Goal: Task Accomplishment & Management: Manage account settings

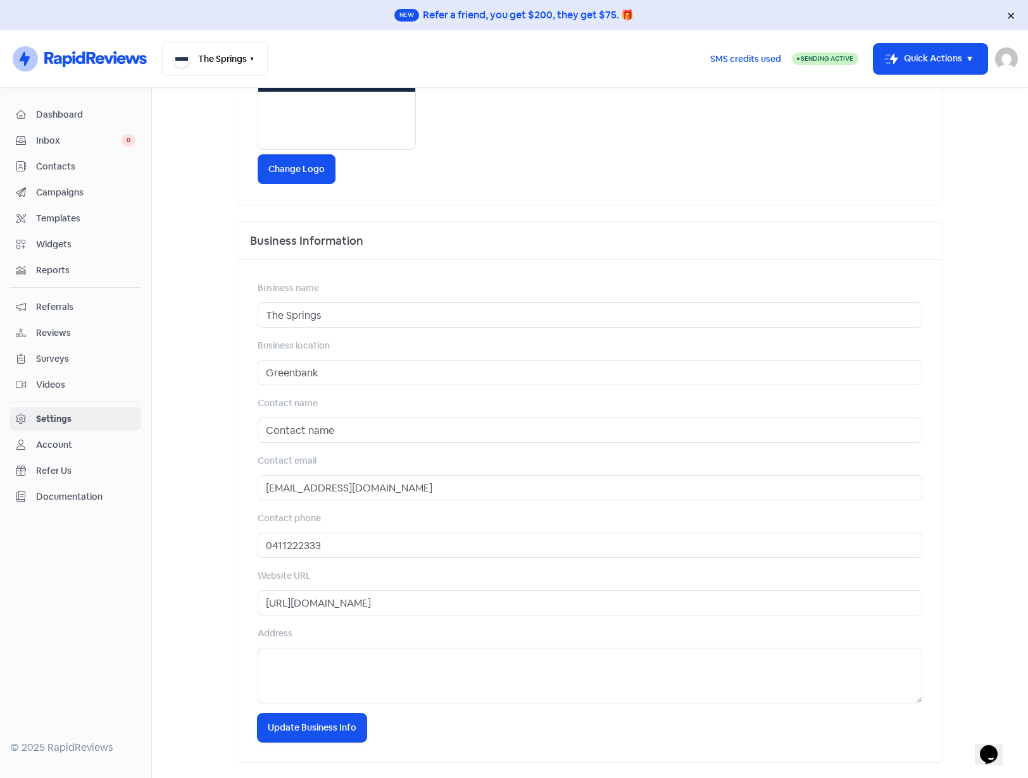
click at [1010, 59] on img at bounding box center [1006, 58] width 23 height 23
click at [913, 143] on link "Sign out" at bounding box center [937, 146] width 160 height 20
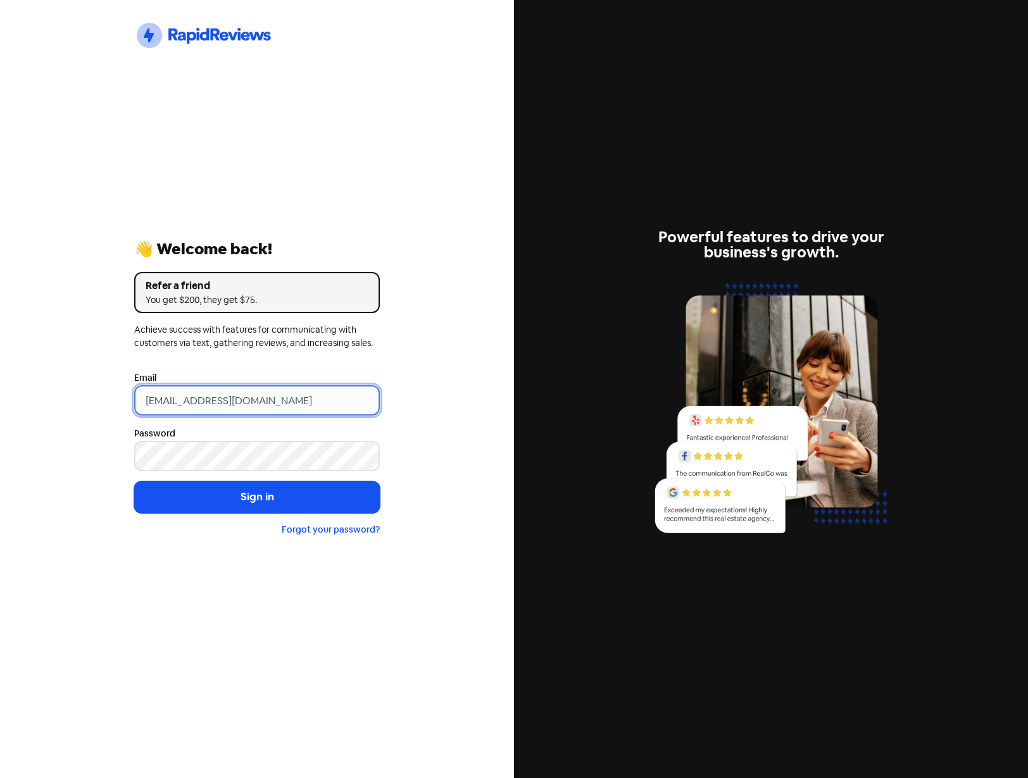
drag, startPoint x: 324, startPoint y: 397, endPoint x: -25, endPoint y: 427, distance: 350.5
click at [0, 427] on html "Icon For Thunder-circle 👋 Welcome back! Refer a friend You get $200, they get $…" at bounding box center [514, 389] width 1028 height 778
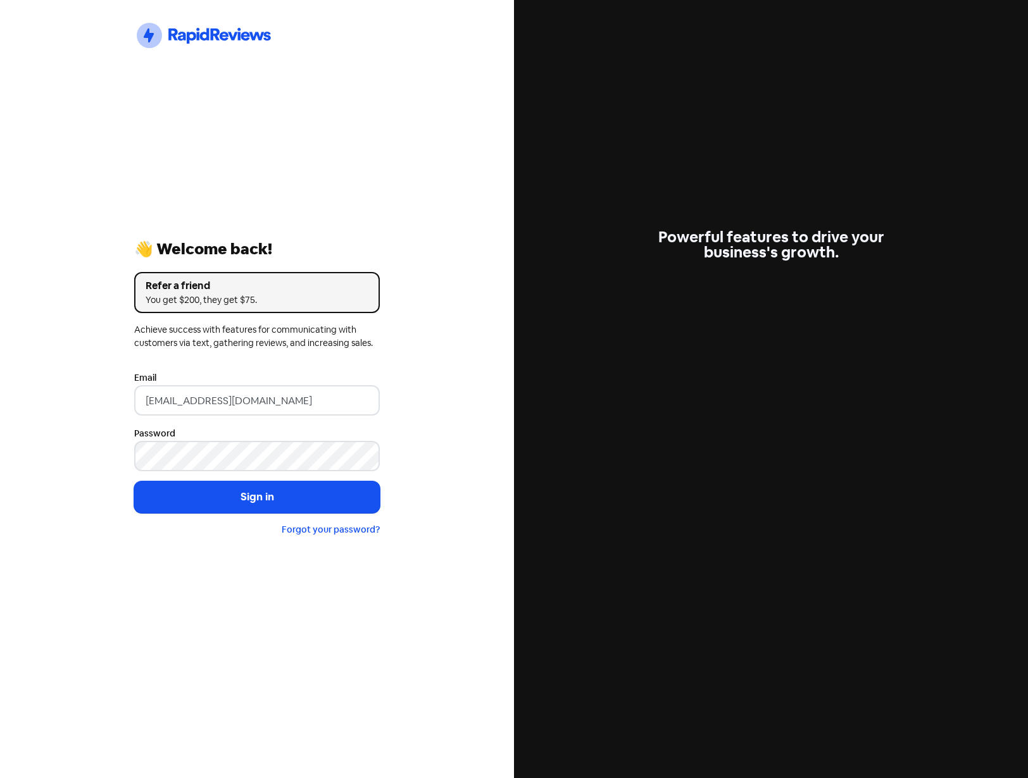
click at [849, 115] on div "Powerful features to drive your business's growth." at bounding box center [771, 389] width 514 height 778
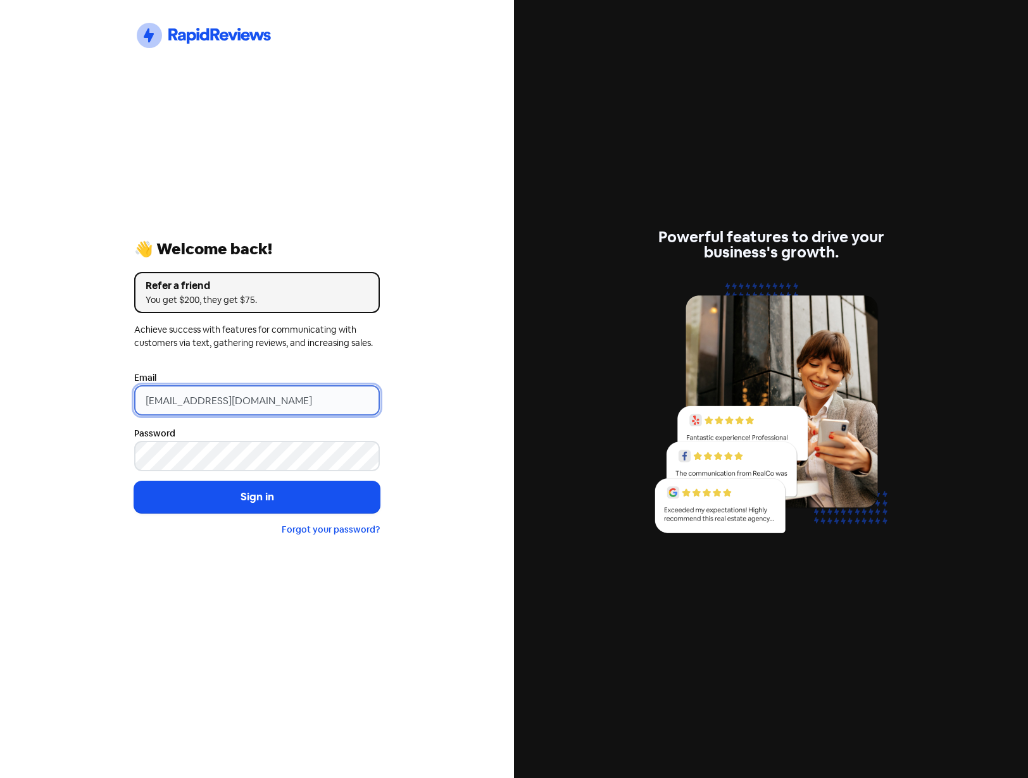
drag, startPoint x: 358, startPoint y: 395, endPoint x: 86, endPoint y: 400, distance: 272.2
click at [86, 400] on div "Icon For Thunder-circle 👋 Welcome back! Refer a friend You get $200, they get $…" at bounding box center [257, 389] width 514 height 778
paste input "info@dialupplumbing"
type input "[EMAIL_ADDRESS][DOMAIN_NAME]"
click at [92, 385] on div "Icon For Thunder-circle 👋 Welcome back! Refer a friend You get $200, they get $…" at bounding box center [257, 389] width 514 height 778
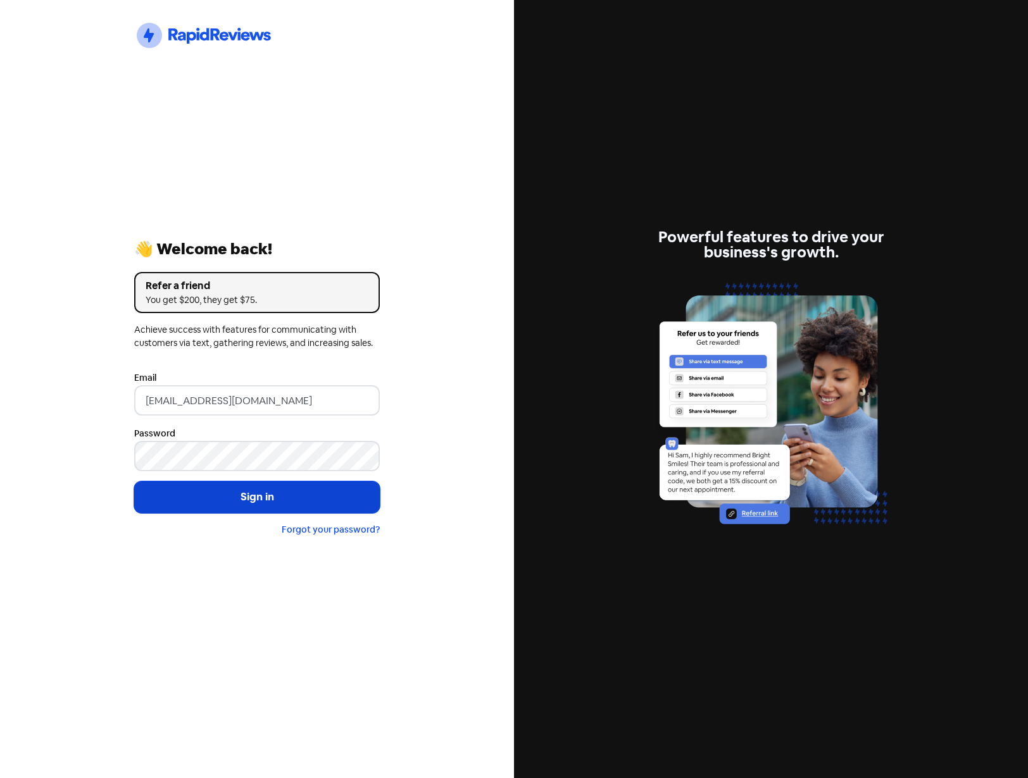
click at [239, 497] on button "Sign in" at bounding box center [257, 498] width 246 height 32
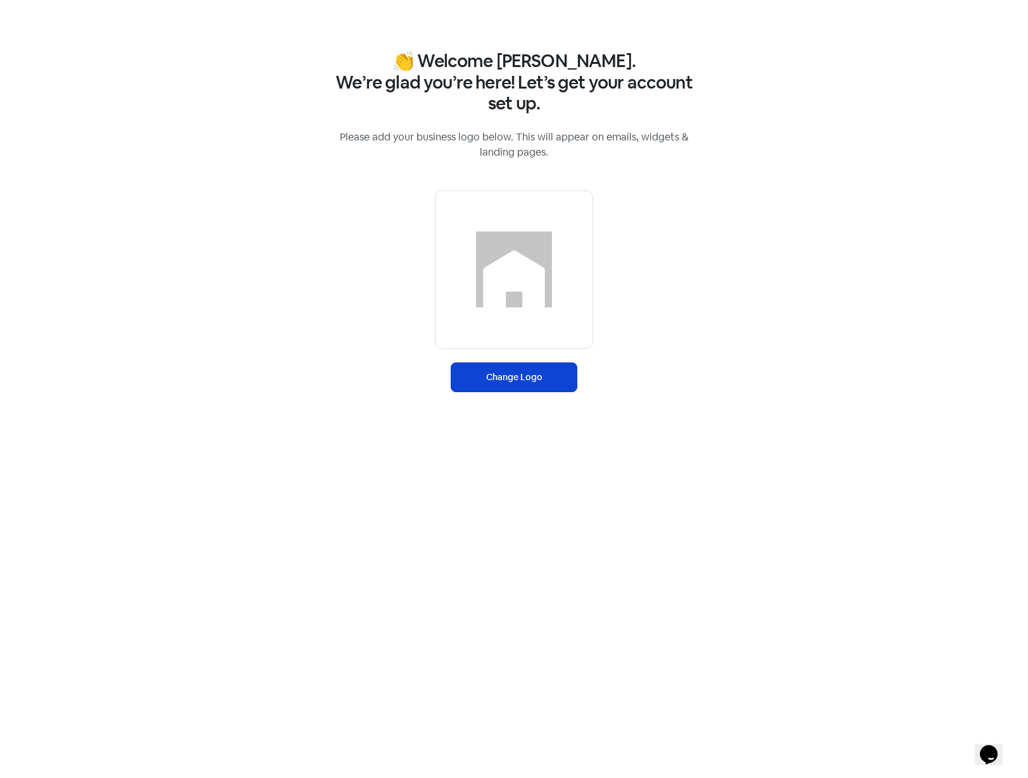
click at [515, 366] on label "Change Logo" at bounding box center [514, 378] width 127 height 30
click at [0, 0] on input "Change Logo" at bounding box center [0, 0] width 0 height 0
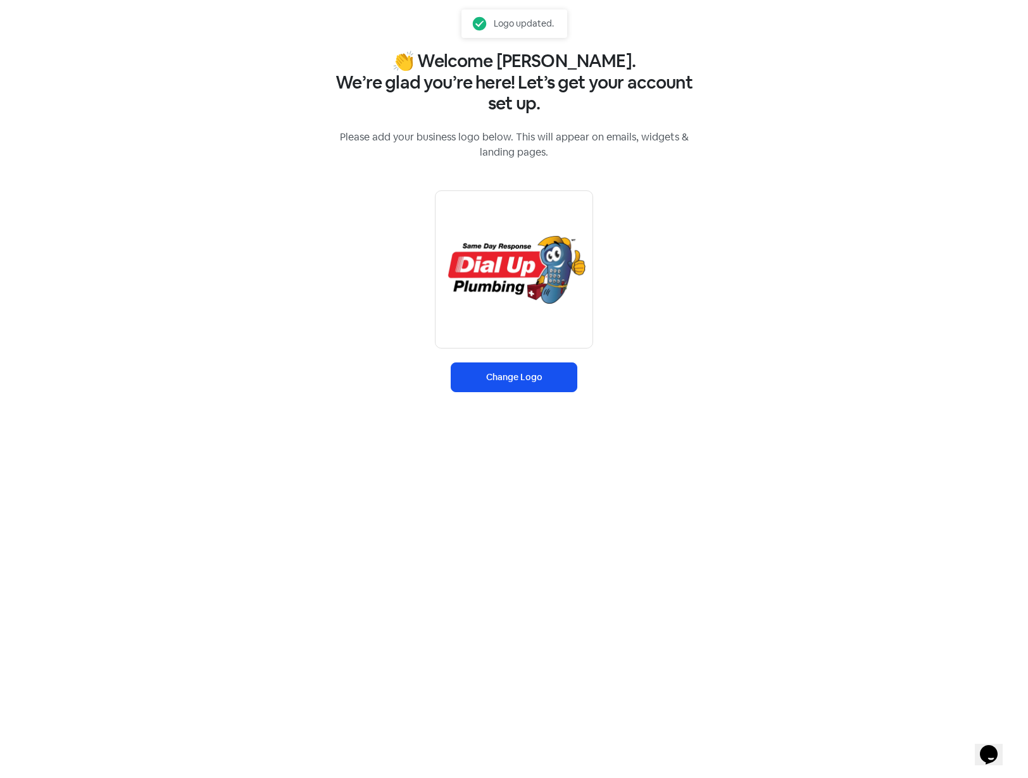
select select "[GEOGRAPHIC_DATA]/[GEOGRAPHIC_DATA]"
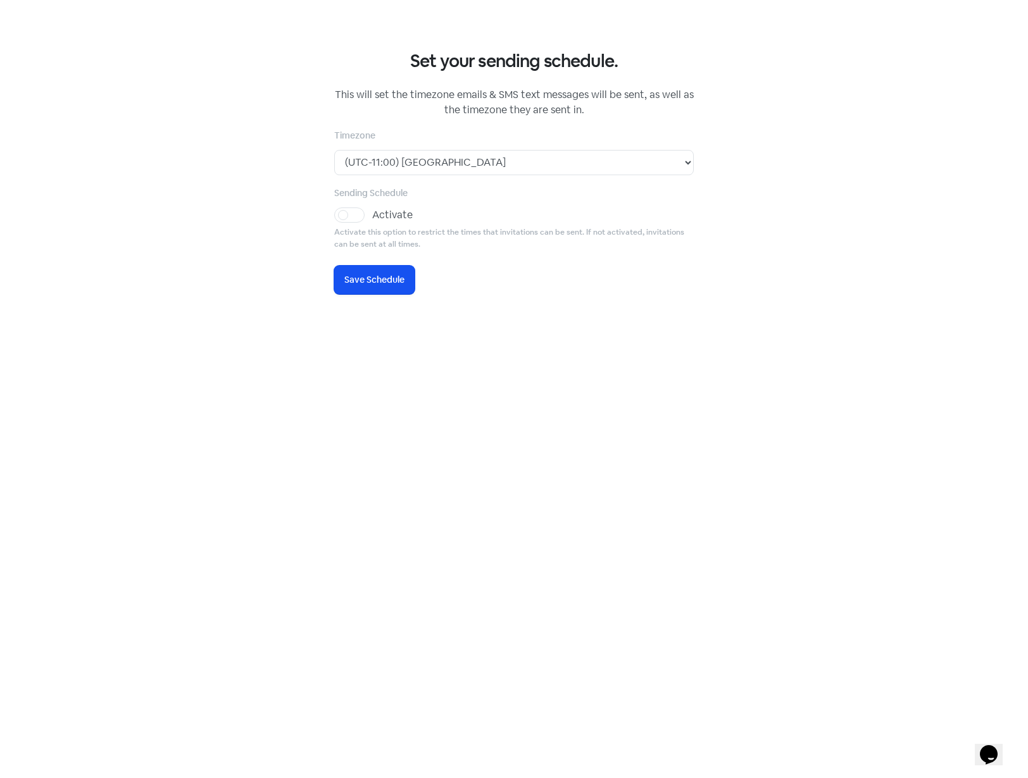
click at [372, 213] on label "Activate" at bounding box center [392, 215] width 41 height 15
click at [372, 213] on input "Activate" at bounding box center [376, 212] width 8 height 8
checkbox input "true"
select select "09:00:00"
select select "17:30:00"
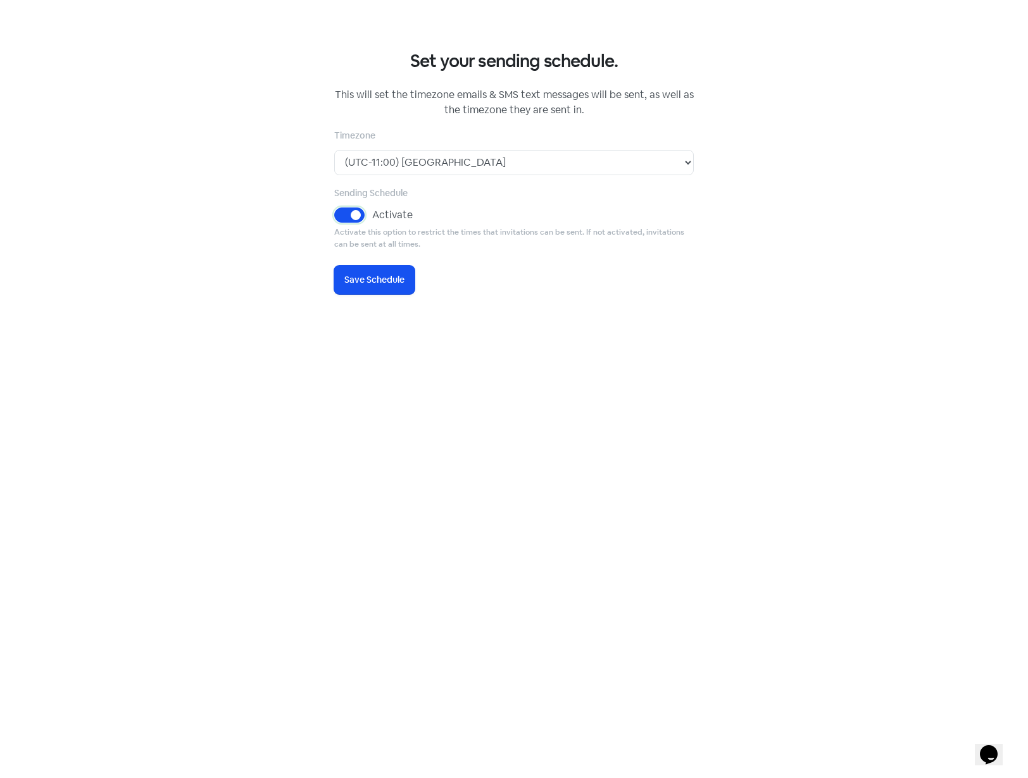
select select "09:00:00"
select select "17:30:00"
select select "09:00:00"
select select "17:30:00"
select select "09:00:00"
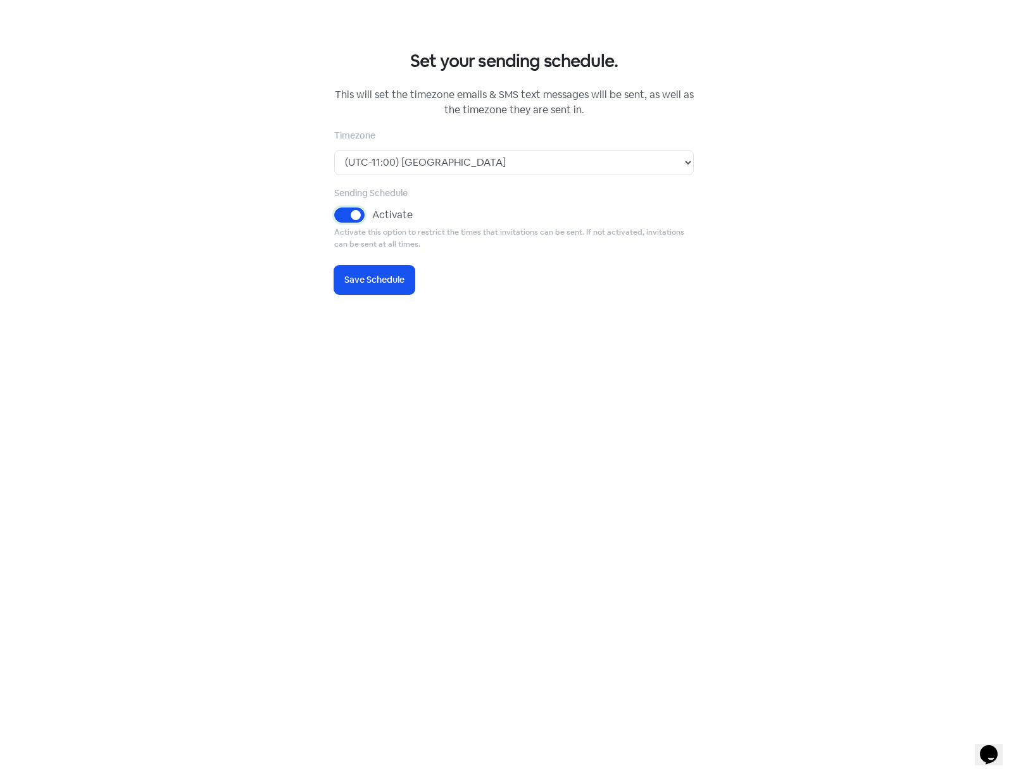
select select "17:30:00"
select select "09:00:00"
select select "17:30:00"
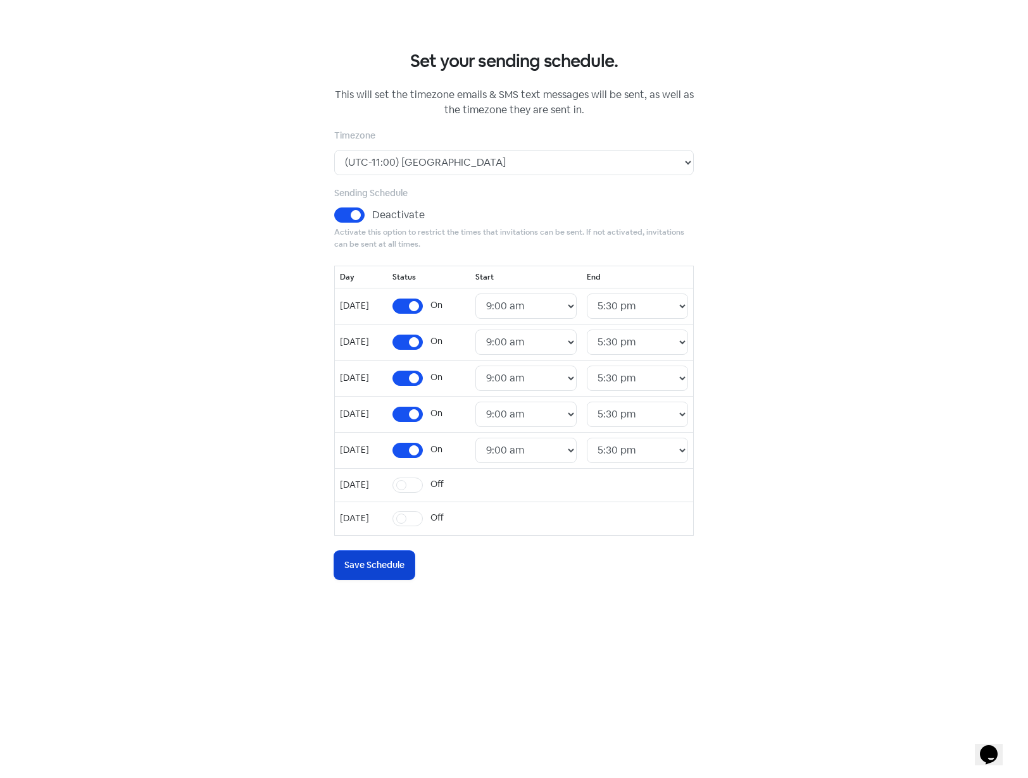
click at [394, 566] on span "Save Schedule" at bounding box center [374, 565] width 60 height 13
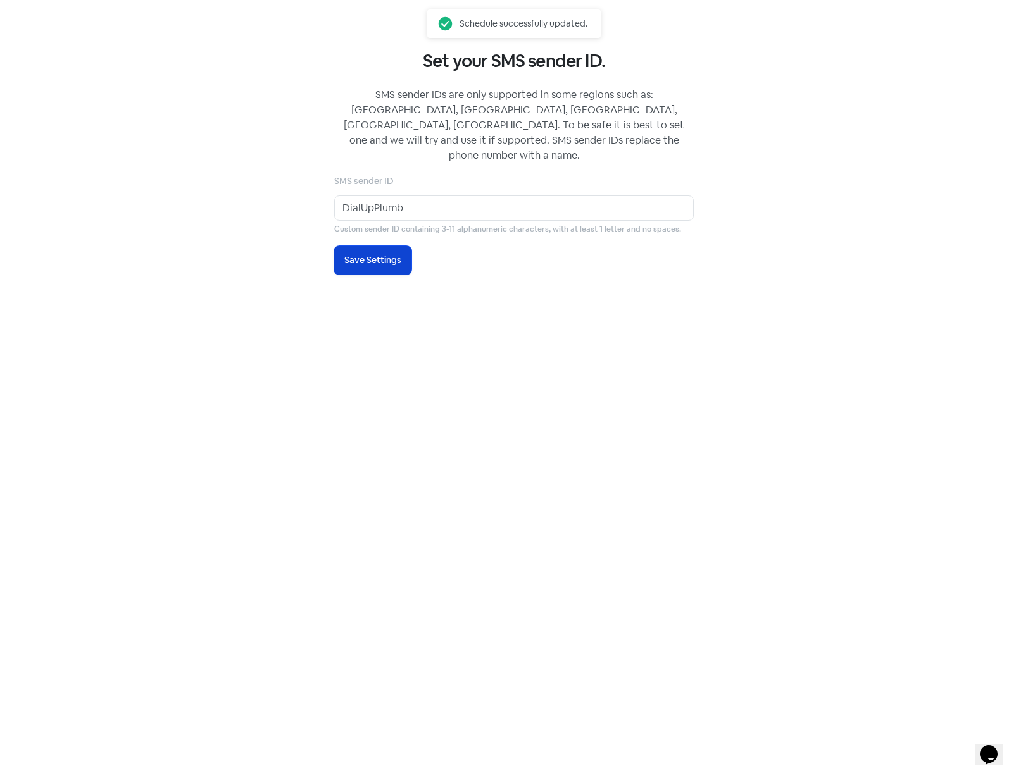
click at [375, 254] on span "Save Settings" at bounding box center [372, 260] width 57 height 13
select select "AU"
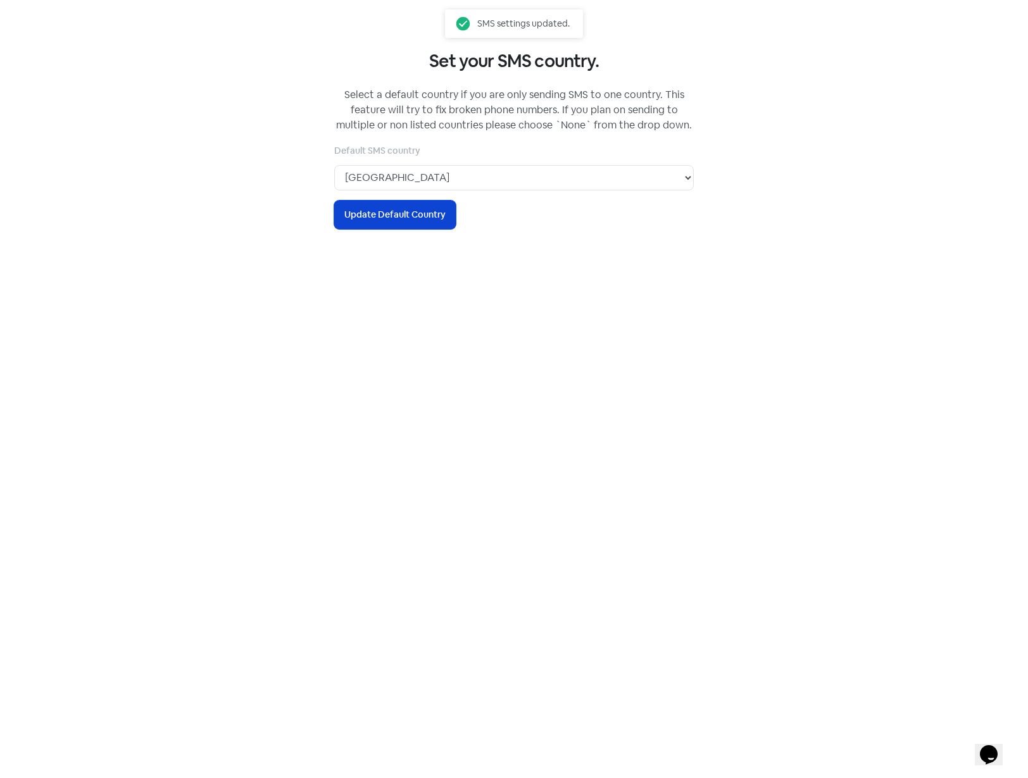
click at [420, 221] on span "Update Default Country" at bounding box center [394, 214] width 101 height 13
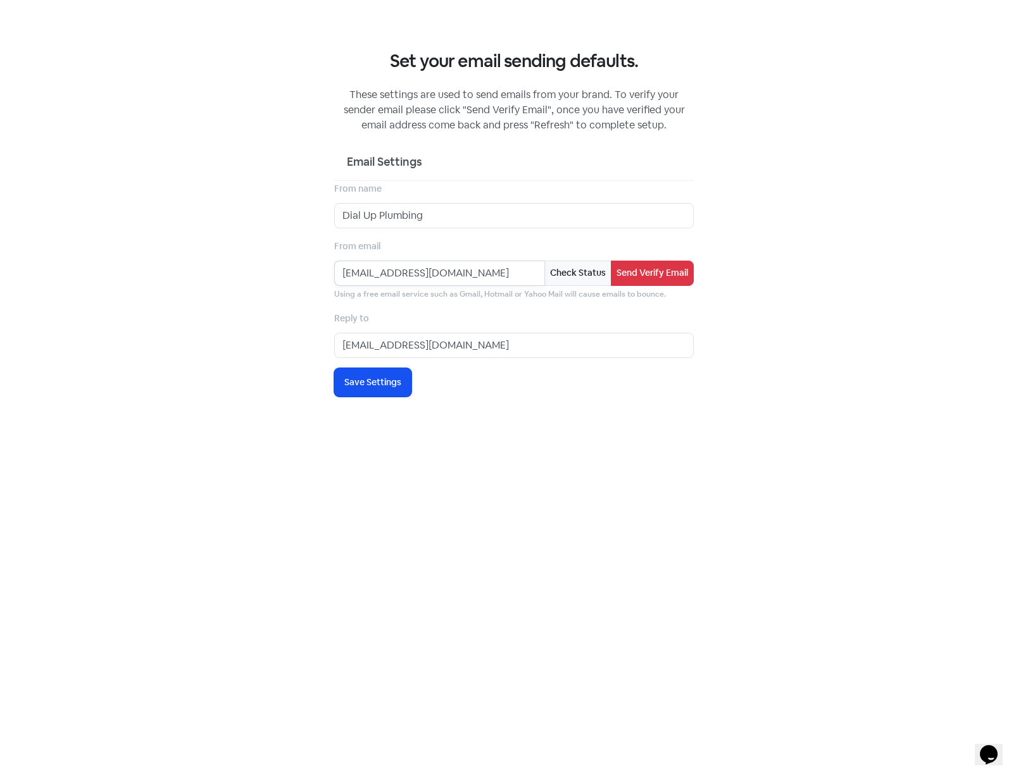
drag, startPoint x: 499, startPoint y: 272, endPoint x: 242, endPoint y: 271, distance: 256.9
click at [242, 271] on div "Set your email sending defaults. These settings are used to send emails from yo…" at bounding box center [514, 389] width 1028 height 778
type input "allen@rapidreviews.com.au"
click at [363, 388] on span "Save Settings" at bounding box center [372, 382] width 57 height 13
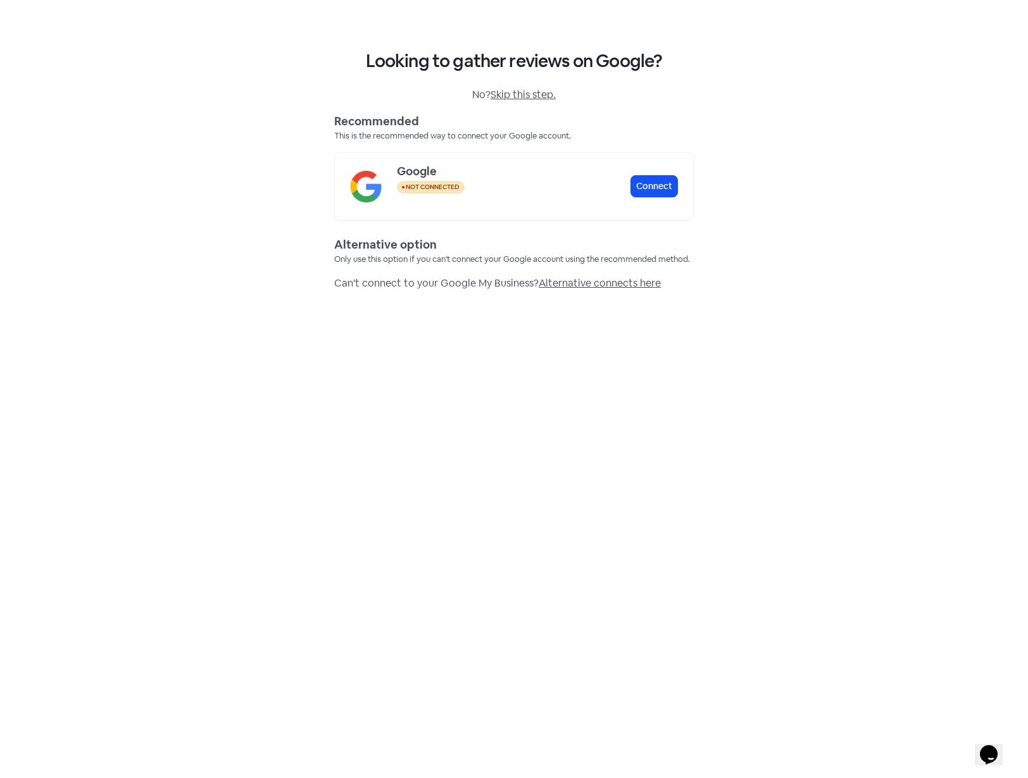
click at [508, 92] on span "Skip this step." at bounding box center [522, 94] width 65 height 13
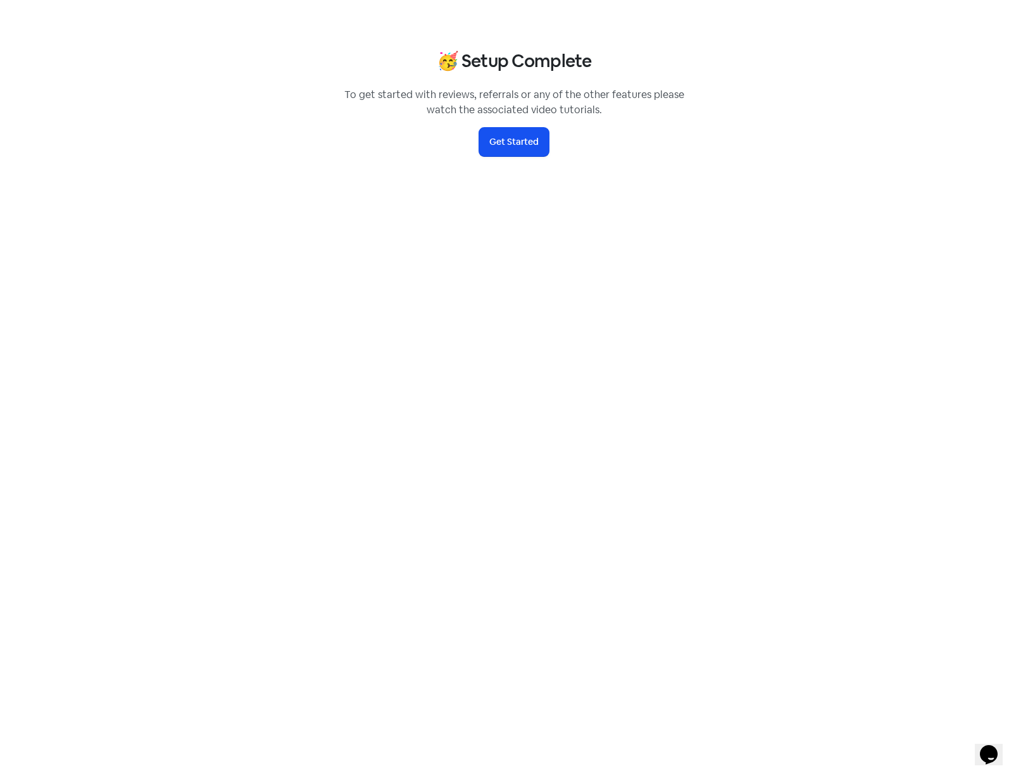
click at [496, 157] on div "🥳 Setup Complete To get started with reviews, referrals or any of the other fea…" at bounding box center [514, 389] width 1028 height 778
click at [502, 144] on button "Get Started" at bounding box center [514, 142] width 70 height 28
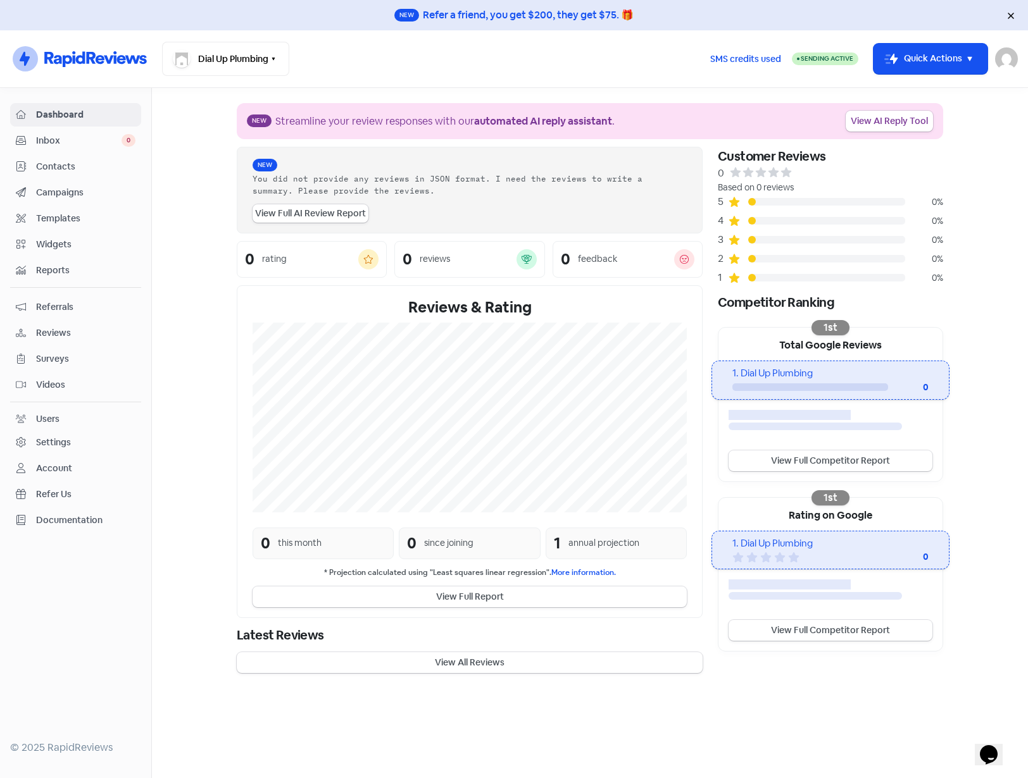
click at [56, 444] on div "Settings" at bounding box center [53, 442] width 35 height 13
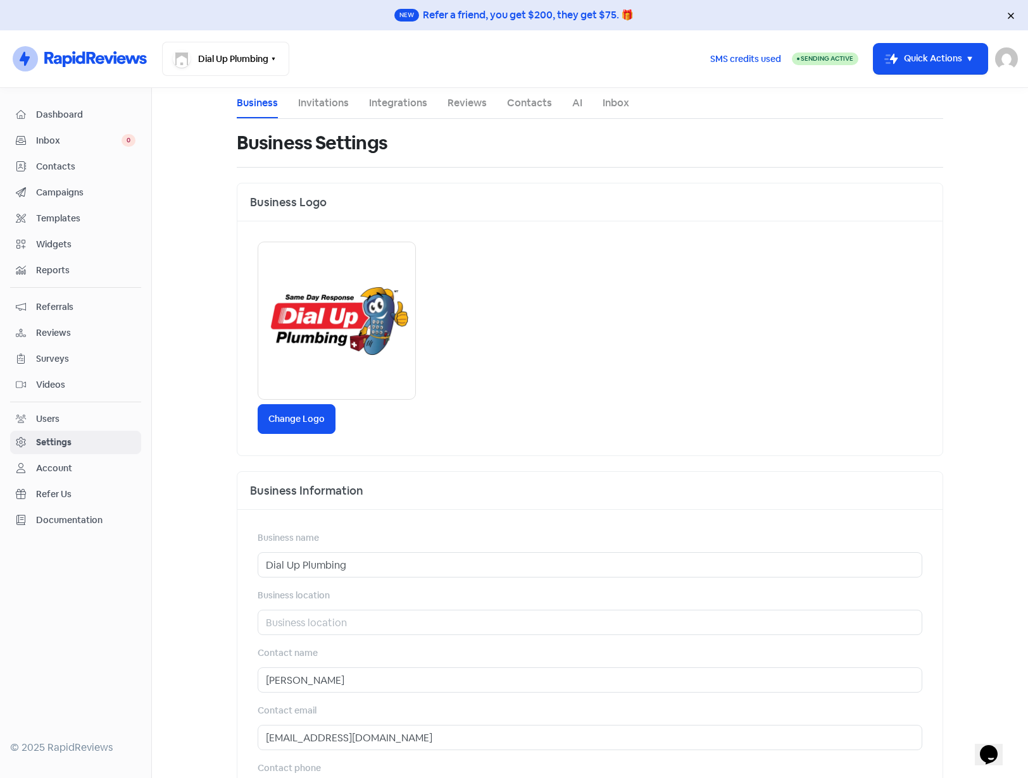
click at [375, 103] on link "Integrations" at bounding box center [398, 103] width 58 height 15
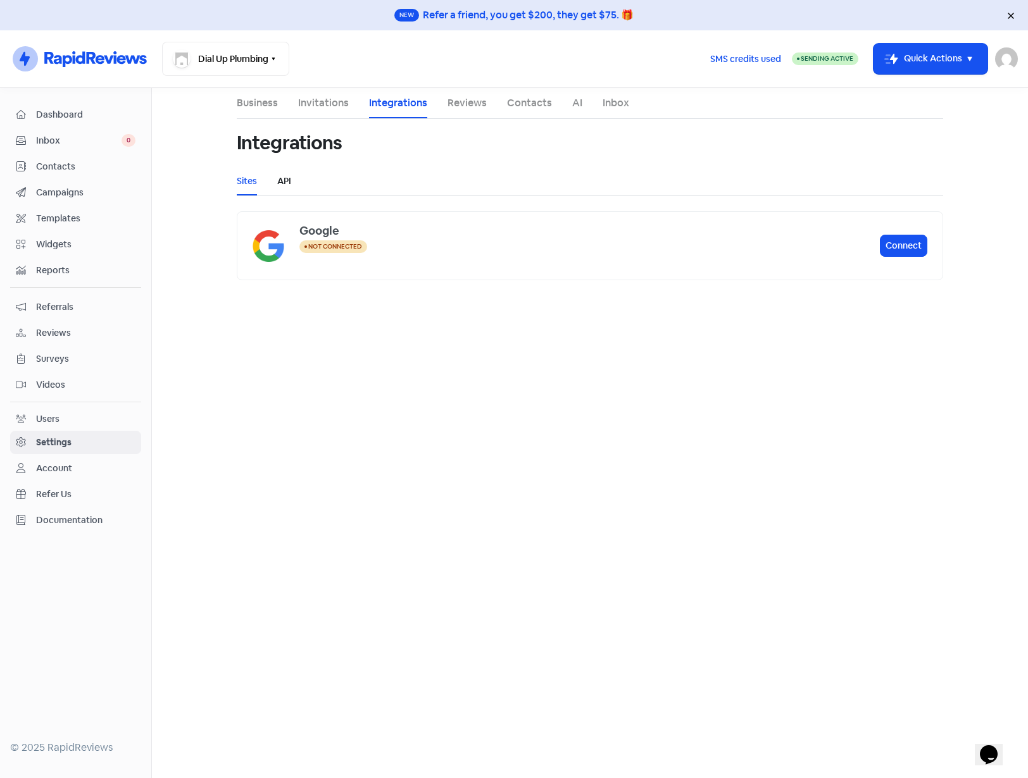
click at [285, 181] on link "API" at bounding box center [284, 181] width 14 height 13
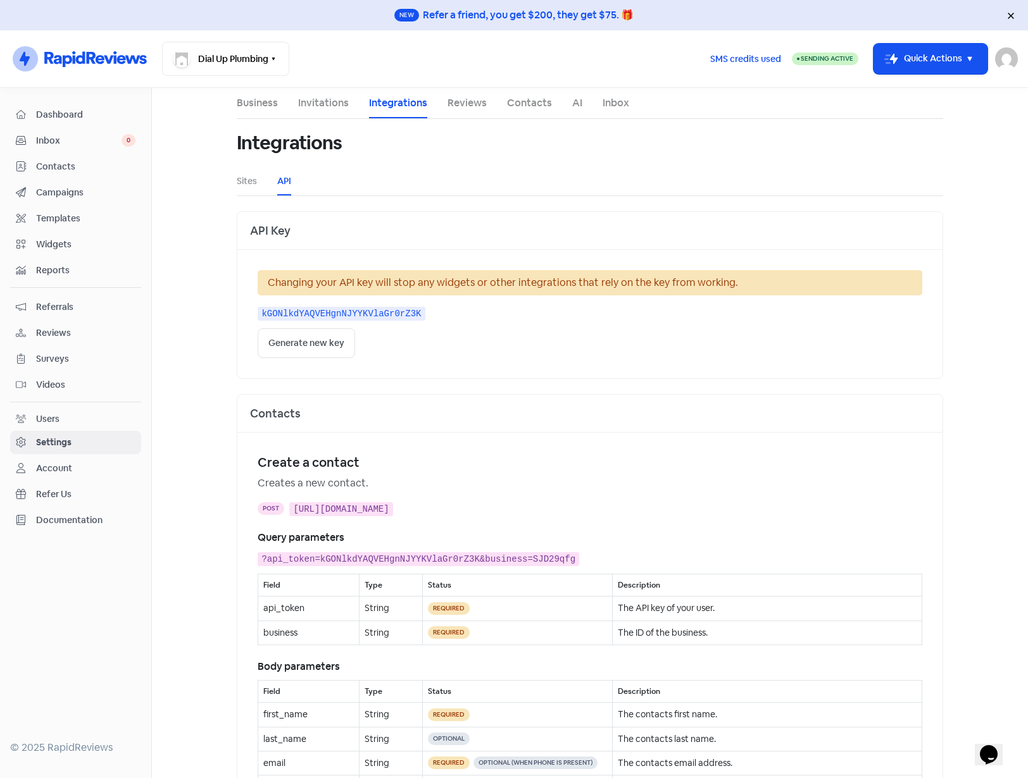
drag, startPoint x: 746, startPoint y: 506, endPoint x: 785, endPoint y: 508, distance: 40.0
click at [393, 508] on kbd "https://api.rapidreviews.com.au/v1/contacts?api_token=kGONlkdYAQVEHgnNJYYKVlaGr…" at bounding box center [341, 509] width 104 height 14
click at [522, 559] on kbd "?api_token=kGONlkdYAQVEHgnNJYYKVlaGr0rZ3K&business=SJD29qfg" at bounding box center [418, 559] width 321 height 14
copy kbd "SJD29qfg"
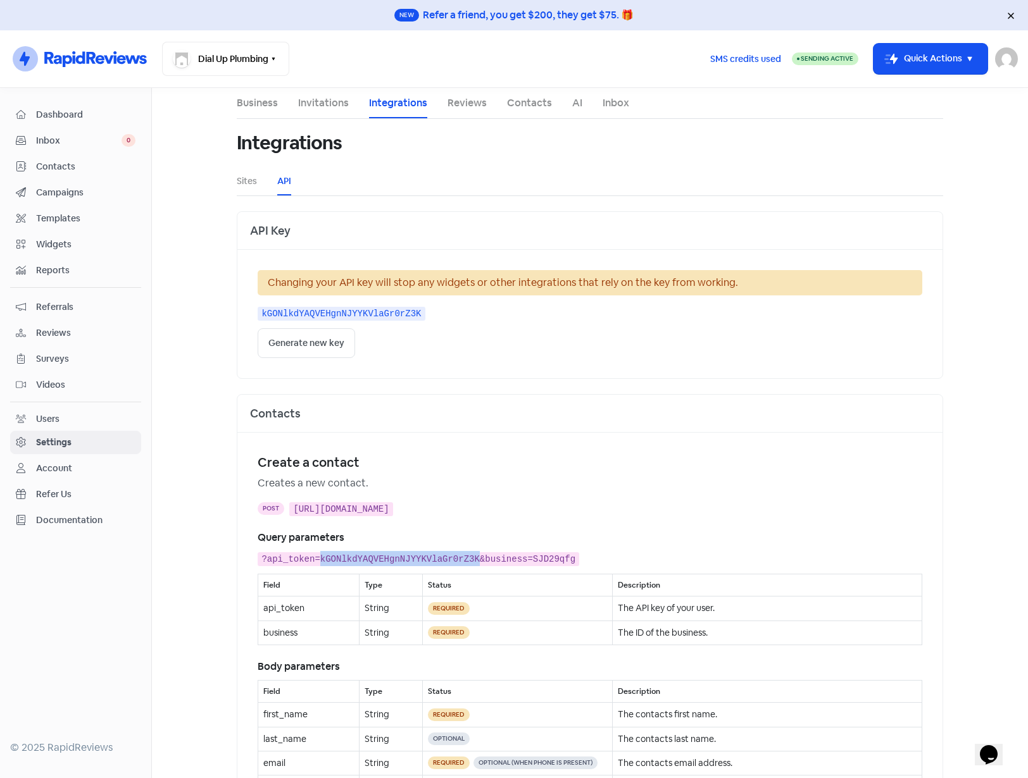
drag, startPoint x: 312, startPoint y: 557, endPoint x: 458, endPoint y: 562, distance: 146.3
click at [458, 562] on kbd "?api_token=kGONlkdYAQVEHgnNJYYKVlaGr0rZ3K&business=SJD29qfg" at bounding box center [418, 559] width 321 height 14
copy kbd "kGONlkdYAQVEHgnNJYYKVlaGr0rZ3K"
click at [663, 170] on ul "Sites API" at bounding box center [590, 181] width 706 height 28
click at [534, 105] on link "Contacts" at bounding box center [529, 103] width 45 height 15
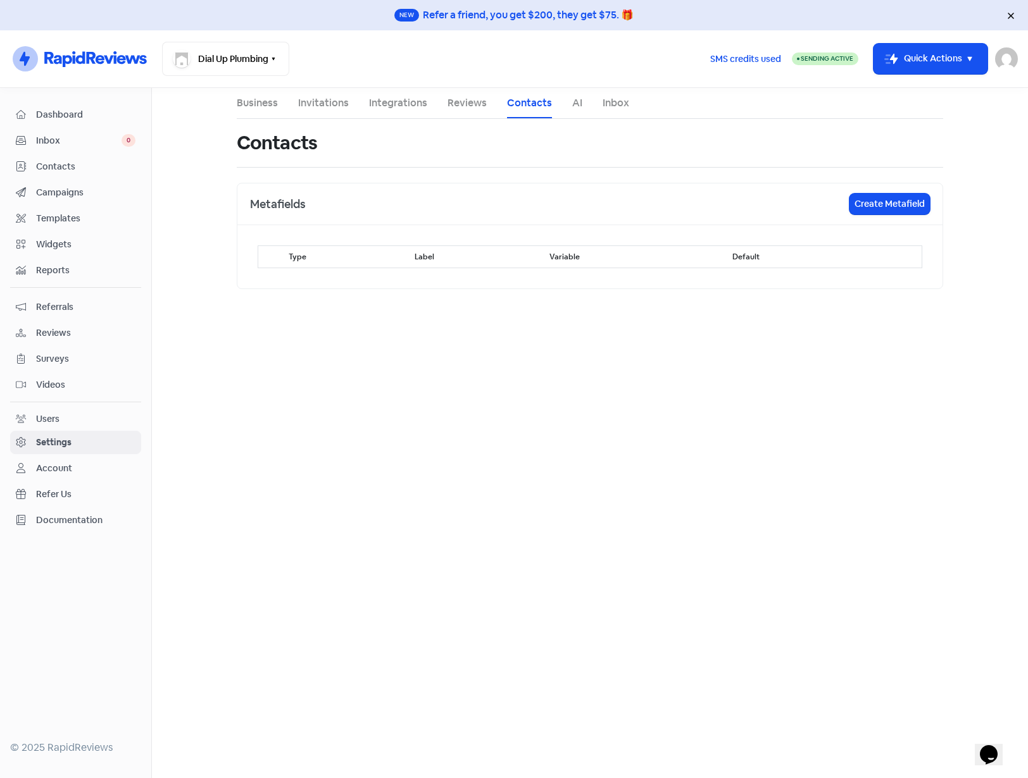
click at [509, 440] on main "Business Invitations Integrations Reviews Contacts AI Inbox Contacts Metafields…" at bounding box center [590, 433] width 876 height 690
click at [870, 208] on button "Create Metafield" at bounding box center [889, 204] width 80 height 21
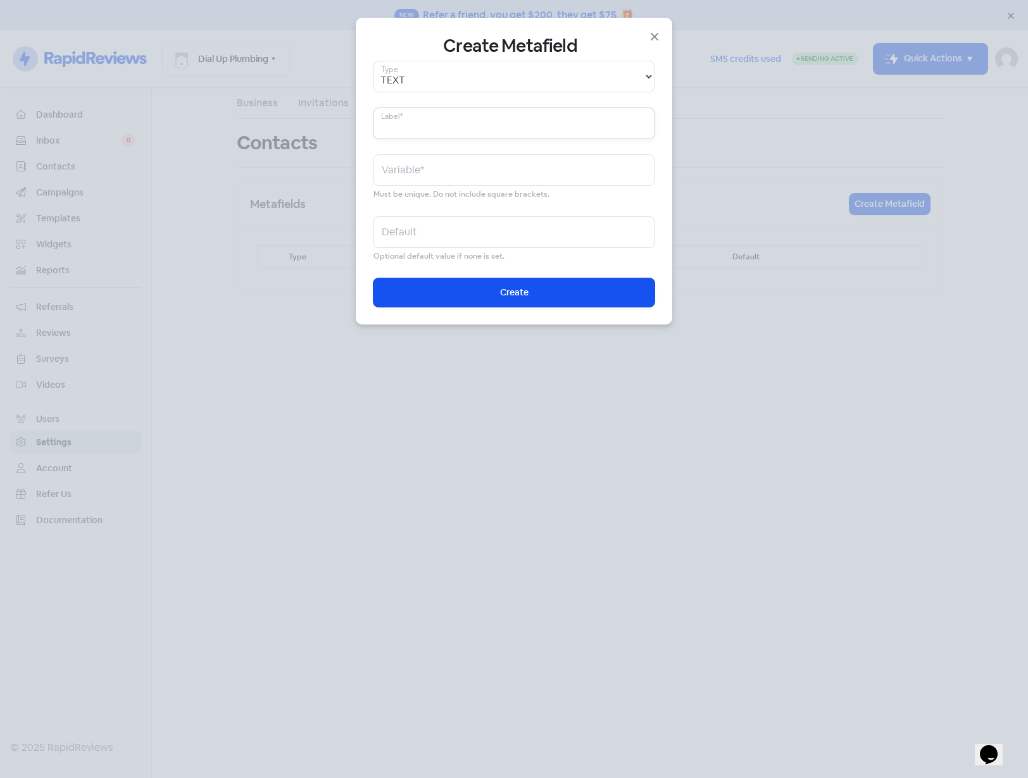
click at [444, 125] on input "text" at bounding box center [513, 124] width 281 height 32
paste input "job_postcode"
type input "job_postcode"
click at [399, 129] on input "job_postcode" at bounding box center [513, 124] width 281 height 32
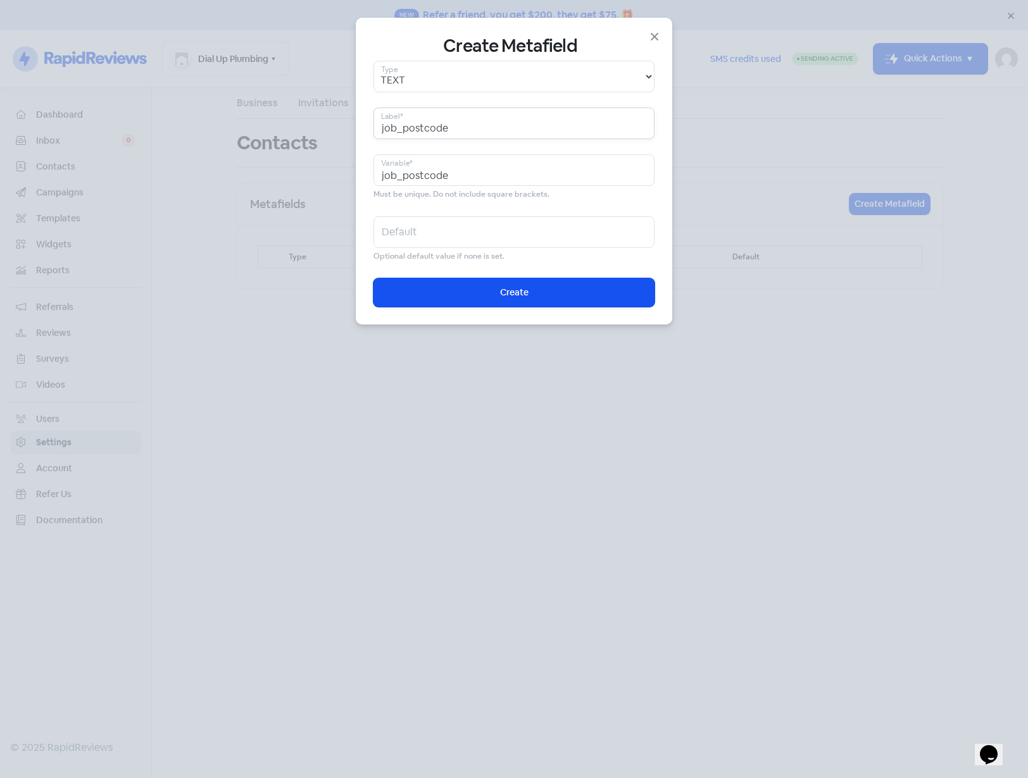
type input "jobpostcode"
type input "job postcode"
type input "job_postcode"
type input "job postcode"
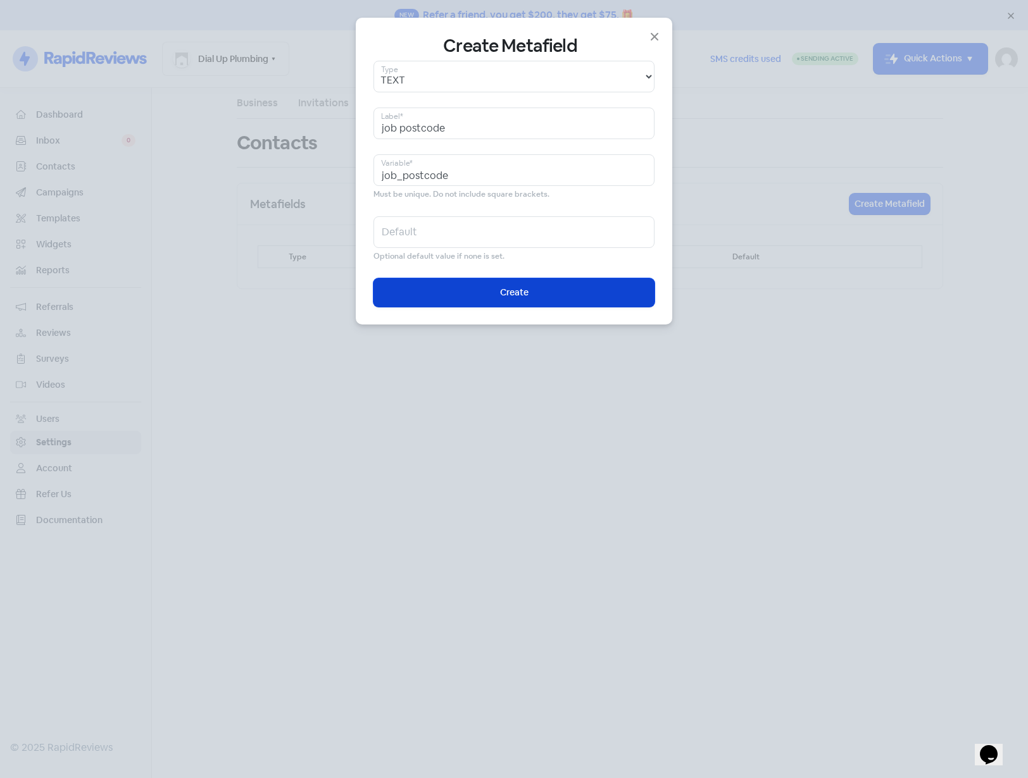
click at [497, 286] on button "Icon For Loading Create" at bounding box center [513, 292] width 281 height 28
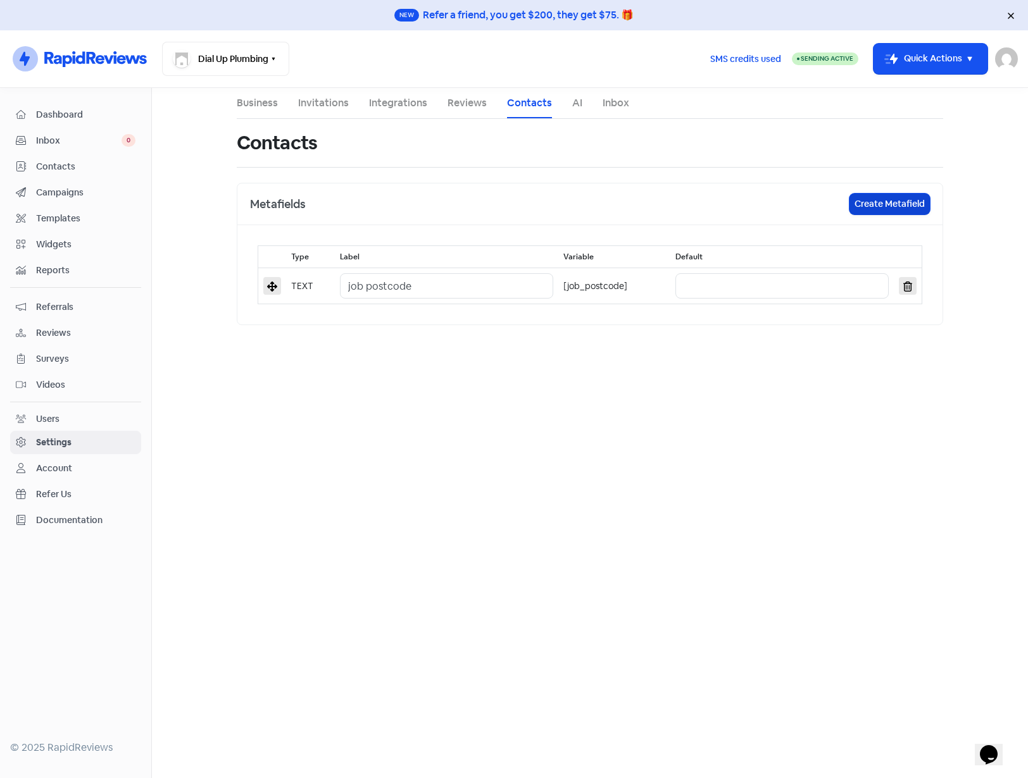
click at [885, 198] on button "Create Metafield" at bounding box center [889, 204] width 80 height 21
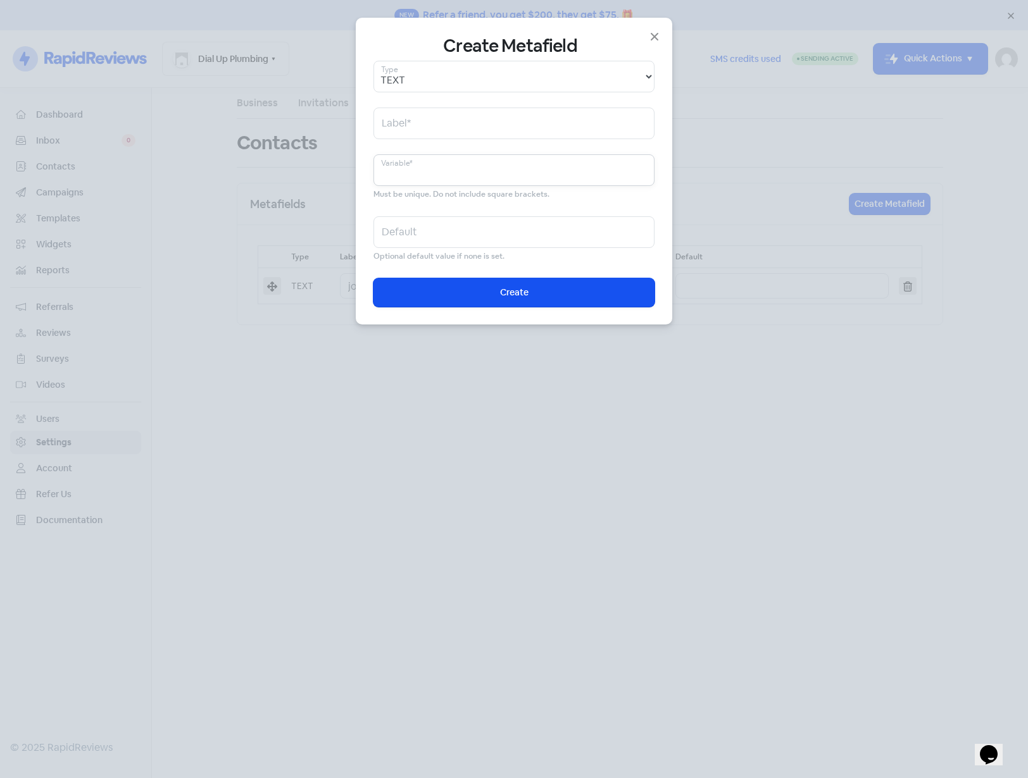
click at [427, 175] on input "text" at bounding box center [513, 170] width 281 height 32
paste input "job_suburb"
type input "job_suburb"
click at [420, 127] on input "text" at bounding box center [513, 124] width 281 height 32
paste input "job_suburb"
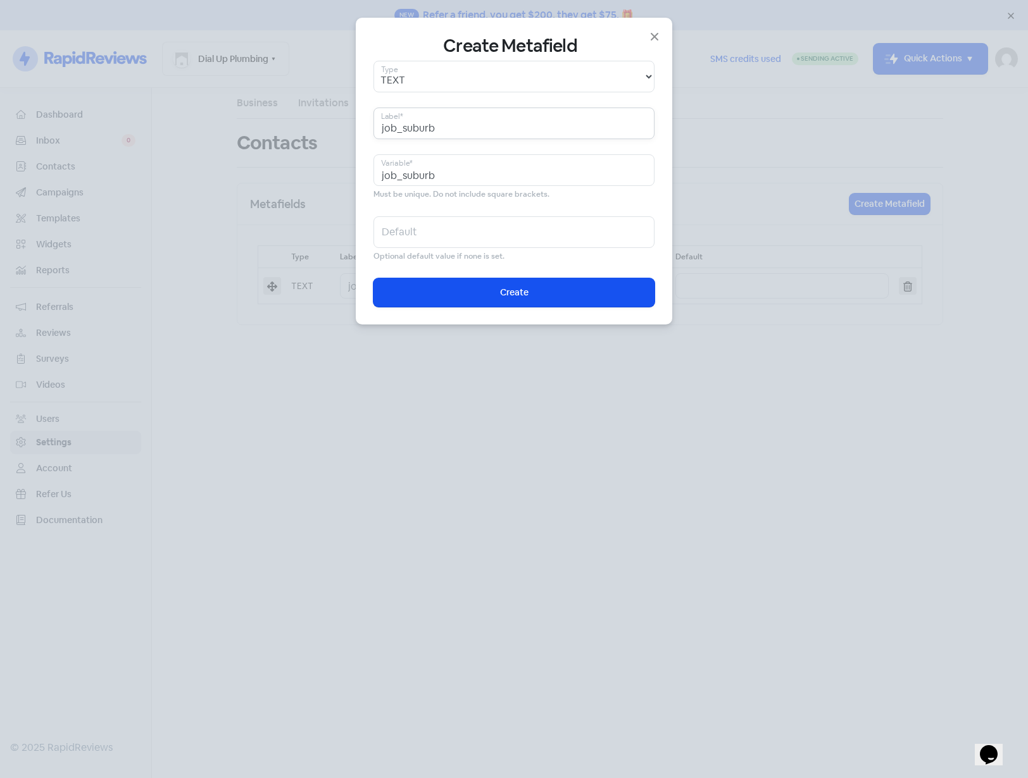
drag, startPoint x: 398, startPoint y: 129, endPoint x: 406, endPoint y: 130, distance: 7.6
click at [406, 130] on input "job_suburb" at bounding box center [513, 124] width 281 height 32
click at [401, 130] on input "job_suburb" at bounding box center [513, 124] width 281 height 32
type input "job suburb"
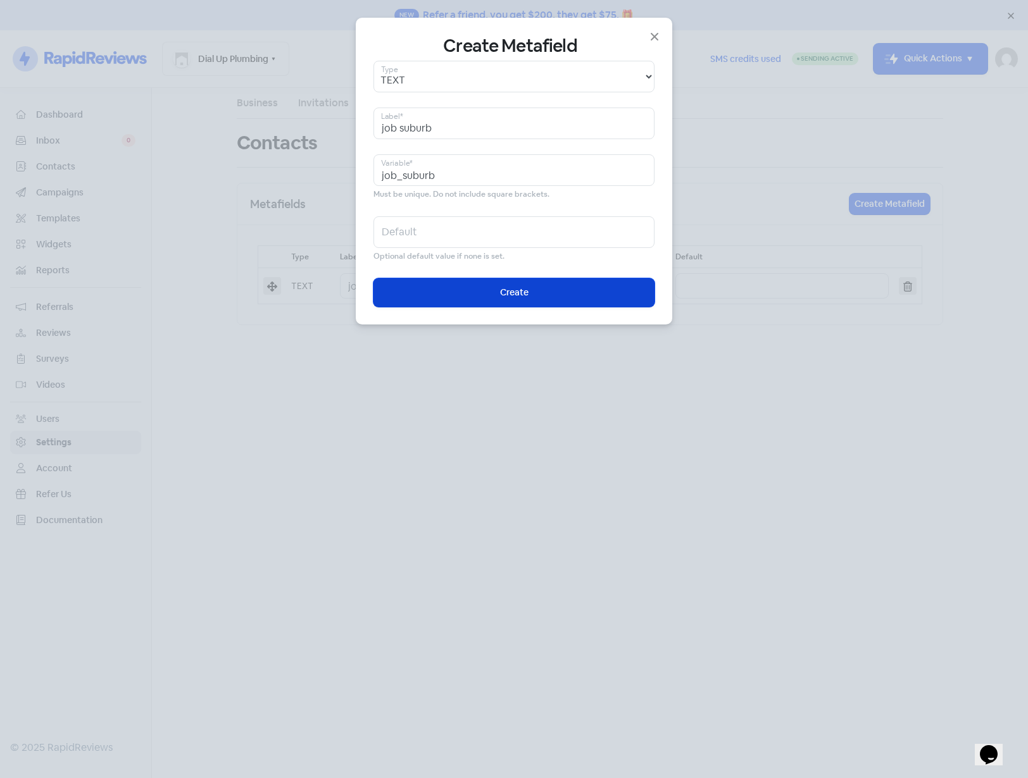
click at [471, 295] on button "Icon For Loading Create" at bounding box center [513, 292] width 281 height 28
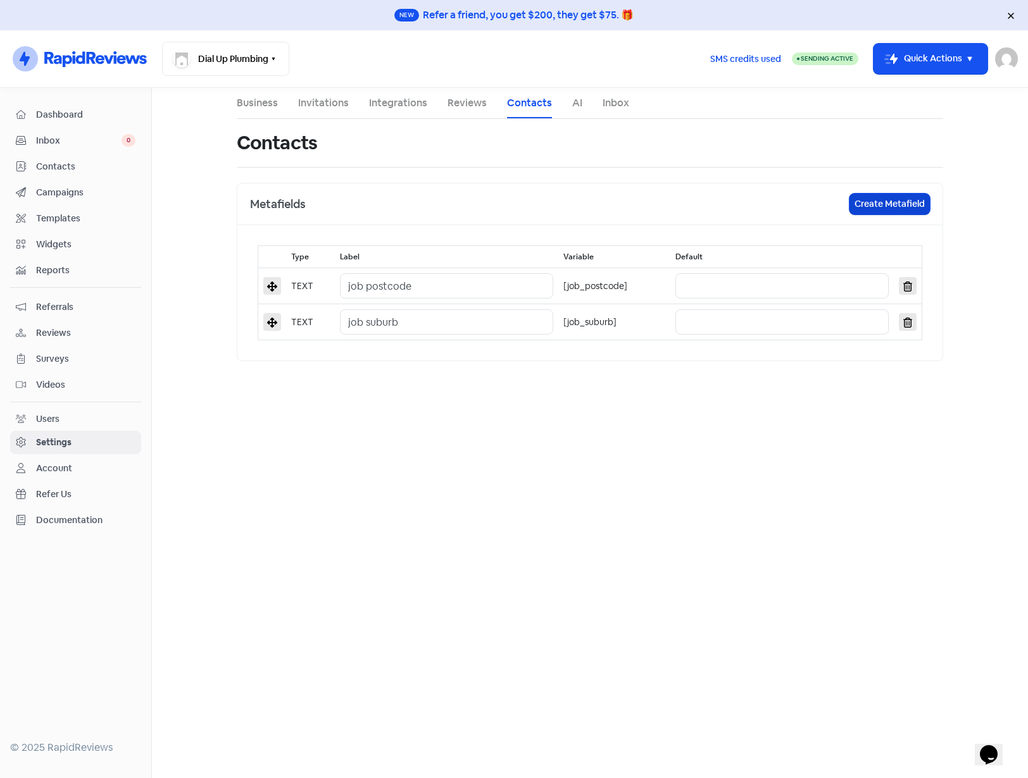
click at [882, 204] on button "Create Metafield" at bounding box center [889, 204] width 80 height 21
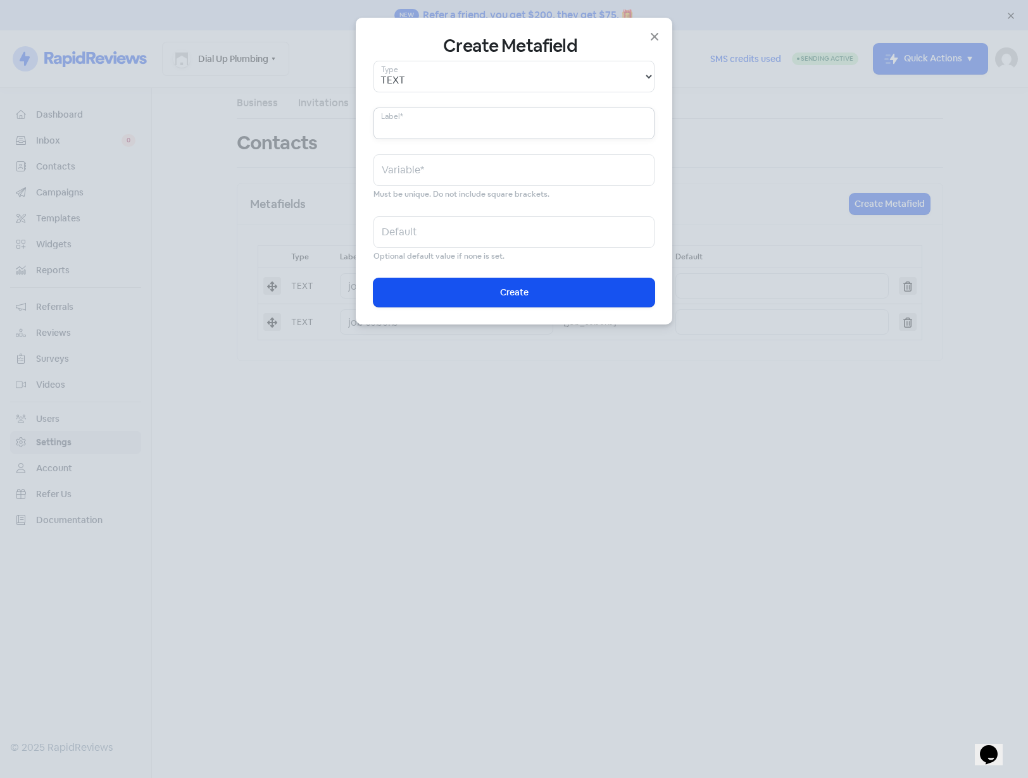
click at [431, 125] on input "text" at bounding box center [513, 124] width 281 height 32
paste input "job_id"
type input "job_id"
click at [416, 174] on input "job_id" at bounding box center [513, 170] width 281 height 32
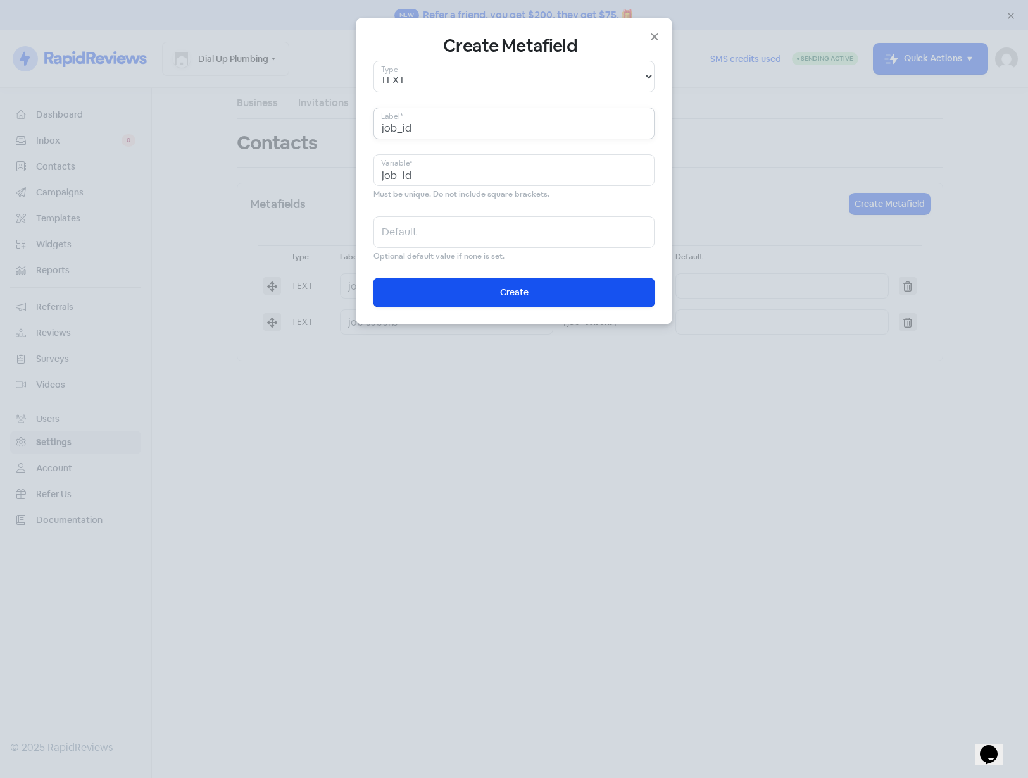
click at [402, 131] on input "job_id" at bounding box center [513, 124] width 281 height 32
type input "job id"
click at [508, 297] on span "Create" at bounding box center [514, 292] width 28 height 13
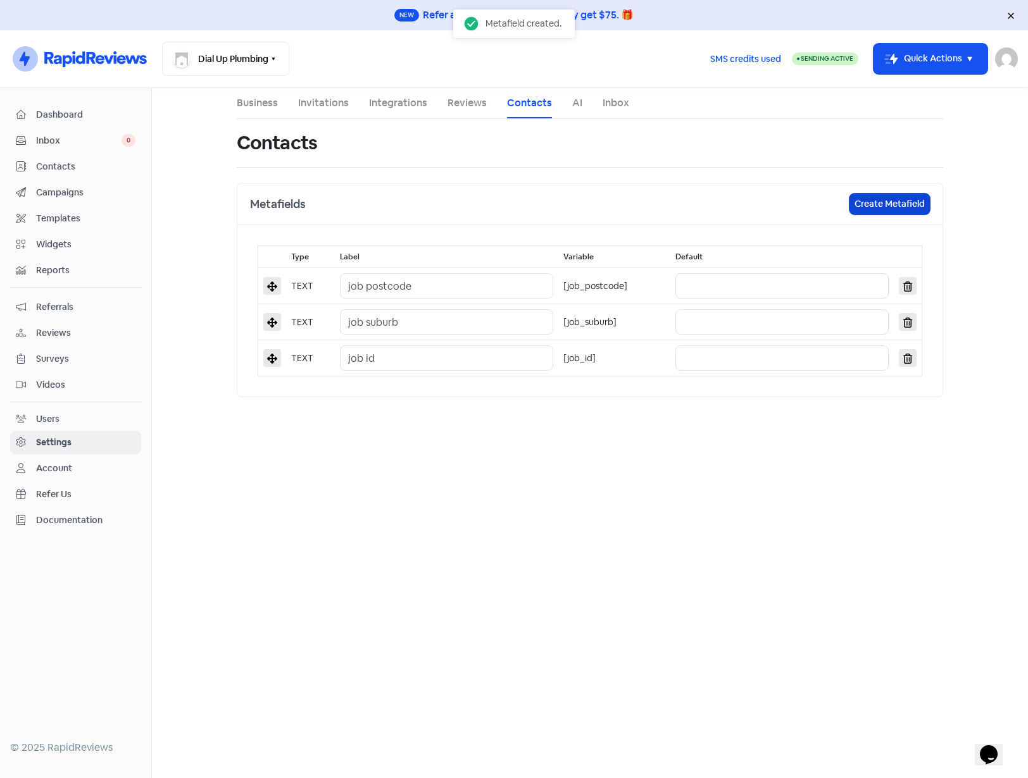
click at [882, 210] on button "Create Metafield" at bounding box center [889, 204] width 80 height 21
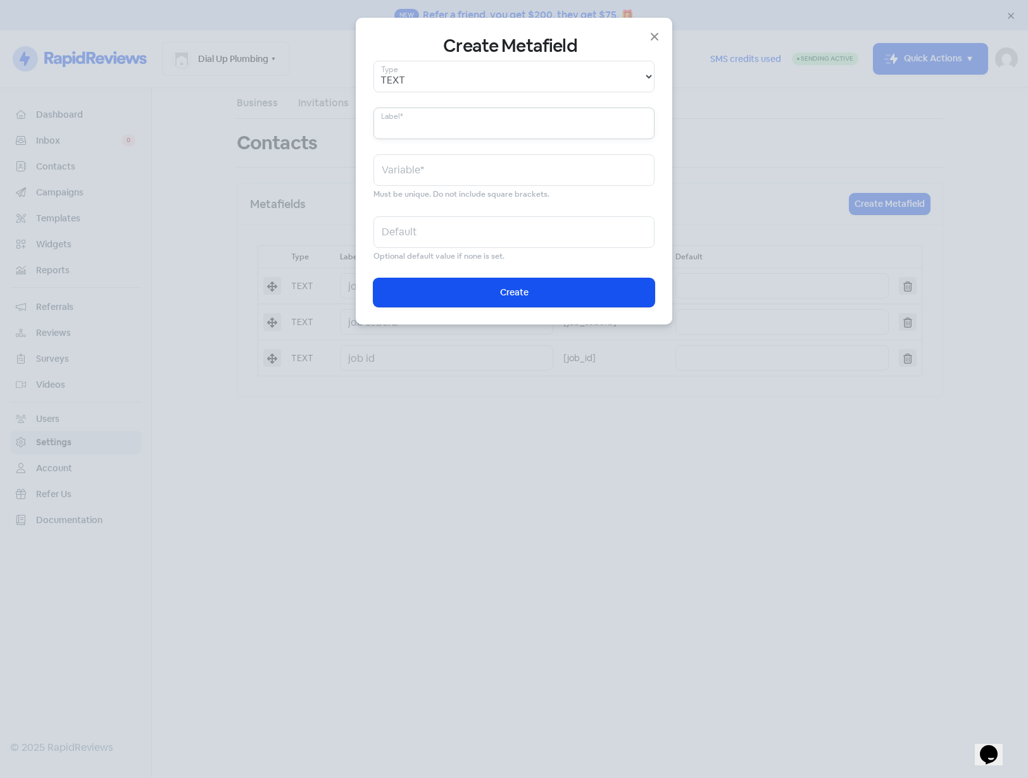
click at [450, 124] on input "text" at bounding box center [513, 124] width 281 height 32
paste input "invoice_amount"
type input "invoice_amount"
click at [418, 130] on input "invoice_amount" at bounding box center [513, 124] width 281 height 32
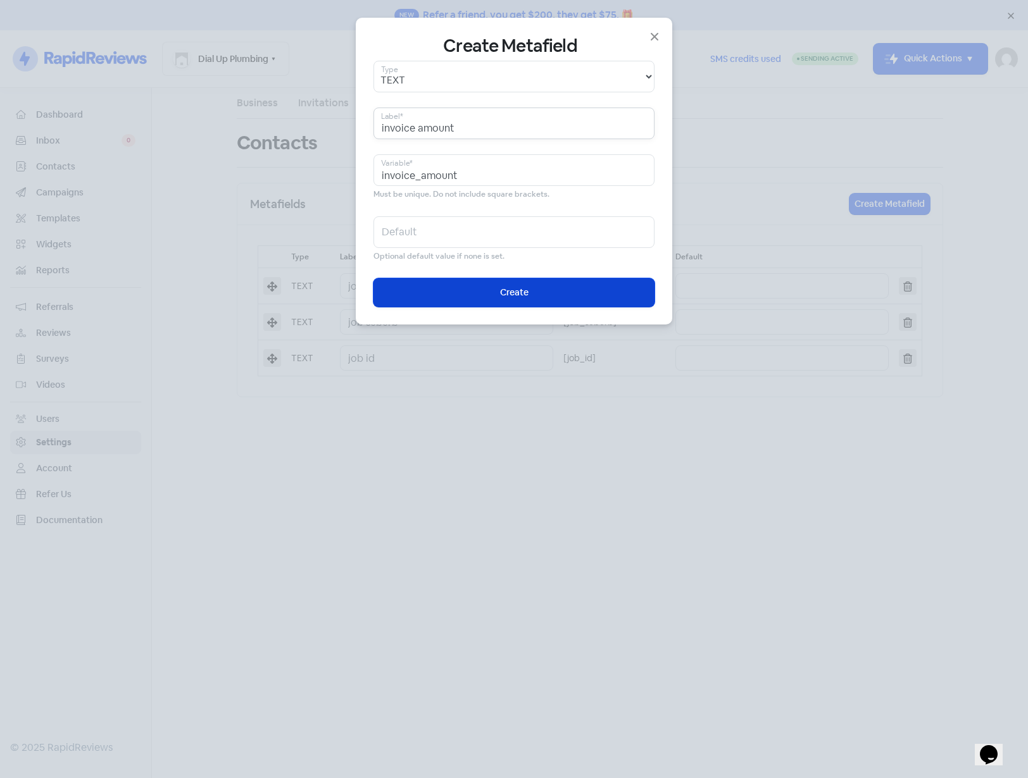
type input "invoice amount"
click at [506, 296] on span "Create" at bounding box center [514, 292] width 28 height 13
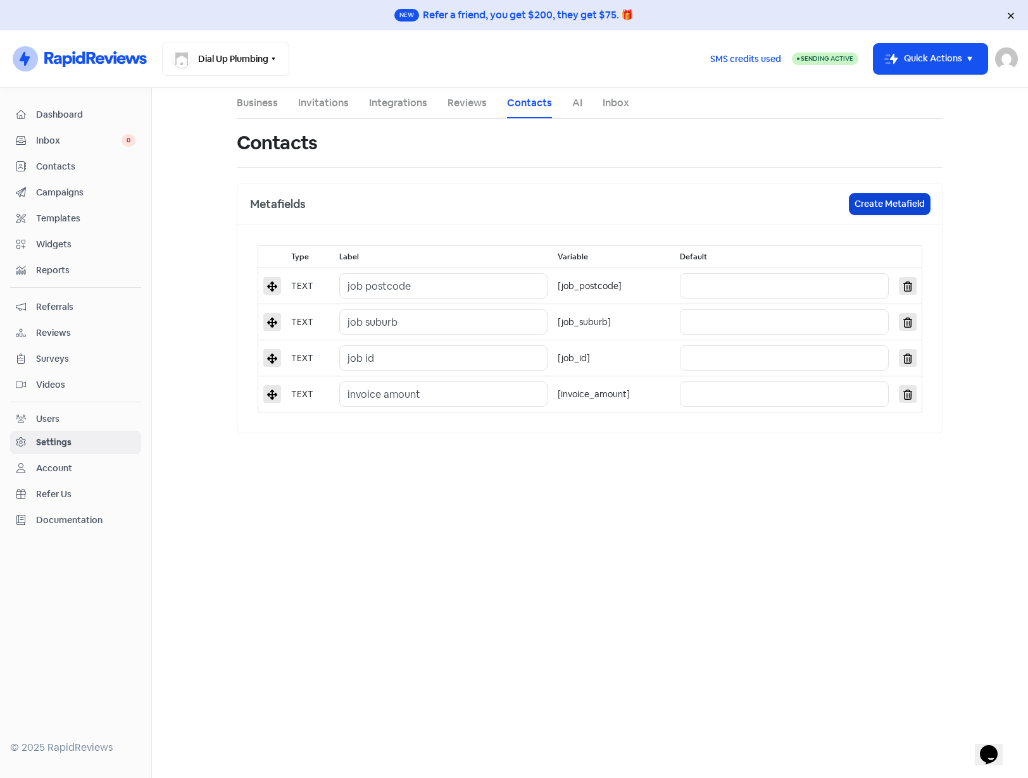
click at [852, 206] on button "Create Metafield" at bounding box center [889, 204] width 80 height 21
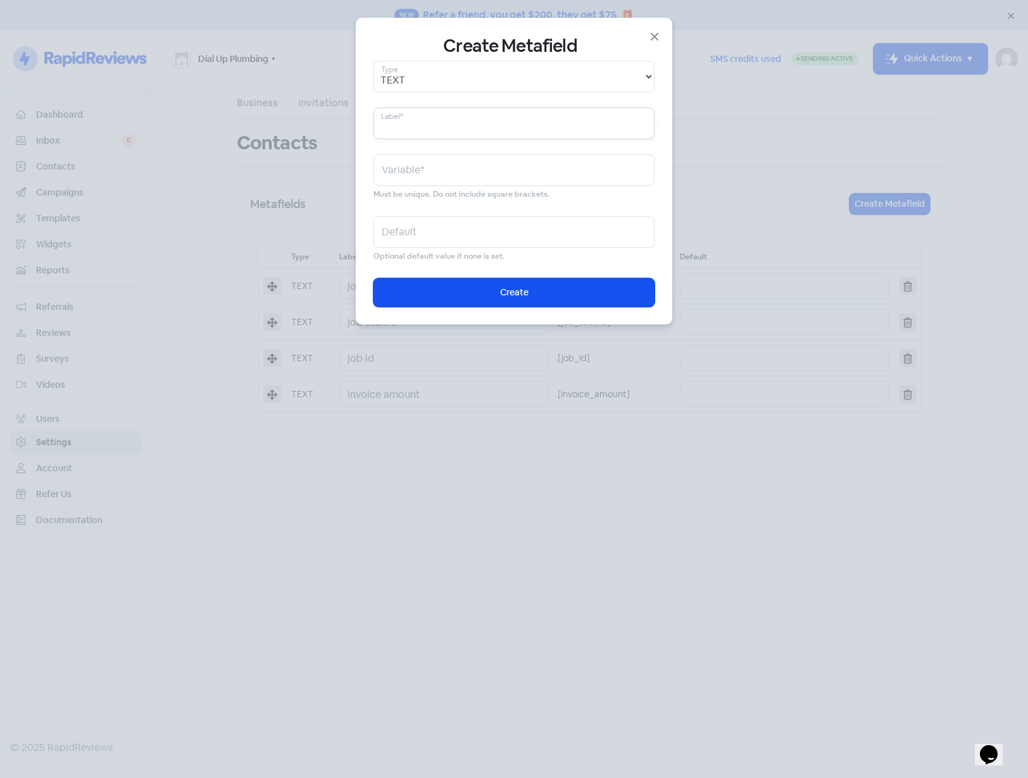
click at [451, 120] on input "text" at bounding box center [513, 124] width 281 height 32
paste input "job_status"
type input "job_status"
click at [401, 130] on input "job_status" at bounding box center [513, 124] width 281 height 32
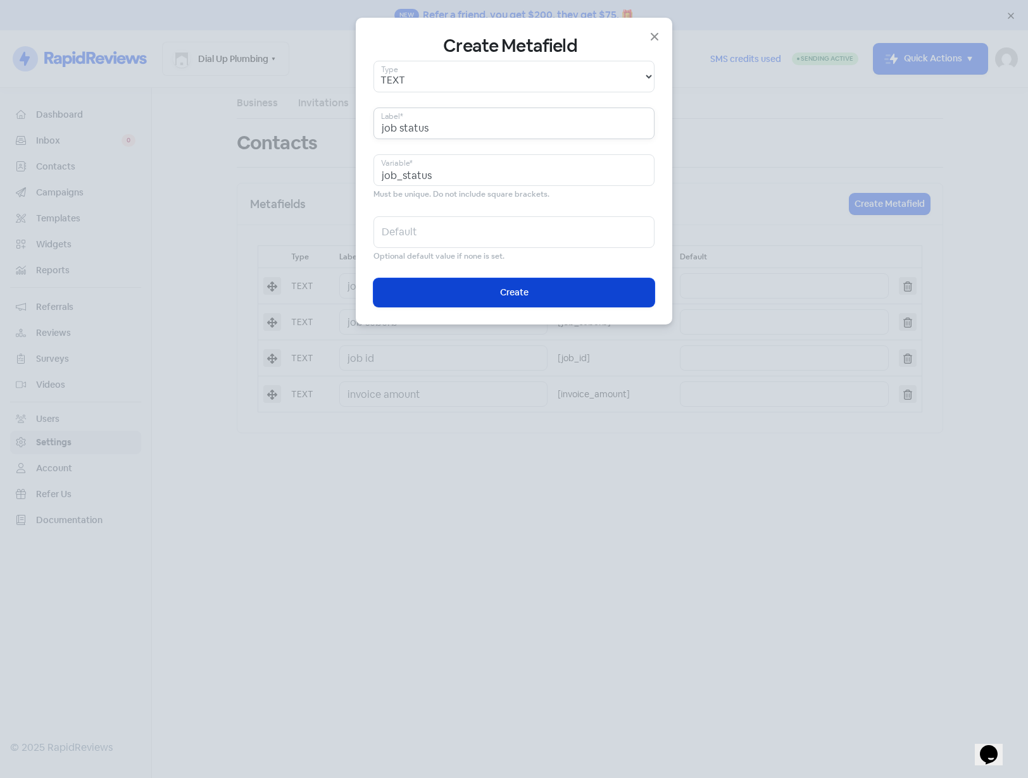
type input "job status"
click at [434, 285] on button "Icon For Loading Create" at bounding box center [513, 292] width 281 height 28
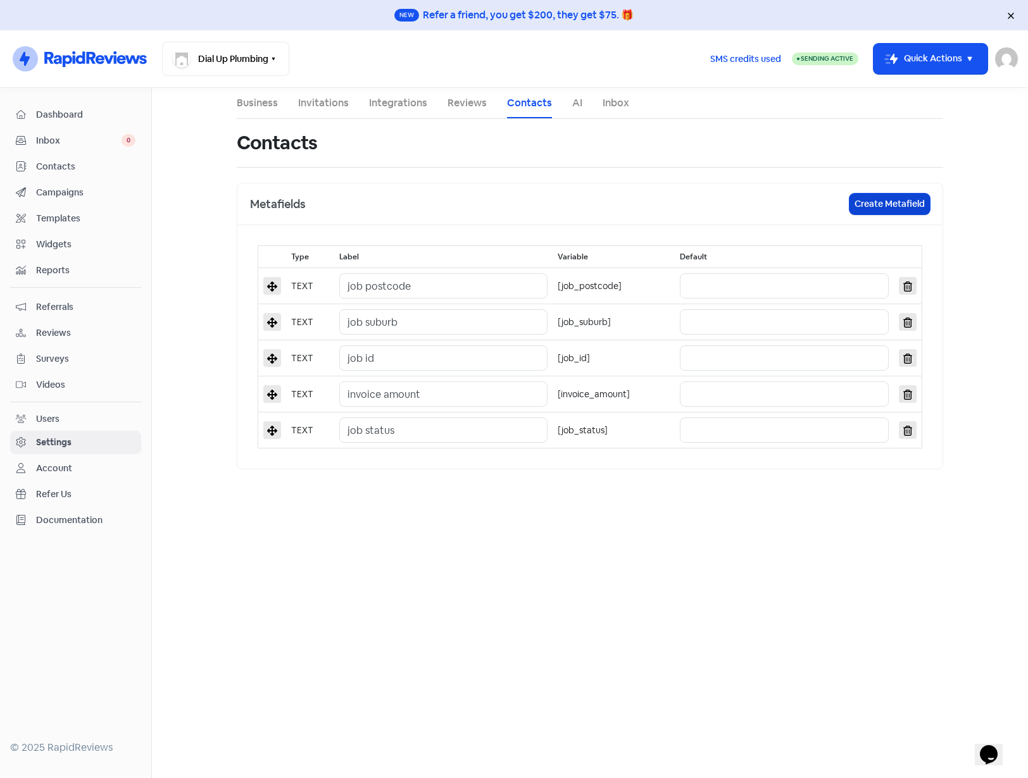
click at [874, 204] on button "Create Metafield" at bounding box center [889, 204] width 80 height 21
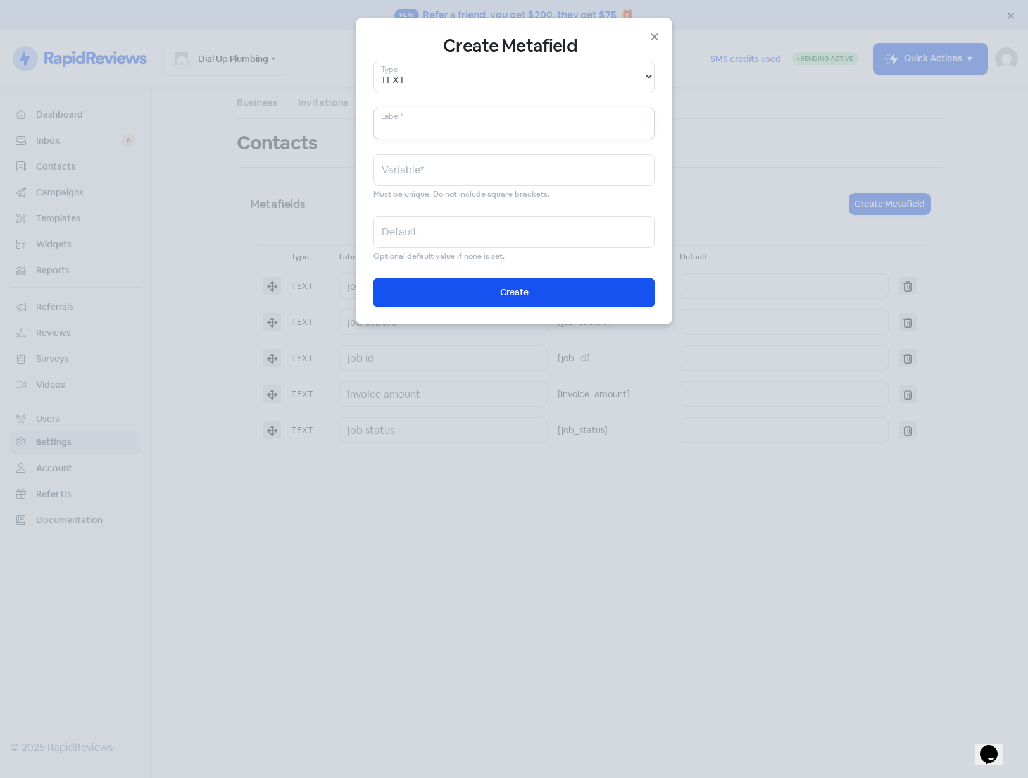
click at [449, 126] on input "text" at bounding box center [513, 124] width 281 height 32
paste input "job_completion_date"
type input "job_completion_date"
click at [403, 128] on input "job_completion_date" at bounding box center [513, 124] width 281 height 32
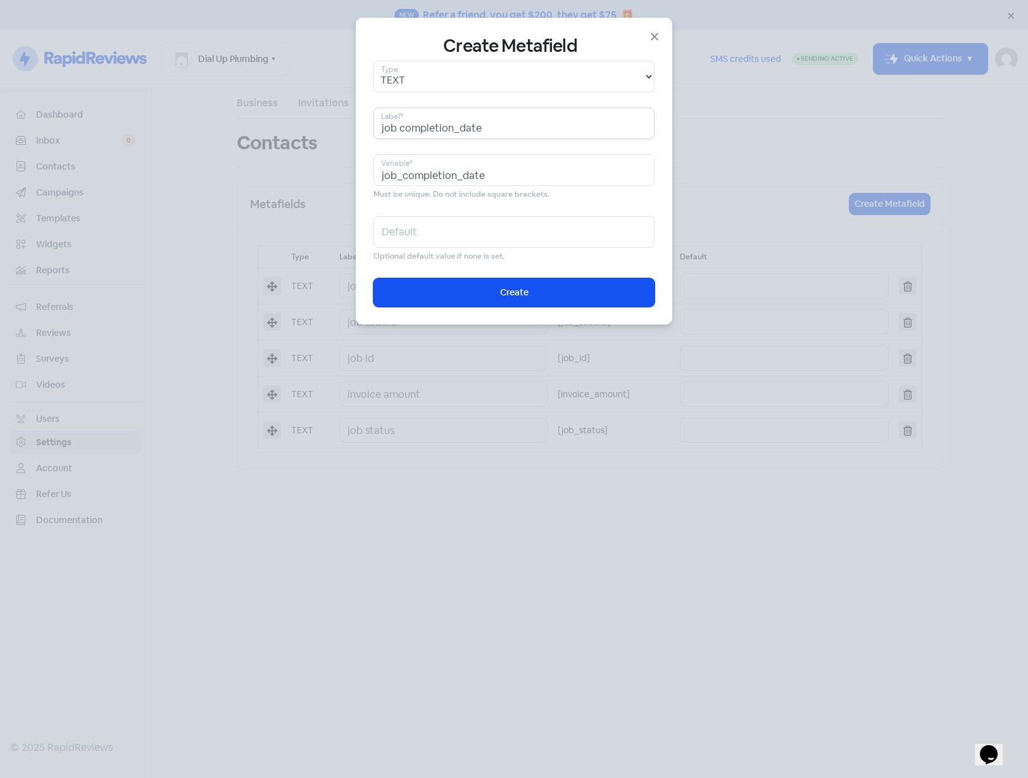
click at [457, 128] on input "job completion_date" at bounding box center [513, 124] width 281 height 32
type input "job completion date"
click at [500, 293] on span "Create" at bounding box center [514, 292] width 28 height 13
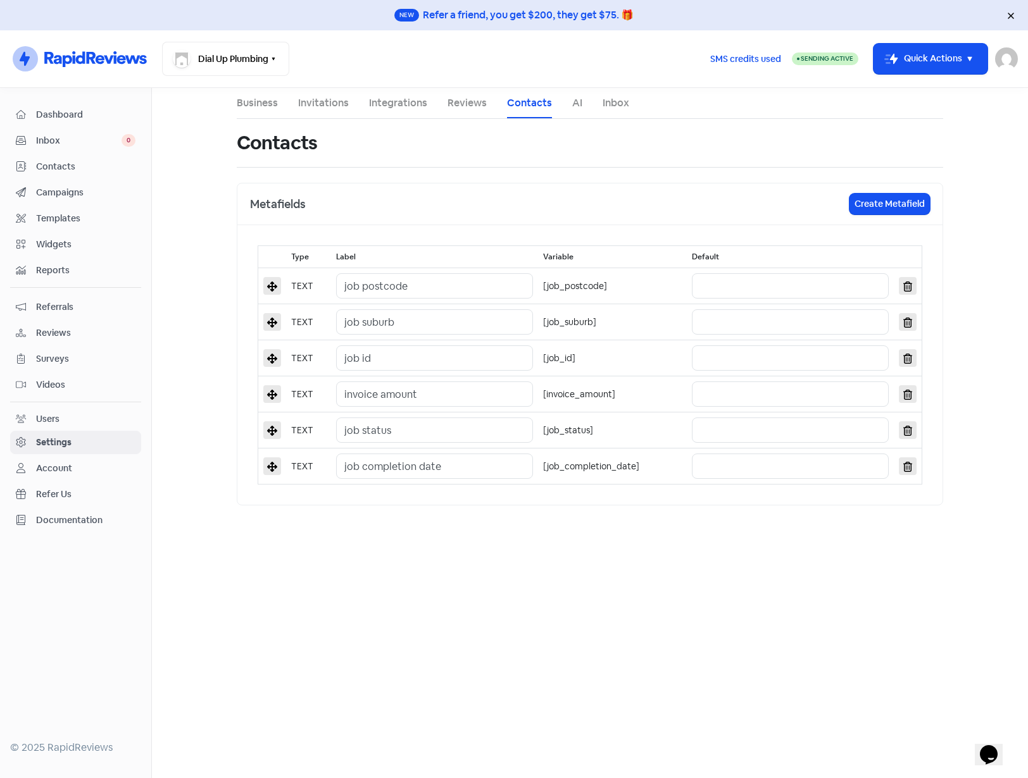
click at [418, 590] on main "Business Invitations Integrations Reviews Contacts AI Inbox Contacts Metafields…" at bounding box center [590, 433] width 876 height 690
click at [58, 160] on span "Contacts" at bounding box center [85, 166] width 99 height 13
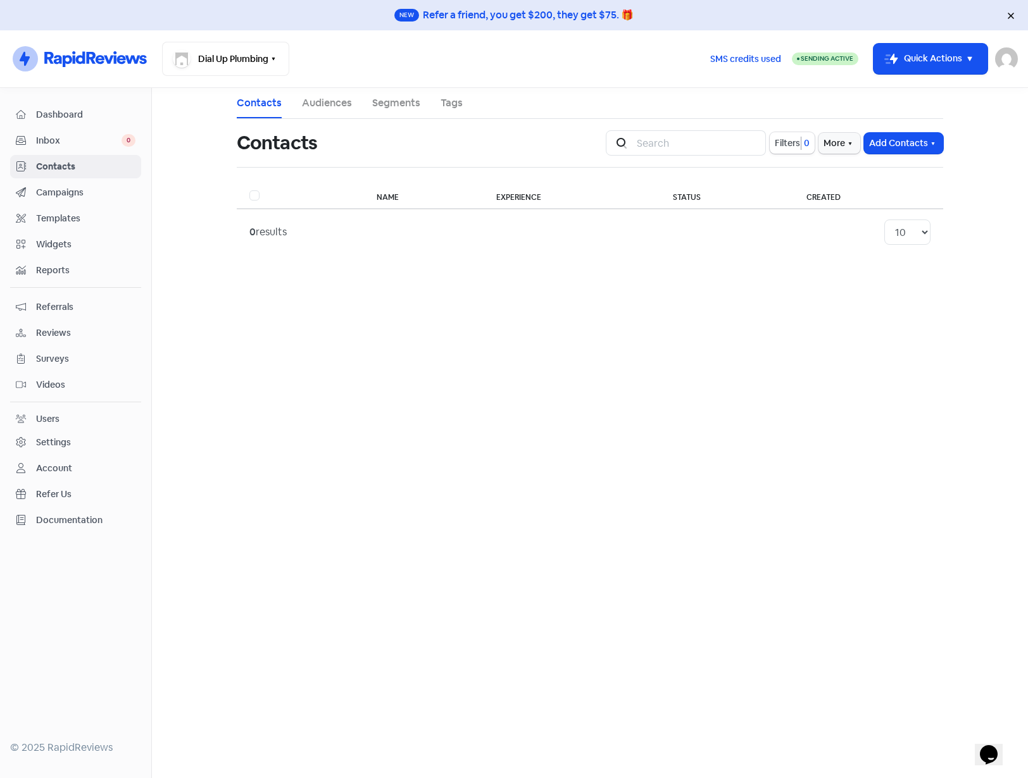
click at [63, 194] on span "Campaigns" at bounding box center [85, 192] width 99 height 13
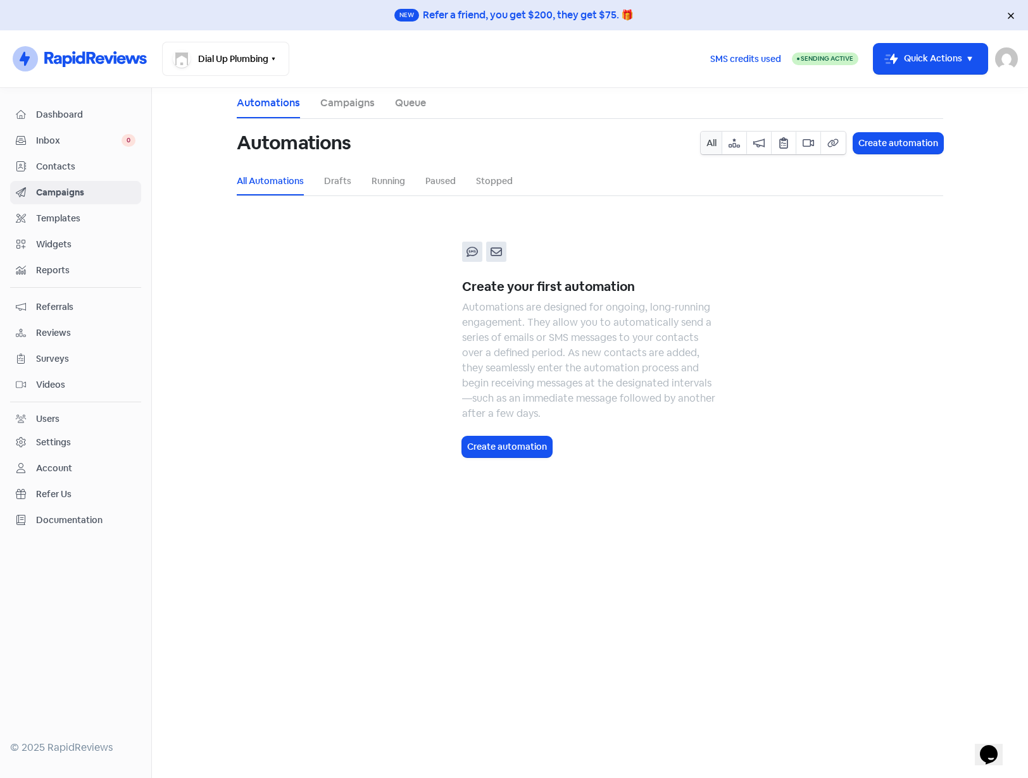
click at [54, 166] on span "Contacts" at bounding box center [85, 166] width 99 height 13
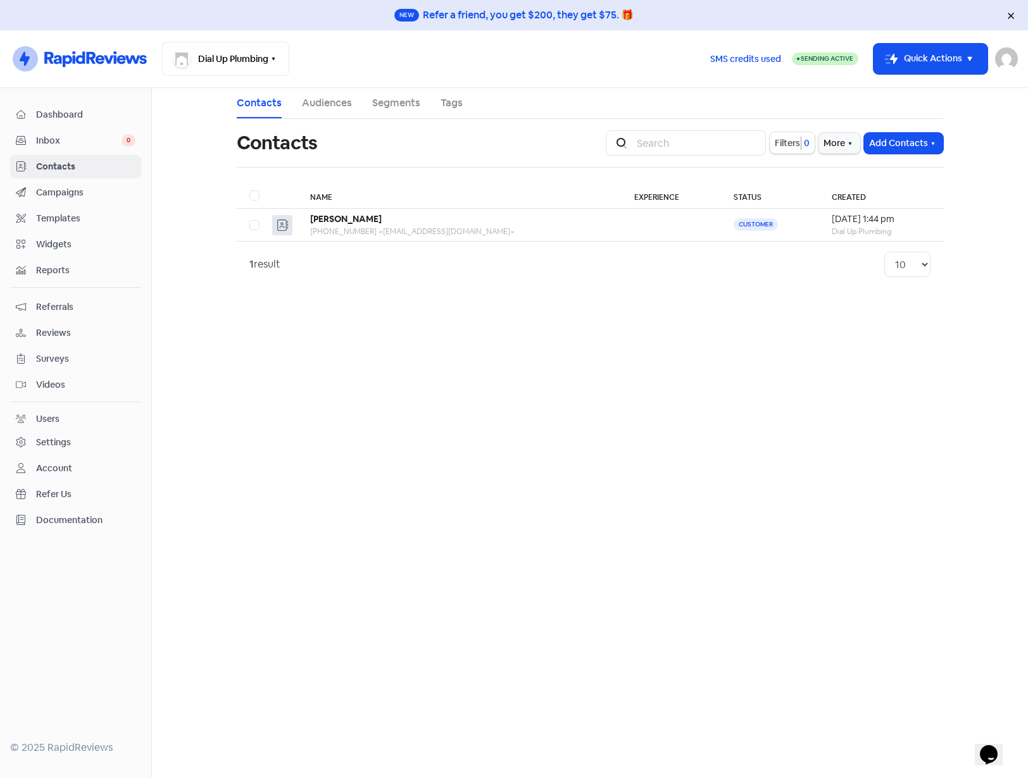
click at [62, 189] on span "Campaigns" at bounding box center [85, 192] width 99 height 13
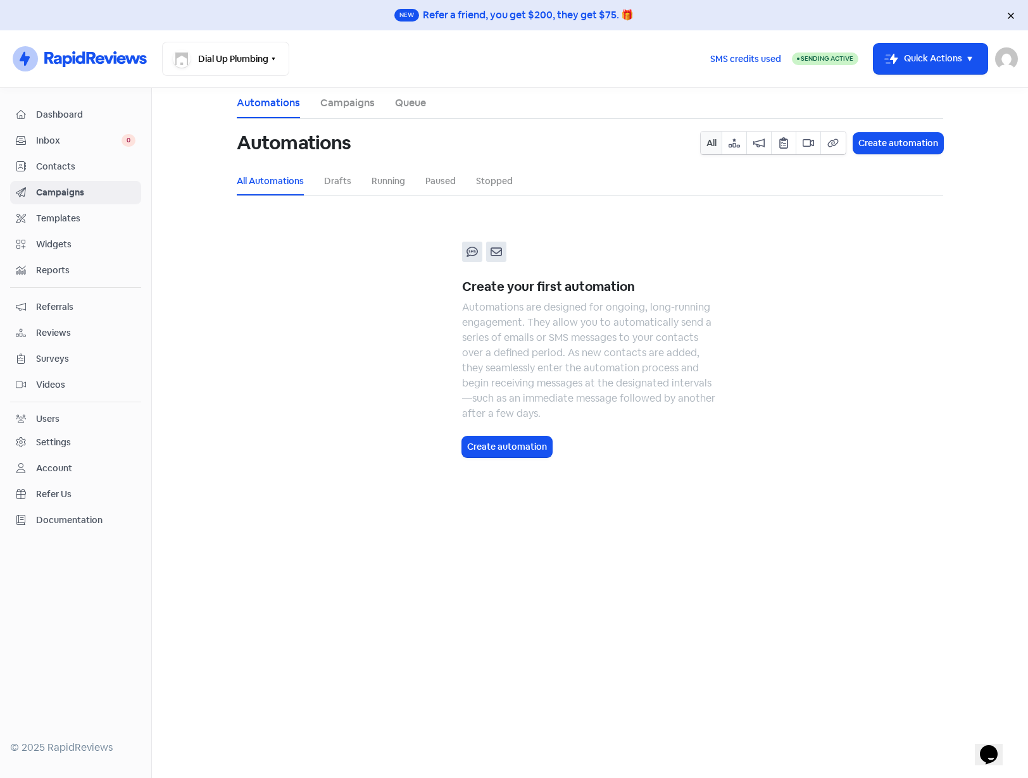
click at [61, 154] on div "Dashboard Inbox 0 Contacts Campaigns Templates Widgets Reports Referrals Review…" at bounding box center [75, 317] width 131 height 429
click at [61, 161] on span "Contacts" at bounding box center [85, 166] width 99 height 13
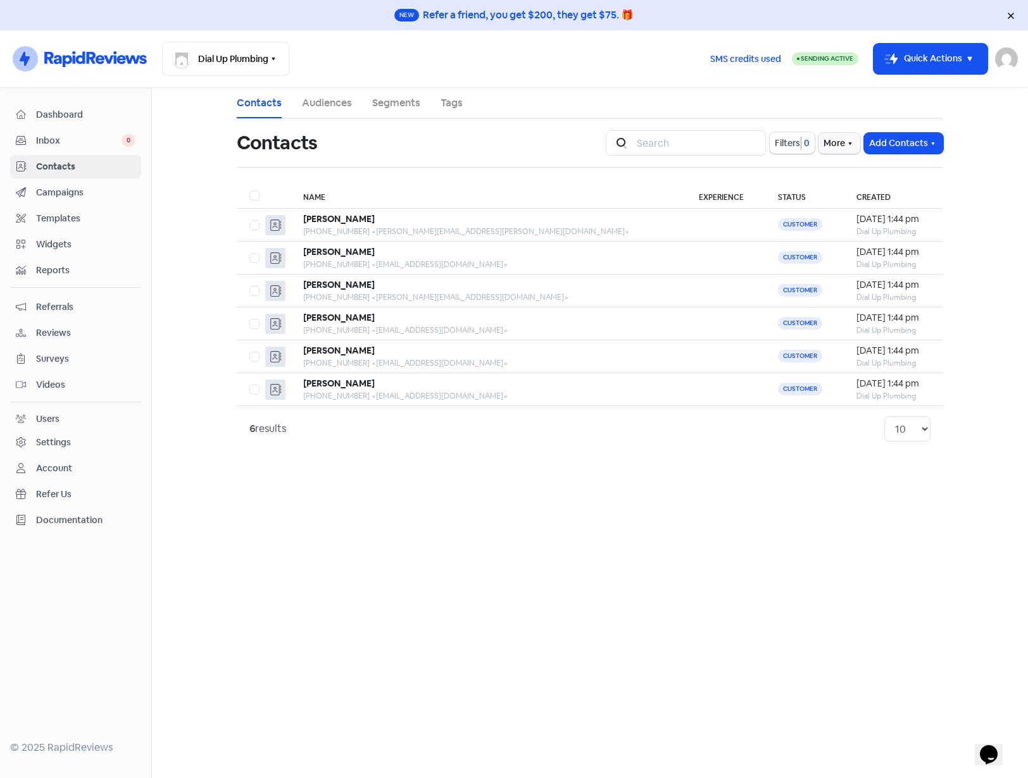
click at [56, 335] on span "Reviews" at bounding box center [85, 333] width 99 height 13
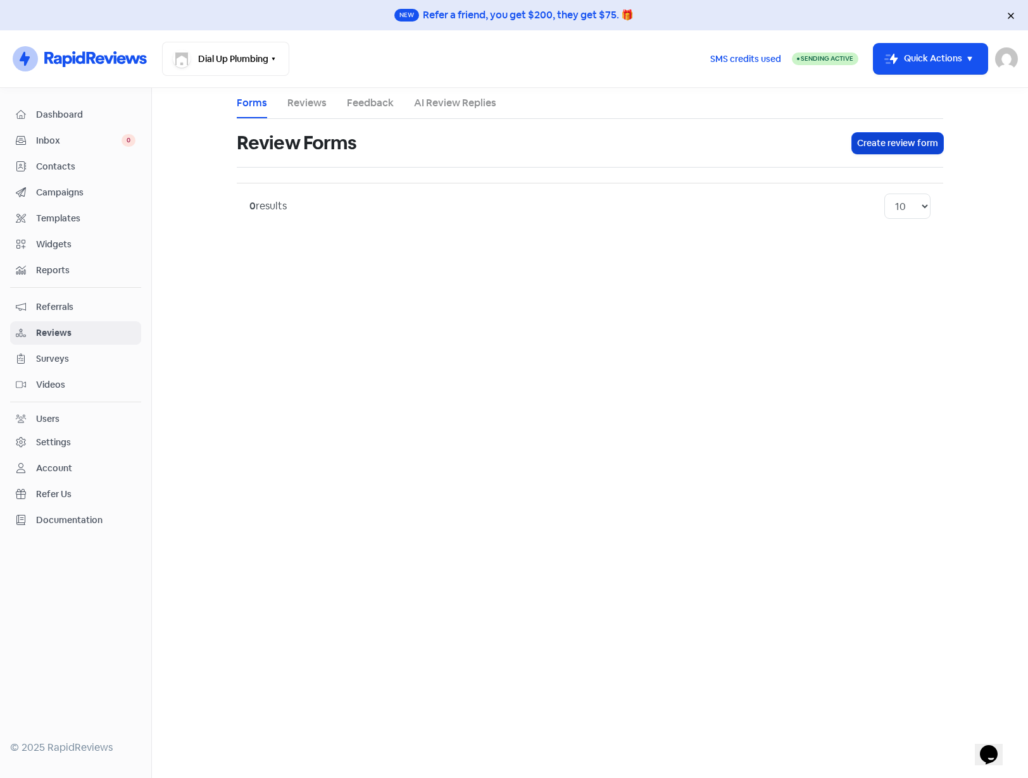
click at [868, 148] on button "Create review form" at bounding box center [897, 143] width 91 height 21
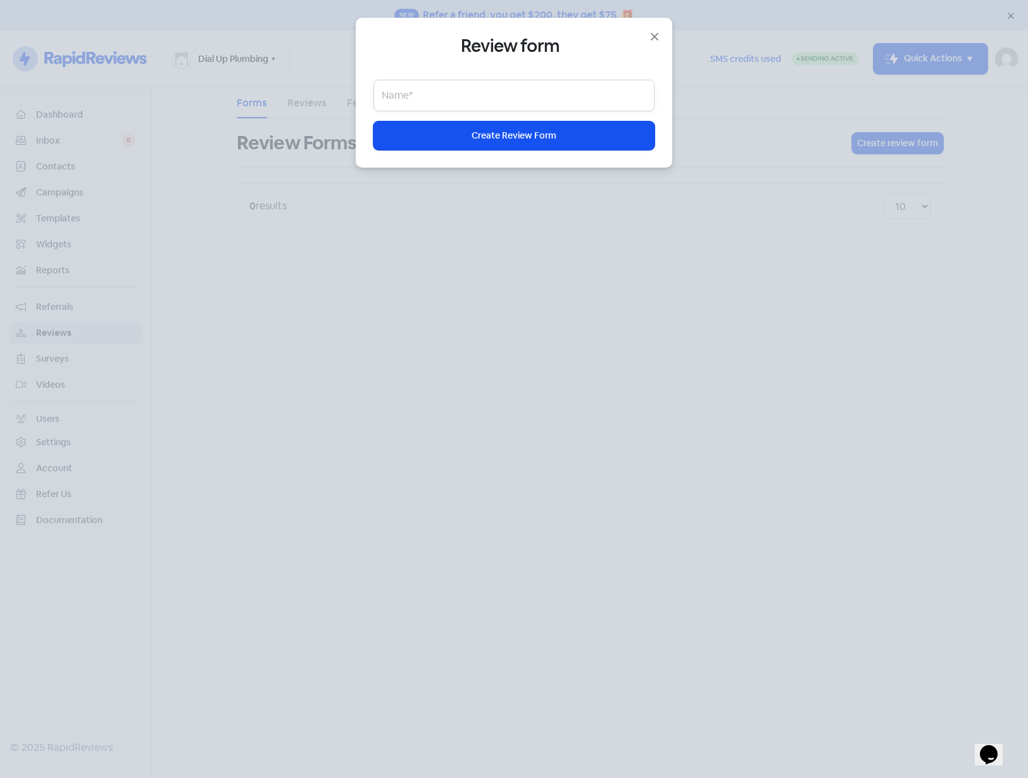
click at [489, 99] on input "text" at bounding box center [513, 96] width 281 height 32
click at [452, 98] on input "Google Review Form" at bounding box center [513, 96] width 281 height 32
type input "Google Review Form"
click at [492, 134] on span "Create Review Form" at bounding box center [513, 135] width 85 height 13
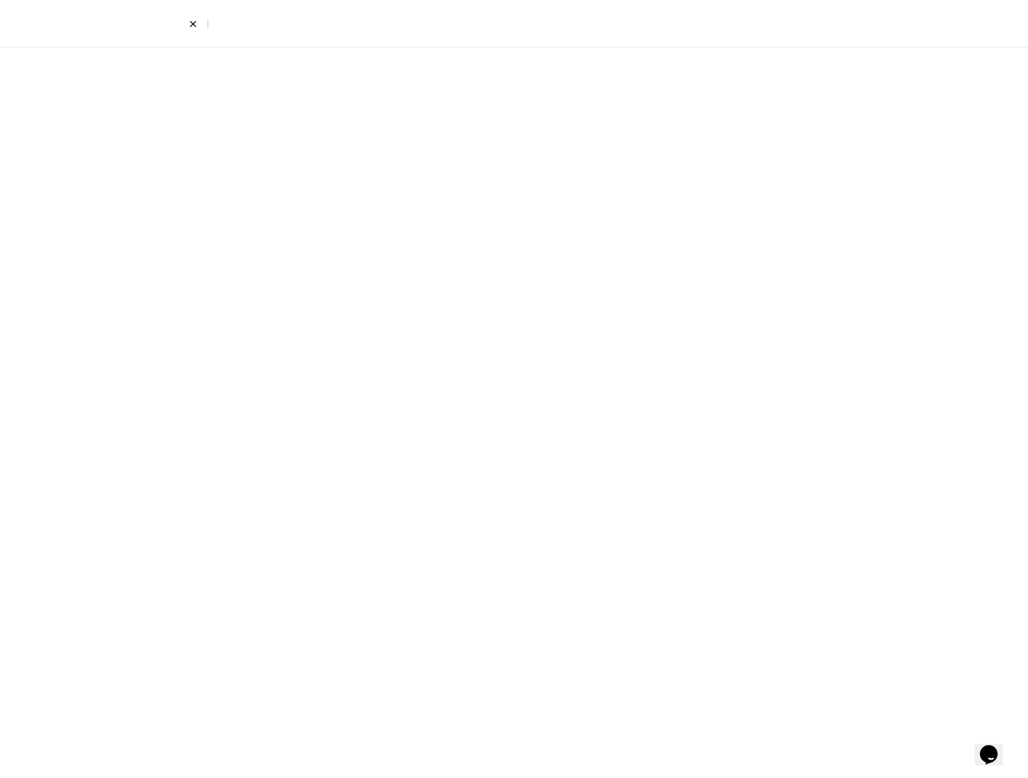
select select "4"
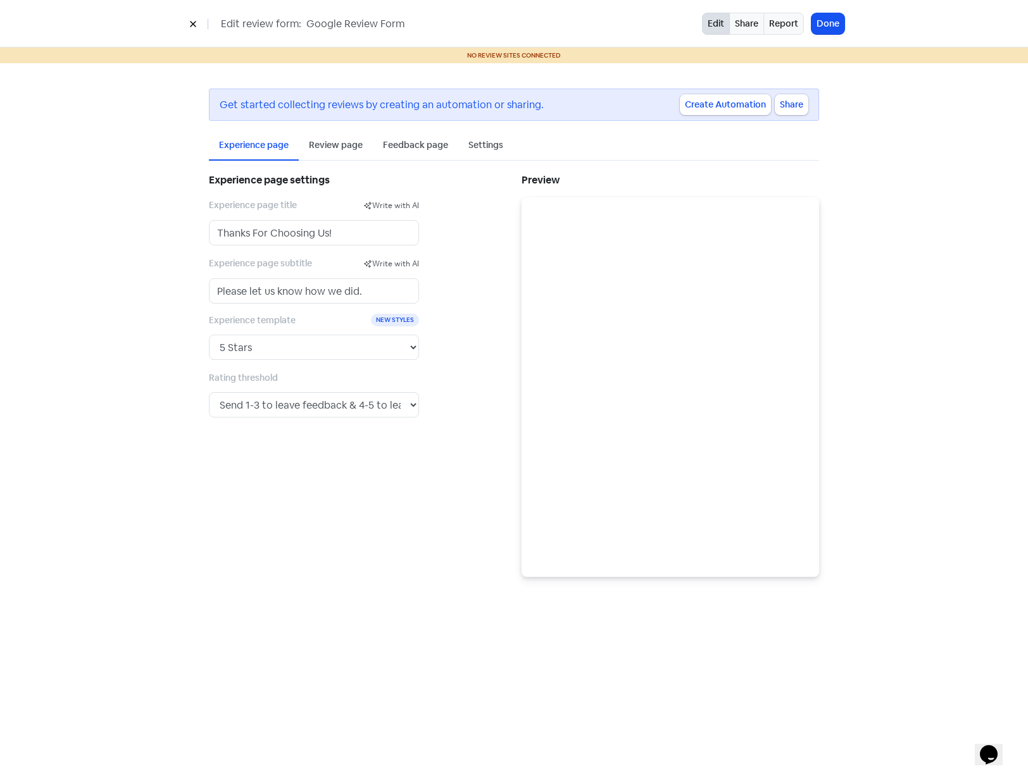
click at [331, 144] on div "Review page" at bounding box center [336, 145] width 54 height 13
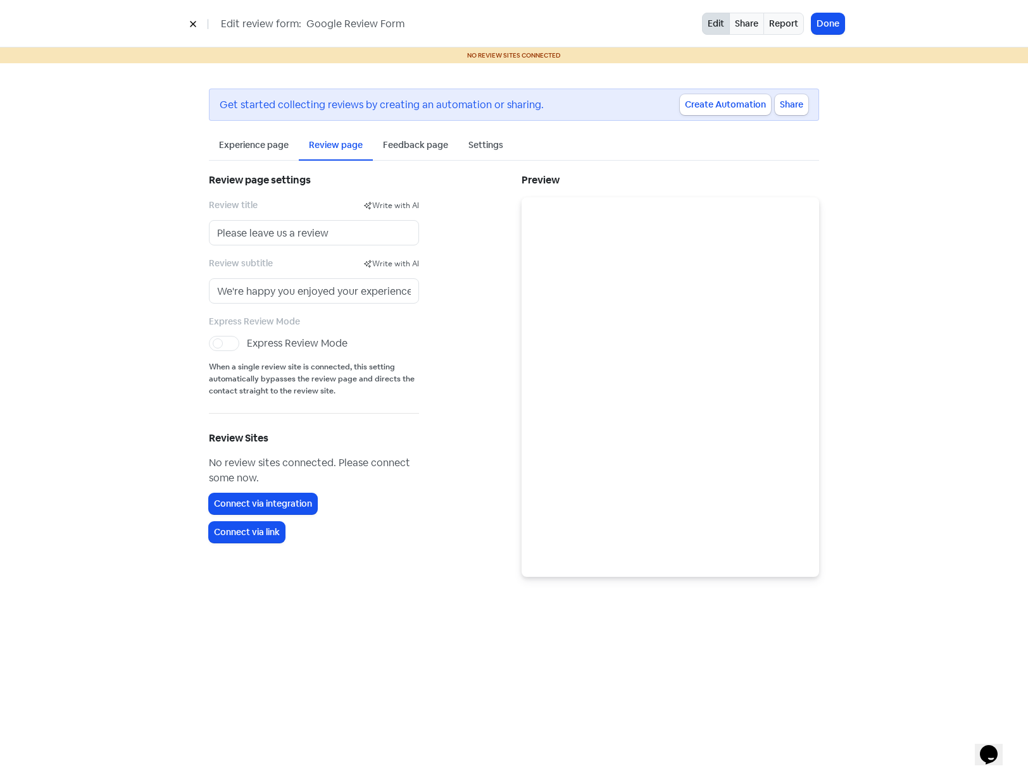
click at [423, 149] on div "Feedback page" at bounding box center [415, 145] width 65 height 13
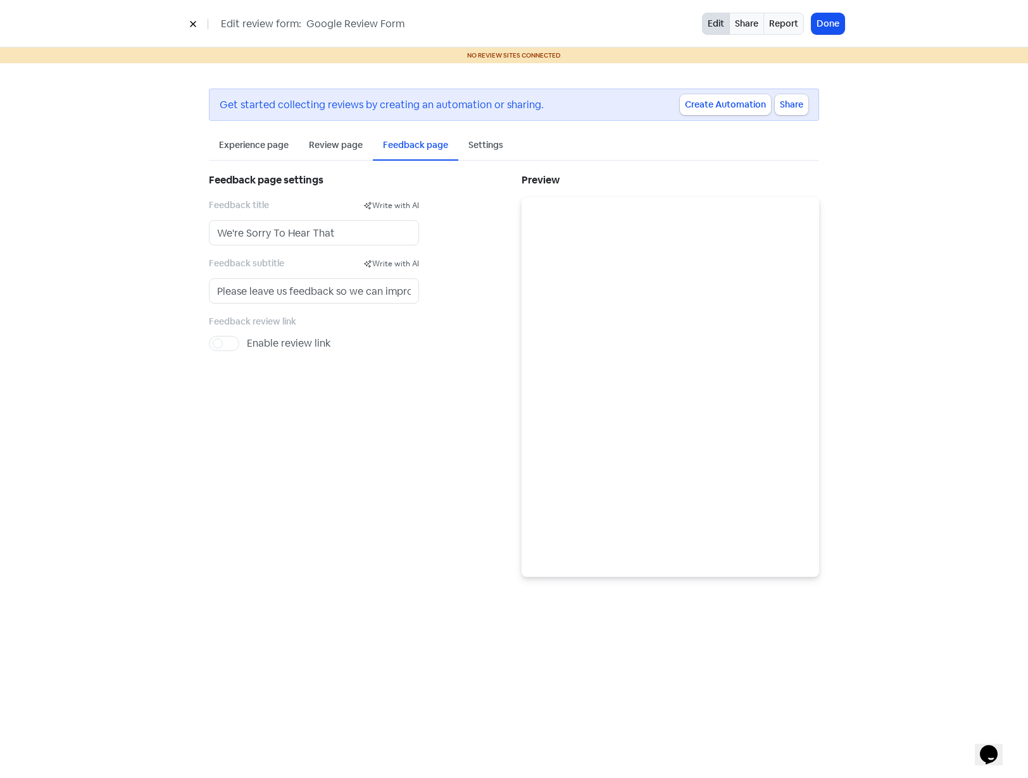
click at [494, 151] on div "Settings" at bounding box center [485, 145] width 35 height 13
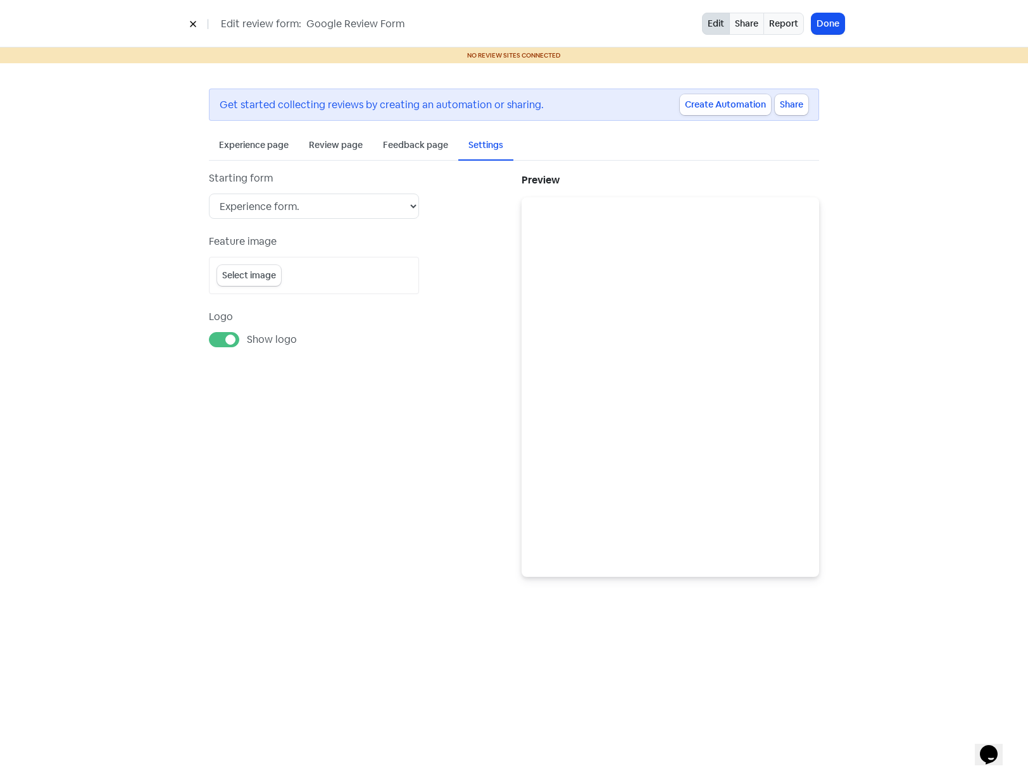
click at [725, 107] on button "Create Automation" at bounding box center [725, 104] width 91 height 21
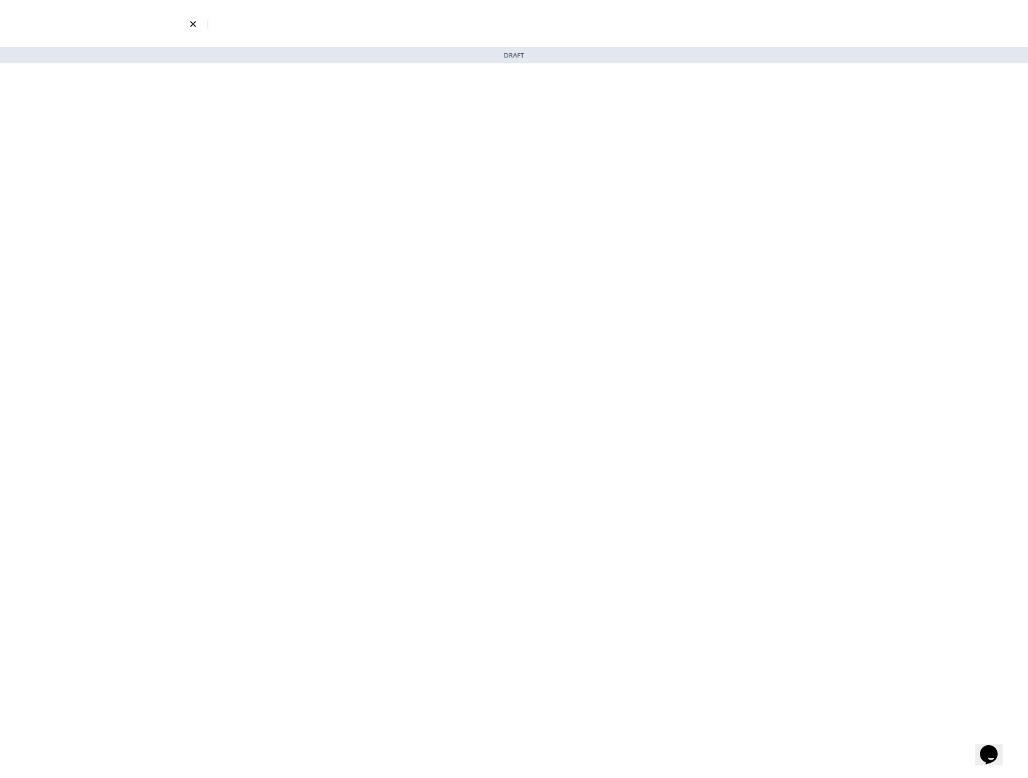
select select "3735"
select select "3"
select select "7"
select select "9"
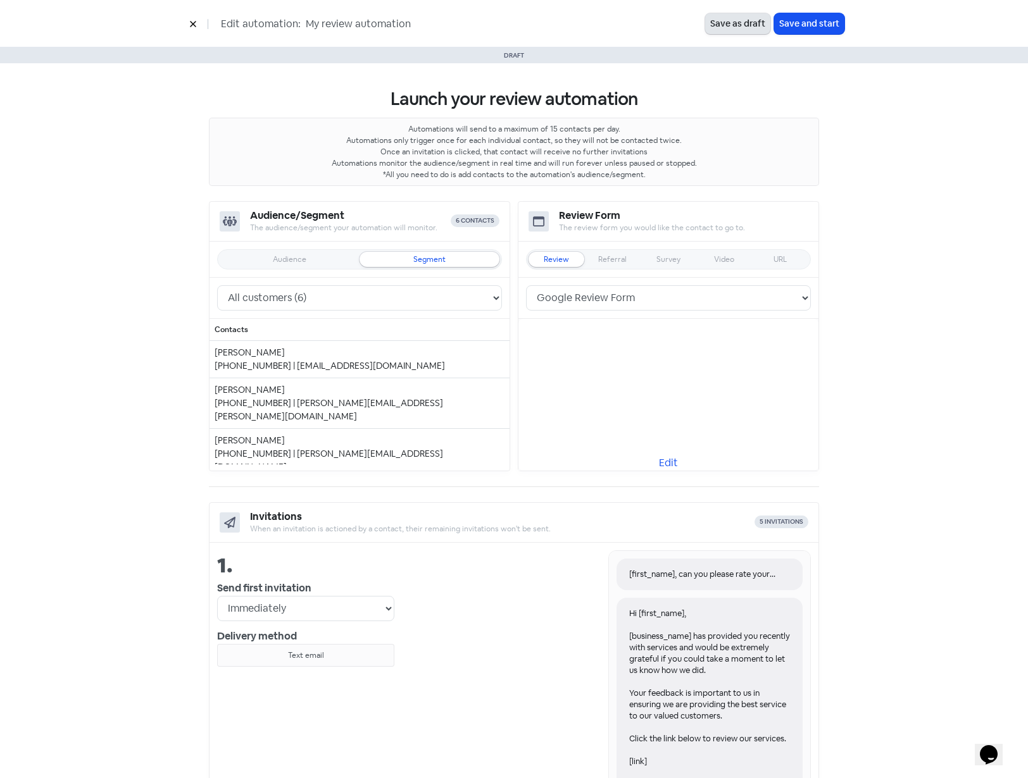
click at [733, 25] on button "Save as draft" at bounding box center [737, 23] width 65 height 21
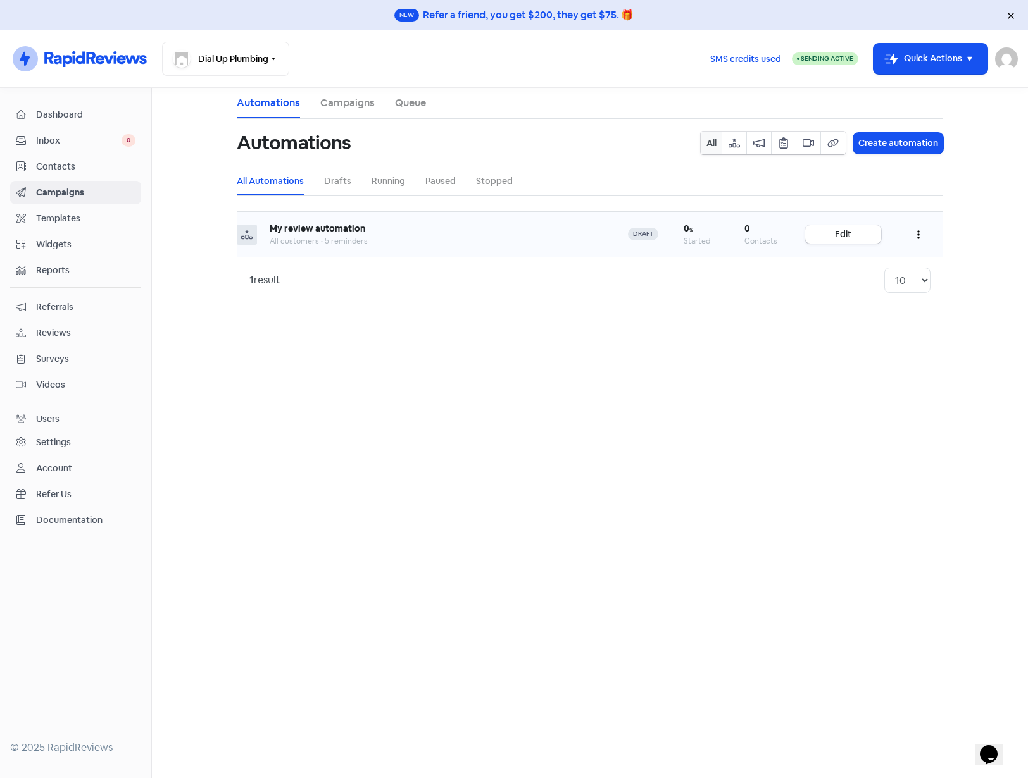
click at [918, 234] on icon "button" at bounding box center [918, 235] width 3 height 10
click at [845, 229] on link "Edit" at bounding box center [843, 234] width 76 height 18
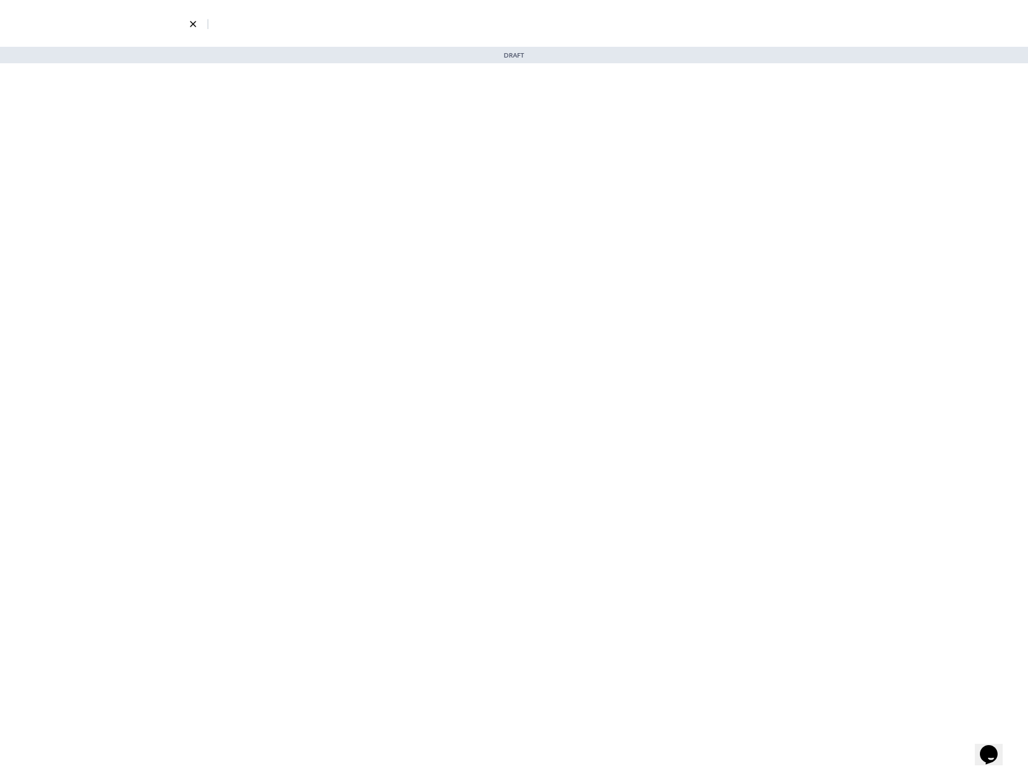
select select "3735"
select select "3"
select select "7"
select select "9"
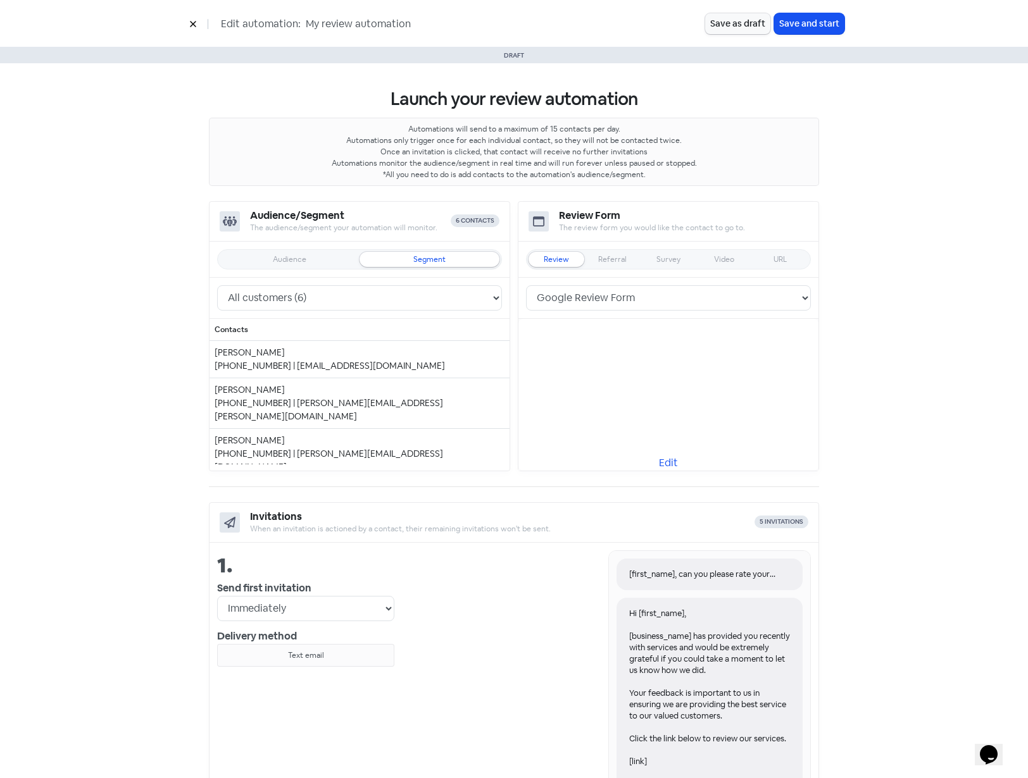
drag, startPoint x: 303, startPoint y: 22, endPoint x: 429, endPoint y: 28, distance: 126.7
click at [429, 28] on input "My review automation" at bounding box center [399, 24] width 190 height 16
type input "Google Review Automation"
click at [738, 19] on button "Save as draft" at bounding box center [737, 23] width 65 height 21
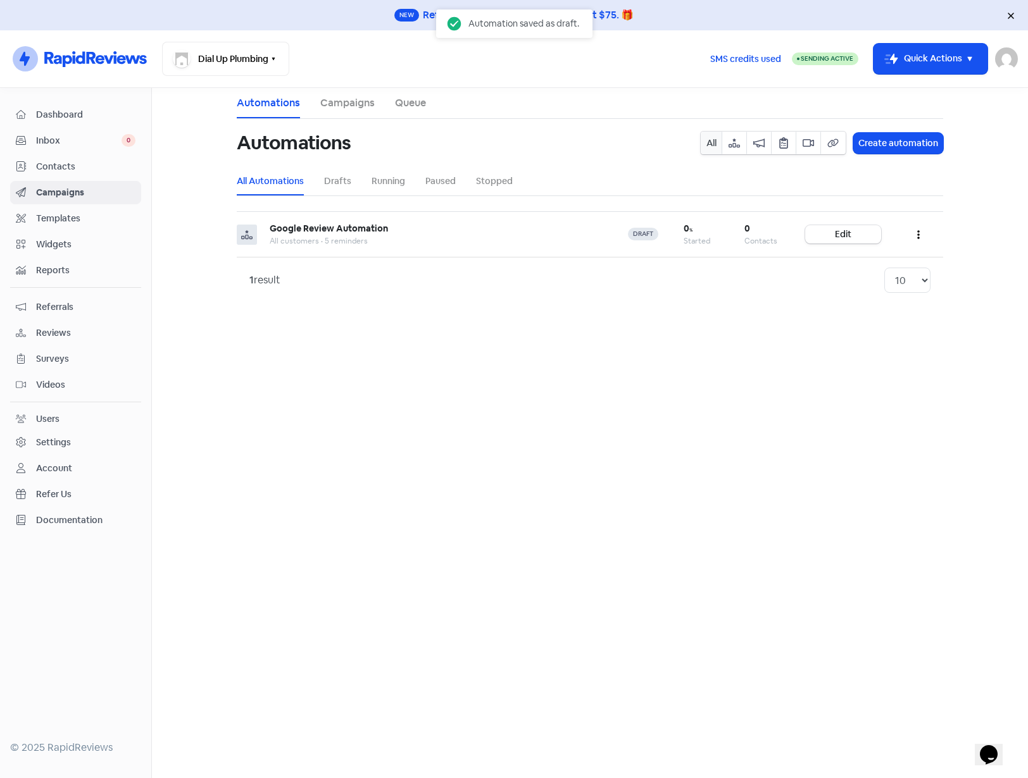
click at [66, 168] on span "Contacts" at bounding box center [85, 166] width 99 height 13
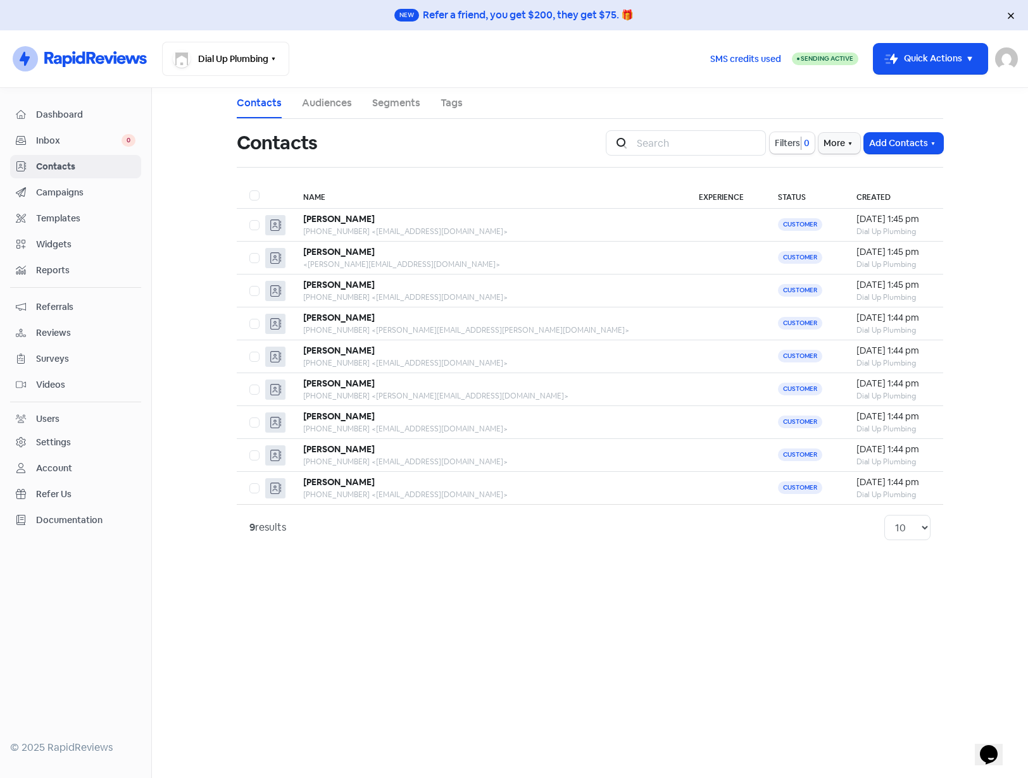
click at [451, 552] on main "Contacts Audiences Segments Tags Contacts Icon For Search Filters 0 More Add Co…" at bounding box center [590, 433] width 876 height 690
click at [58, 440] on div "Settings" at bounding box center [53, 442] width 35 height 13
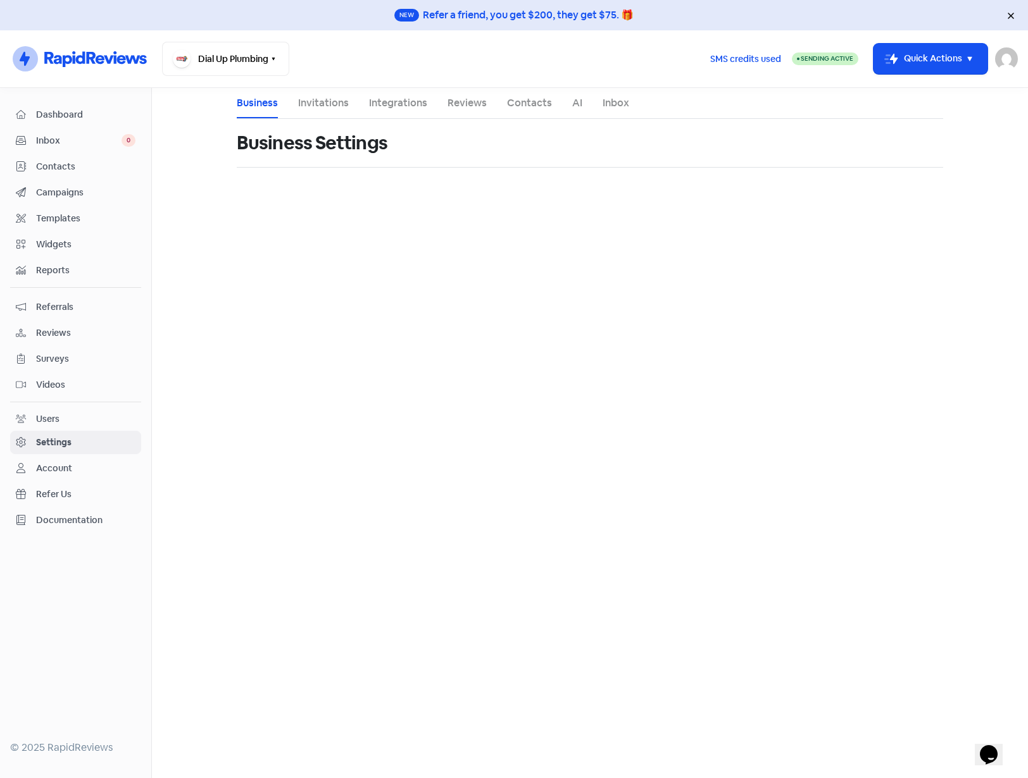
click at [55, 190] on span "Campaigns" at bounding box center [85, 192] width 99 height 13
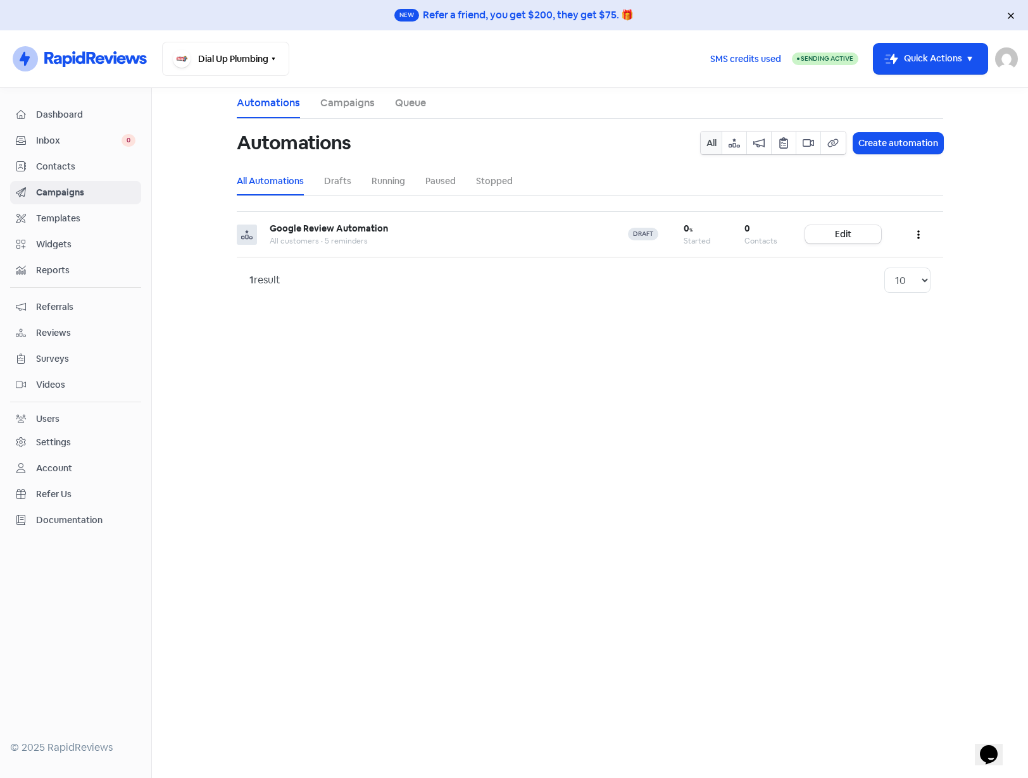
click at [54, 166] on span "Contacts" at bounding box center [85, 166] width 99 height 13
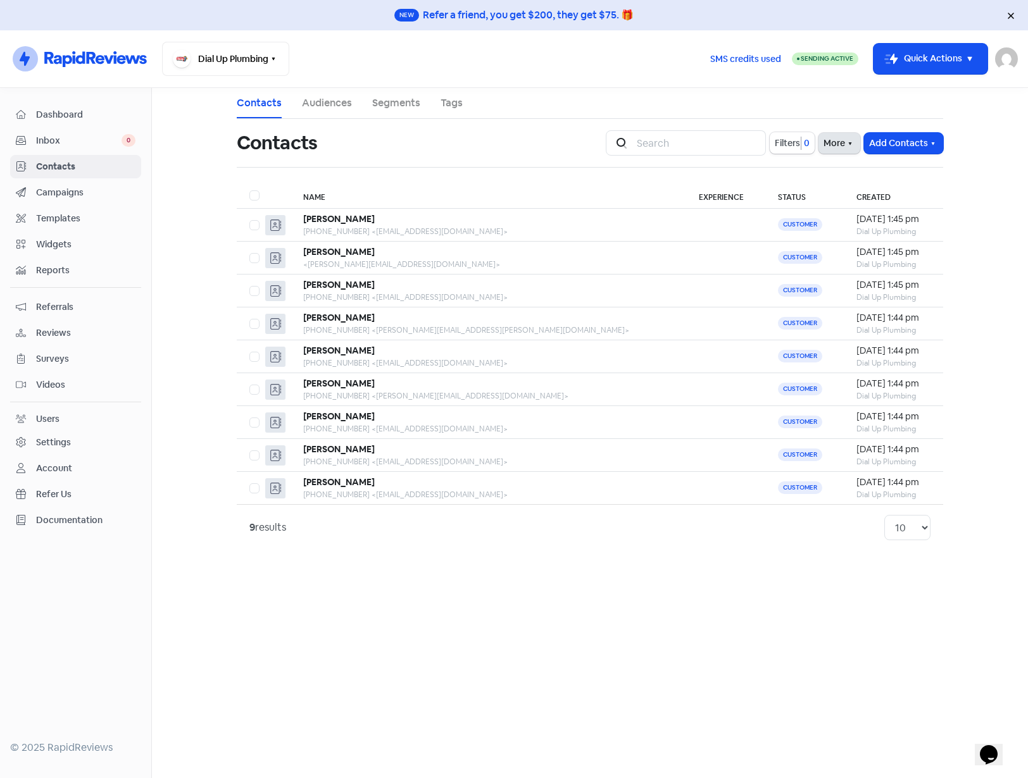
click at [828, 147] on button "More" at bounding box center [839, 143] width 42 height 21
click at [809, 168] on link "External Contact Forms" at bounding box center [799, 170] width 127 height 25
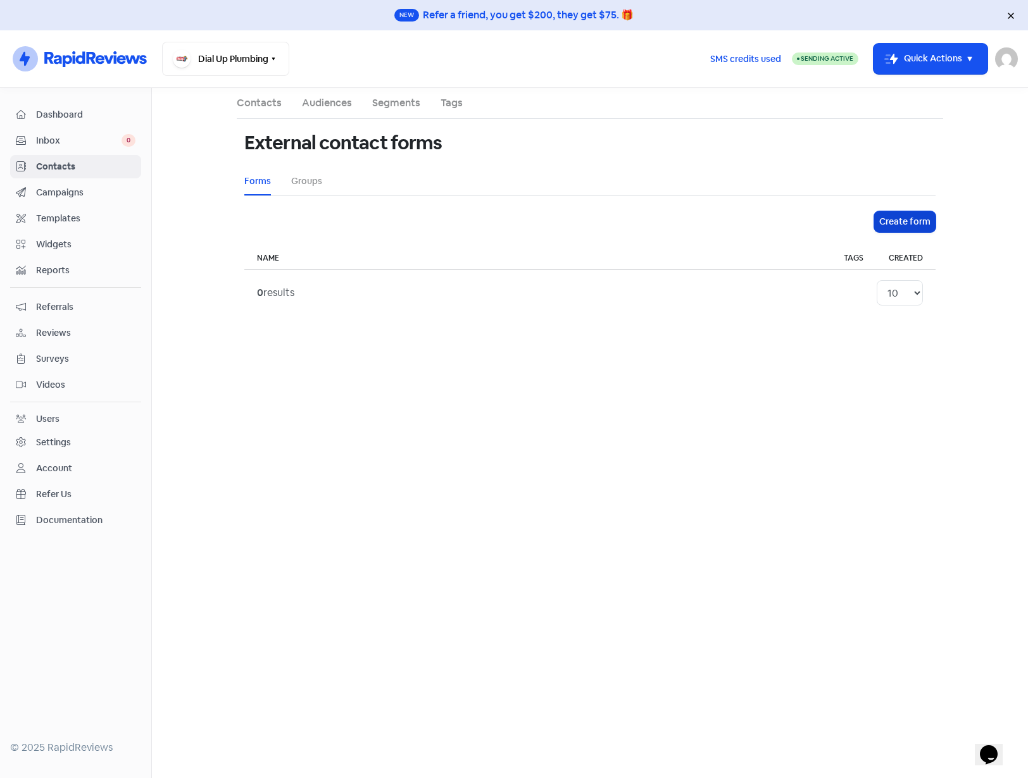
click at [904, 220] on button "Create form" at bounding box center [904, 221] width 61 height 21
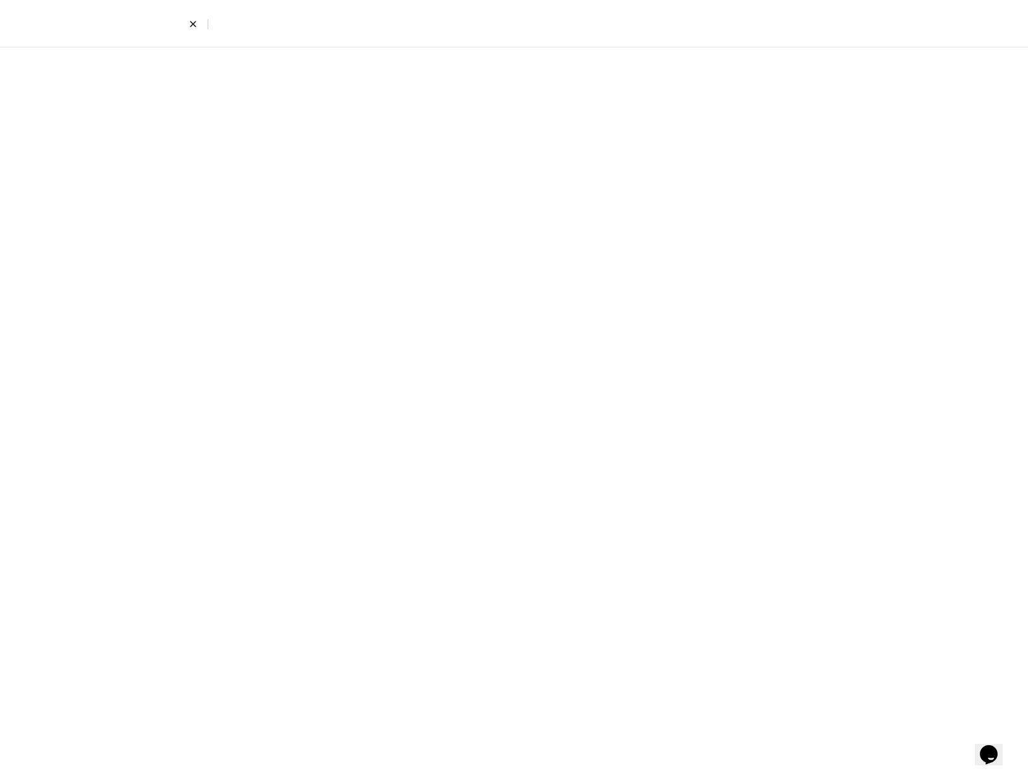
select select "first_last"
select select "email_phone"
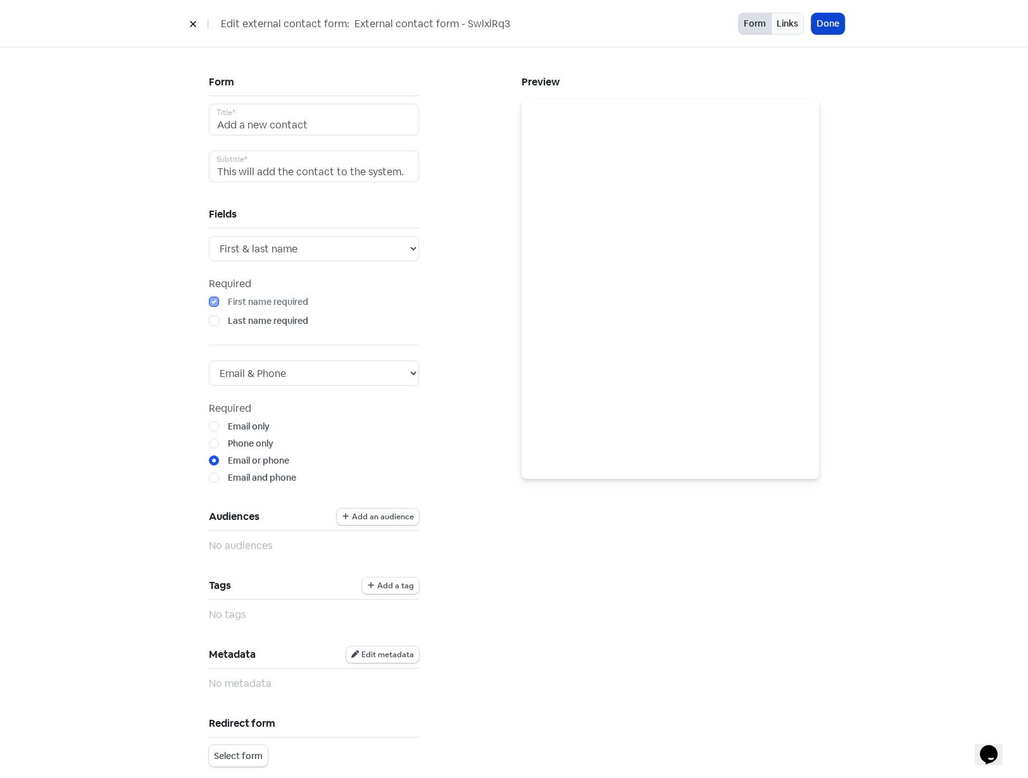
click at [825, 28] on button "Done" at bounding box center [827, 23] width 33 height 21
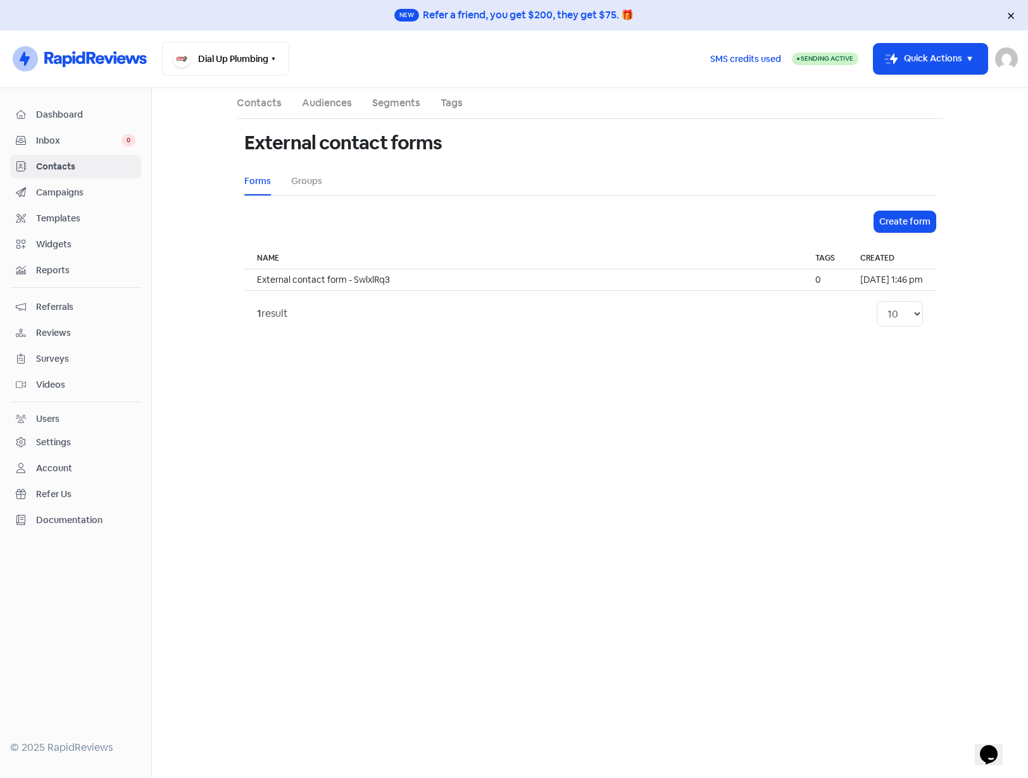
click at [68, 162] on span "Contacts" at bounding box center [85, 166] width 99 height 13
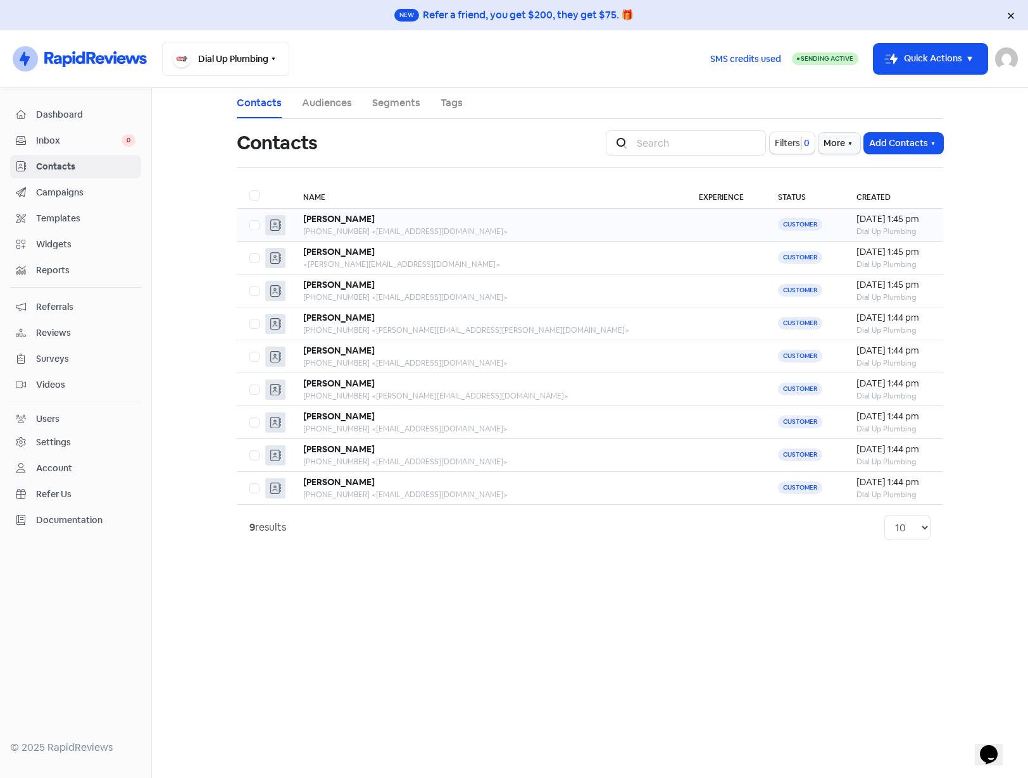
click at [434, 226] on div "+61431742063 <olimangahas@gmail.com>" at bounding box center [488, 231] width 370 height 11
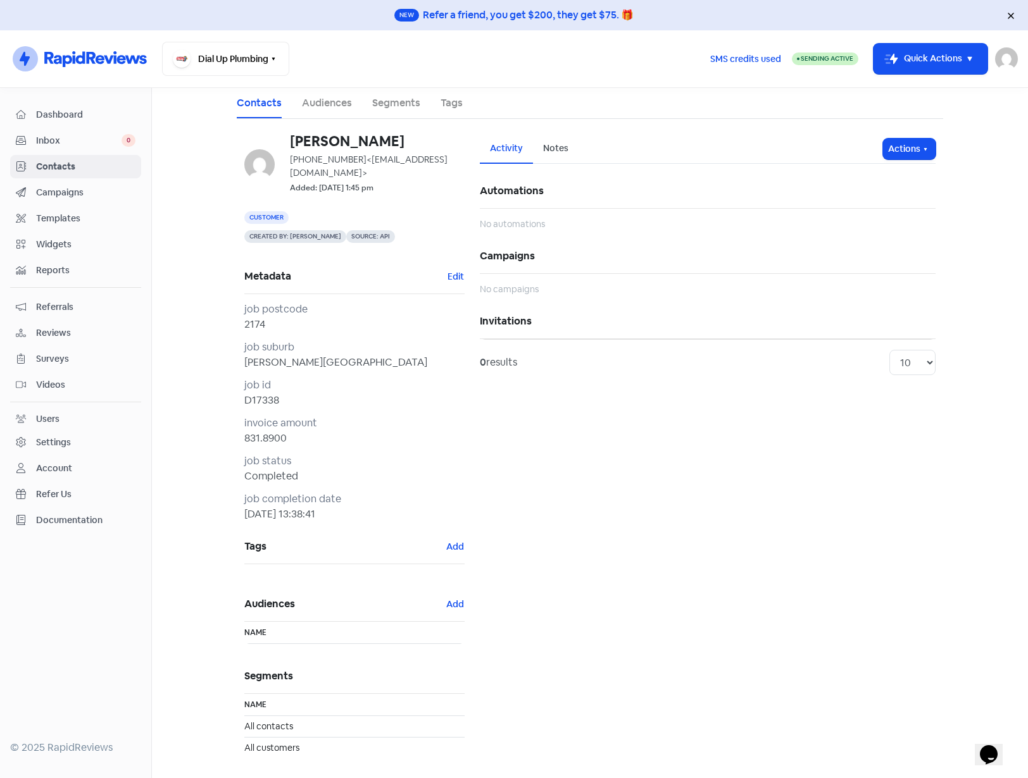
click at [41, 438] on div "Settings" at bounding box center [53, 442] width 35 height 13
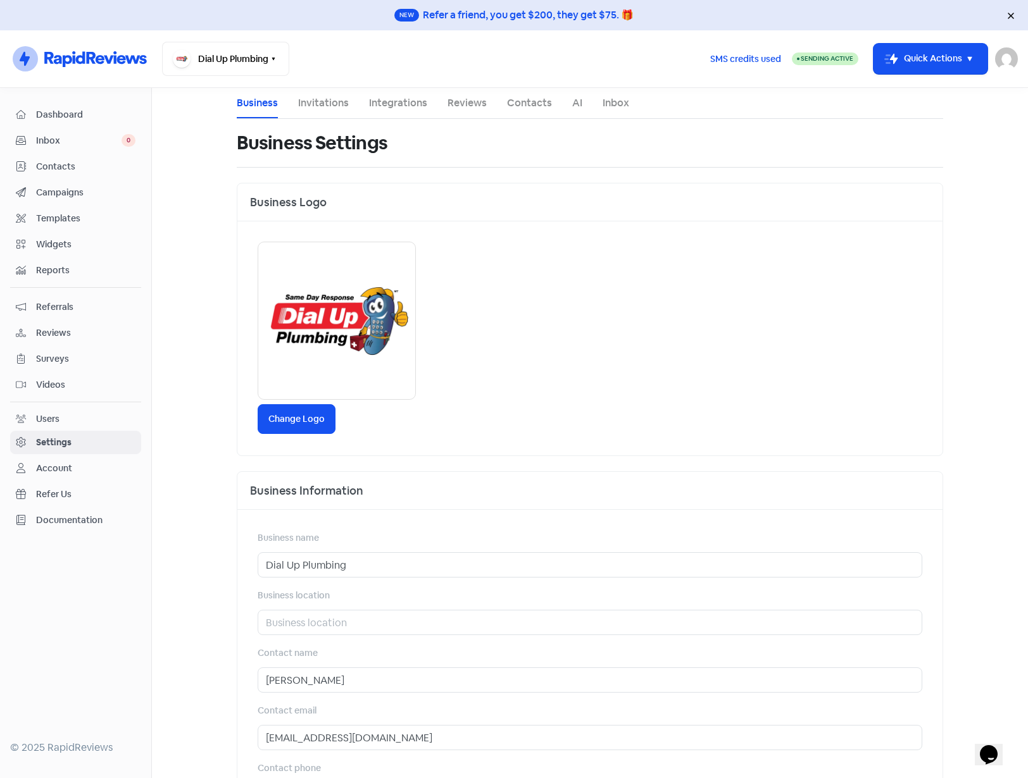
click at [449, 97] on link "Reviews" at bounding box center [466, 103] width 39 height 15
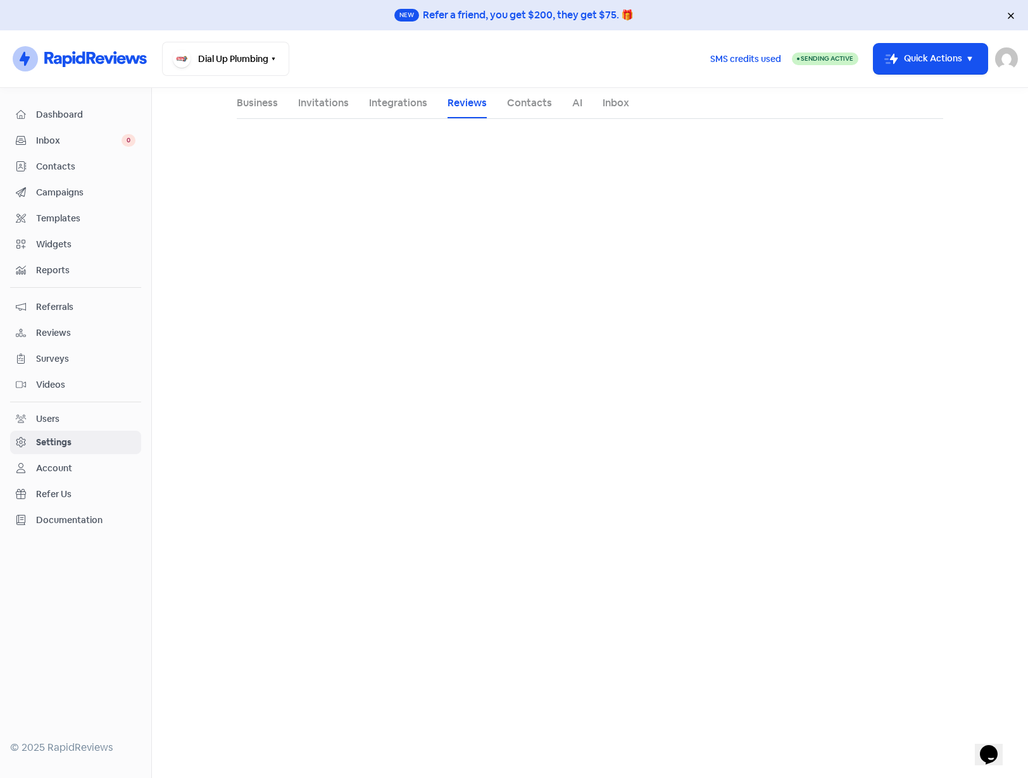
click at [500, 101] on ul "Business Invitations Integrations Reviews Contacts AI Inbox" at bounding box center [590, 103] width 706 height 31
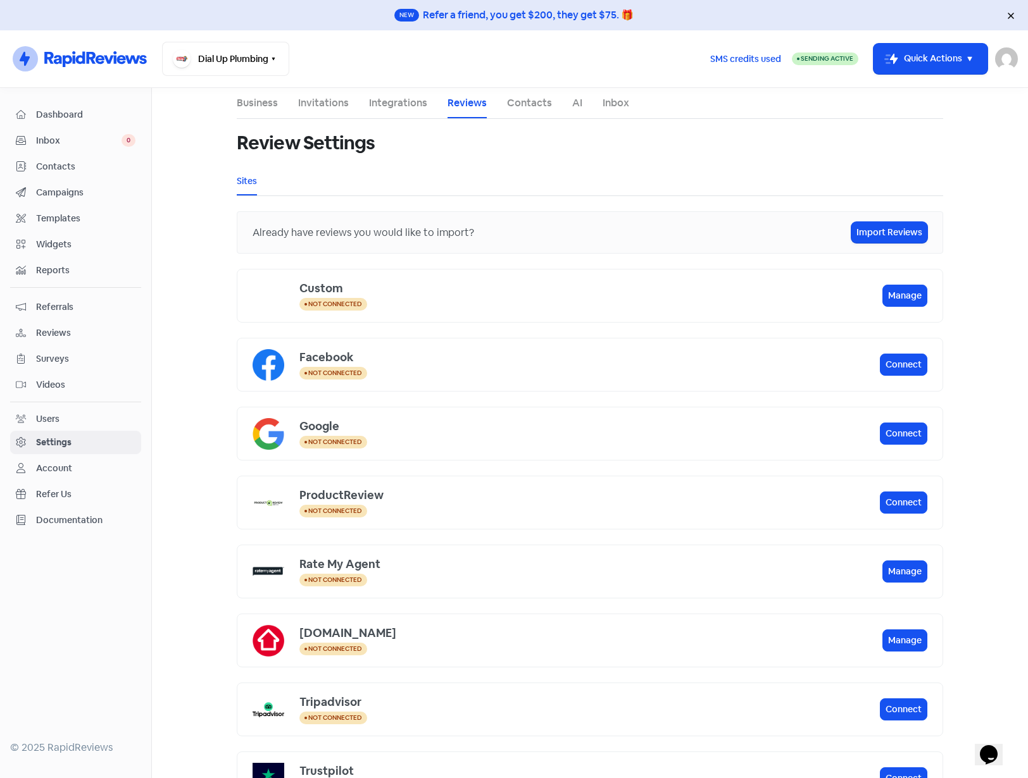
click at [518, 103] on link "Contacts" at bounding box center [529, 103] width 45 height 15
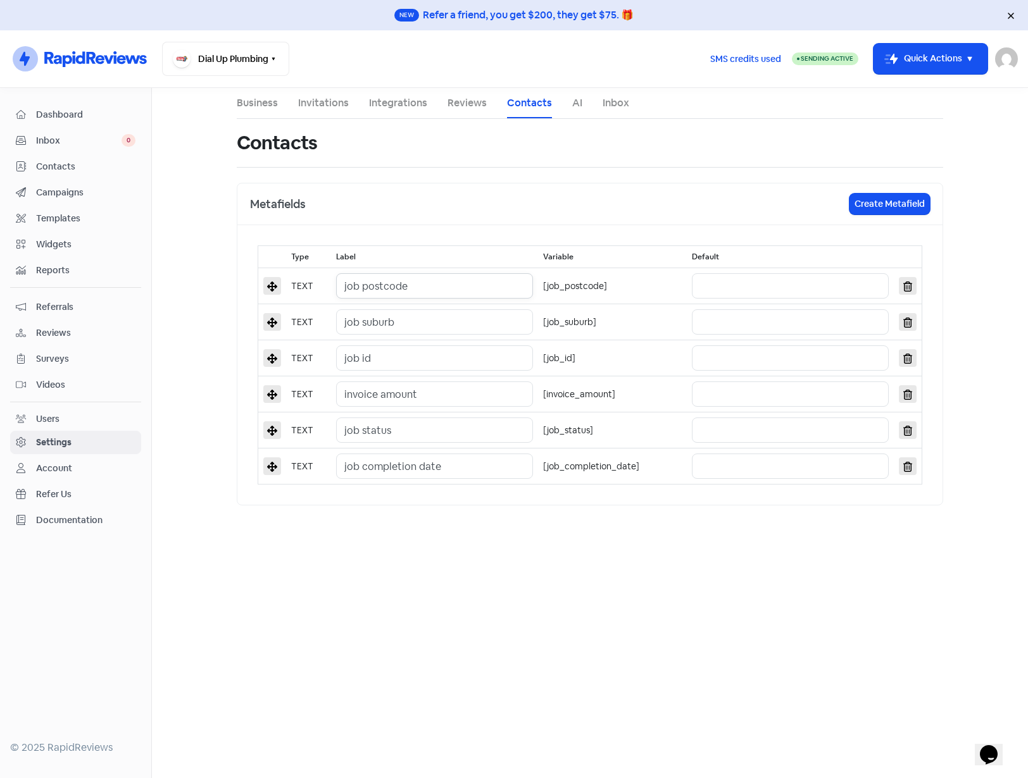
drag, startPoint x: 450, startPoint y: 285, endPoint x: 330, endPoint y: 284, distance: 119.6
click at [330, 284] on tr "TEXT job postcode [job_postcode]" at bounding box center [590, 286] width 664 height 36
paste input "Job P"
type input "Job Postcode"
drag, startPoint x: 451, startPoint y: 318, endPoint x: 308, endPoint y: 320, distance: 143.7
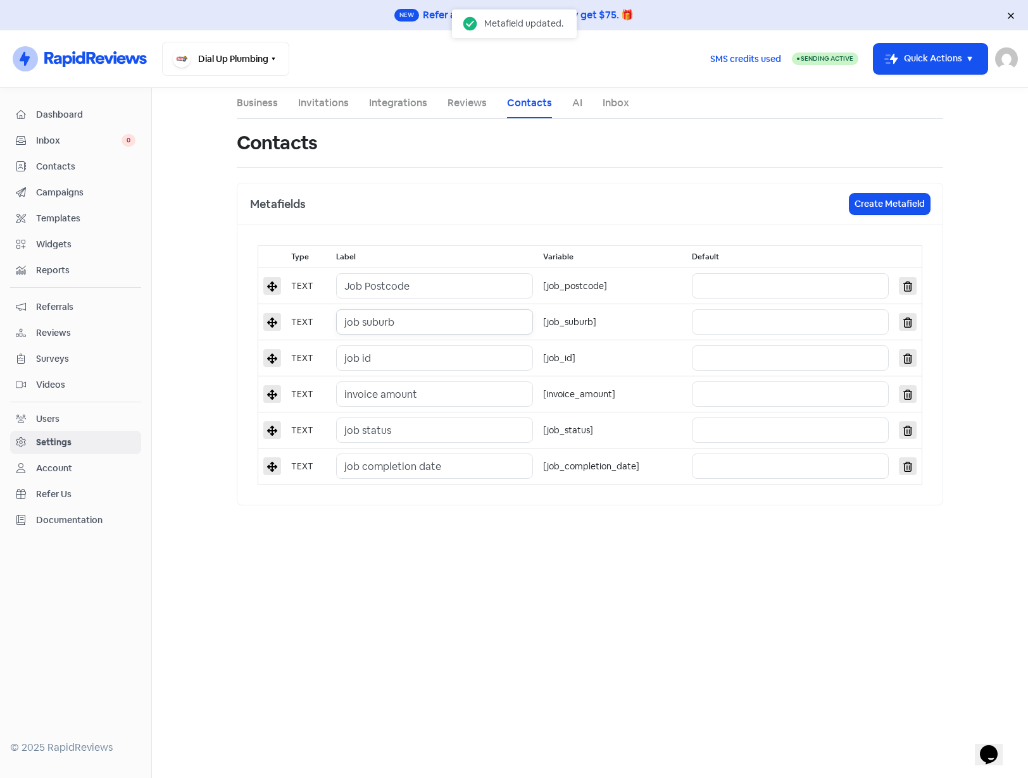
click at [308, 320] on tr "TEXT job suburb [job_suburb]" at bounding box center [590, 322] width 664 height 36
paste input "Job S"
type input "Job Suburb"
drag, startPoint x: 457, startPoint y: 361, endPoint x: 323, endPoint y: 357, distance: 134.2
click at [323, 357] on tr "TEXT job id [job_id]" at bounding box center [590, 358] width 664 height 36
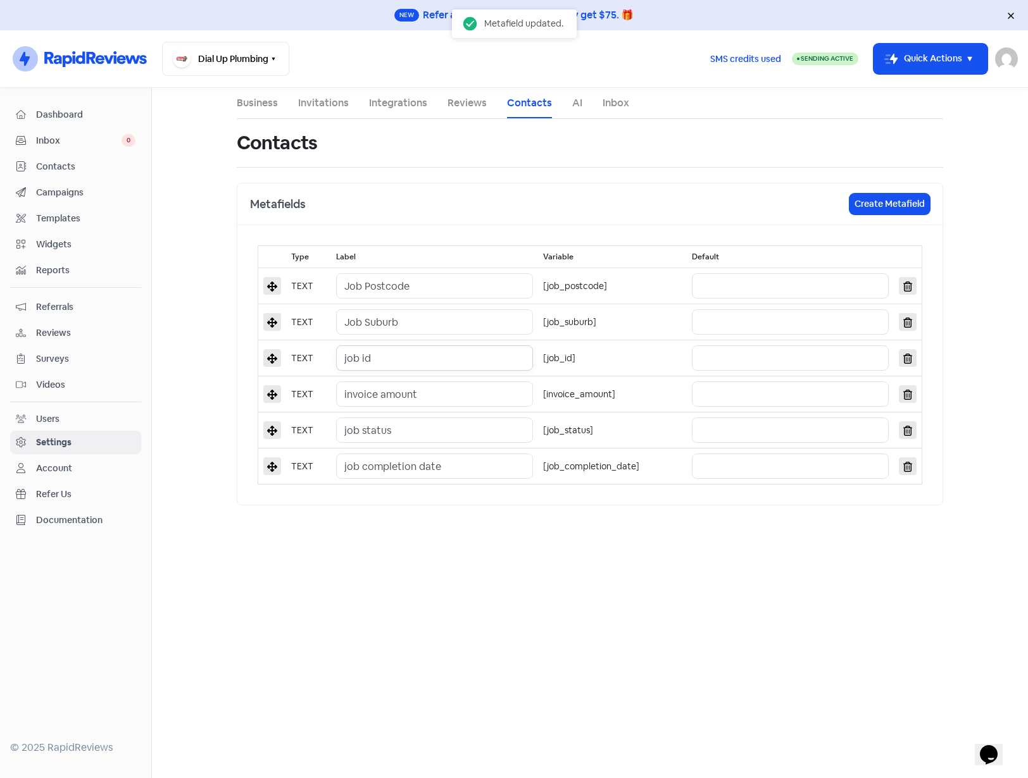
paste input "Job I"
type input "Job Id"
drag, startPoint x: 375, startPoint y: 396, endPoint x: 307, endPoint y: 393, distance: 68.4
click at [307, 393] on tr "TEXT invoice amount [invoice_amount]" at bounding box center [590, 395] width 664 height 36
paste input "Job completion Date"
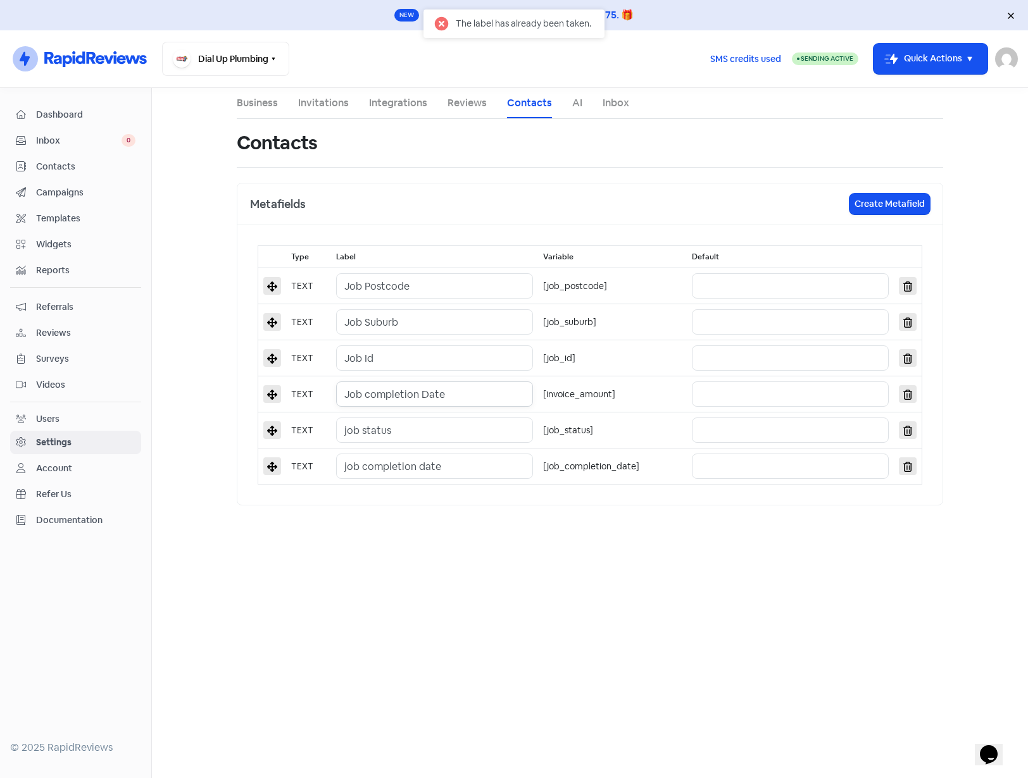
type input "Job completion Date"
drag, startPoint x: 430, startPoint y: 428, endPoint x: 294, endPoint y: 424, distance: 135.5
click at [294, 424] on tr "TEXT job status [job_status]" at bounding box center [590, 431] width 664 height 36
paste input "Last Activity Technician First Name"
type input "job status"
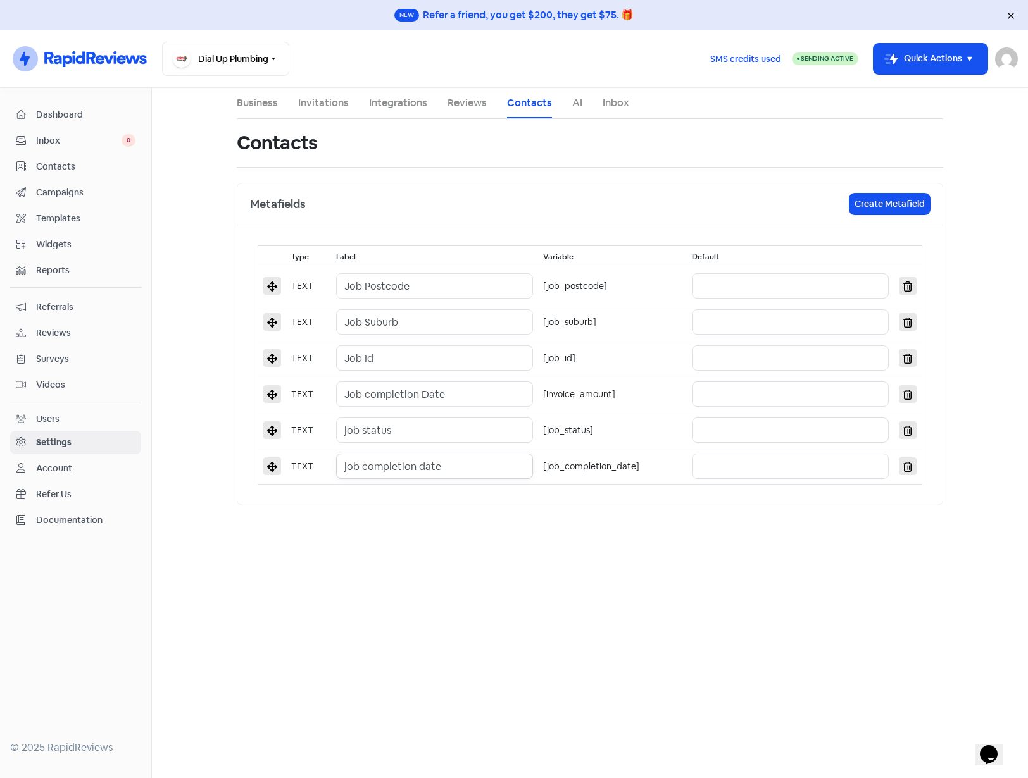
drag, startPoint x: 492, startPoint y: 471, endPoint x: 282, endPoint y: 470, distance: 210.1
click at [282, 470] on tr "TEXT job completion date [job_completion_date]" at bounding box center [590, 467] width 664 height 36
paste input "Job completion D"
drag, startPoint x: 366, startPoint y: 468, endPoint x: 319, endPoint y: 469, distance: 47.5
click at [319, 469] on tr "TEXT Job completion Date [job_completion_date]" at bounding box center [590, 467] width 664 height 36
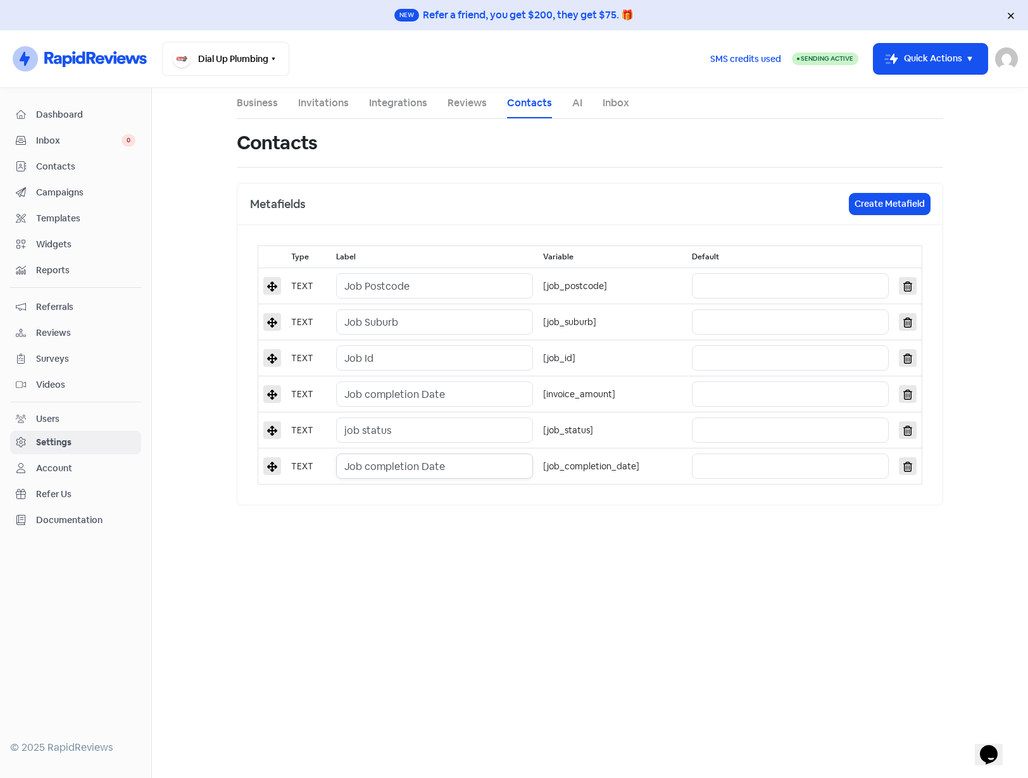
type input "Job completion Date"
drag, startPoint x: 363, startPoint y: 431, endPoint x: 301, endPoint y: 430, distance: 62.0
click at [301, 430] on tr "TEXT job status [job_status]" at bounding box center [590, 431] width 664 height 36
paste input "J"
click at [369, 432] on input "Job status" at bounding box center [434, 430] width 197 height 25
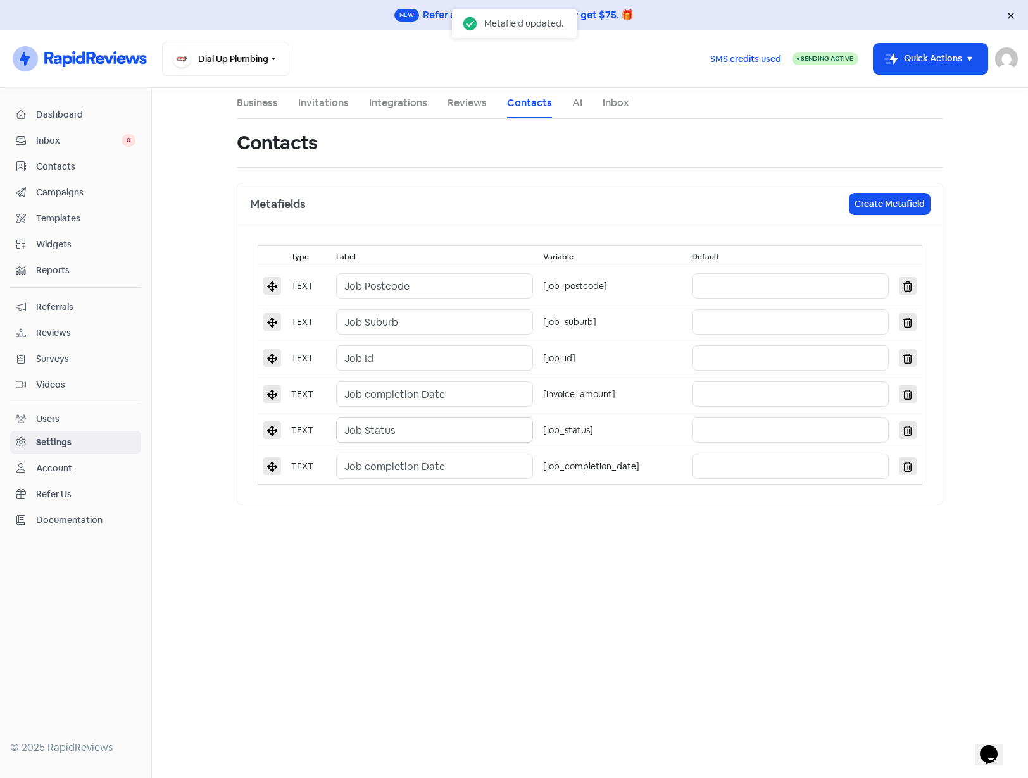
type input "Job Status"
drag, startPoint x: 445, startPoint y: 397, endPoint x: 321, endPoint y: 400, distance: 123.4
click at [321, 400] on tr "TEXT Job completion Date [invoice_amount]" at bounding box center [590, 395] width 664 height 36
type input "Invoice Amount"
drag, startPoint x: 611, startPoint y: 178, endPoint x: 638, endPoint y: 184, distance: 27.1
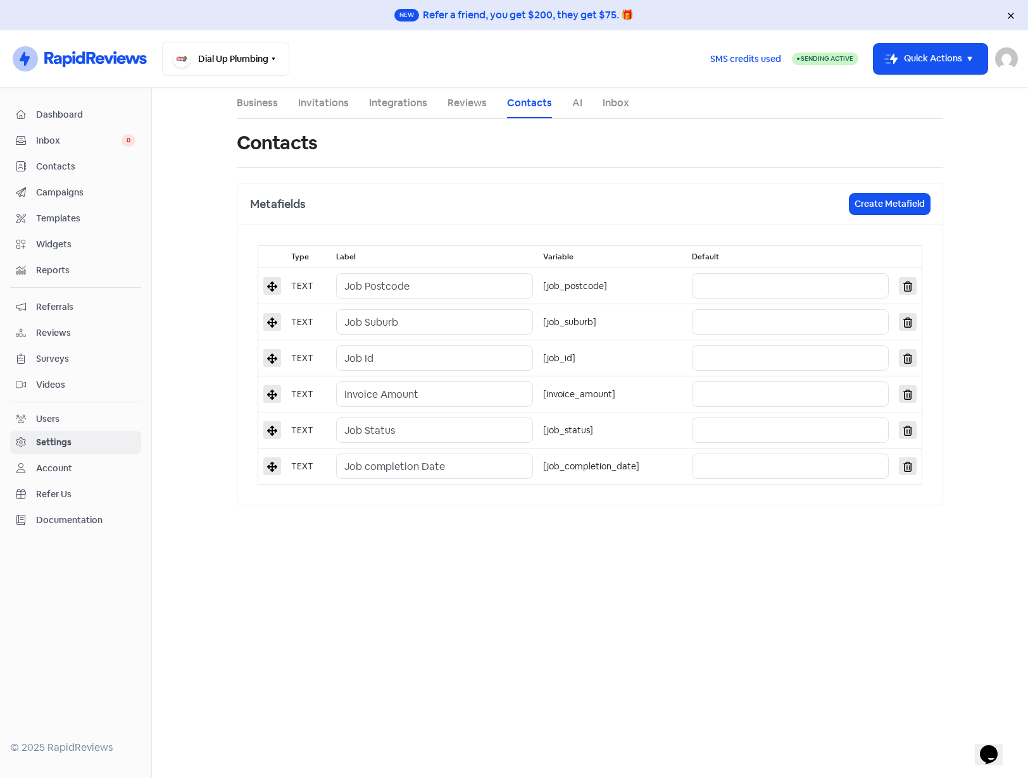
click at [611, 178] on div "Contacts Metafields Create Metafield Type Label Variable Default TEXT Job Postc…" at bounding box center [590, 312] width 706 height 387
click at [887, 205] on button "Create Metafield" at bounding box center [889, 204] width 80 height 21
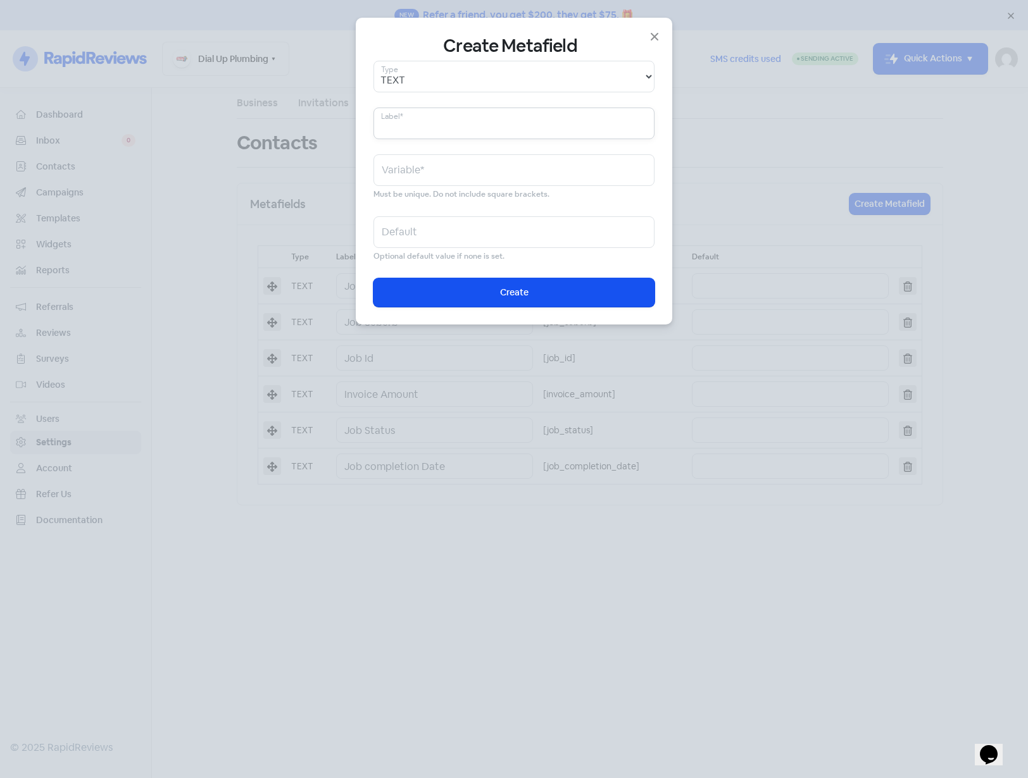
click at [457, 123] on input "text" at bounding box center [513, 124] width 281 height 32
paste input "Last Activity Technician First Name"
type input "Last Activity Technician First Name"
type input "last_activity_technician_first_name"
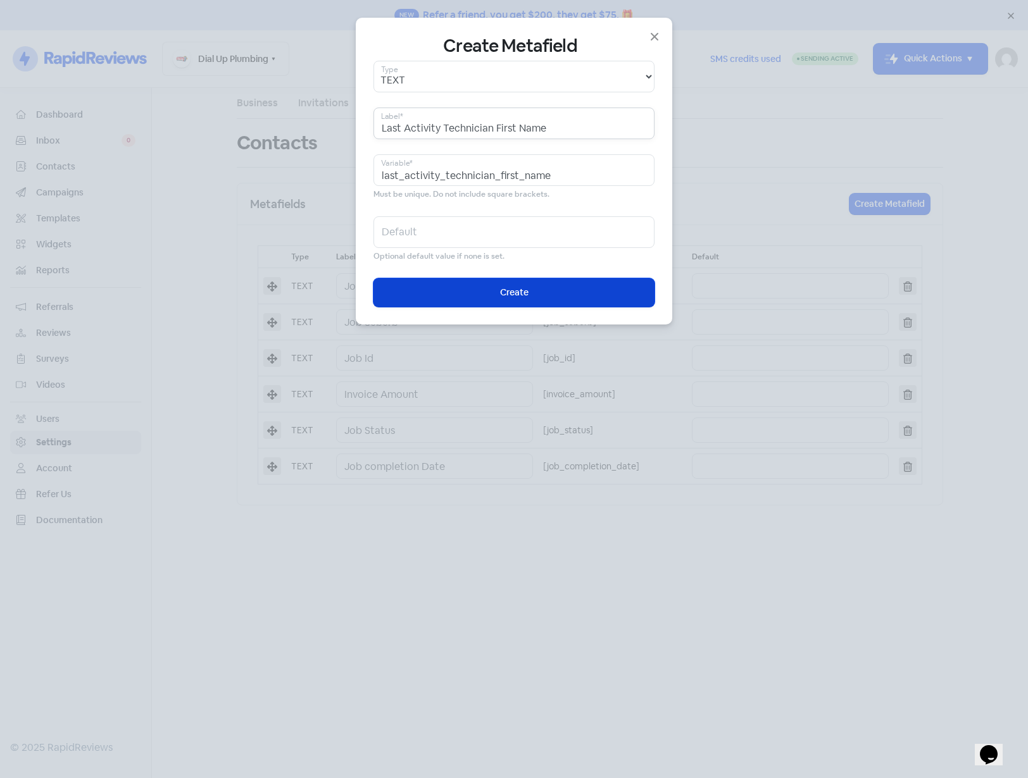
type input "Last Activity Technician First Name"
click at [471, 293] on button "Icon For Loading Create" at bounding box center [513, 292] width 281 height 28
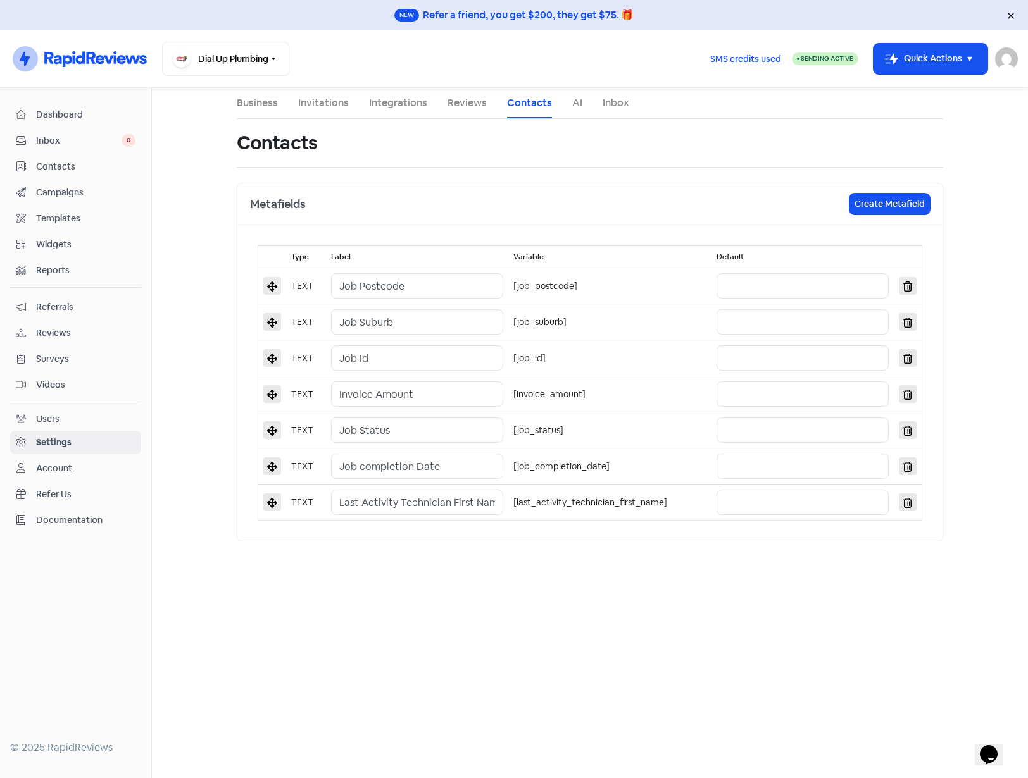
click at [642, 623] on main "Business Invitations Integrations Reviews Contacts AI Inbox Contacts Metafields…" at bounding box center [590, 433] width 876 height 690
click at [879, 204] on button "Create Metafield" at bounding box center [889, 204] width 80 height 21
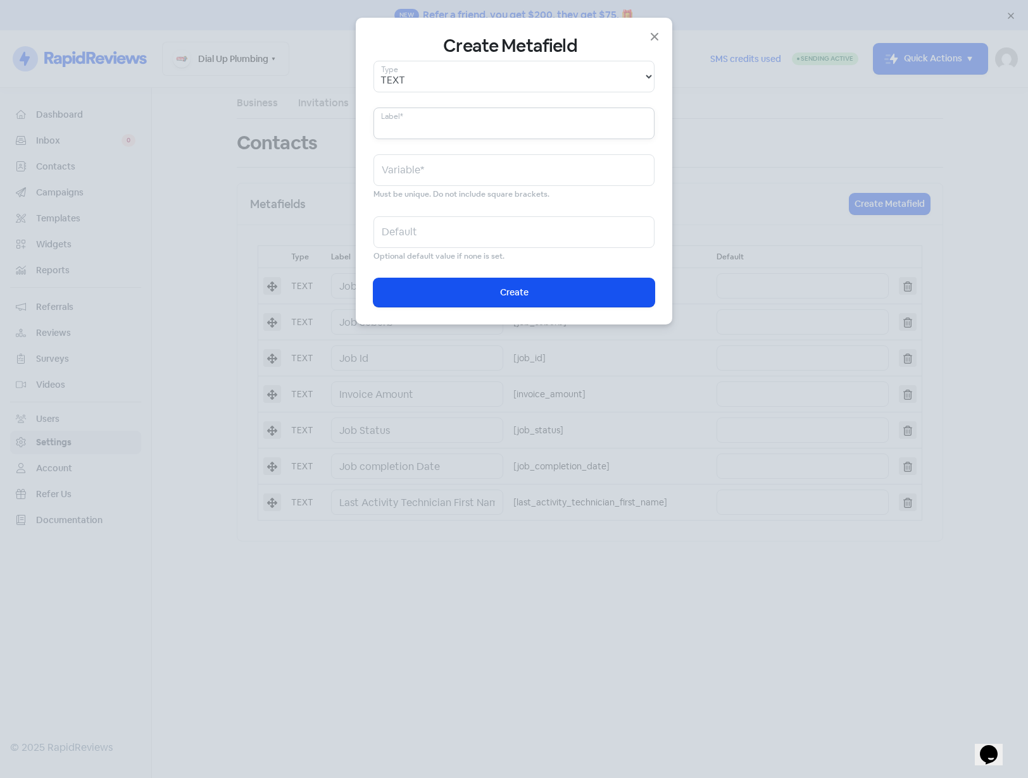
click at [484, 130] on input "text" at bounding box center [513, 124] width 281 height 32
paste input "Last Activity Technician Full Name"
type input "Last Activity Technician Full Name"
type input "last_activity_technician_full_name"
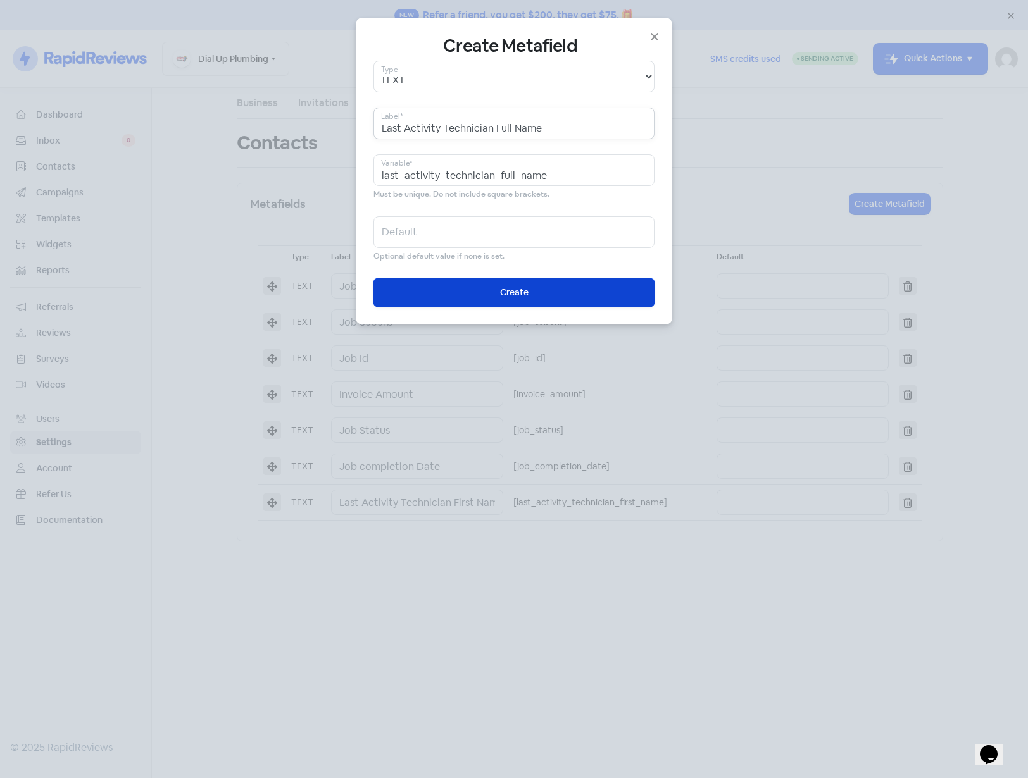
type input "Last Activity Technician Full Name"
click at [491, 289] on button "Icon For Loading Create" at bounding box center [513, 292] width 281 height 28
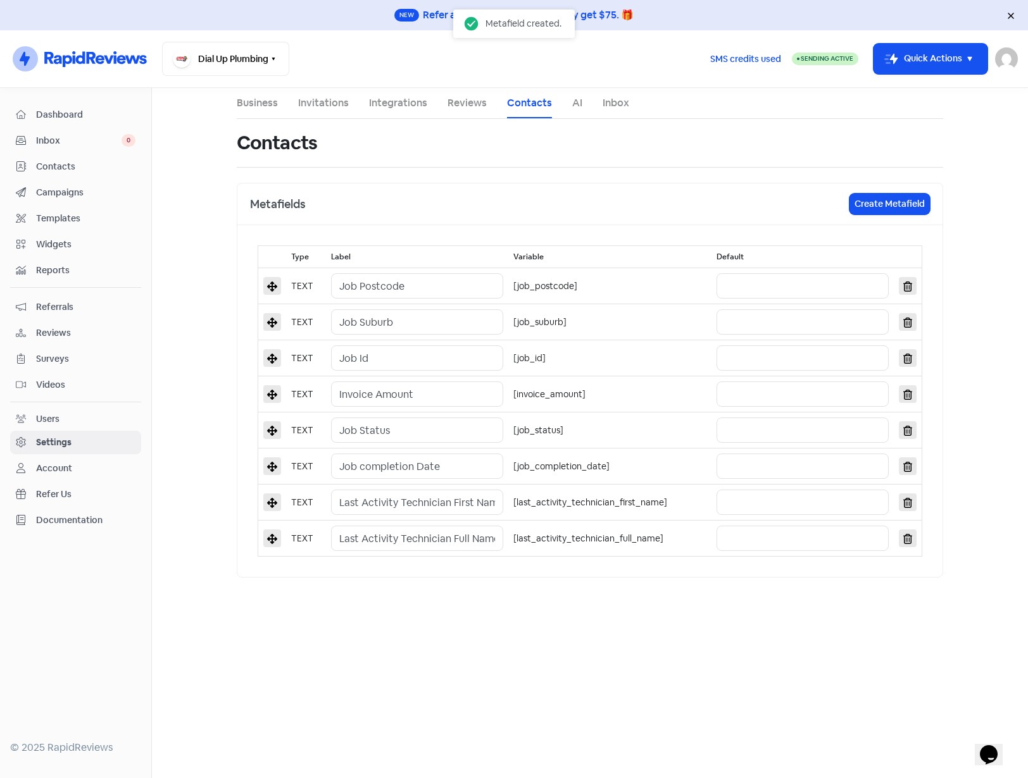
click at [497, 610] on main "Business Invitations Integrations Reviews Contacts AI Inbox Contacts Metafields…" at bounding box center [590, 433] width 876 height 690
click at [51, 172] on span "Contacts" at bounding box center [85, 166] width 99 height 13
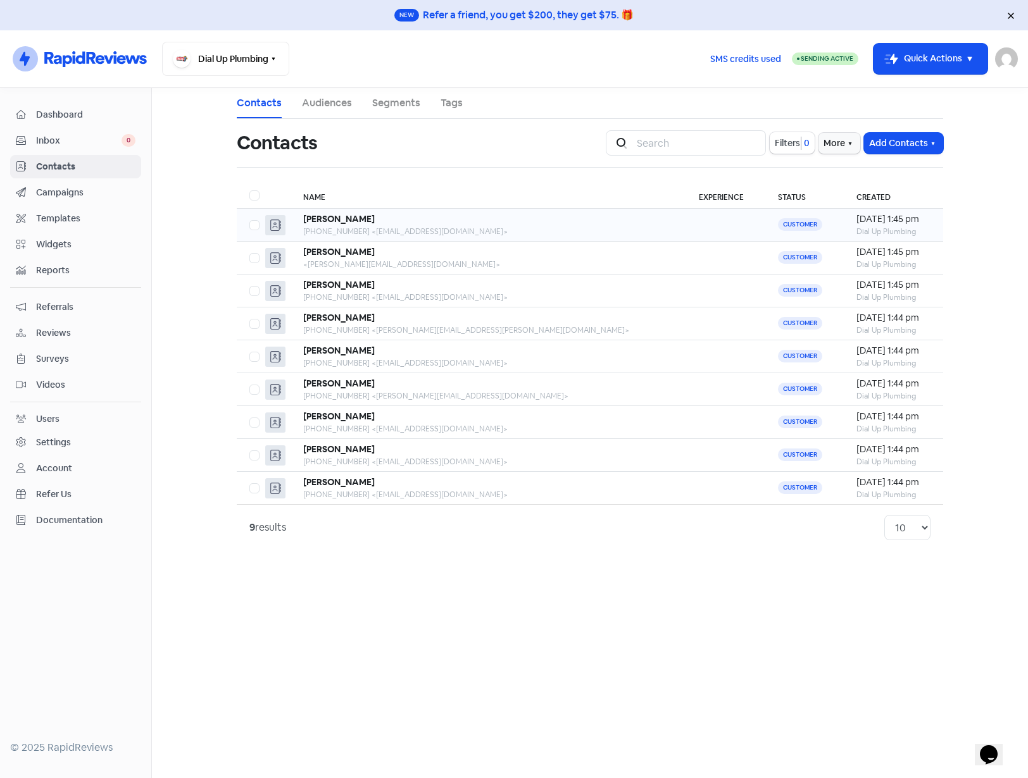
click at [492, 228] on div "+61431742063 <olimangahas@gmail.com>" at bounding box center [488, 231] width 370 height 11
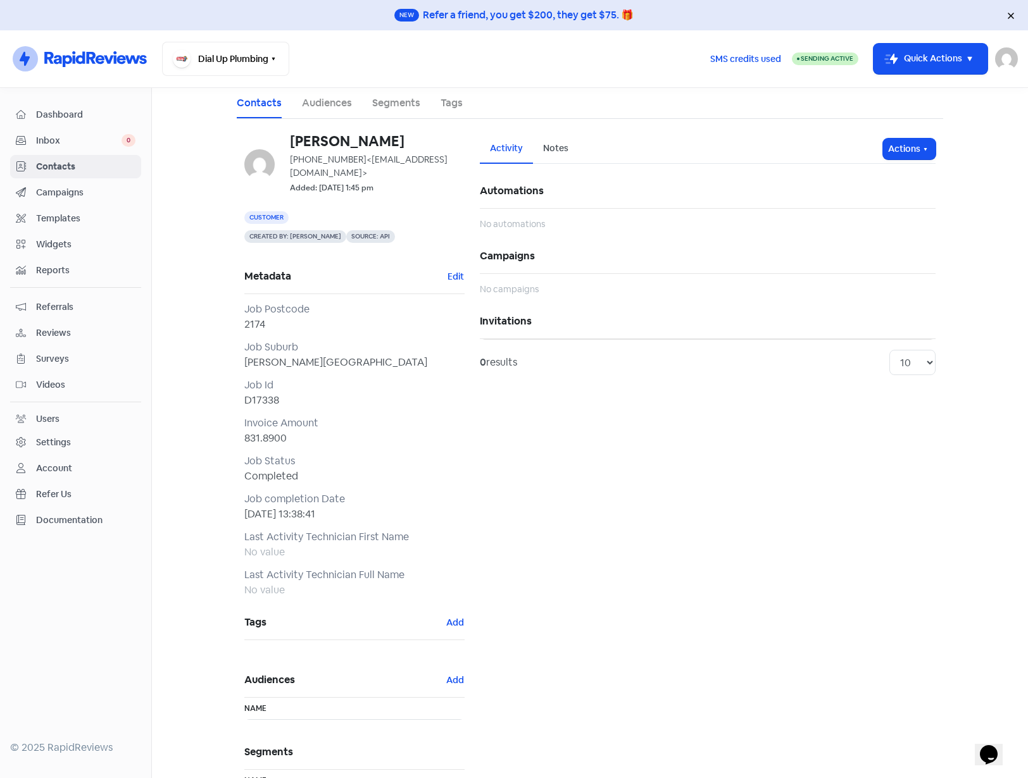
click at [58, 162] on span "Contacts" at bounding box center [85, 166] width 99 height 13
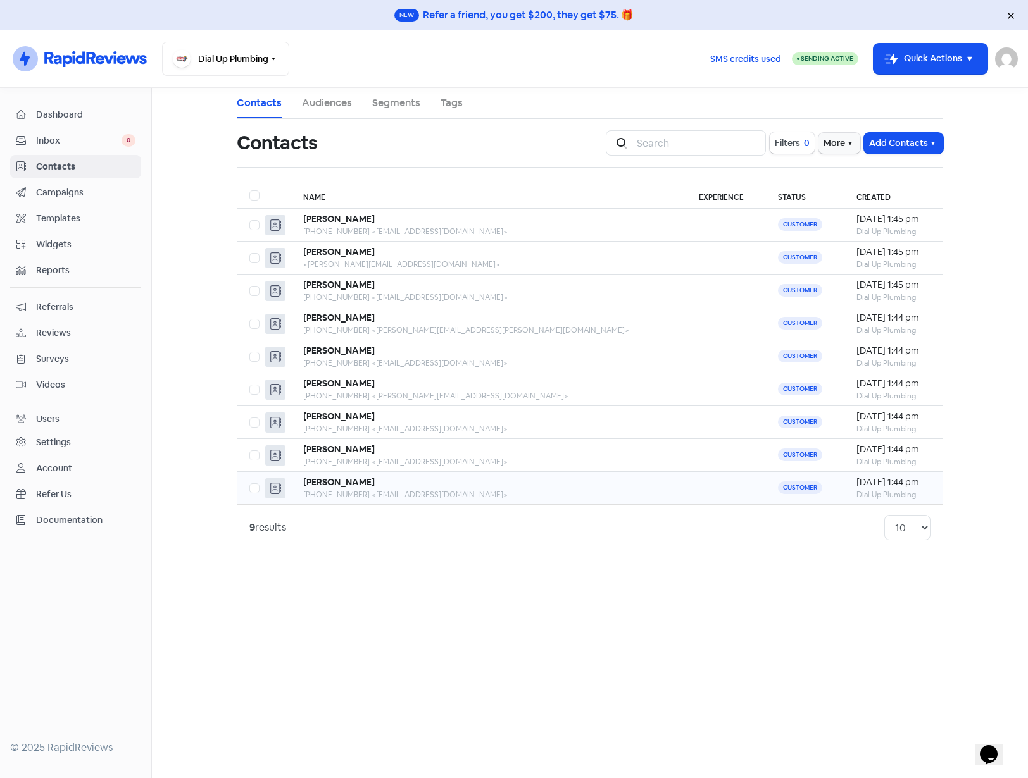
click at [686, 494] on td at bounding box center [725, 488] width 79 height 33
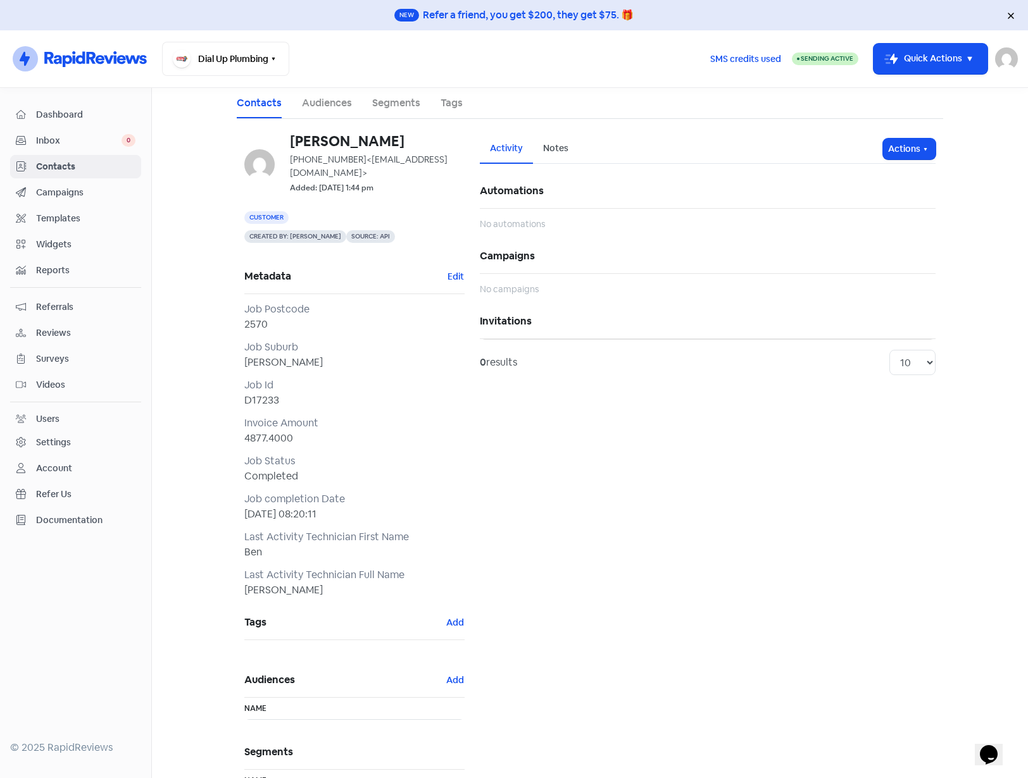
click at [68, 187] on span "Campaigns" at bounding box center [85, 192] width 99 height 13
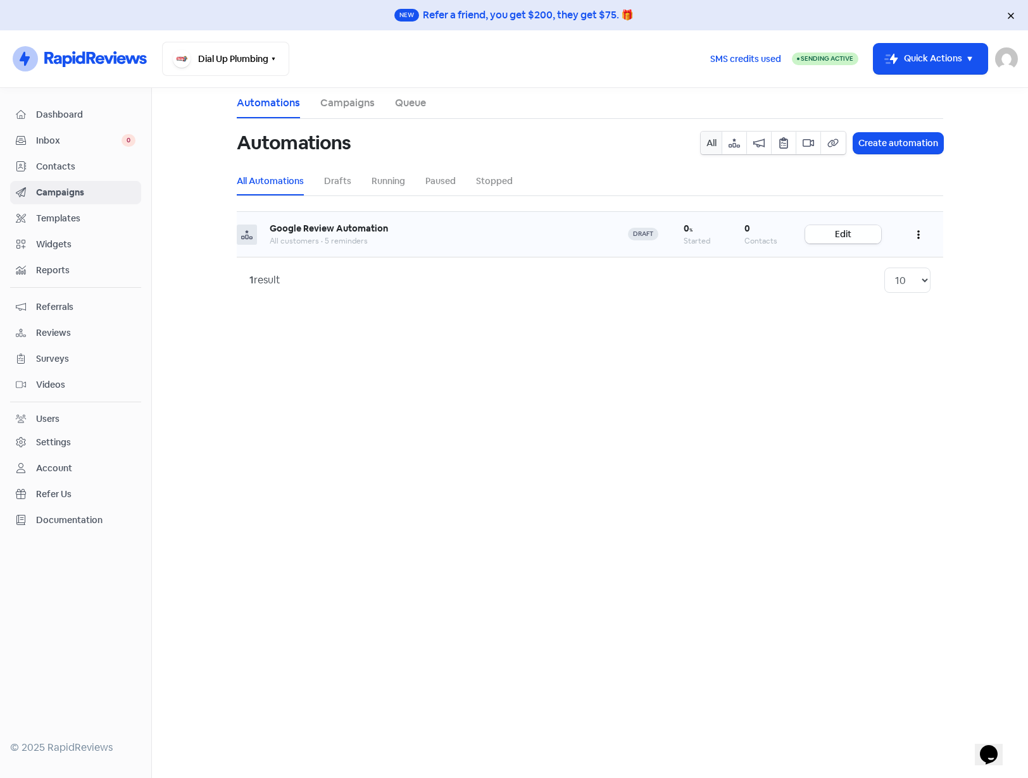
click at [865, 239] on link "Edit" at bounding box center [843, 234] width 76 height 18
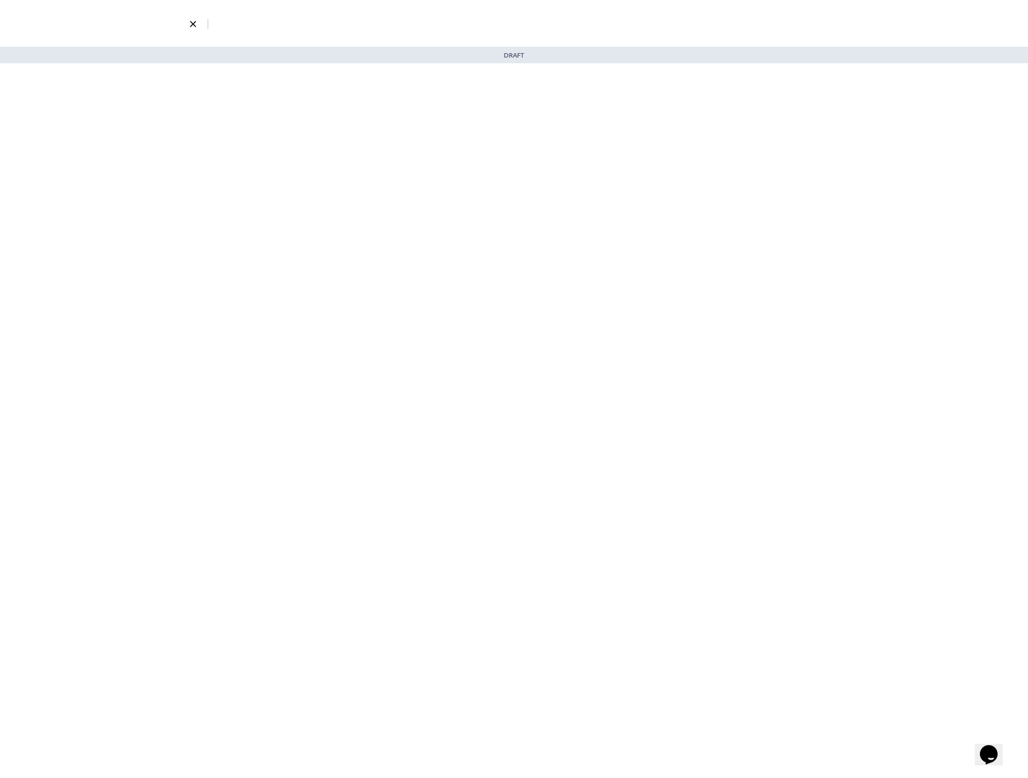
select select "3735"
select select "3"
select select "7"
select select "9"
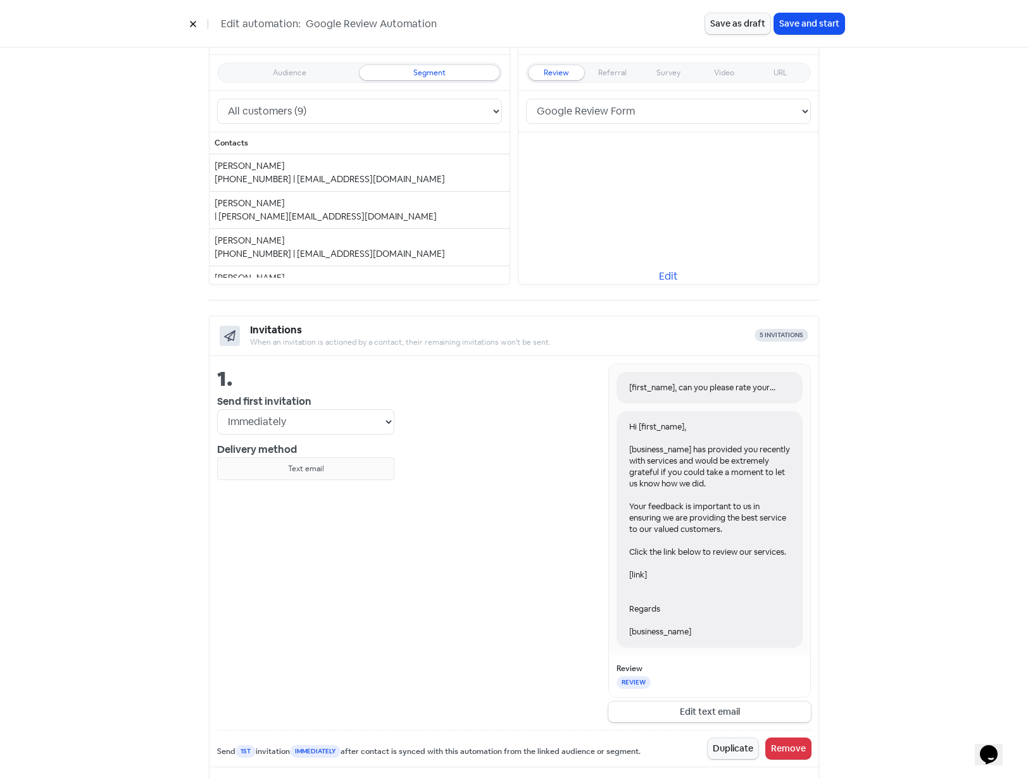
scroll to position [190, 0]
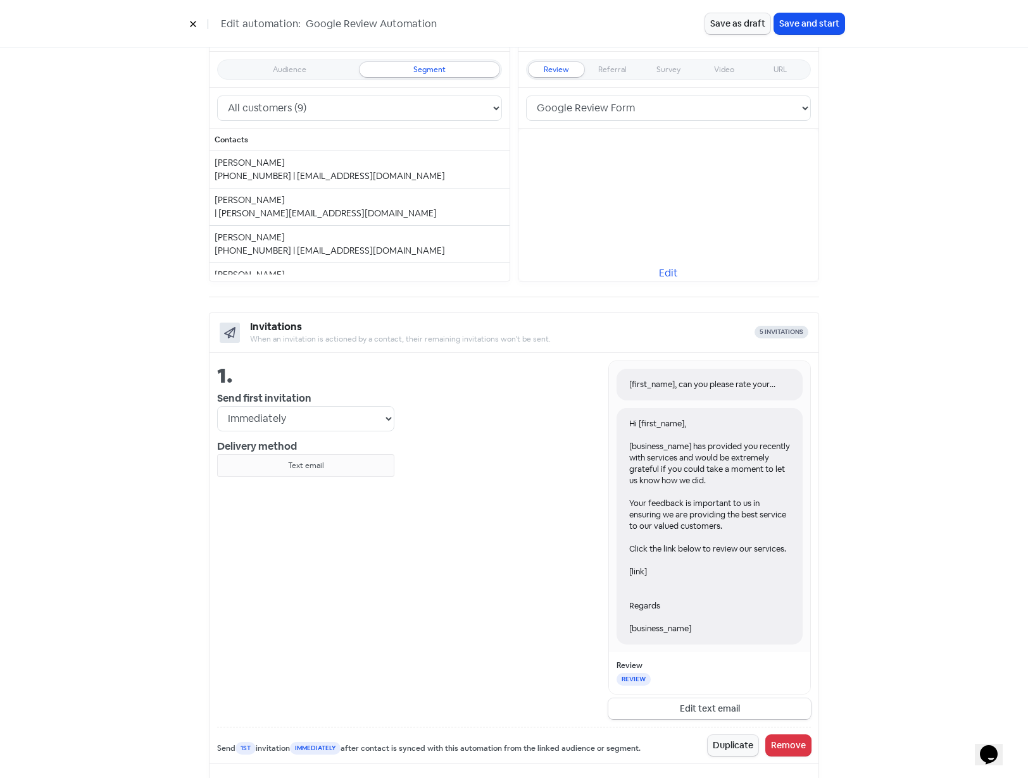
click at [683, 709] on button "Edit text email" at bounding box center [709, 709] width 203 height 21
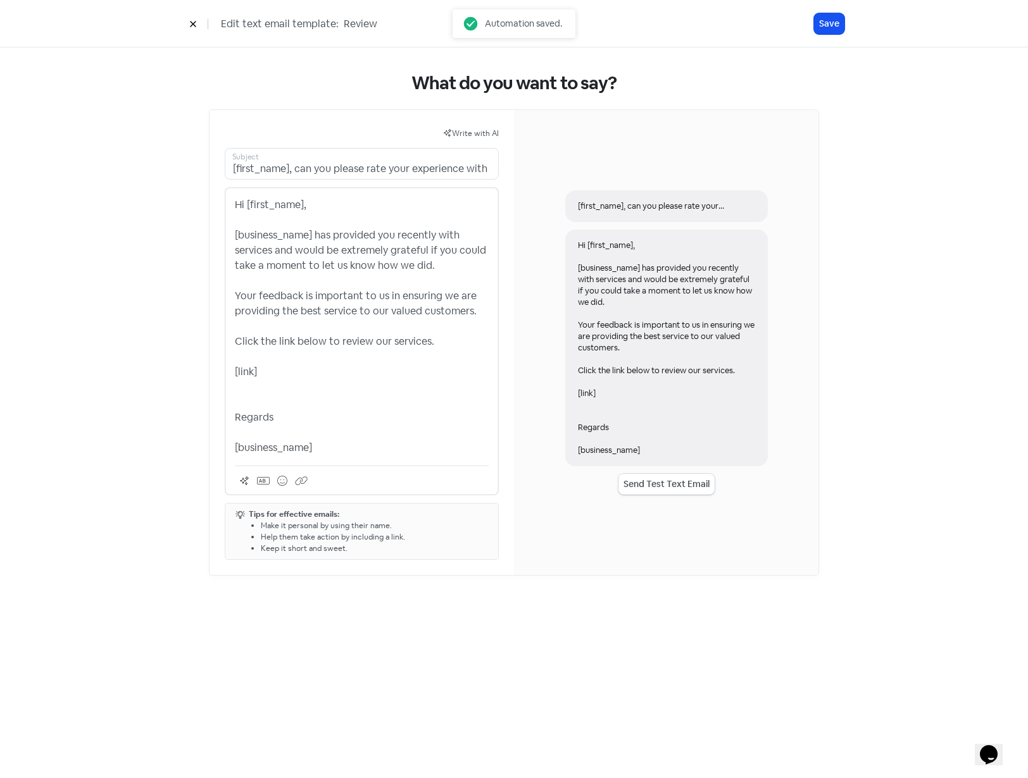
click at [350, 334] on p "Hi [first_name], [business_name] has provided you recently with services and wo…" at bounding box center [362, 326] width 254 height 258
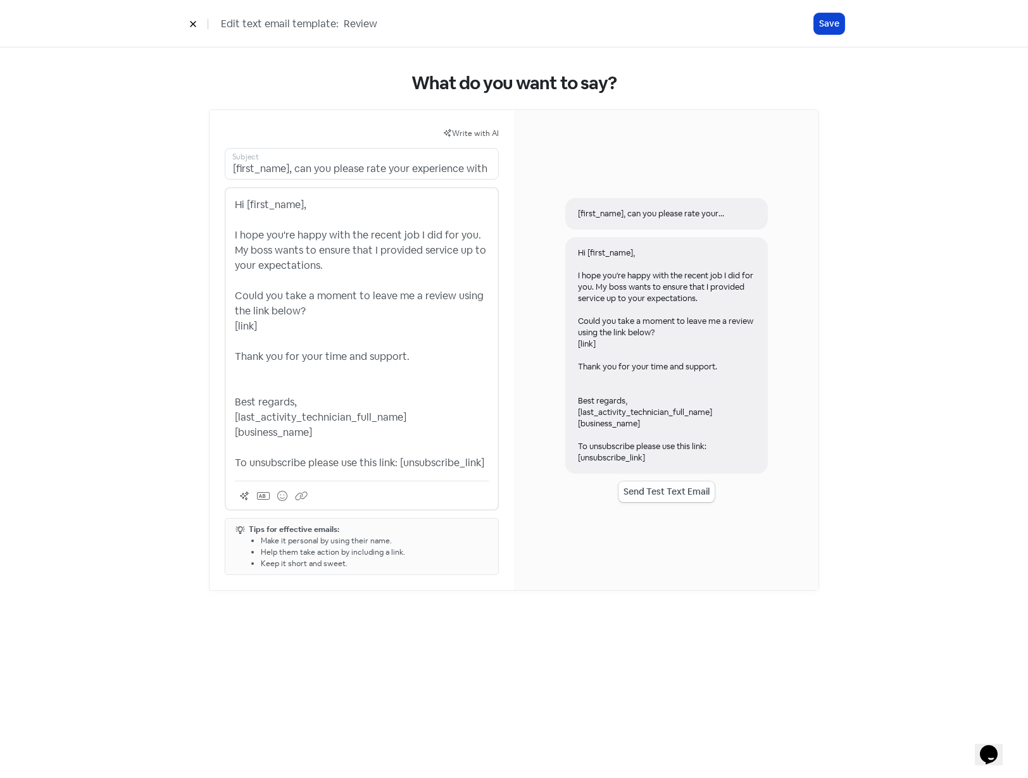
click at [824, 34] on button "Save" at bounding box center [829, 23] width 30 height 21
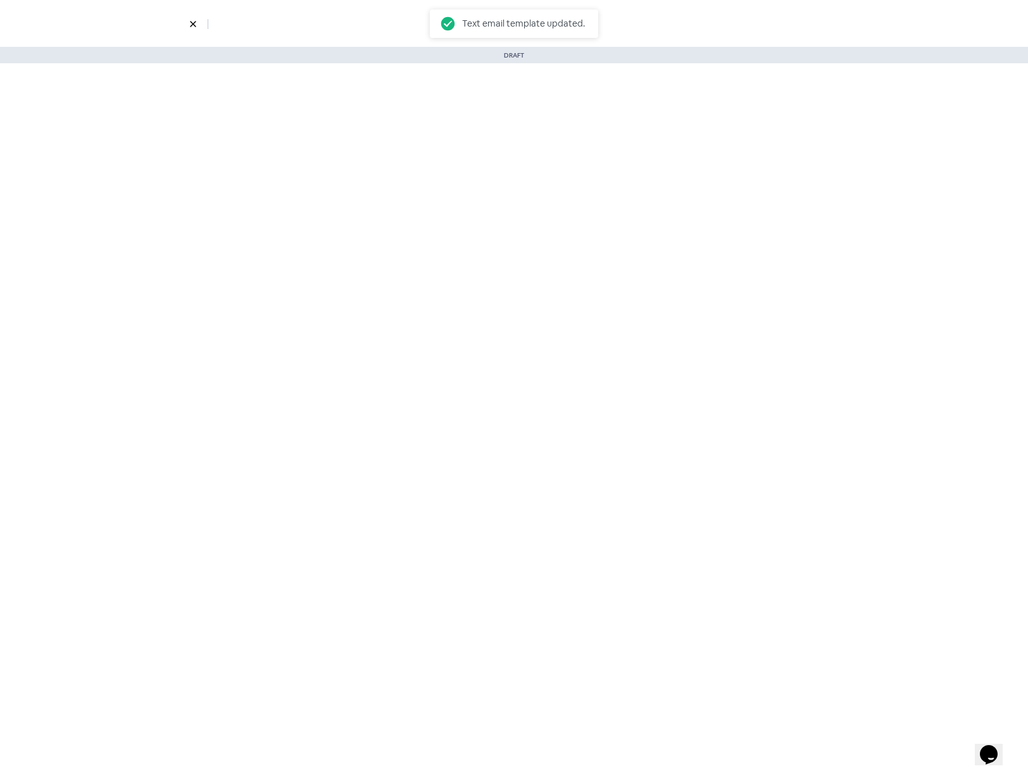
select select "3735"
select select "3"
select select "7"
select select "9"
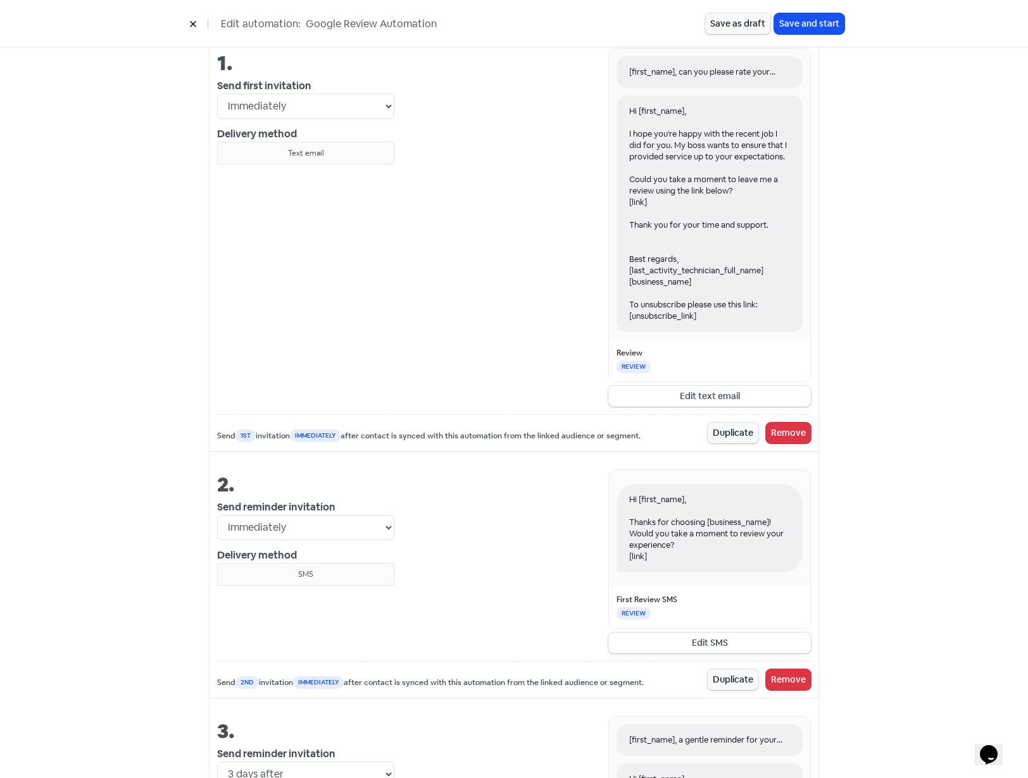
scroll to position [506, 0]
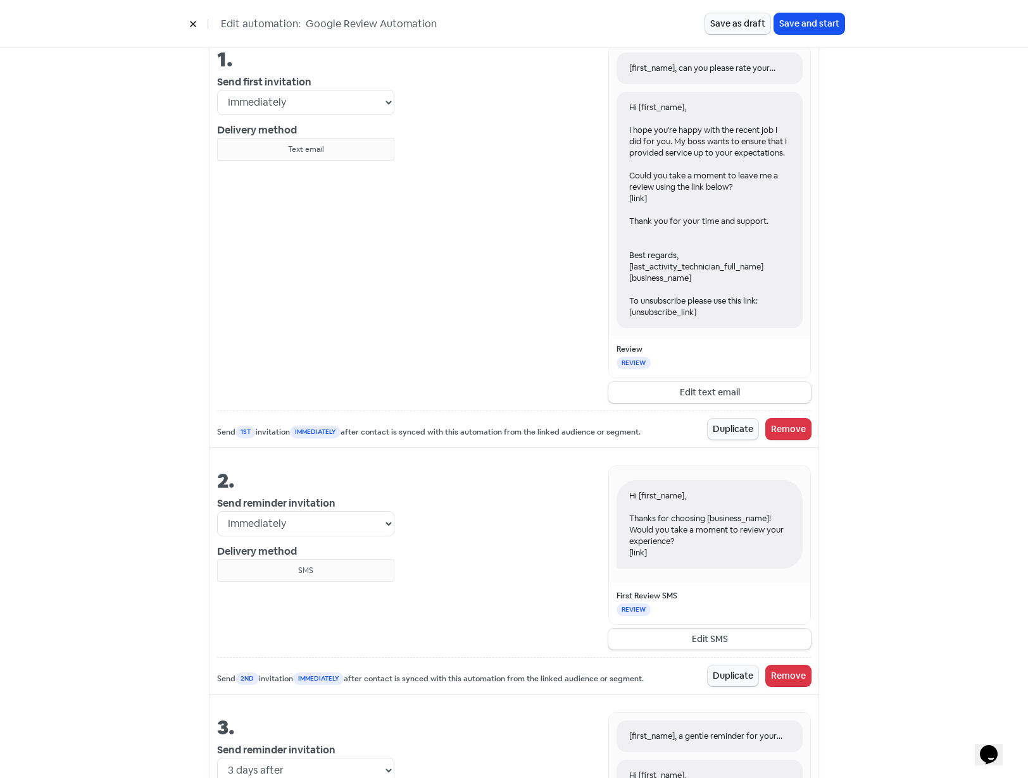
click at [552, 477] on div "Hi [first_name], Thanks for choosing [business_name]! Would you take a moment t…" at bounding box center [602, 558] width 416 height 184
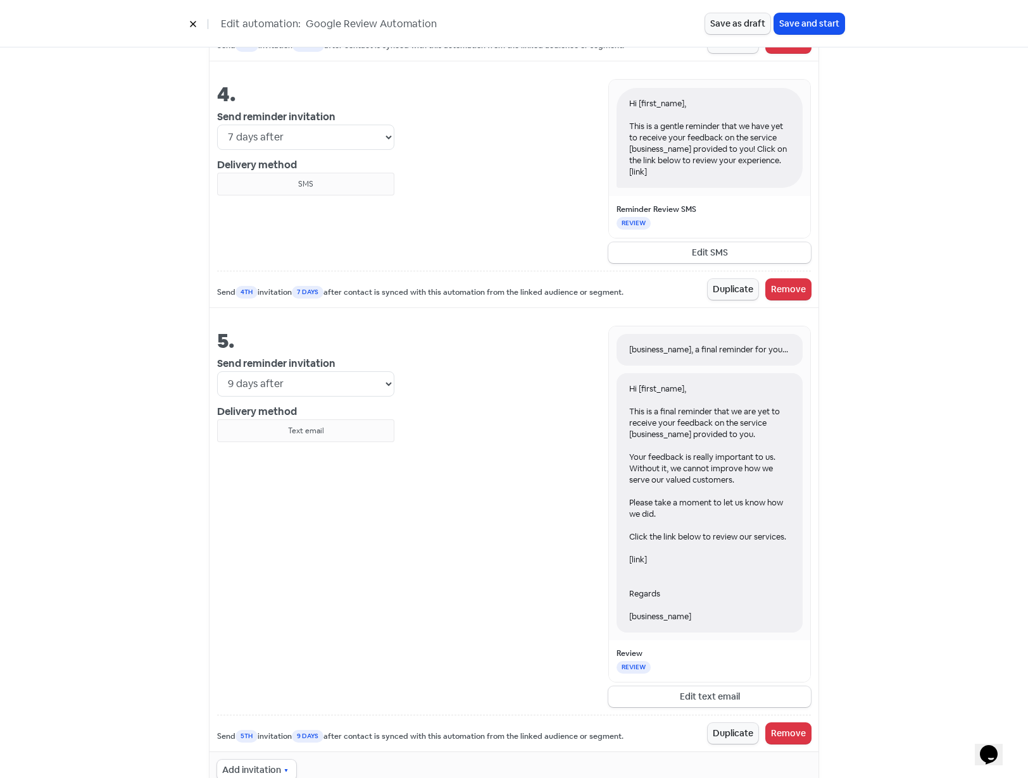
scroll to position [1582, 0]
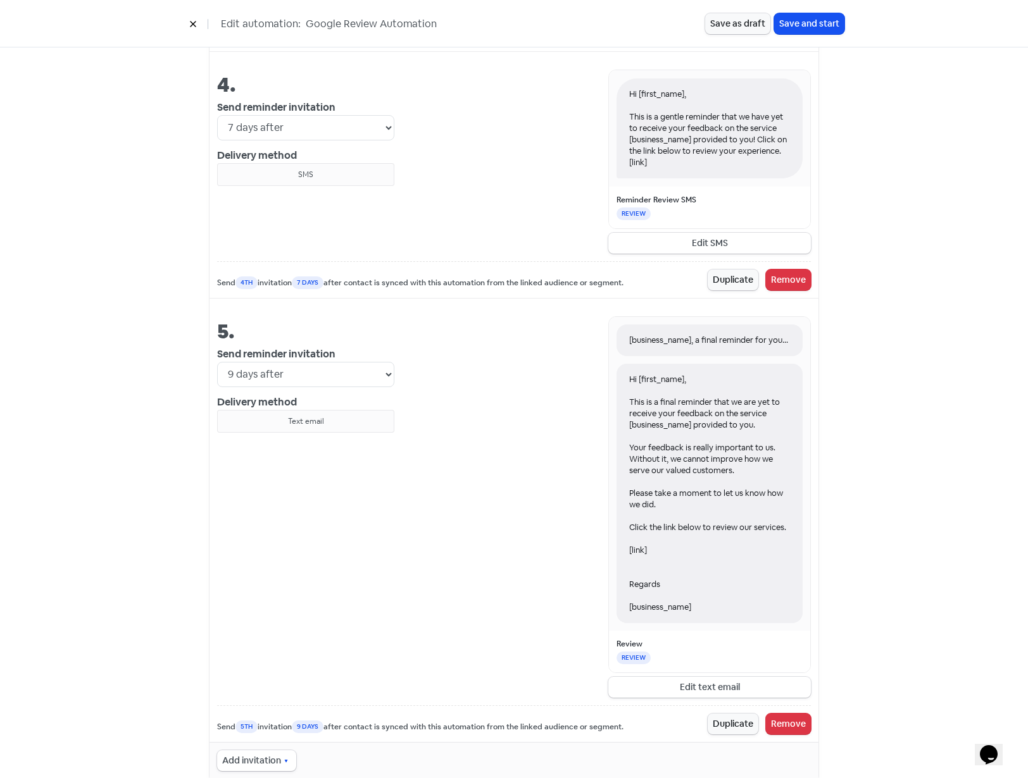
click at [465, 487] on div "[business_name], a final reminder for your feedback. Hi [first_name], This is a…" at bounding box center [602, 507] width 416 height 382
click at [710, 523] on div "Hi [first_name], This is a final reminder that we are yet to receive your feedb…" at bounding box center [709, 493] width 186 height 259
click at [777, 723] on button "Remove" at bounding box center [788, 724] width 45 height 21
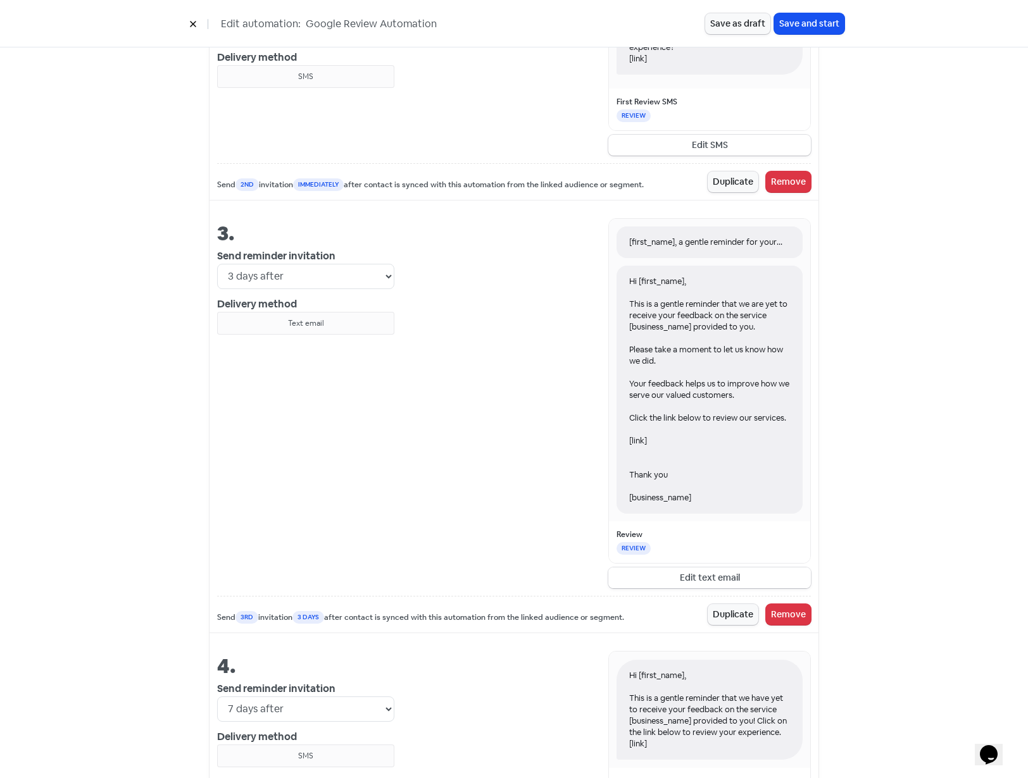
scroll to position [975, 0]
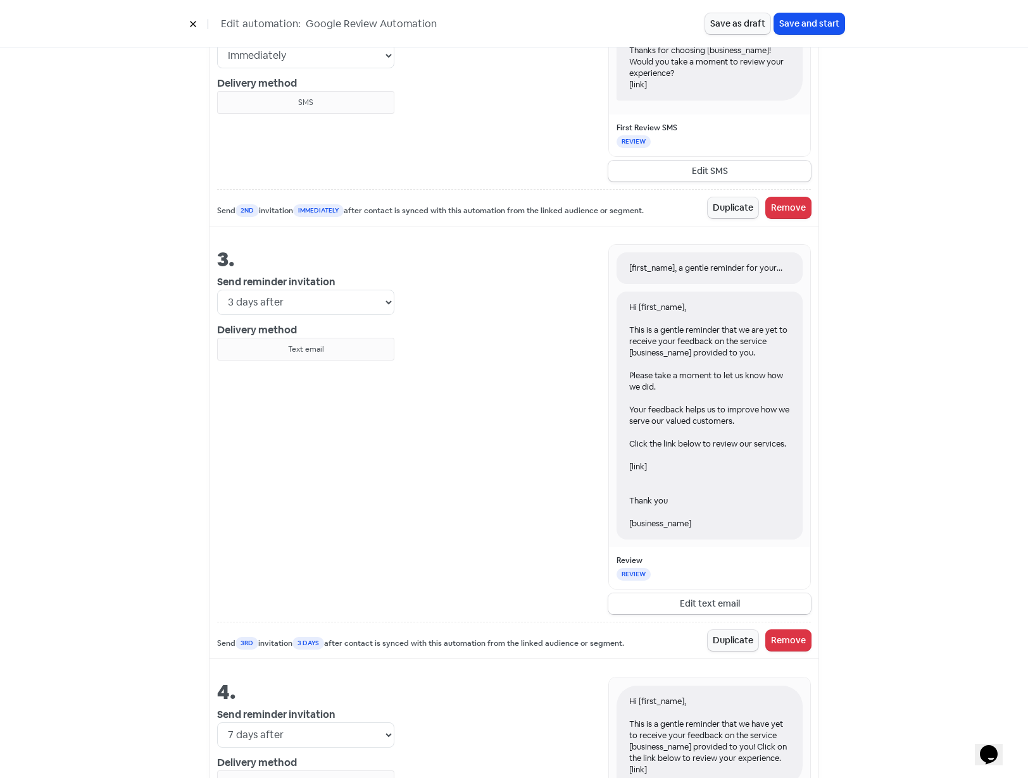
click at [709, 606] on button "Edit text email" at bounding box center [709, 604] width 203 height 21
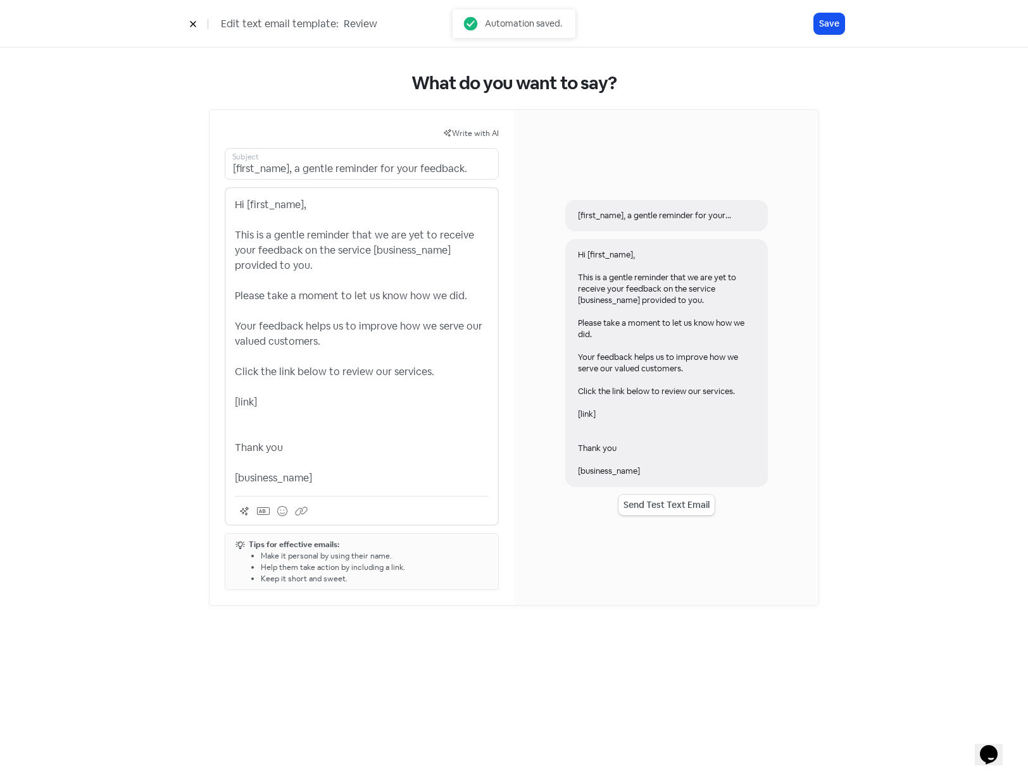
click at [396, 364] on p "Hi [first_name], This is a gentle reminder that we are yet to receive your feed…" at bounding box center [362, 341] width 254 height 289
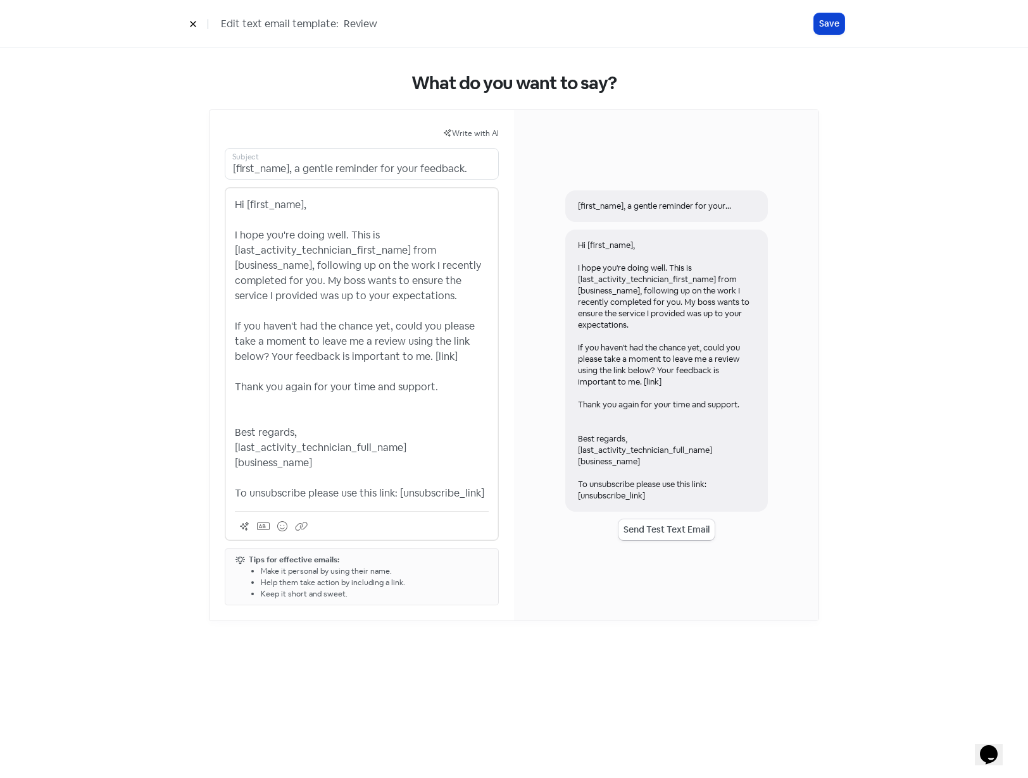
click at [827, 26] on button "Save" at bounding box center [829, 23] width 30 height 21
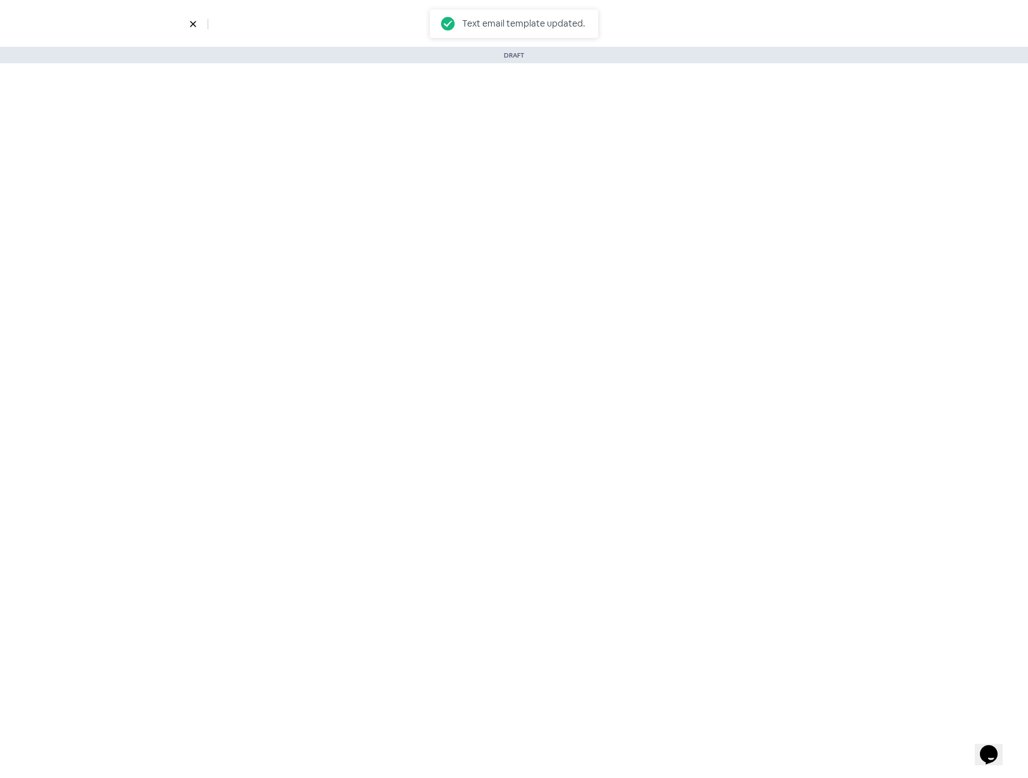
select select "3735"
select select "3"
select select "7"
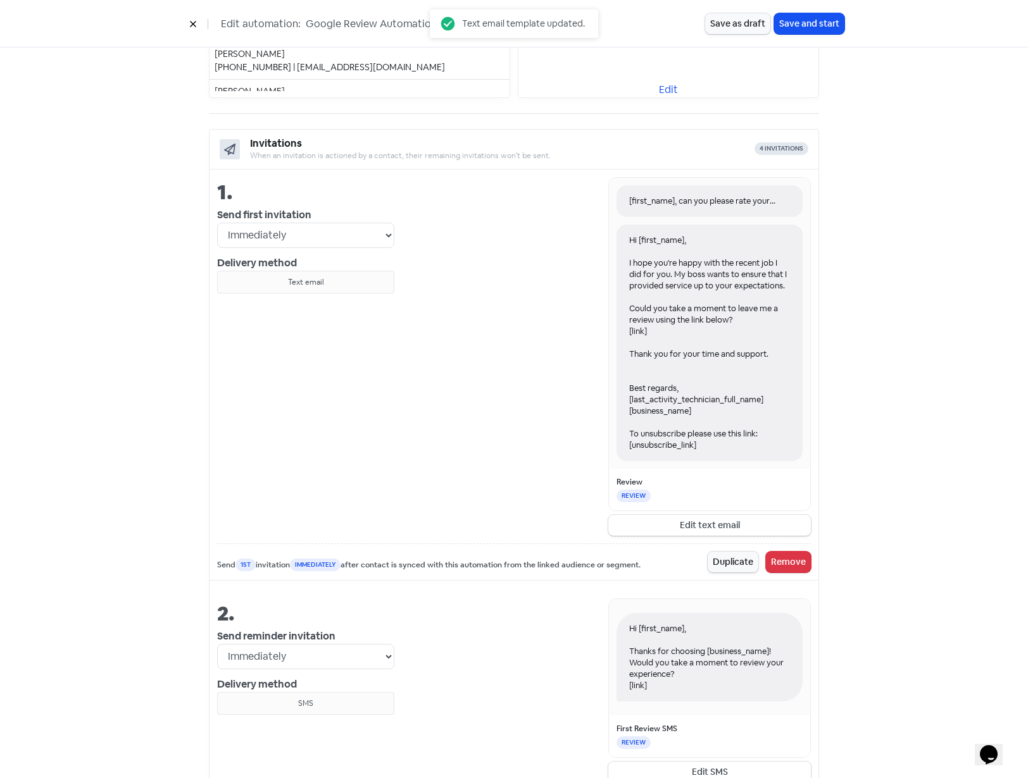
scroll to position [380, 0]
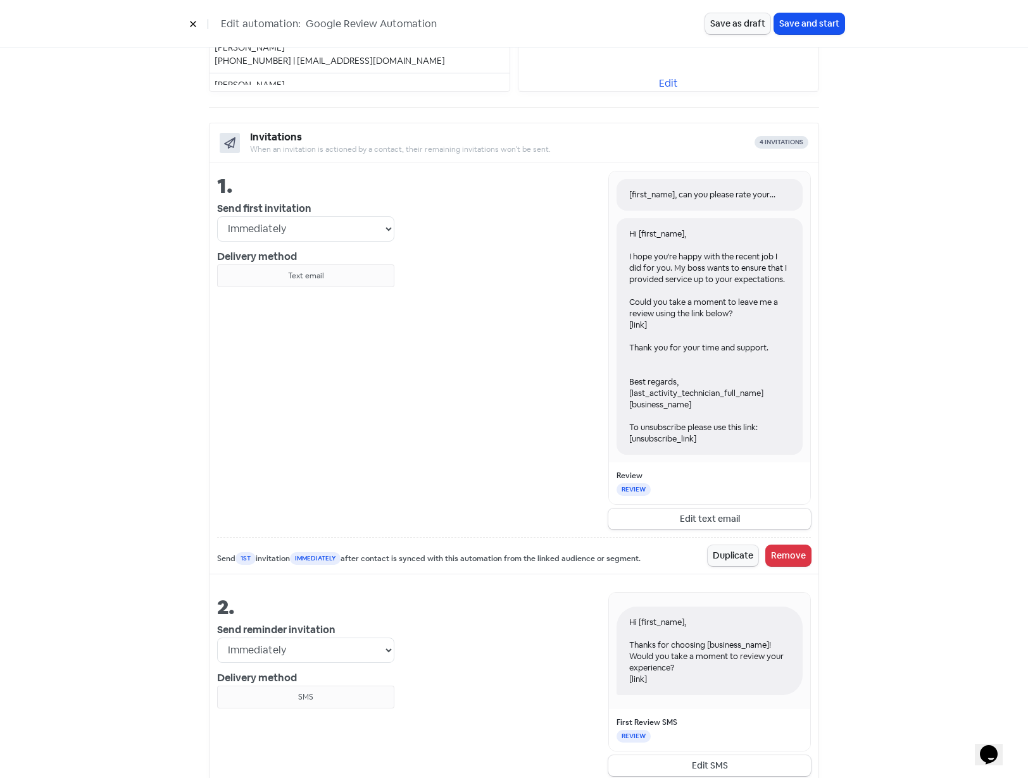
click at [675, 649] on div "Hi [first_name], Thanks for choosing [business_name]! Would you take a moment t…" at bounding box center [709, 651] width 186 height 89
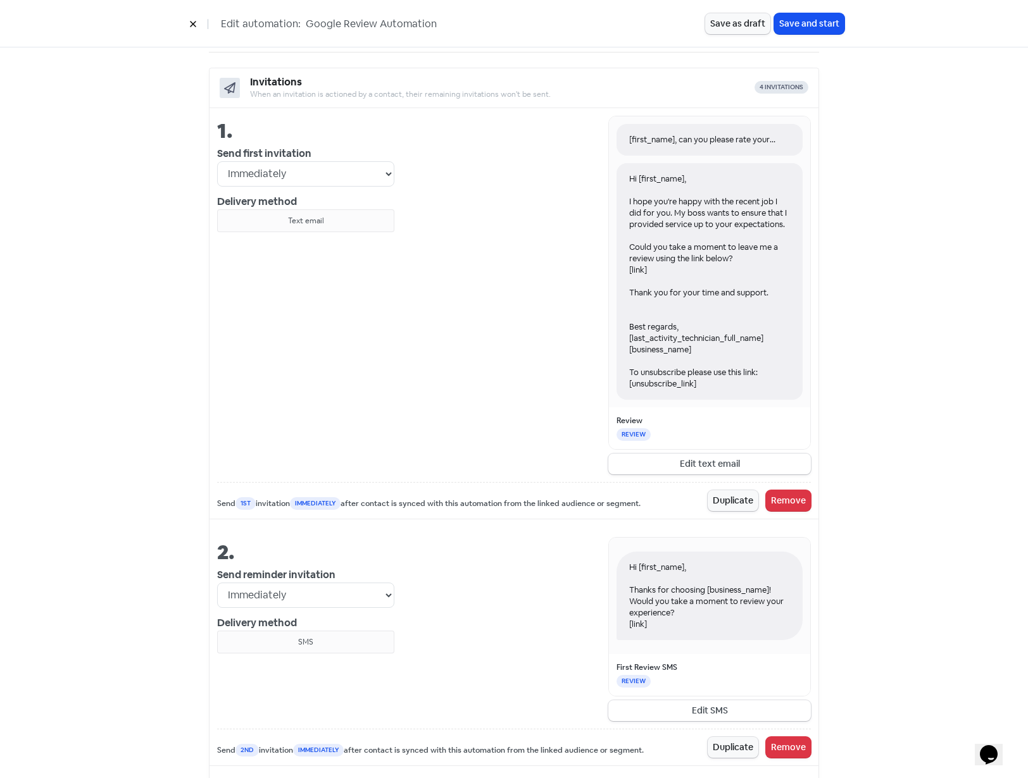
scroll to position [506, 0]
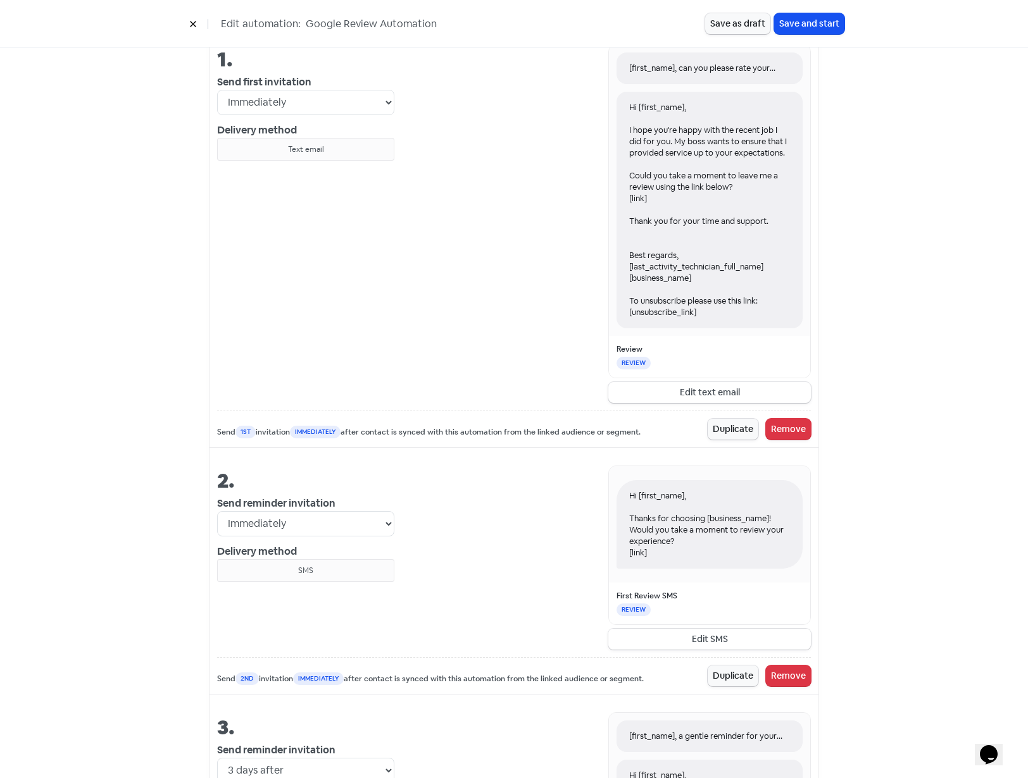
click at [701, 640] on button "Edit SMS" at bounding box center [709, 639] width 203 height 21
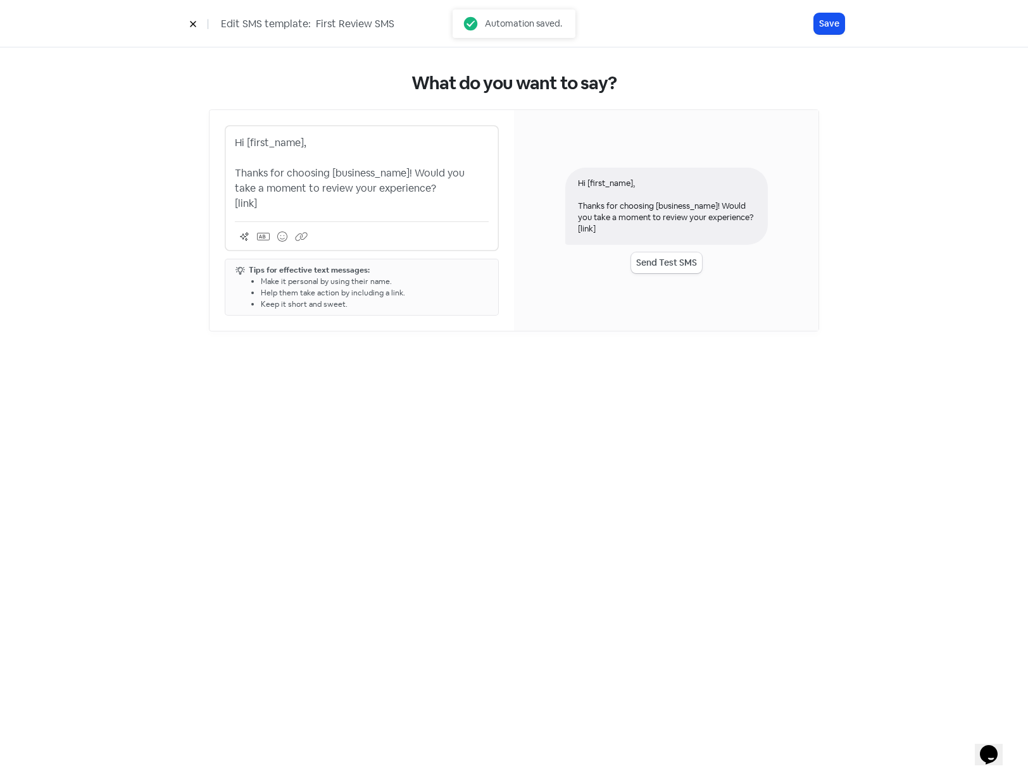
click at [333, 184] on p "Hi [first_name], Thanks for choosing [business_name]! Would you take a moment t…" at bounding box center [362, 173] width 254 height 76
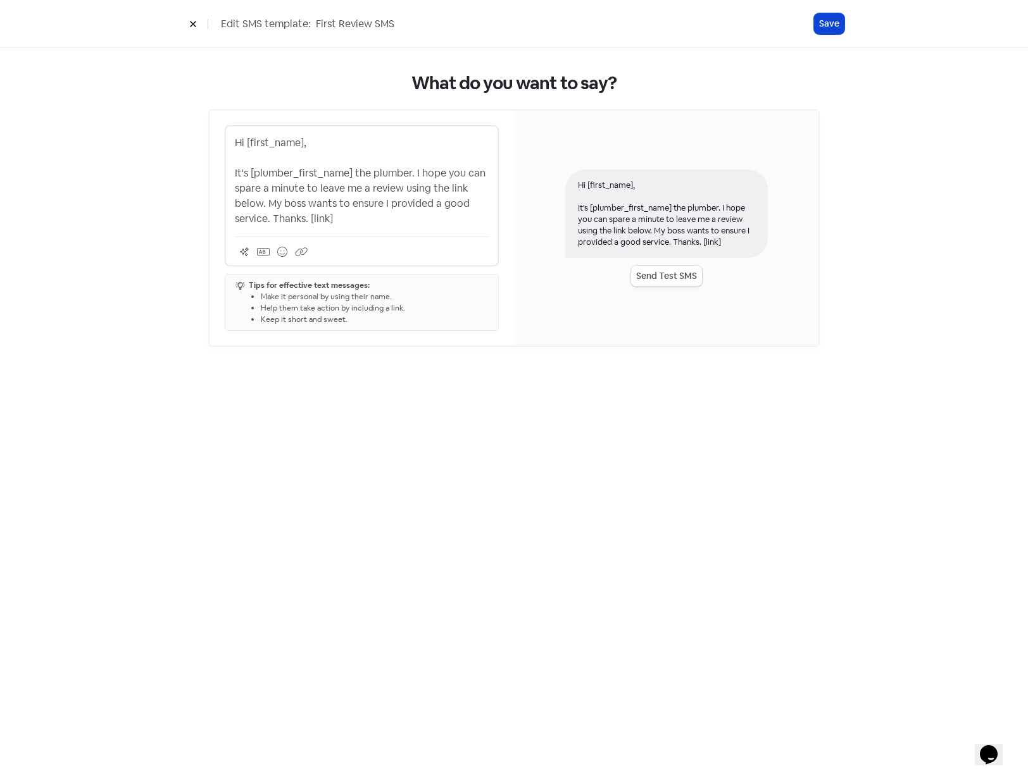
click at [826, 28] on button "Save" at bounding box center [829, 23] width 30 height 21
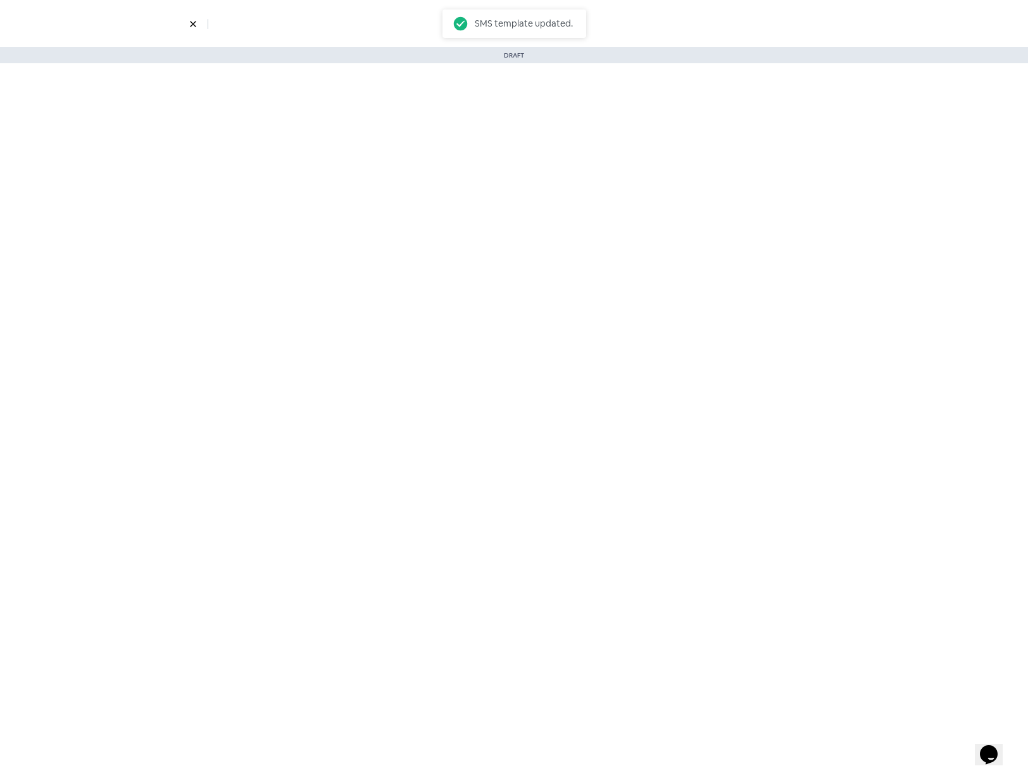
select select "3735"
select select "3"
select select "7"
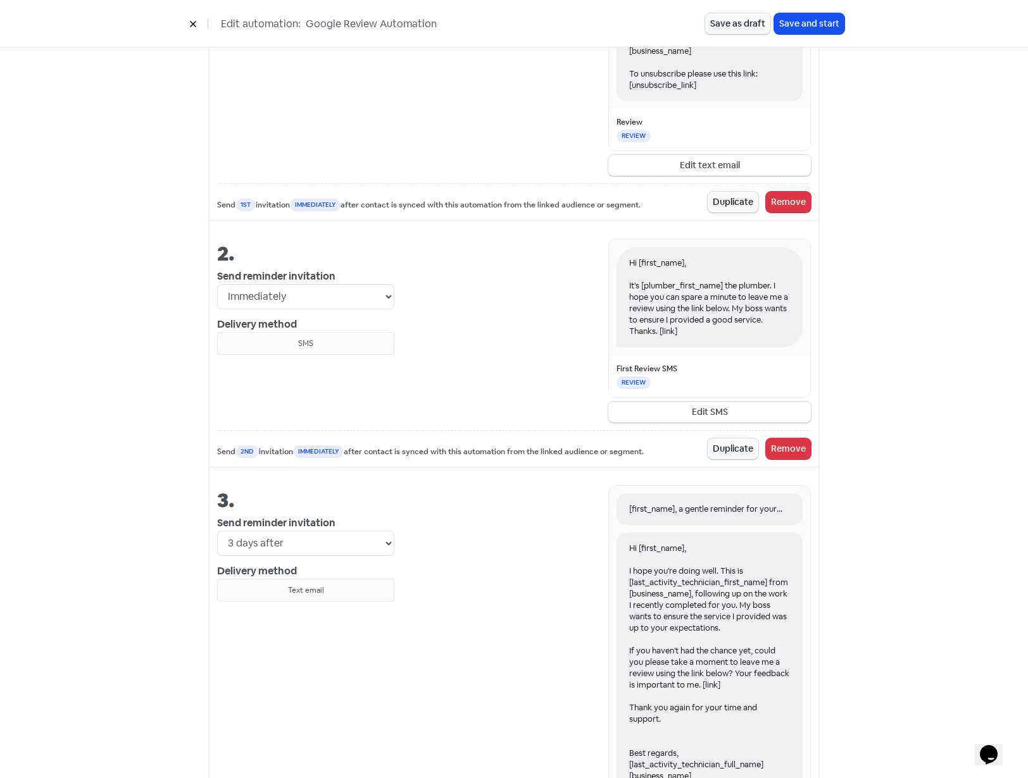
scroll to position [886, 0]
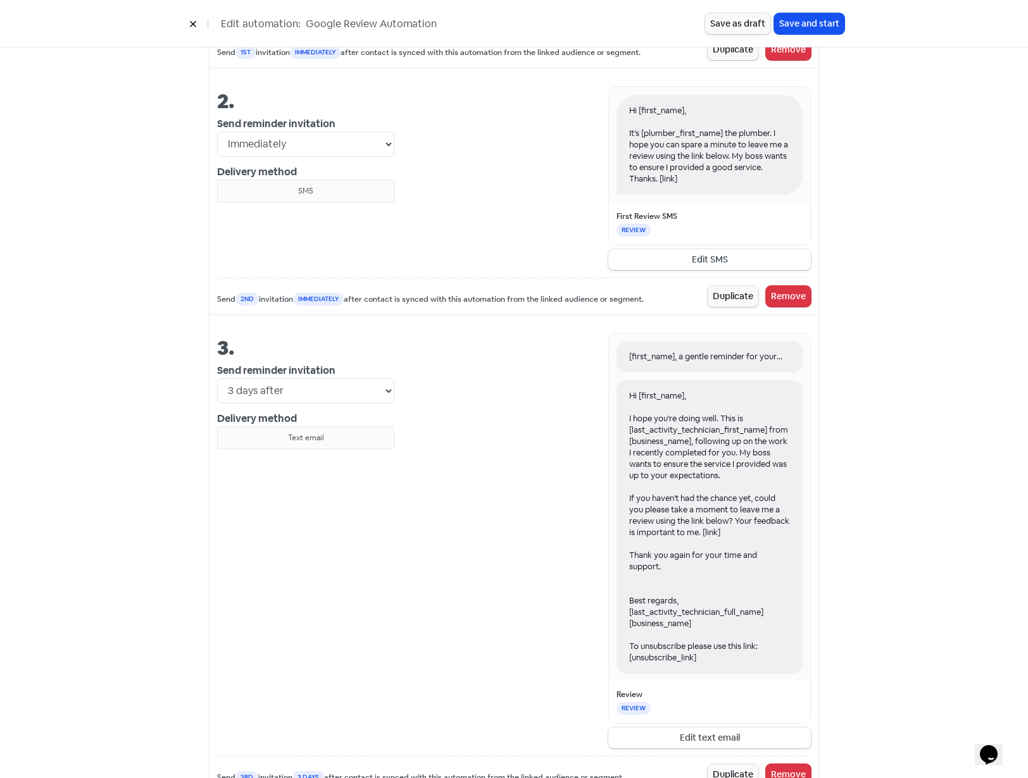
click at [480, 499] on div "[first_name], a gentle reminder for your feedback. Hi [first_name], I hope you'…" at bounding box center [602, 541] width 416 height 416
click at [685, 737] on button "Edit text email" at bounding box center [709, 738] width 203 height 21
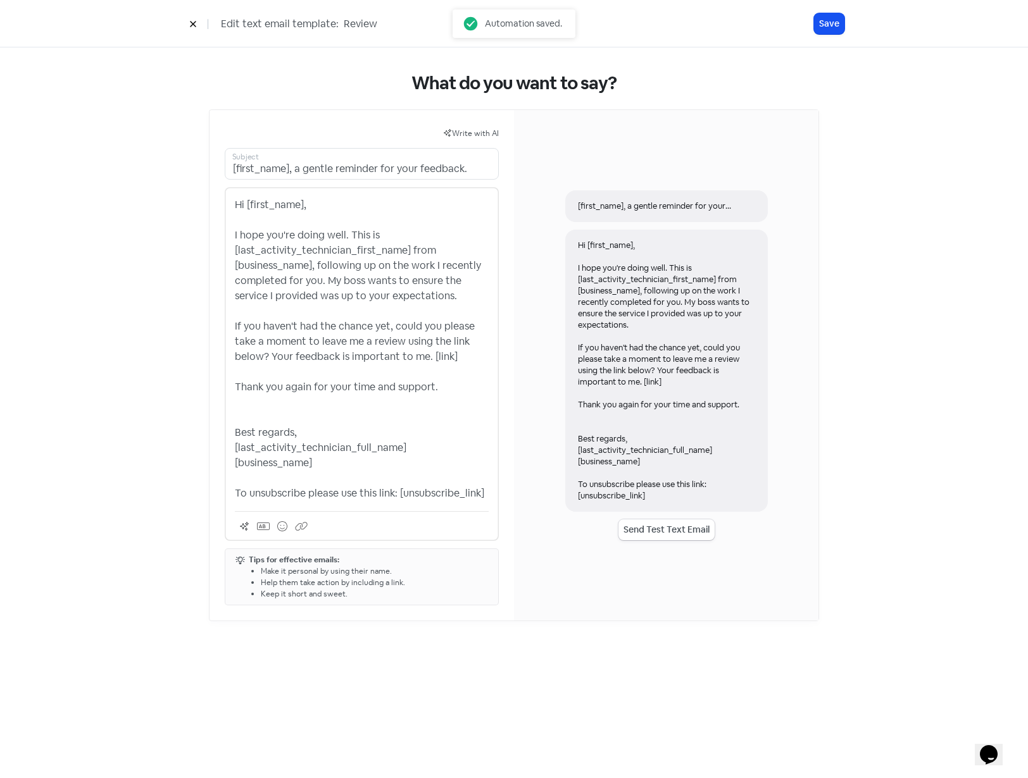
click at [321, 332] on p "Hi [first_name], I hope you're doing well. This is [last_activity_technician_fi…" at bounding box center [362, 349] width 254 height 304
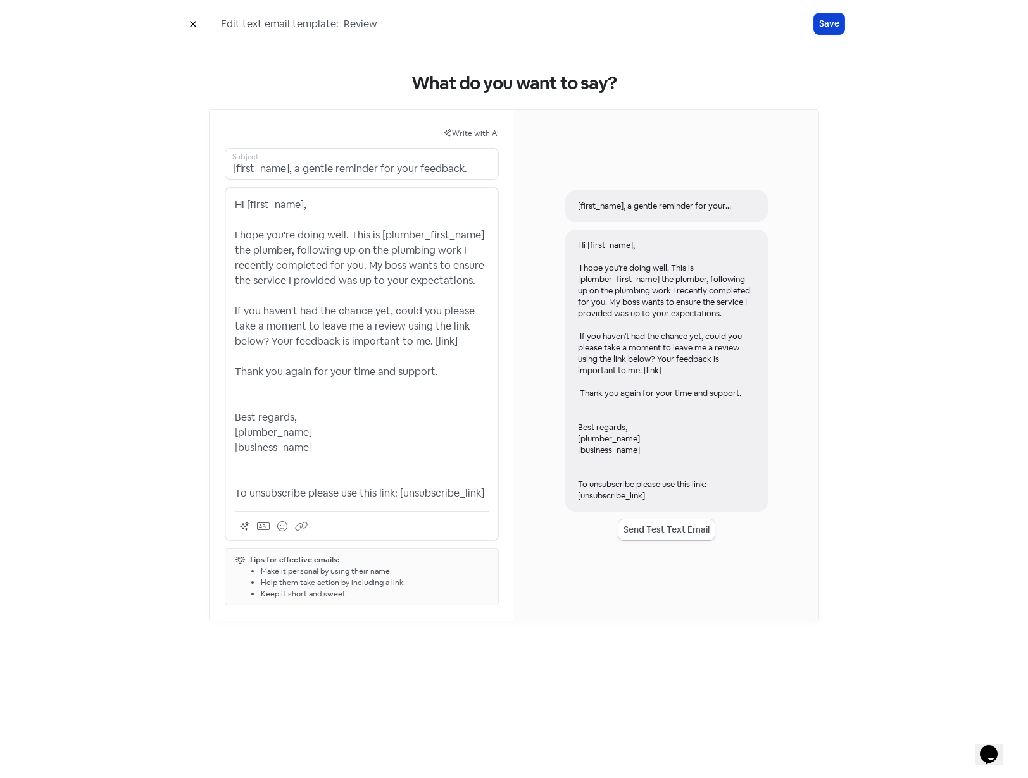
click at [824, 30] on button "Save" at bounding box center [829, 23] width 30 height 21
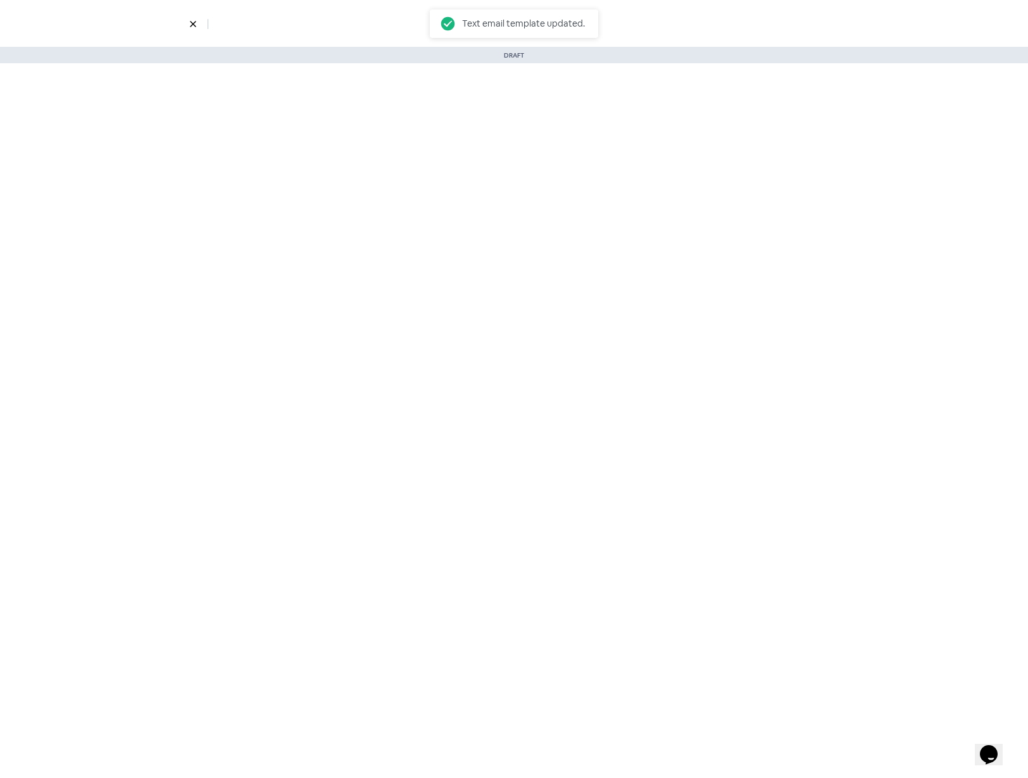
select select "3735"
select select "3"
select select "7"
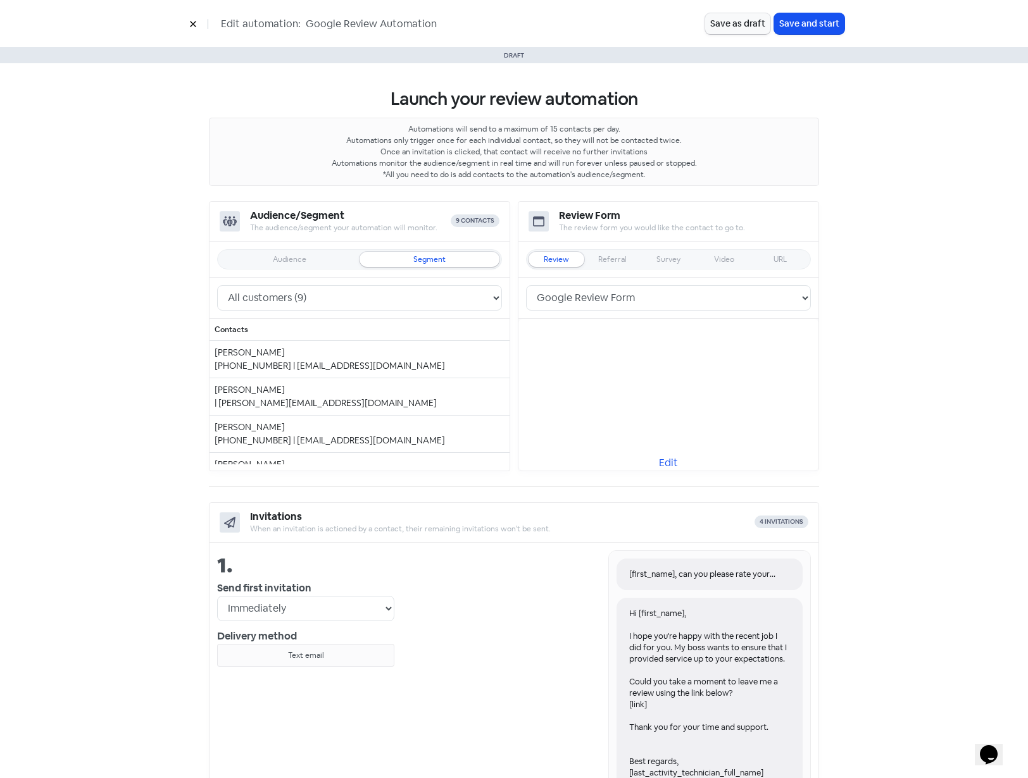
click at [533, 684] on div "[first_name], can you please rate your experience with [business_name]? Hi [fir…" at bounding box center [602, 730] width 416 height 359
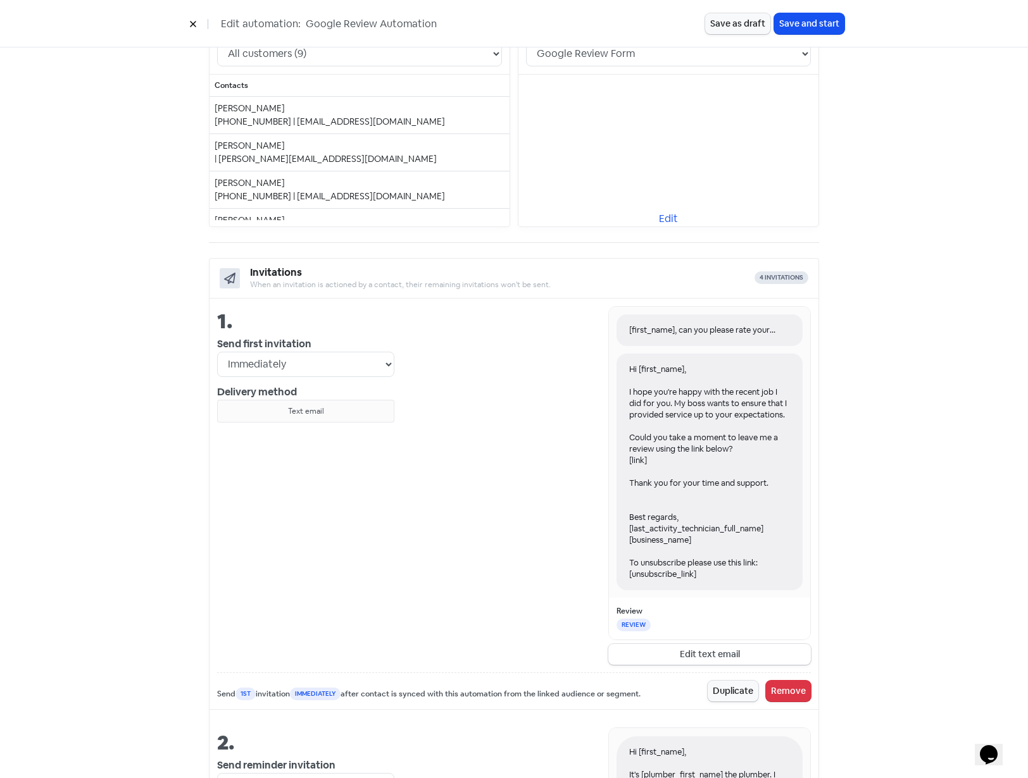
scroll to position [253, 0]
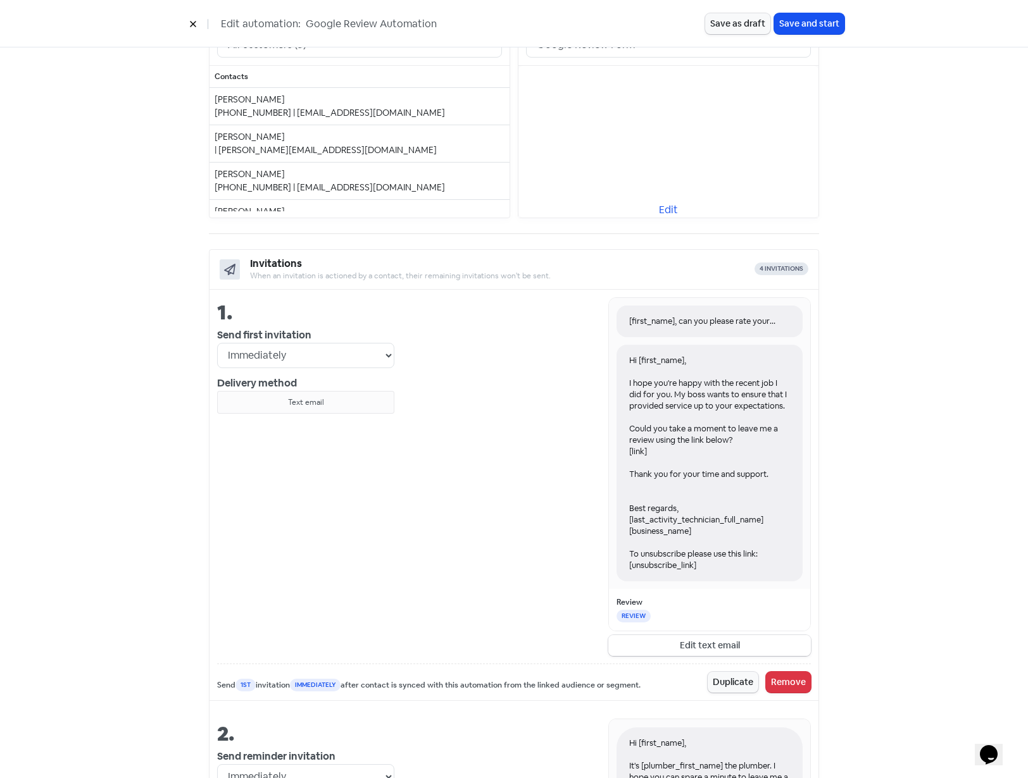
click at [687, 649] on button "Edit text email" at bounding box center [709, 645] width 203 height 21
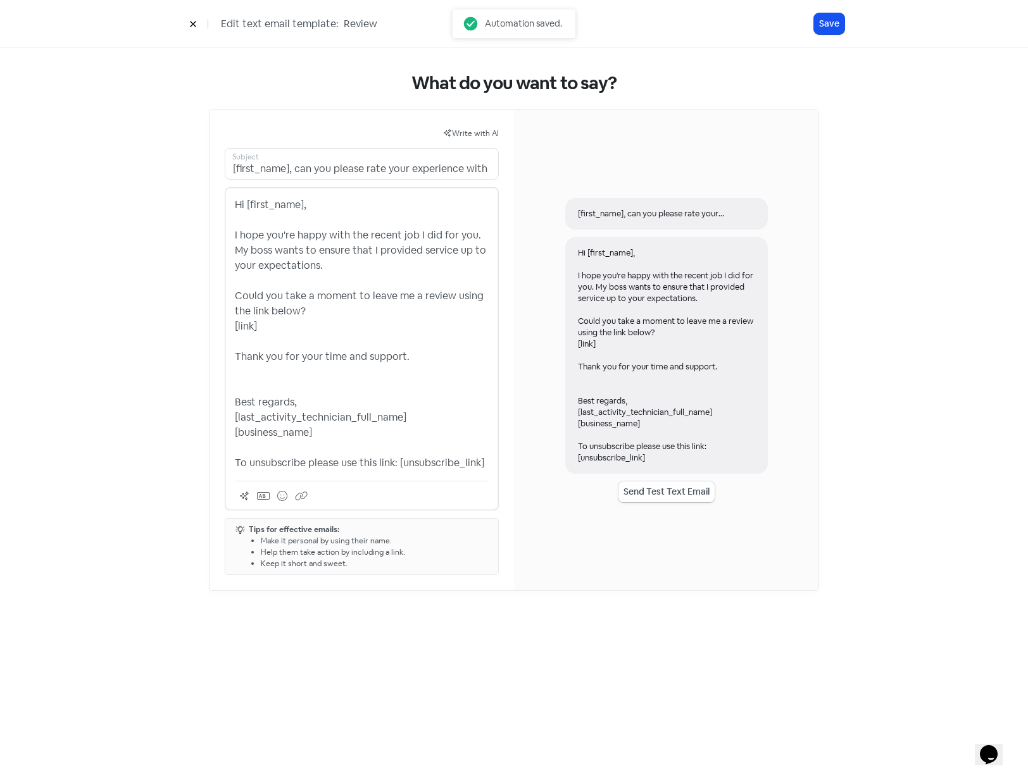
click at [440, 389] on p "Hi [first_name], I hope you're happy with the recent job I did for you. My boss…" at bounding box center [362, 333] width 254 height 273
click at [823, 26] on button "Save" at bounding box center [829, 23] width 30 height 21
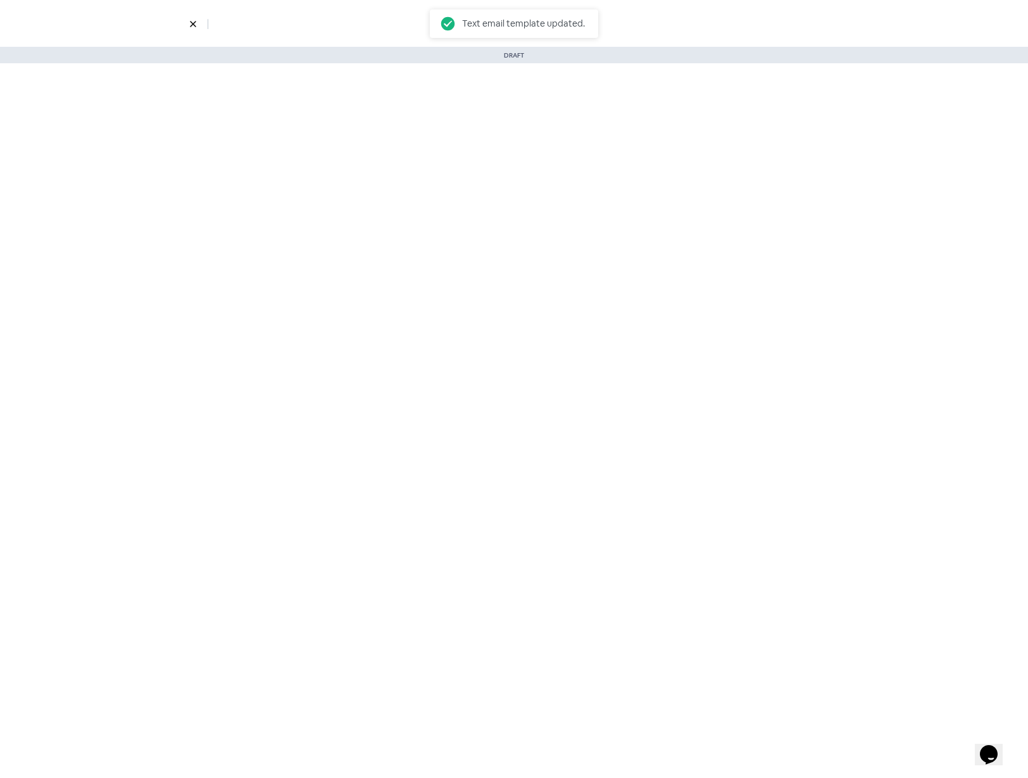
select select "3735"
select select "3"
select select "7"
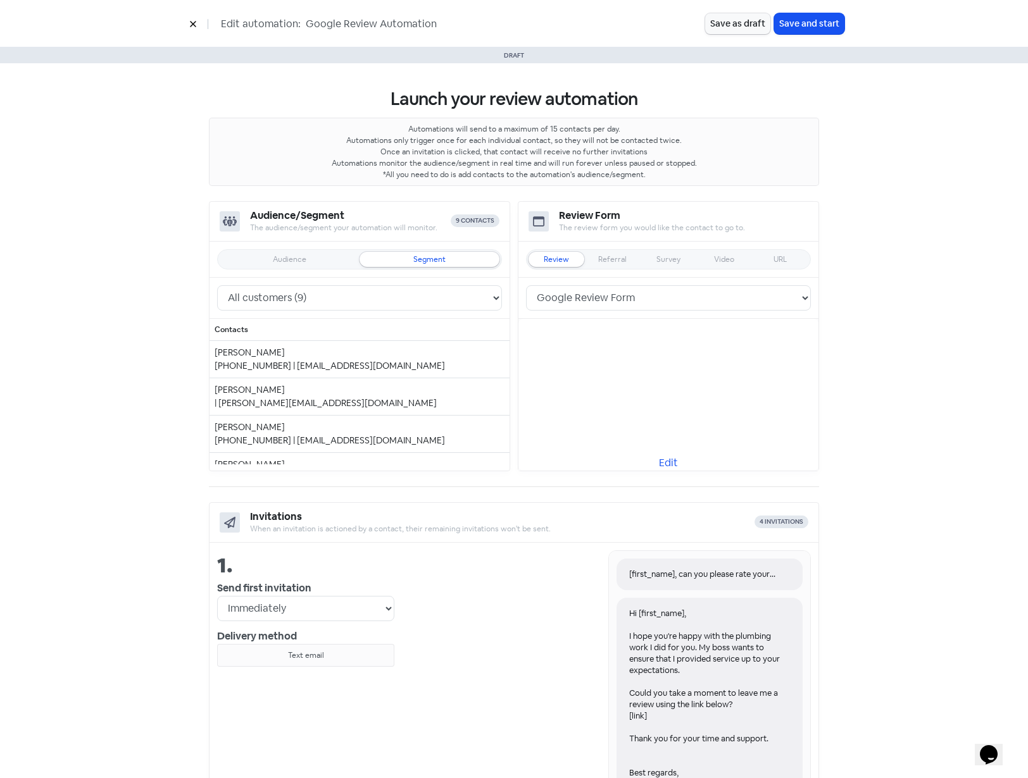
click at [586, 590] on div "[first_name], can you please rate your experience with [business_name]? Hi [fir…" at bounding box center [602, 736] width 416 height 370
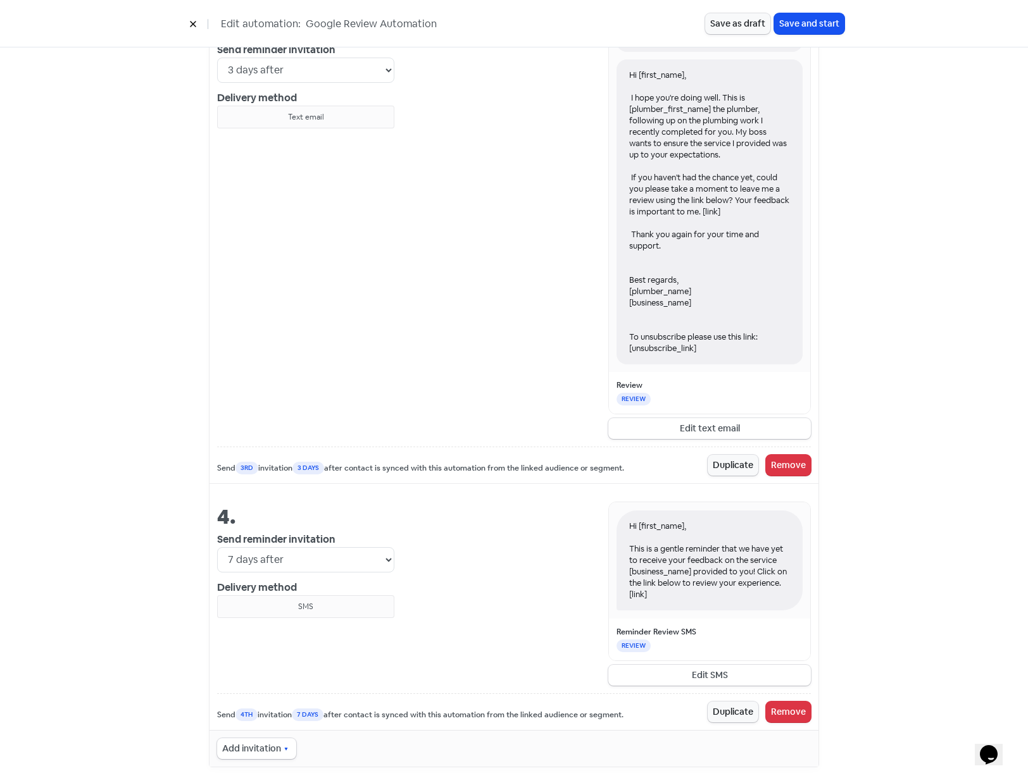
scroll to position [1233, 0]
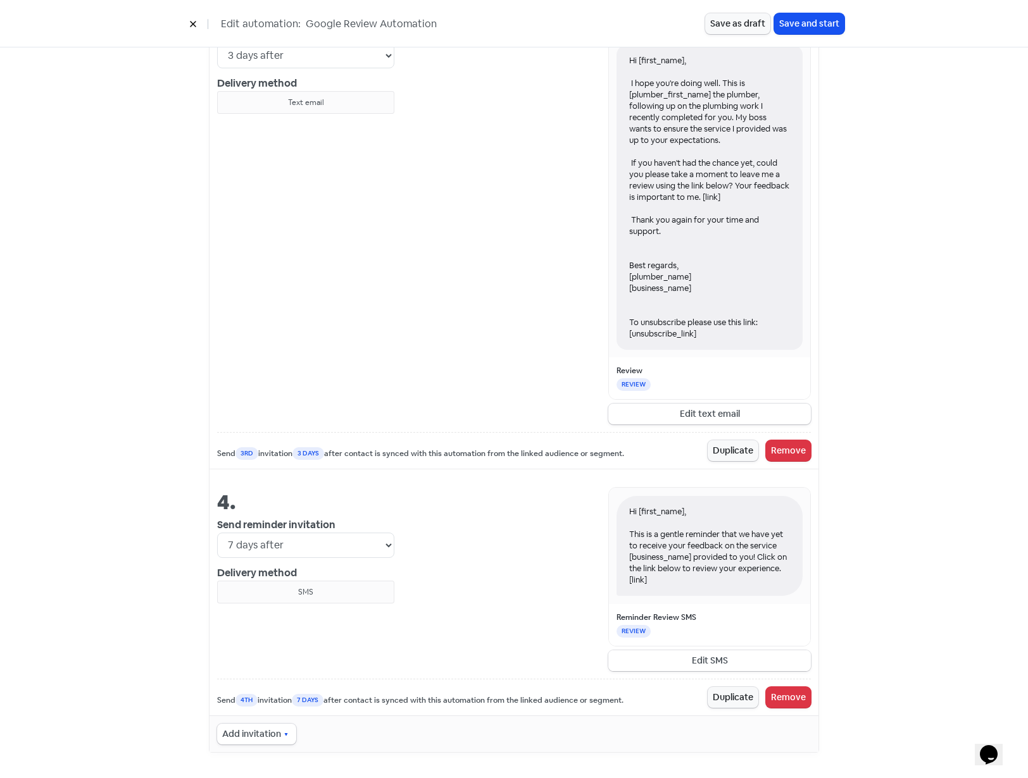
click at [703, 664] on button "Edit SMS" at bounding box center [709, 661] width 203 height 21
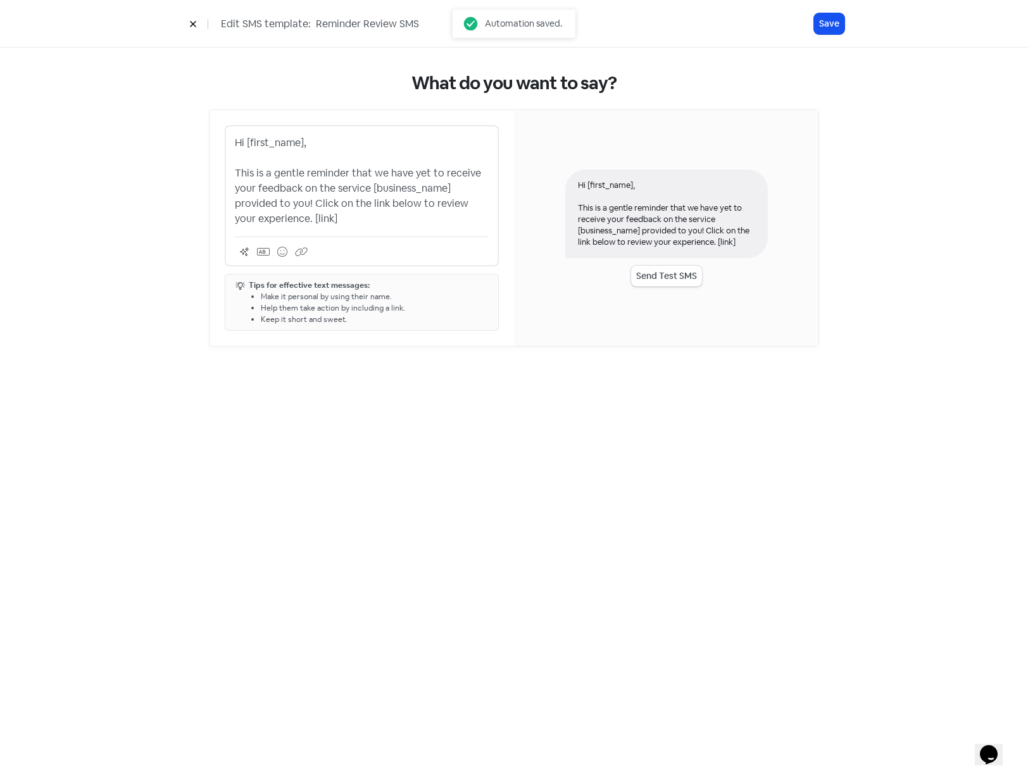
click at [382, 190] on p "Hi [first_name], This is a gentle reminder that we have yet to receive your fee…" at bounding box center [362, 180] width 254 height 91
click at [828, 23] on button "Save" at bounding box center [829, 23] width 30 height 21
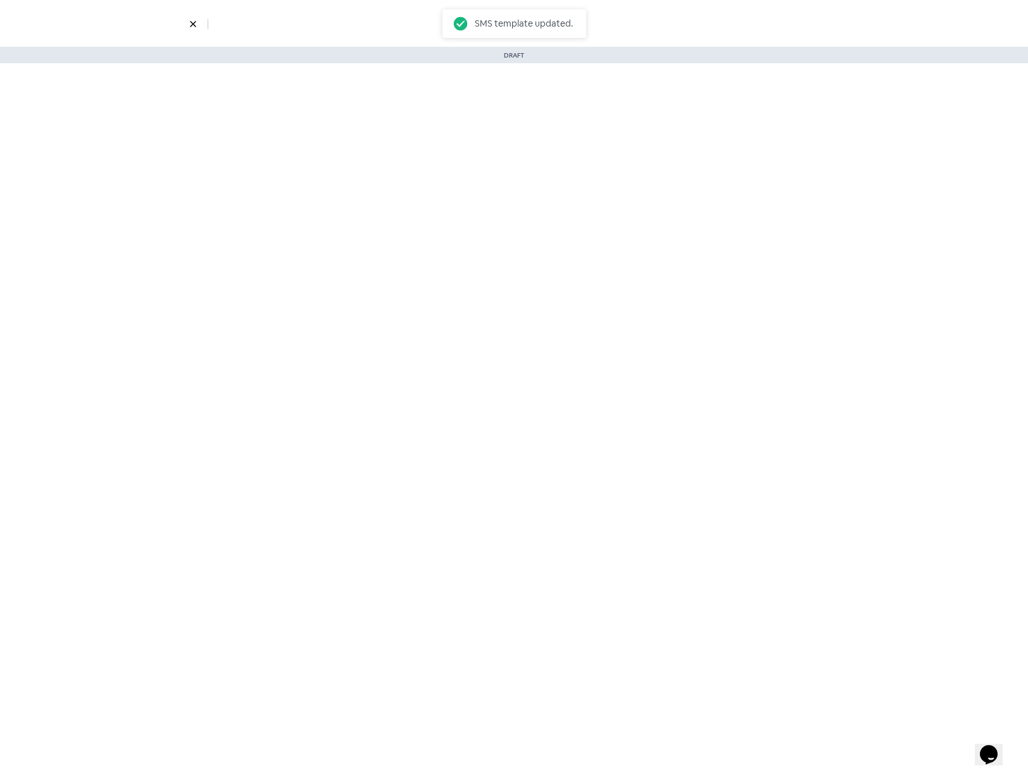
select select "3735"
select select "3"
select select "7"
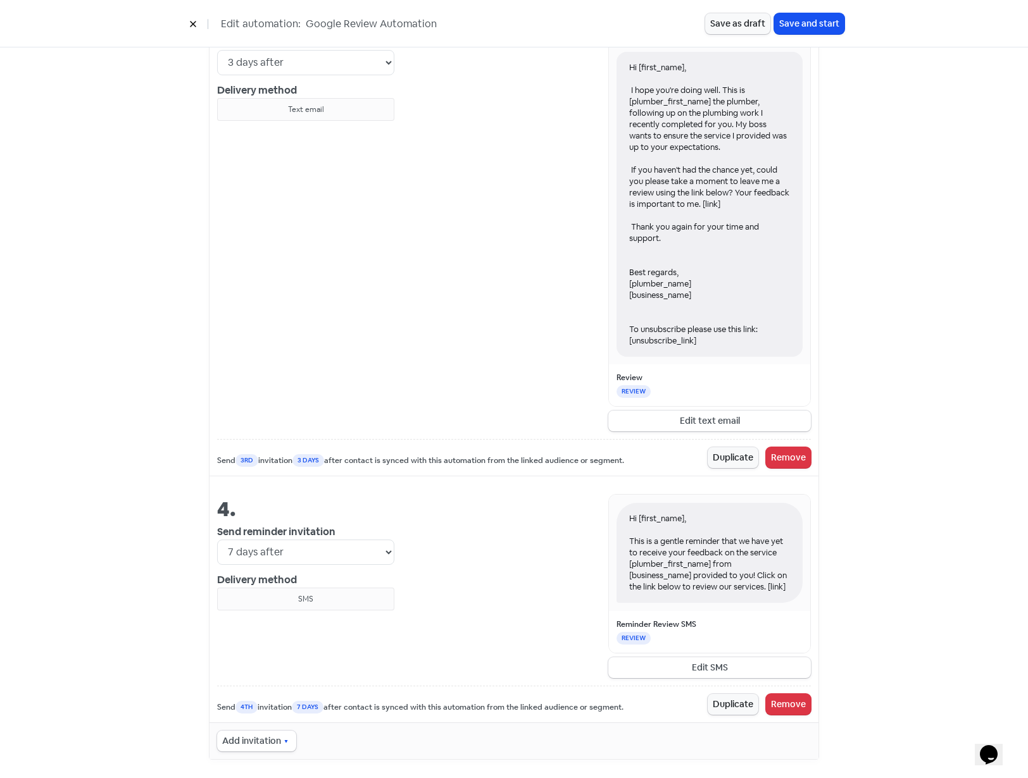
scroll to position [1233, 0]
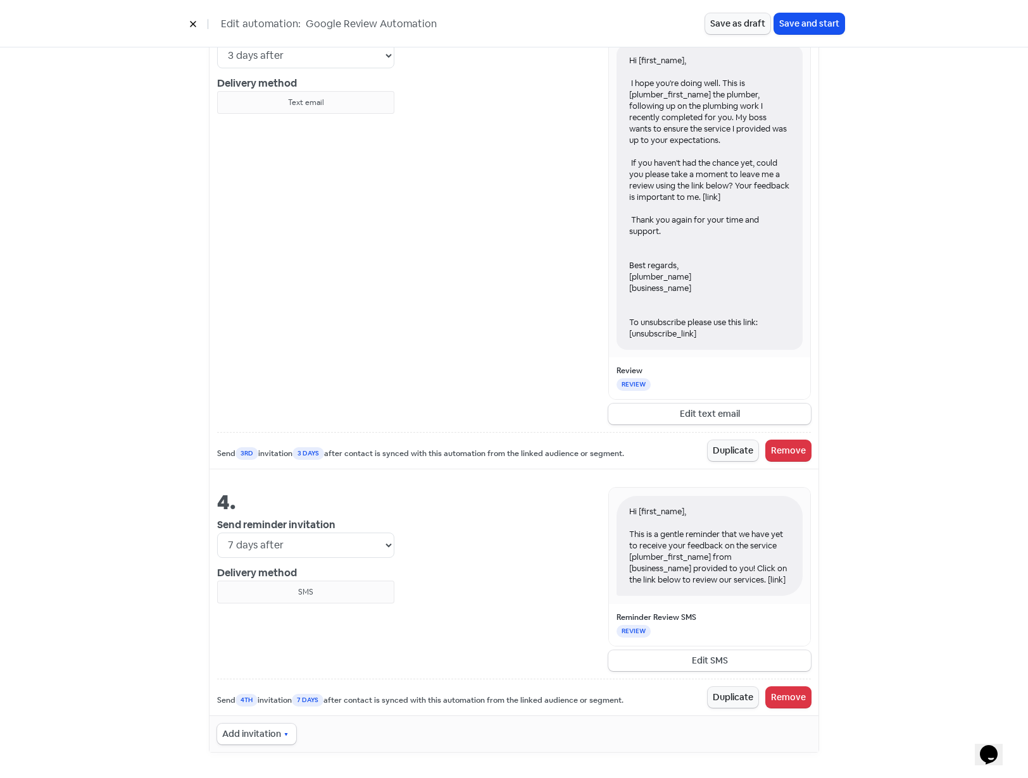
click at [285, 734] on icon "button" at bounding box center [286, 734] width 3 height 3
click at [276, 643] on span "Text email" at bounding box center [277, 640] width 49 height 15
select select "8"
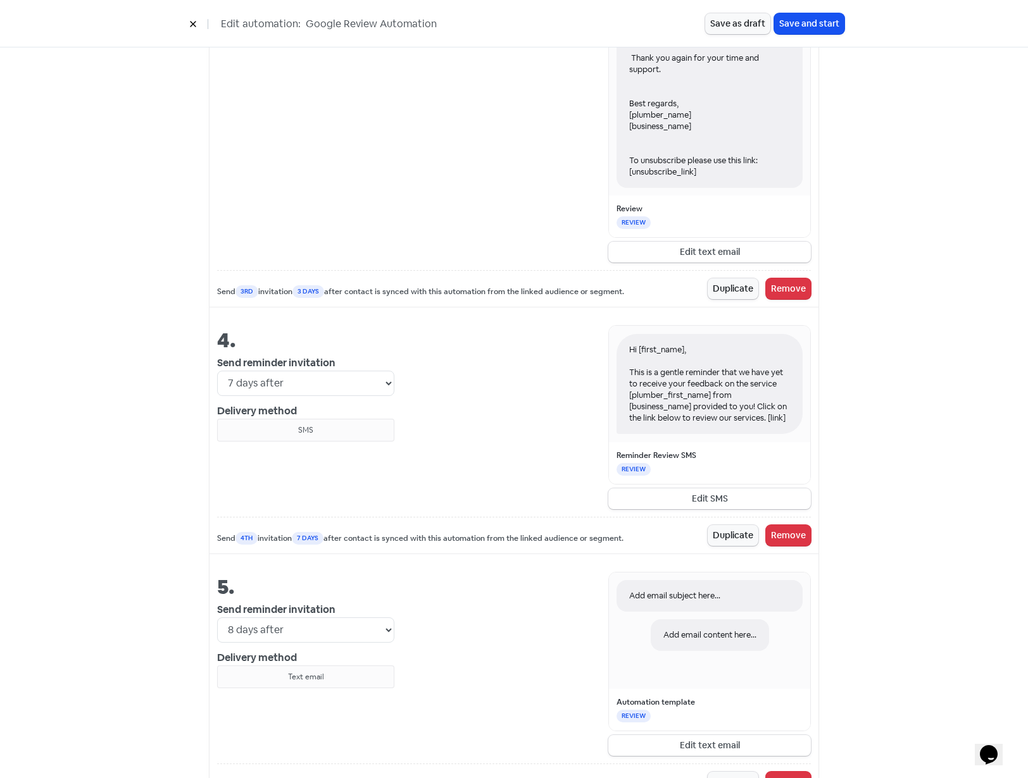
scroll to position [1480, 0]
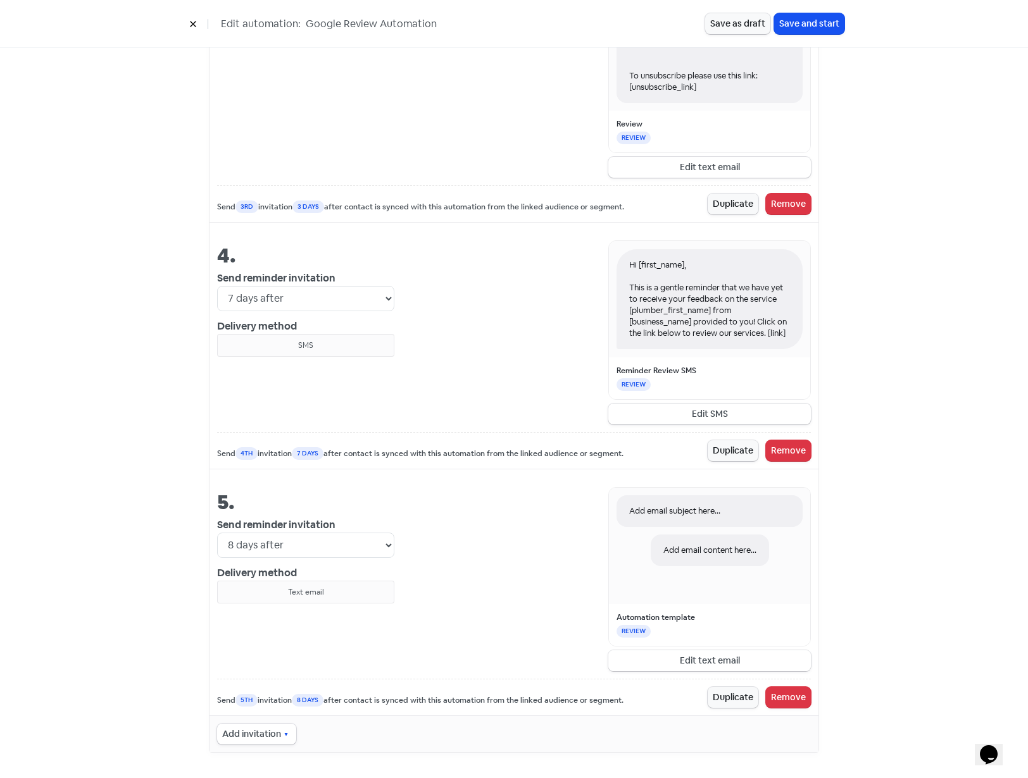
click at [704, 657] on button "Edit text email" at bounding box center [709, 661] width 203 height 21
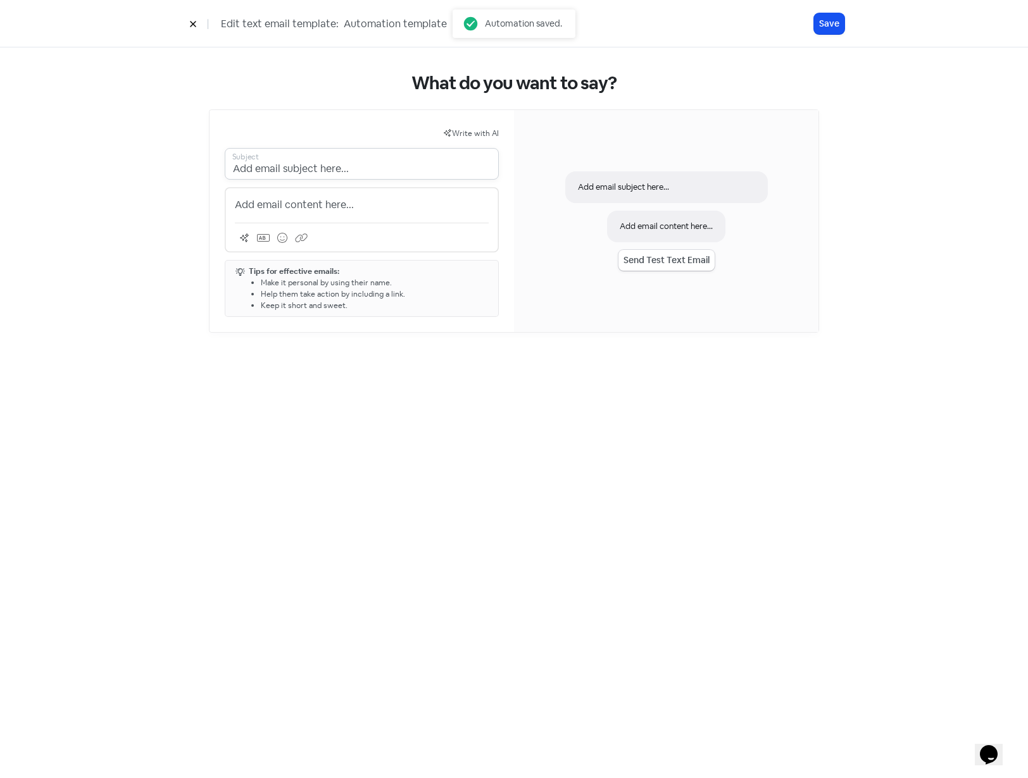
click at [371, 165] on input "Add email subject here..." at bounding box center [362, 164] width 274 height 32
paste input "[business_name], a final reminder for your feedback"
type input "[business_name], a final reminder for your feedback."
click at [425, 204] on p "Add email content here..." at bounding box center [362, 204] width 254 height 15
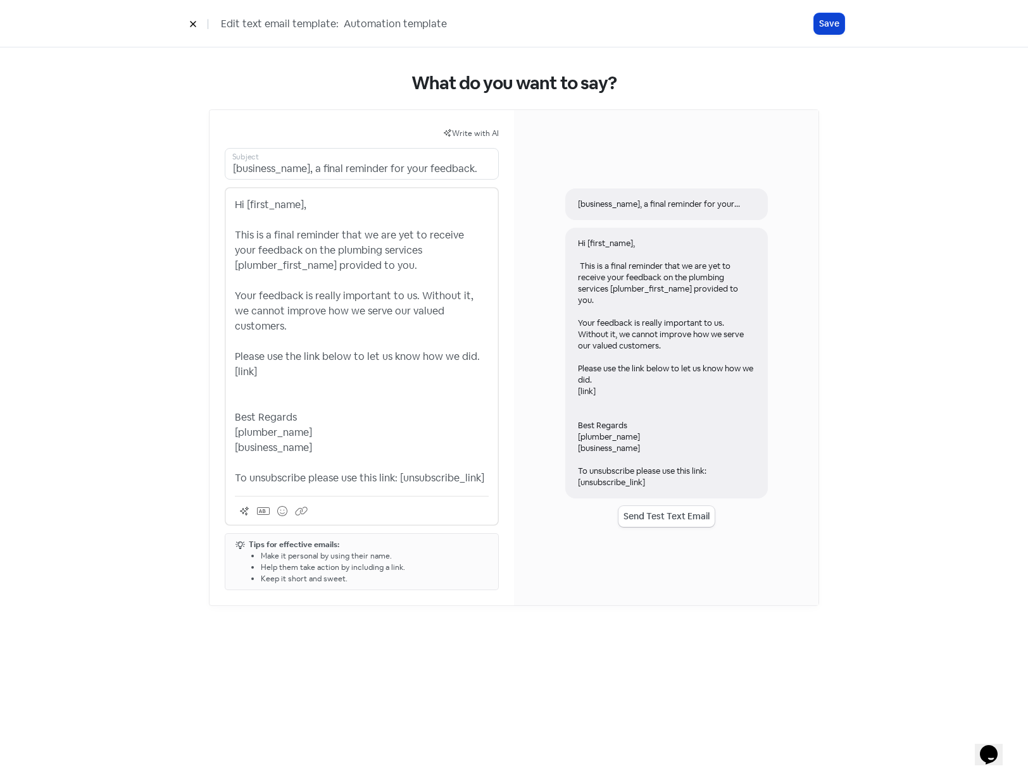
click at [830, 24] on button "Save" at bounding box center [829, 23] width 30 height 21
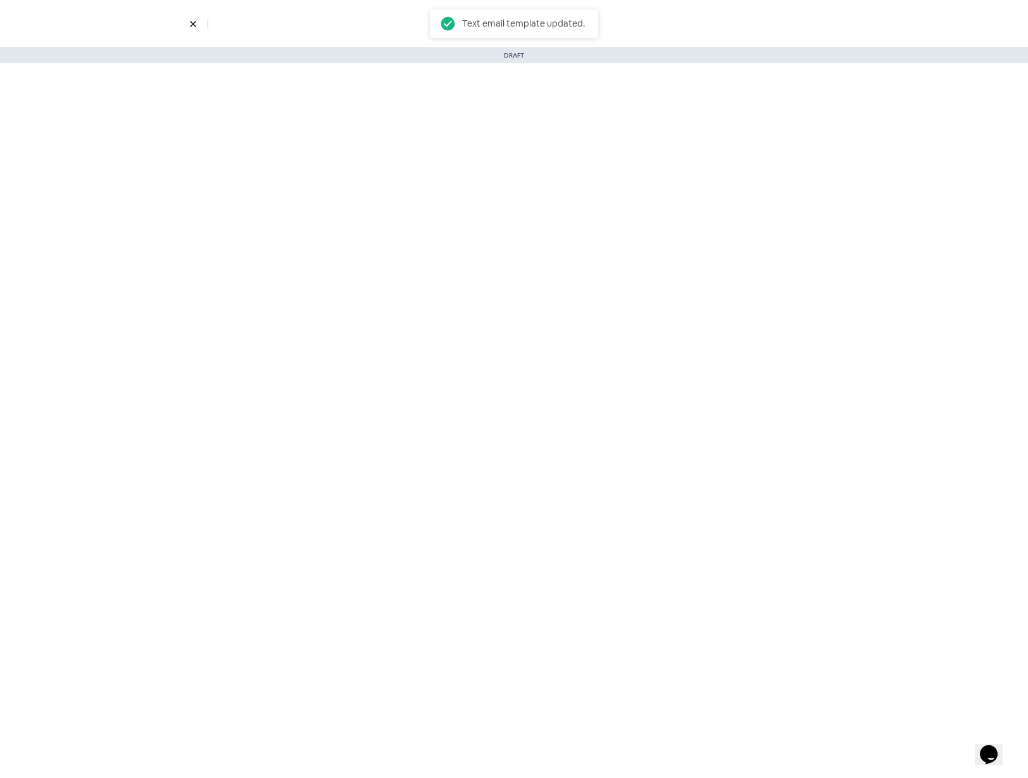
select select "3735"
select select "3"
select select "7"
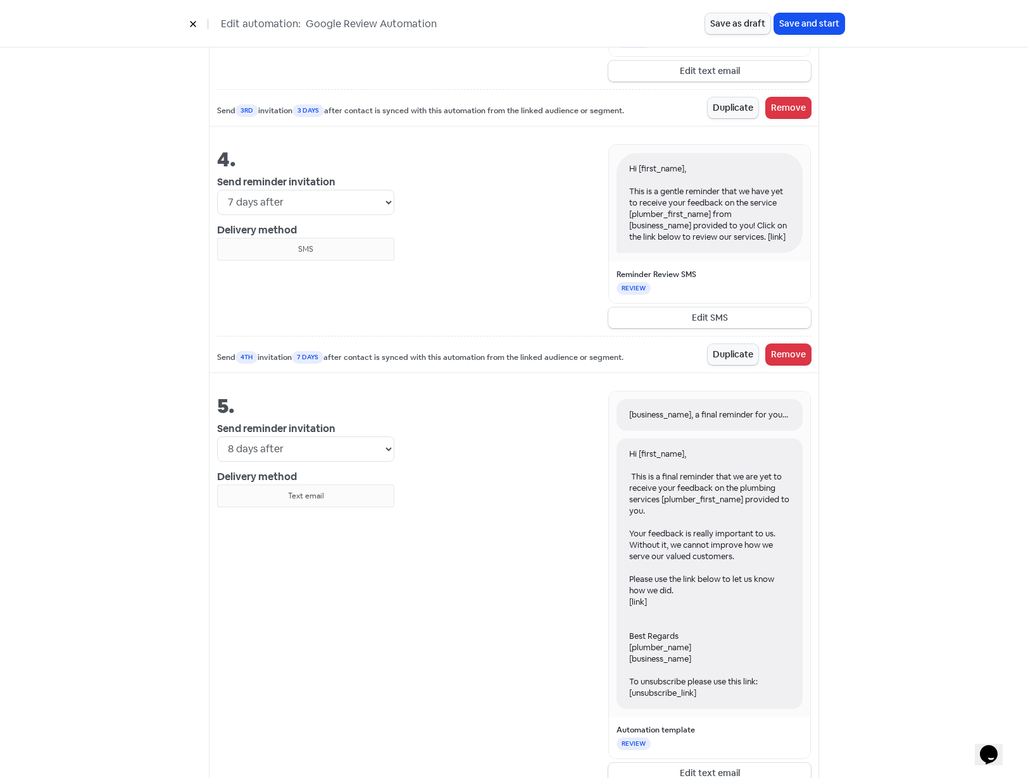
scroll to position [1688, 0]
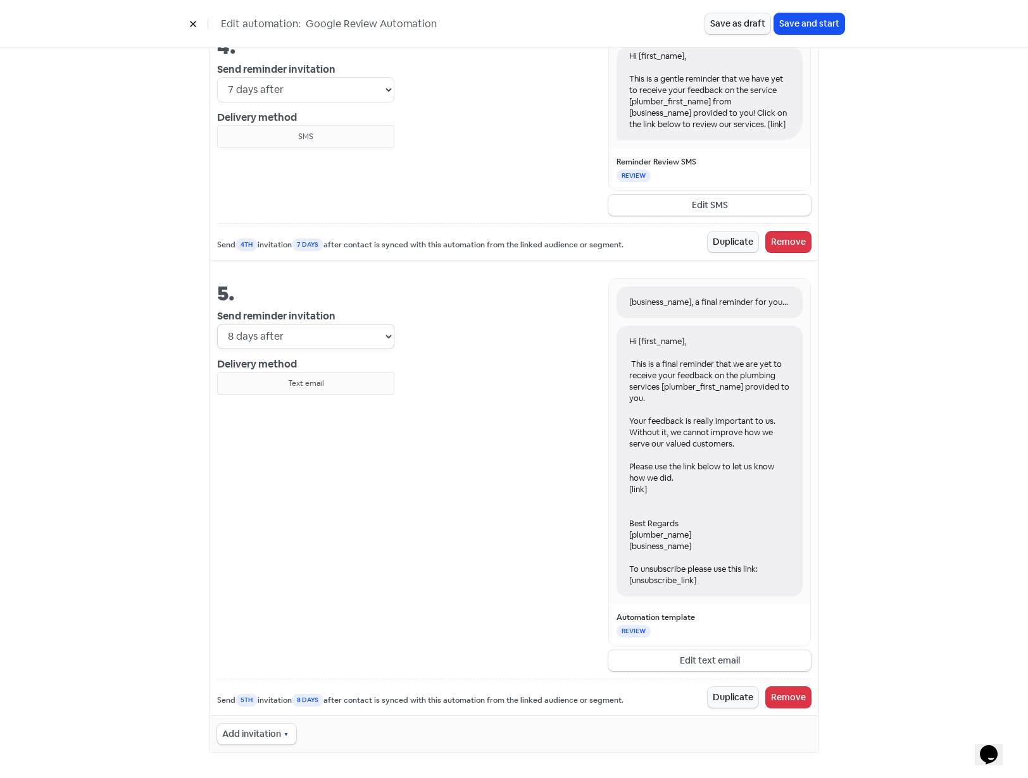
click at [347, 337] on select "Immediately 1 day after 2 days after 3 days after 4 days after 5 days after 6 d…" at bounding box center [305, 336] width 177 height 25
select select "9"
click at [217, 324] on select "Immediately 1 day after 2 days after 3 days after 4 days after 5 days after 6 d…" at bounding box center [305, 336] width 177 height 25
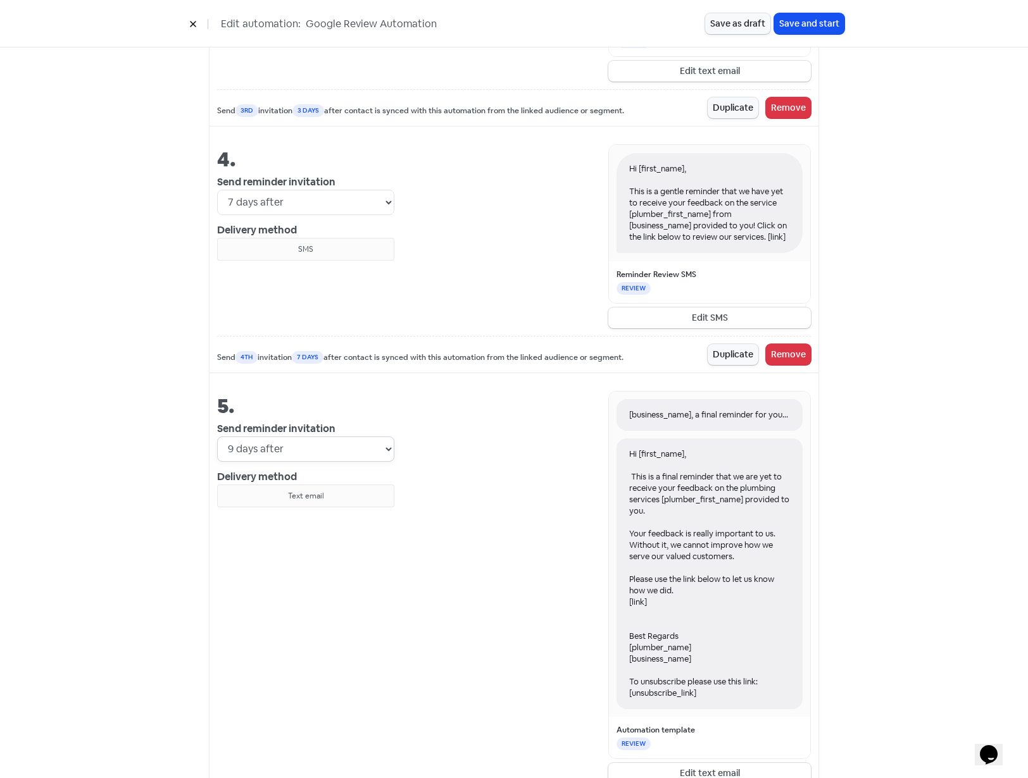
scroll to position [1499, 0]
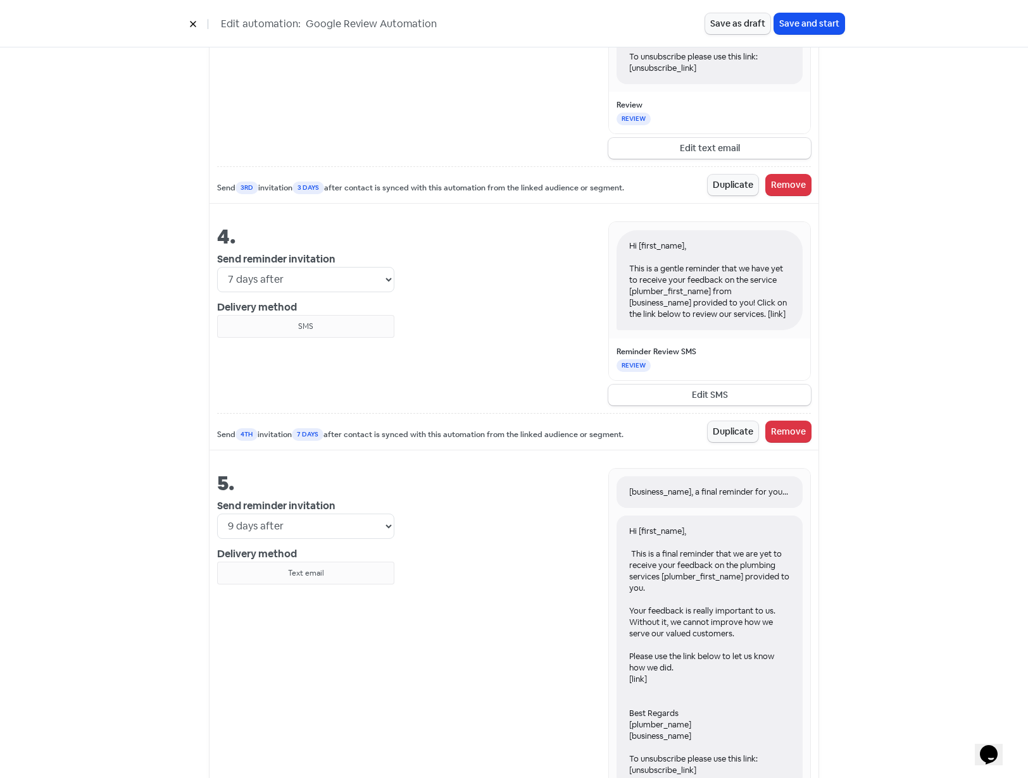
click at [535, 544] on div "[business_name], a final reminder for your feedback. Hi [first_name], This is a…" at bounding box center [602, 664] width 416 height 393
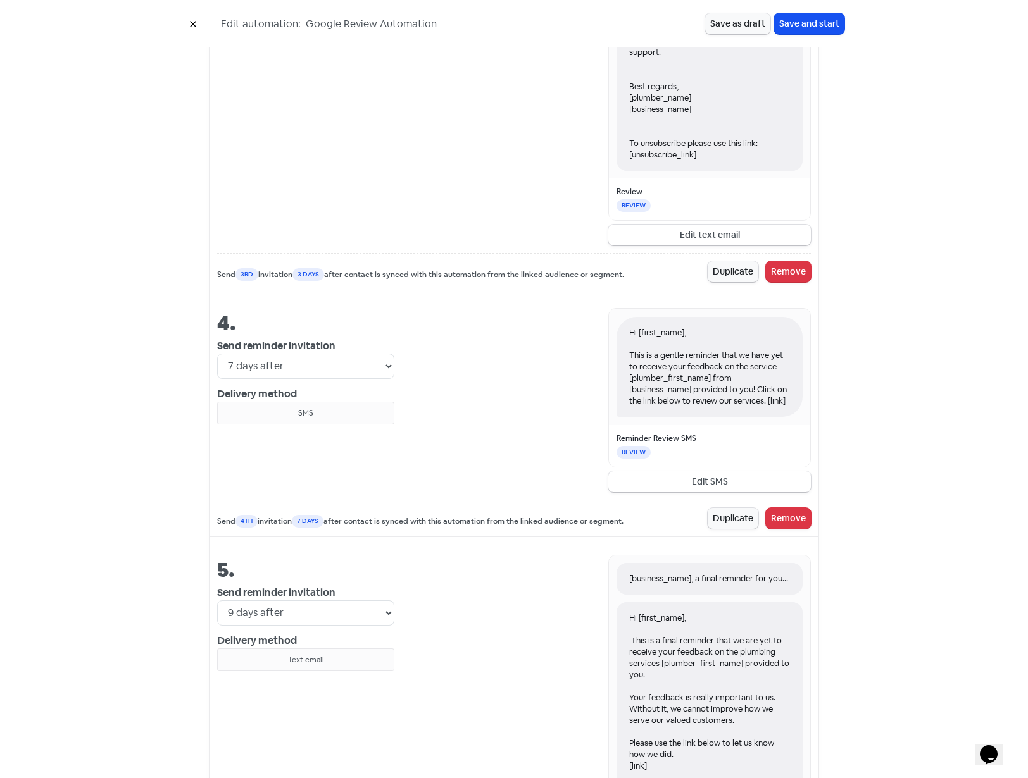
scroll to position [1372, 0]
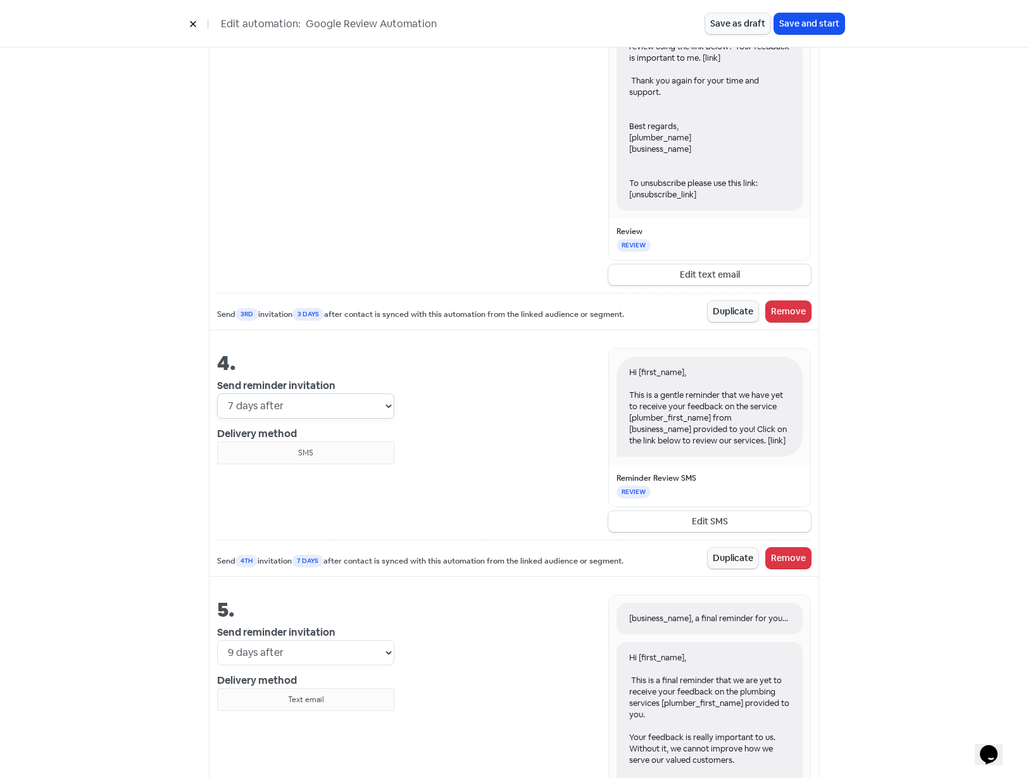
click at [382, 406] on select "Immediately 1 day after 2 days after 3 days after 4 days after 5 days after 6 d…" at bounding box center [305, 406] width 177 height 25
select select "5"
click at [217, 394] on select "Immediately 1 day after 2 days after 3 days after 4 days after 5 days after 6 d…" at bounding box center [305, 406] width 177 height 25
click at [534, 492] on div "Hi [first_name], This is a gentle reminder that we have yet to receive your fee…" at bounding box center [602, 440] width 416 height 184
click at [523, 489] on div "Hi [first_name], This is a gentle reminder that we have yet to receive your fee…" at bounding box center [602, 440] width 416 height 184
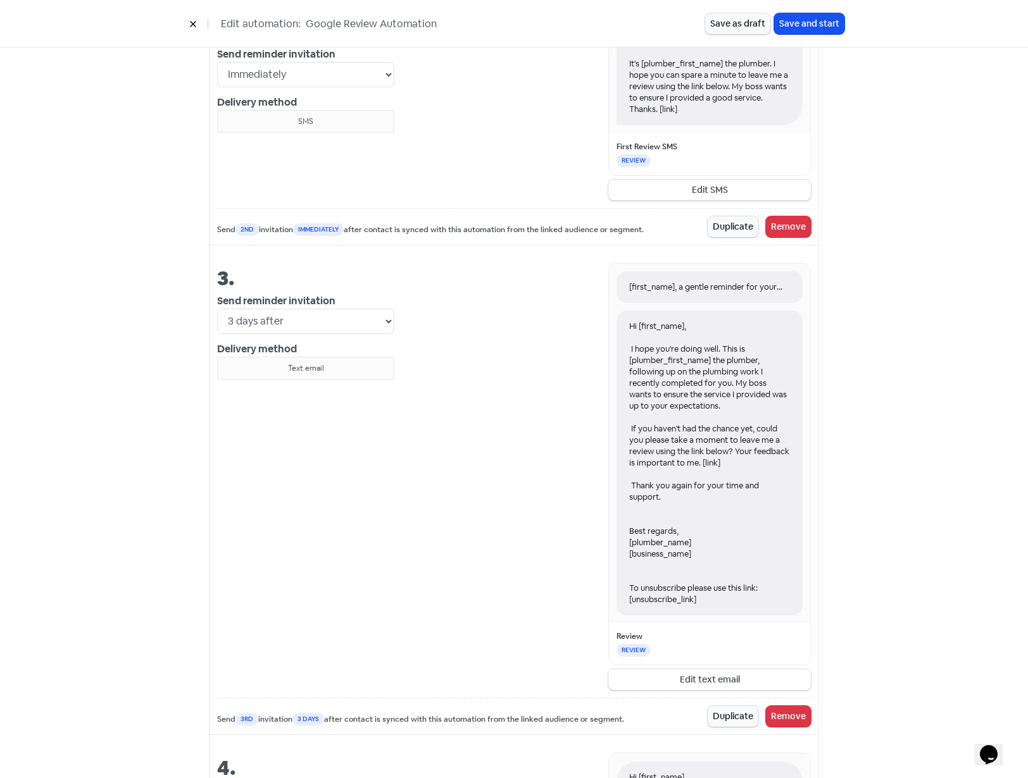
scroll to position [929, 0]
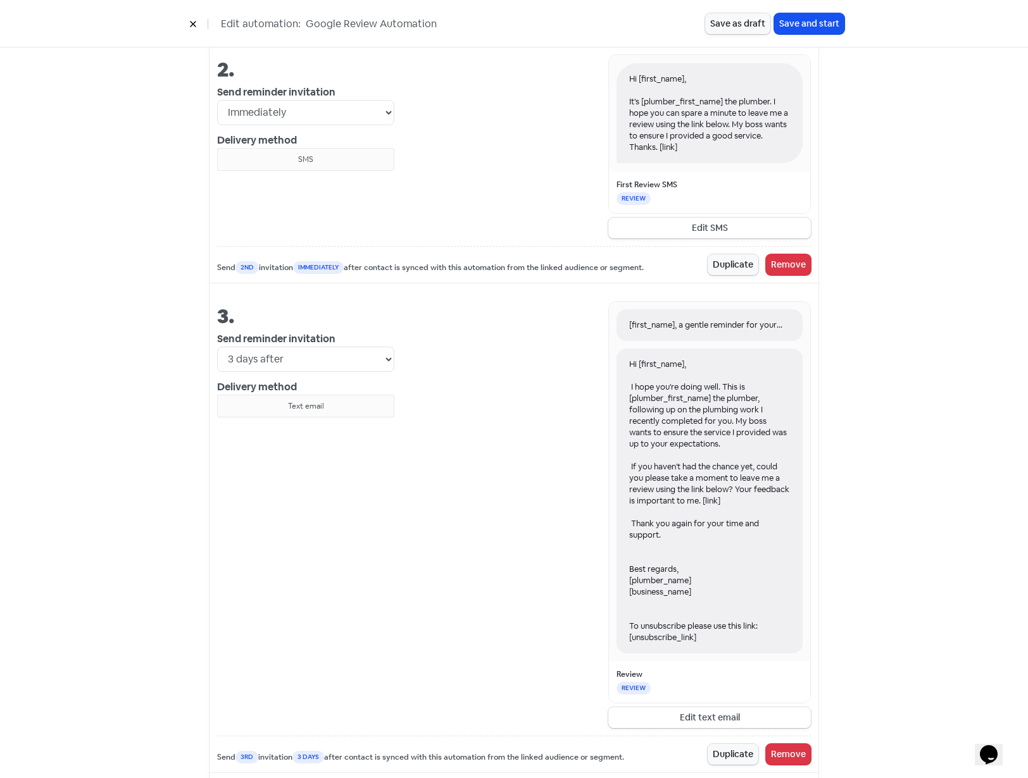
click at [492, 447] on div "[first_name], a gentle reminder for your feedback. Hi [first_name], I hope you'…" at bounding box center [602, 514] width 416 height 427
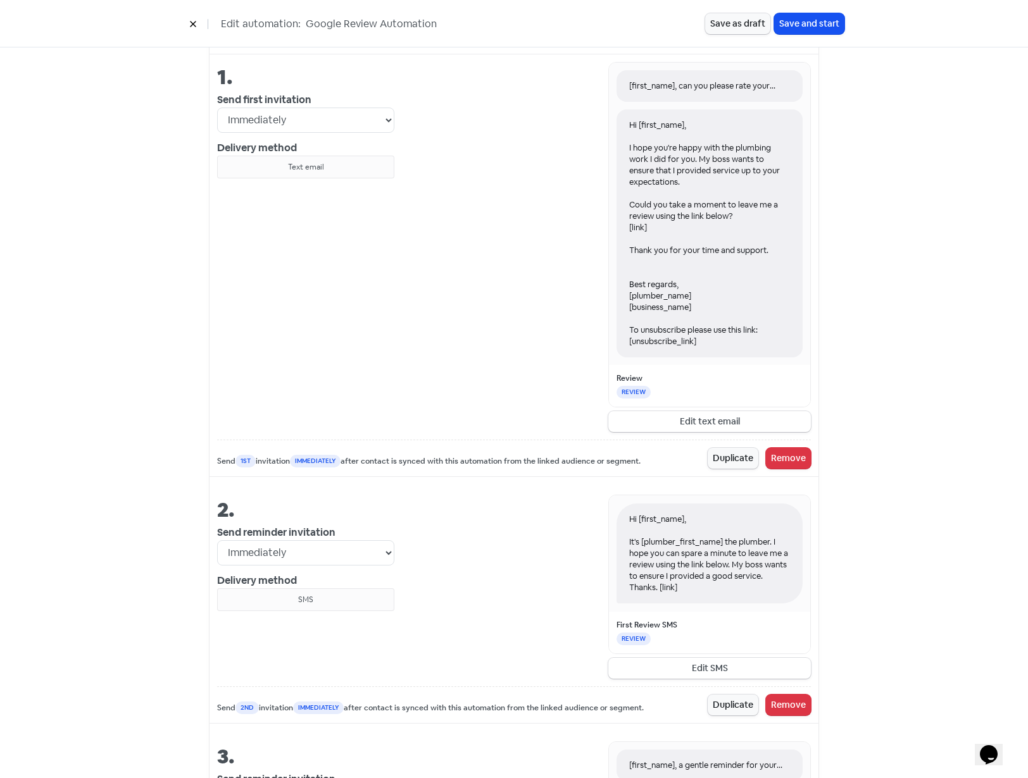
scroll to position [486, 0]
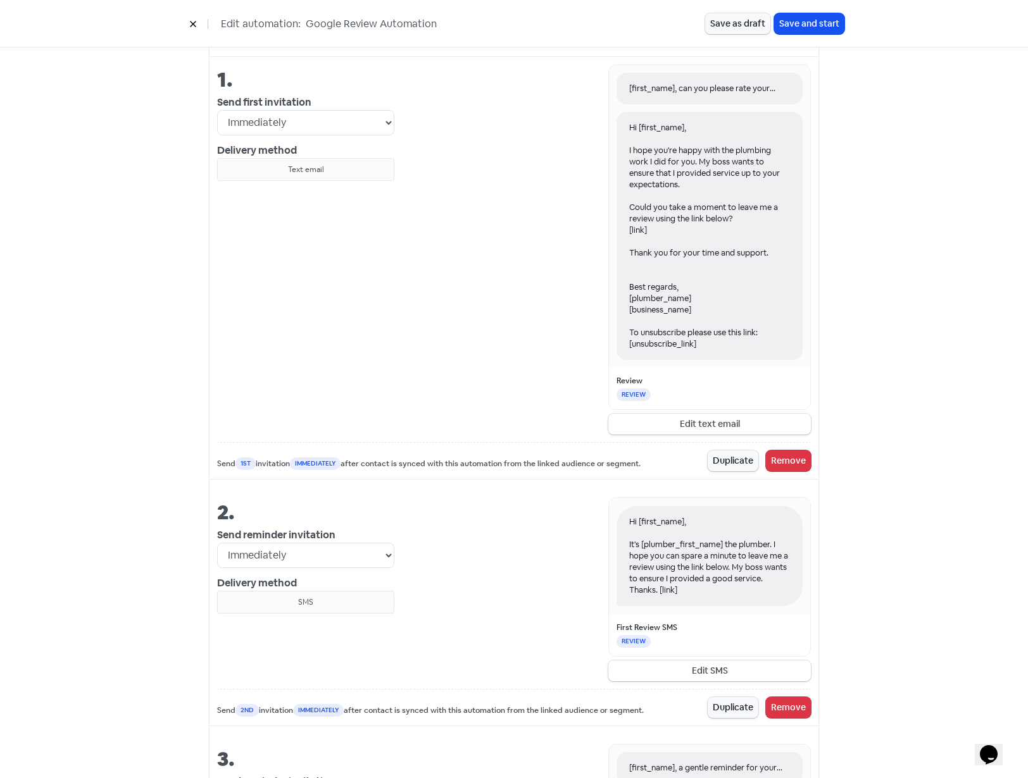
click at [894, 487] on div "Launch your review automation Automations will send to a maximum of 15 contacts…" at bounding box center [514, 779] width 1028 height 2404
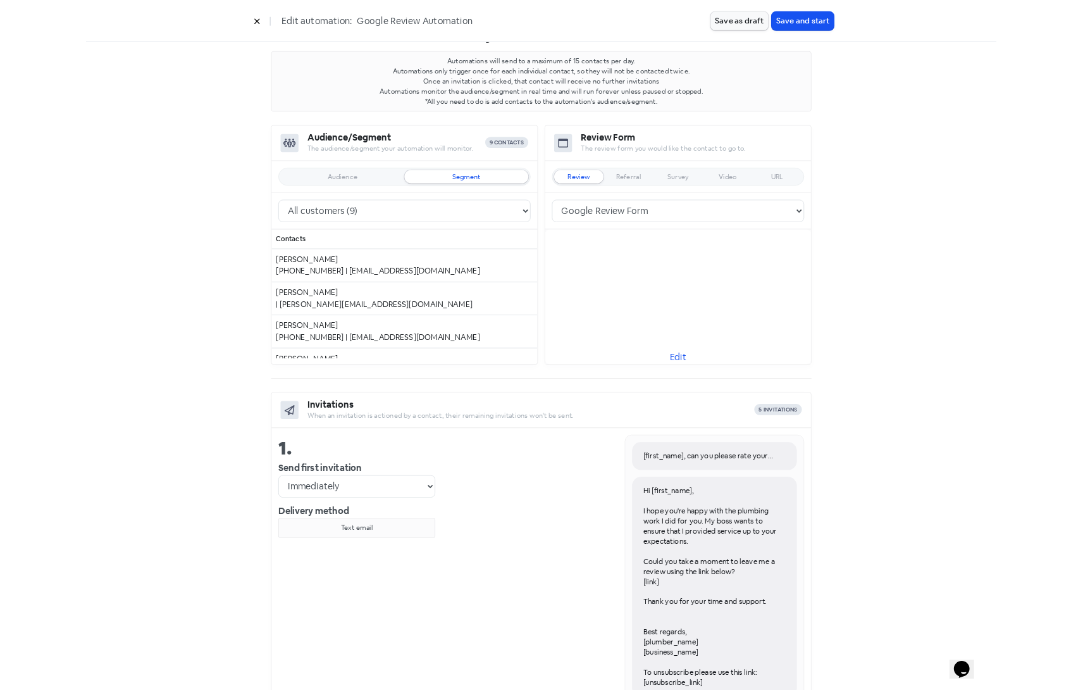
scroll to position [0, 0]
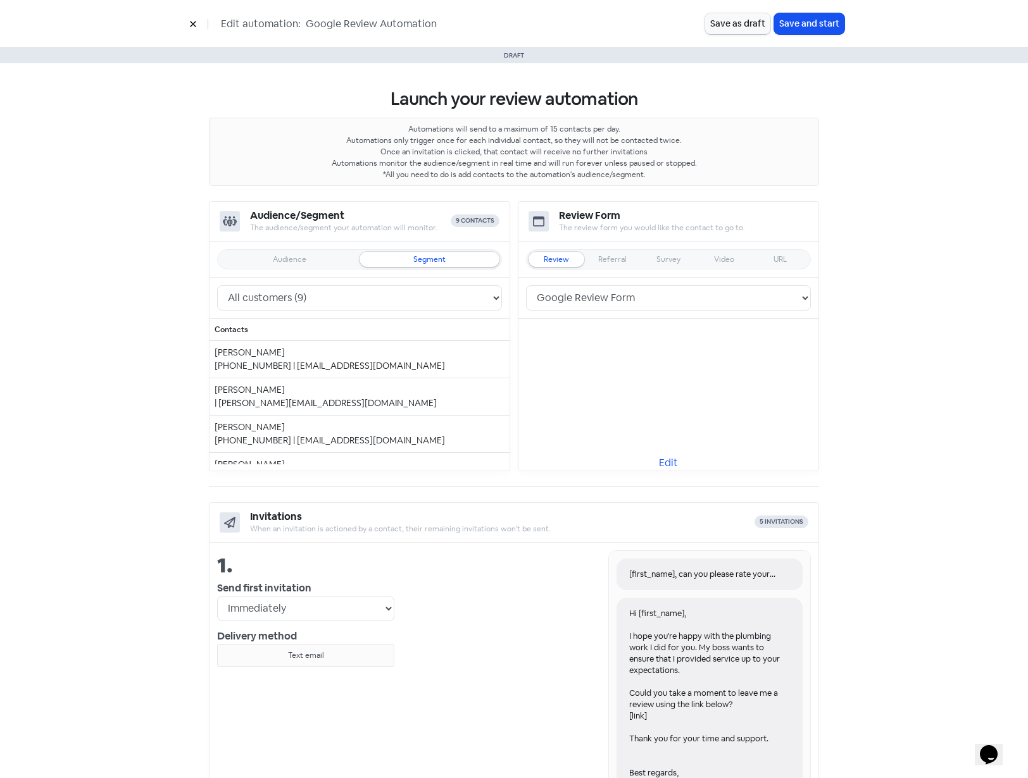
click at [745, 25] on button "Save as draft" at bounding box center [737, 23] width 65 height 21
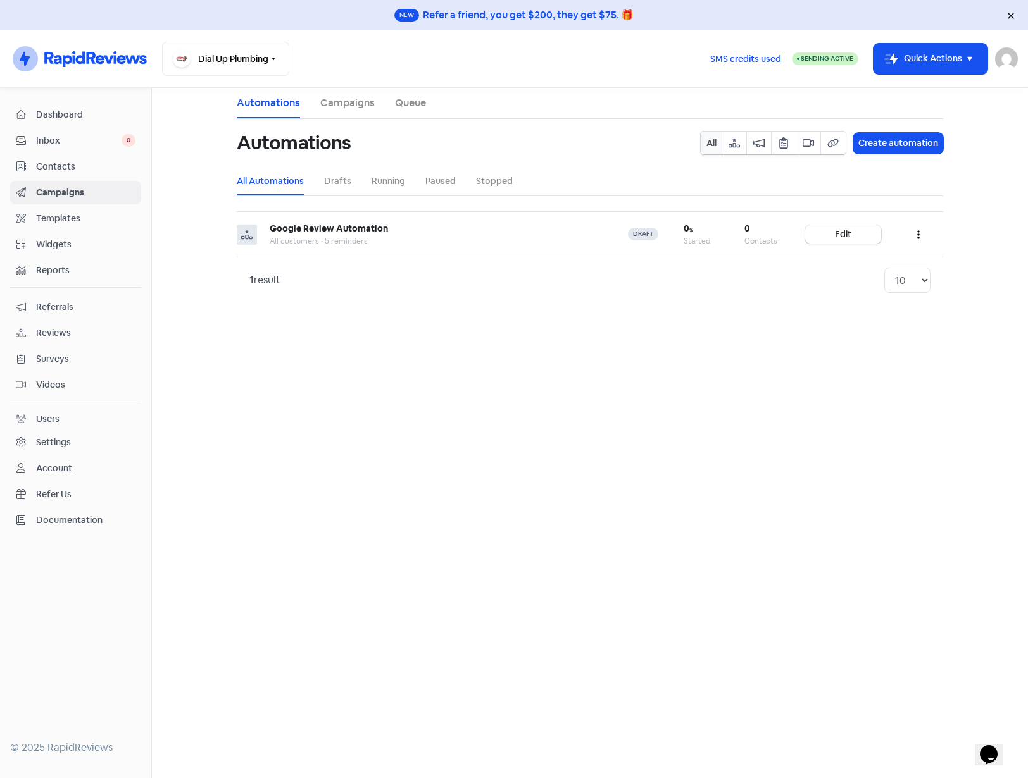
click at [57, 166] on span "Contacts" at bounding box center [85, 166] width 99 height 13
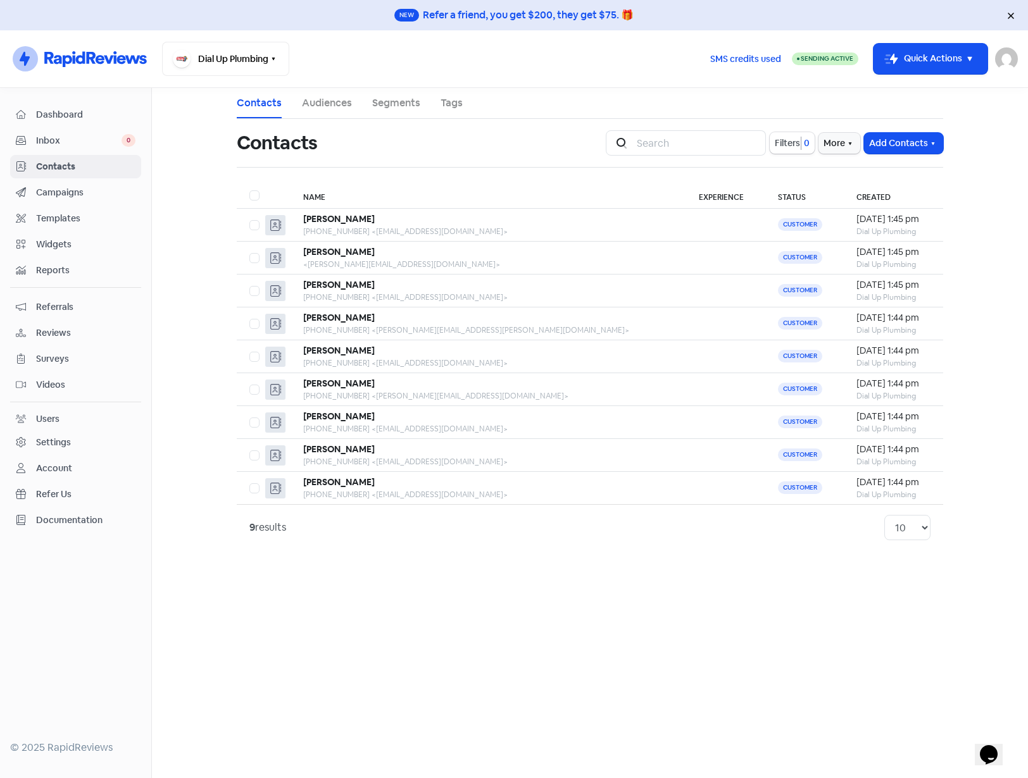
click at [58, 444] on div "Settings" at bounding box center [53, 442] width 35 height 13
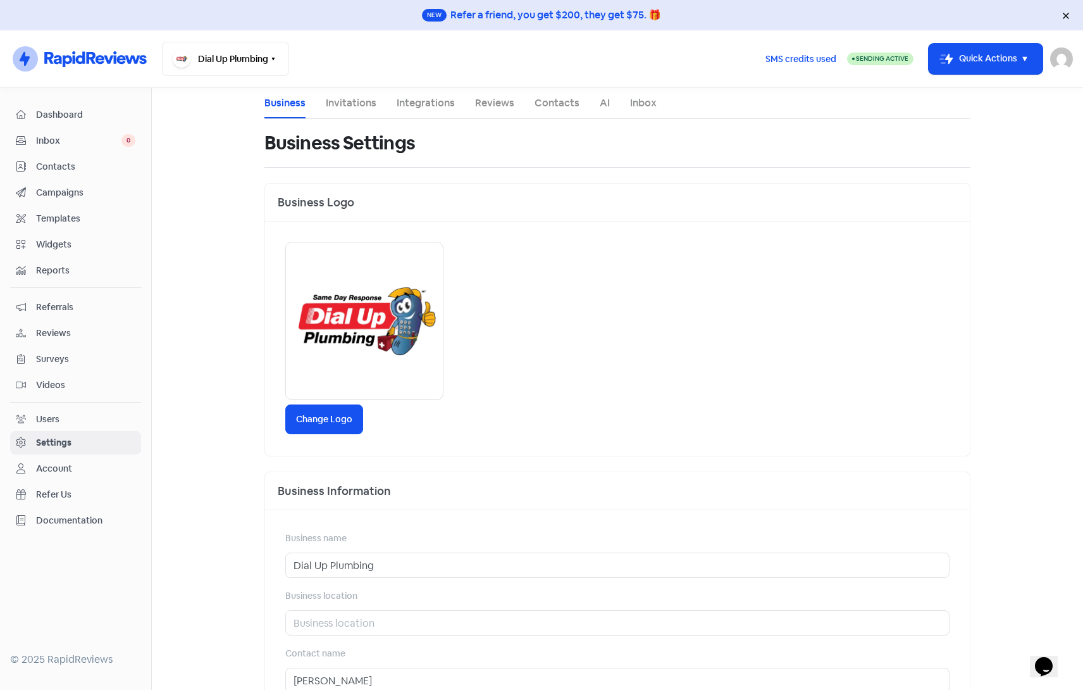
click at [48, 423] on div "Users" at bounding box center [47, 419] width 23 height 13
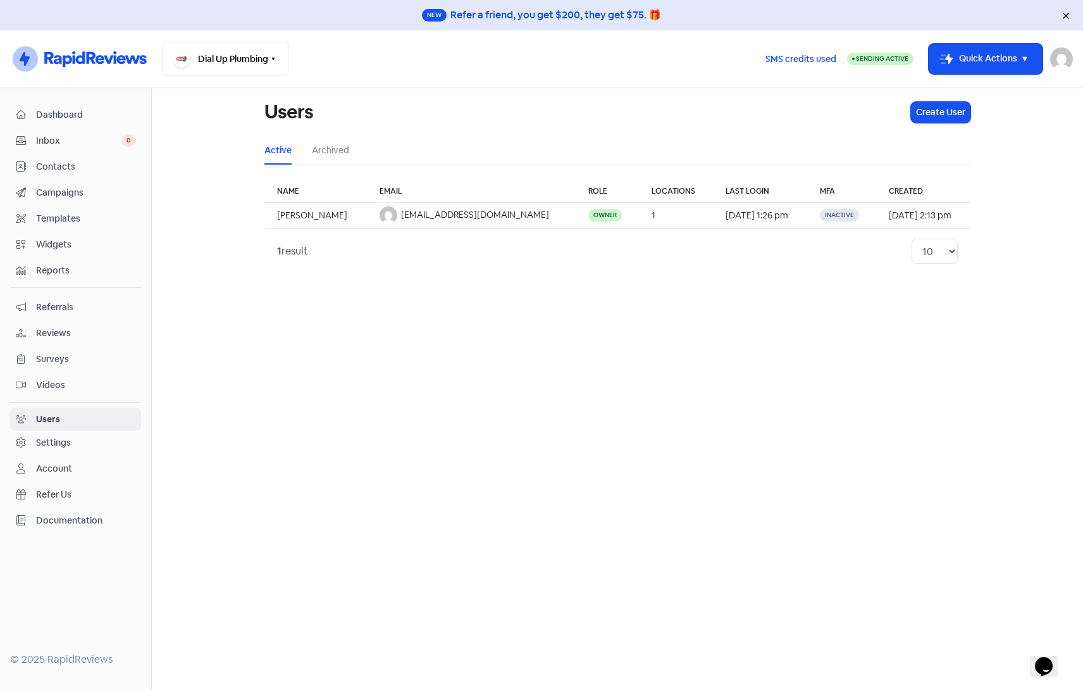
click at [65, 117] on span "Dashboard" at bounding box center [85, 114] width 99 height 13
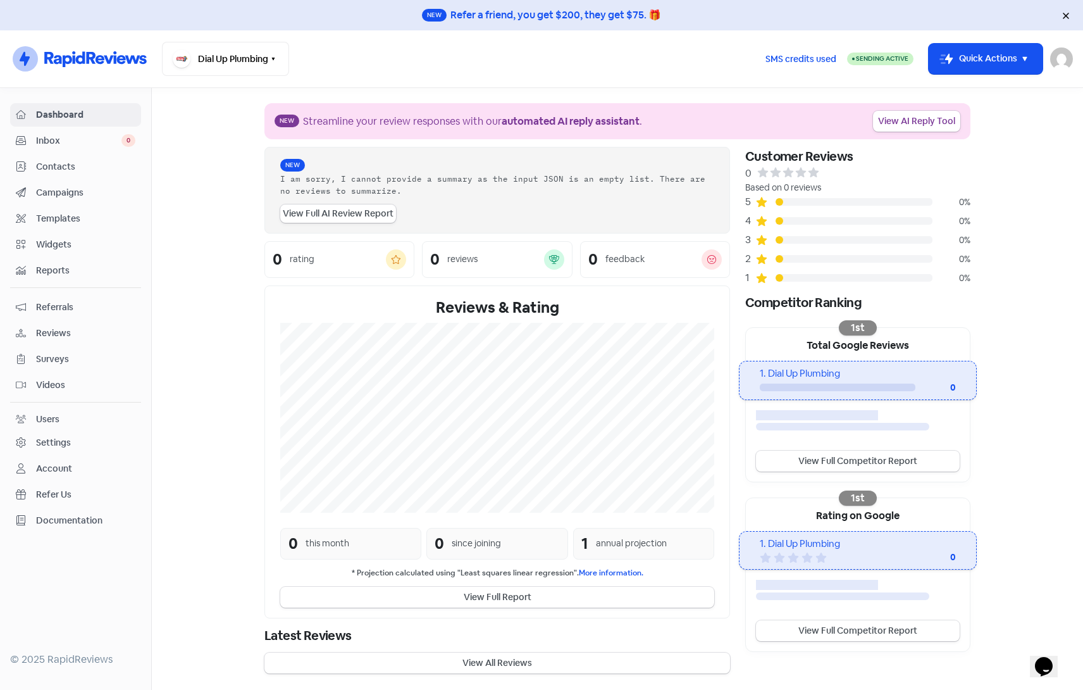
click at [44, 438] on div "Settings" at bounding box center [53, 442] width 35 height 13
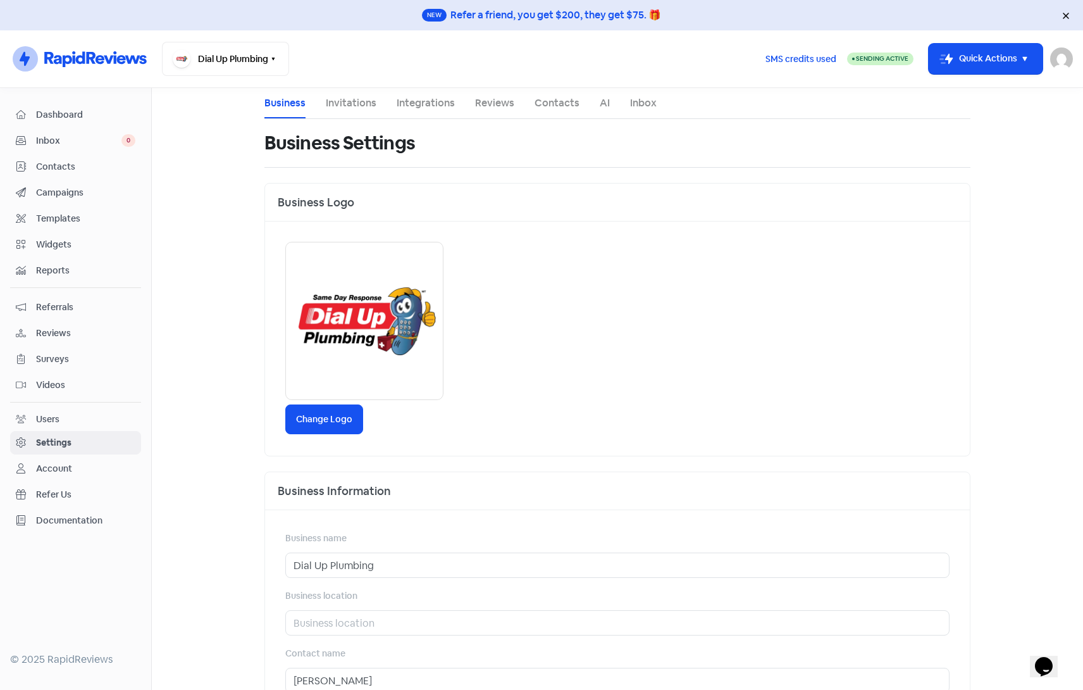
click at [428, 104] on link "Integrations" at bounding box center [426, 103] width 58 height 15
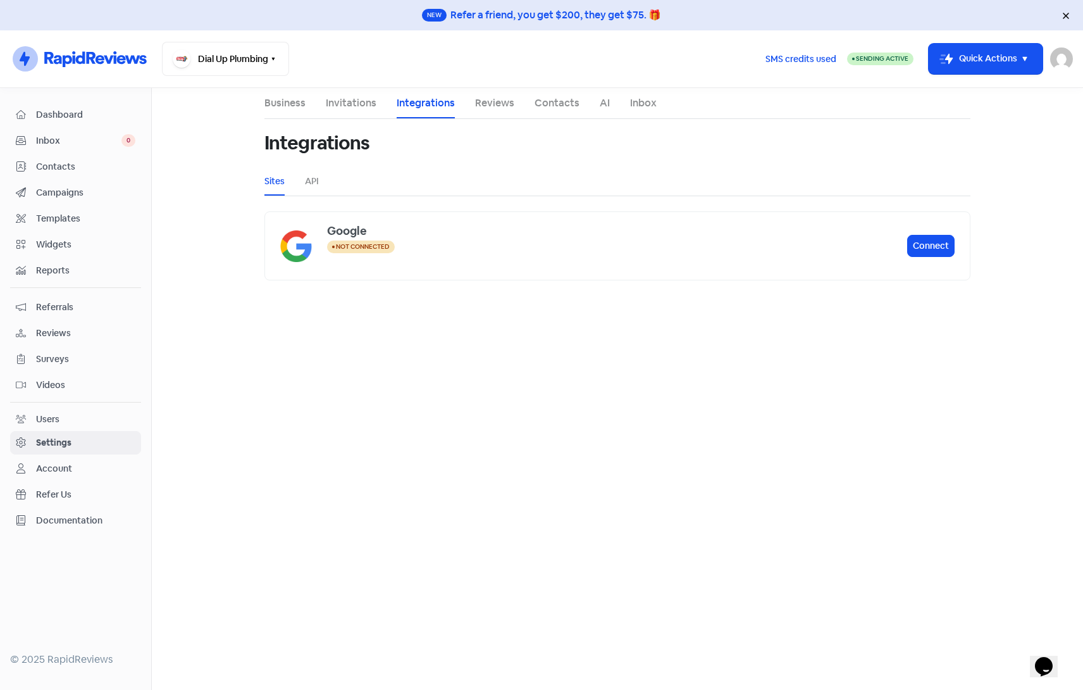
click at [348, 101] on link "Invitations" at bounding box center [351, 103] width 51 height 15
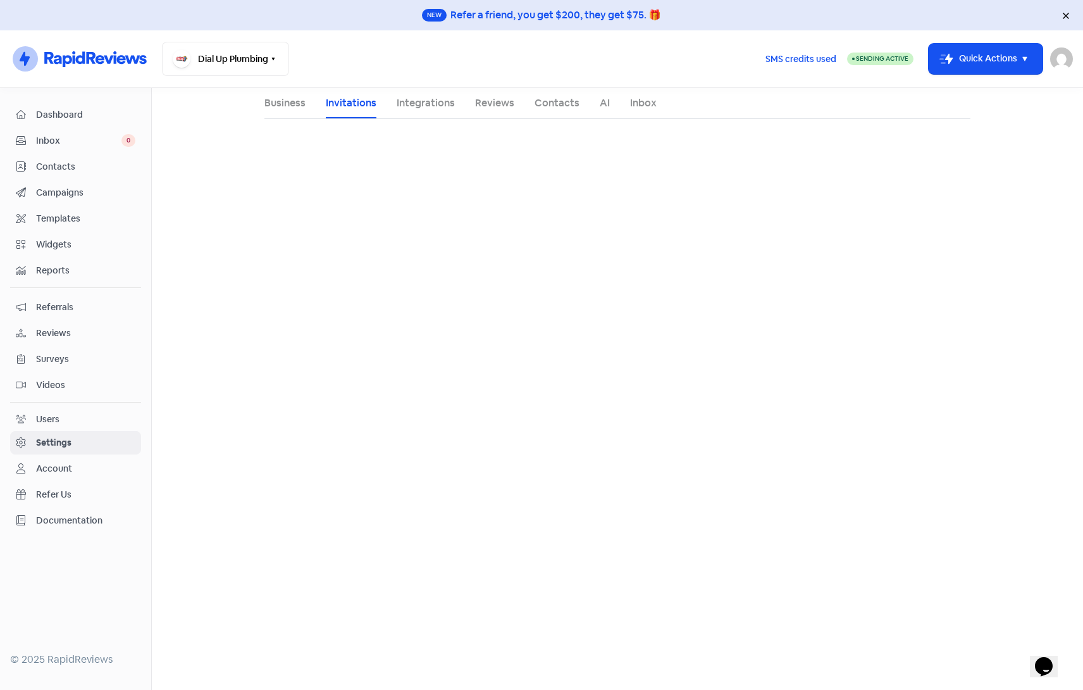
select select "AU"
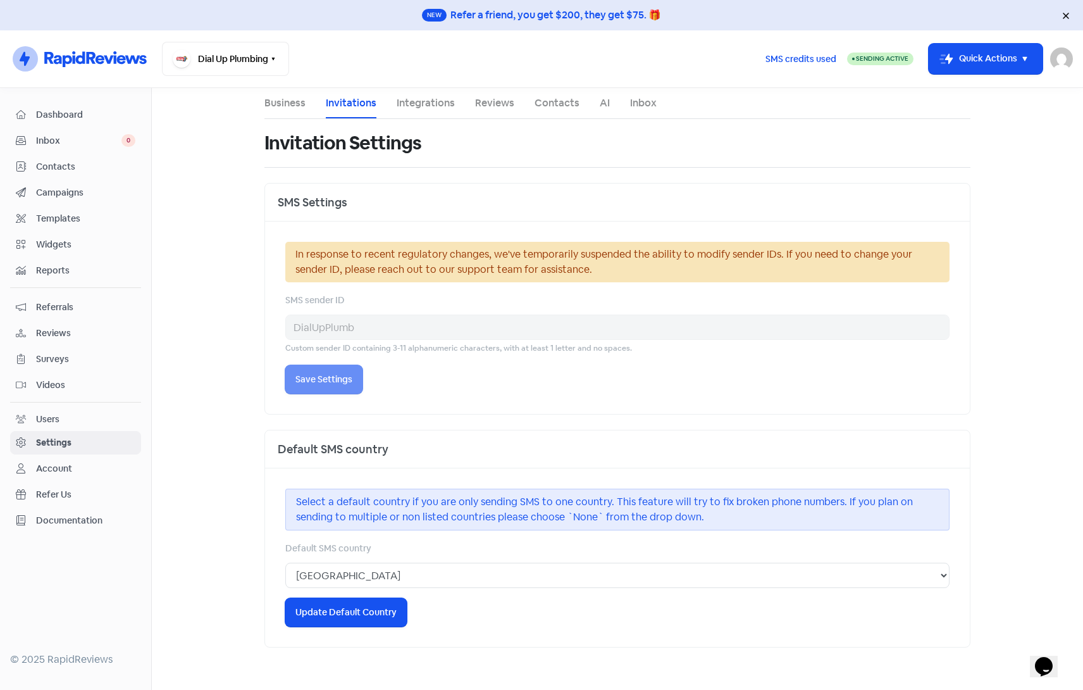
select select "Australia/Sydney"
select select "09:00:00"
select select "17:30:00"
select select "09:00:00"
select select "17:30:00"
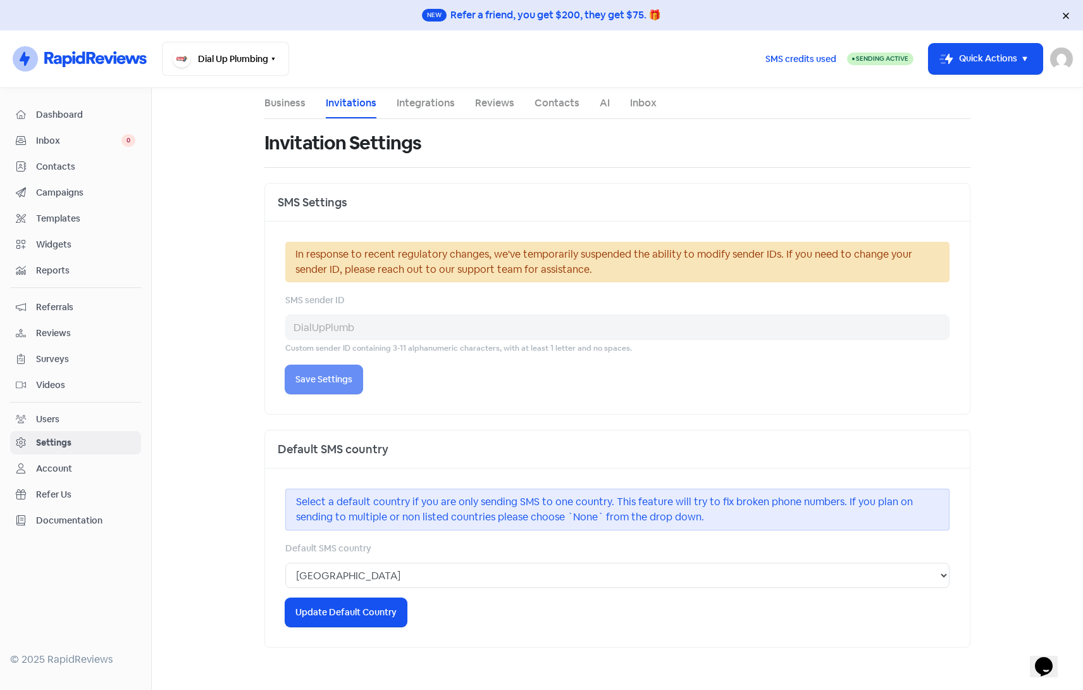
select select "09:00:00"
select select "17:30:00"
select select "09:00:00"
select select "17:30:00"
select select "09:00:00"
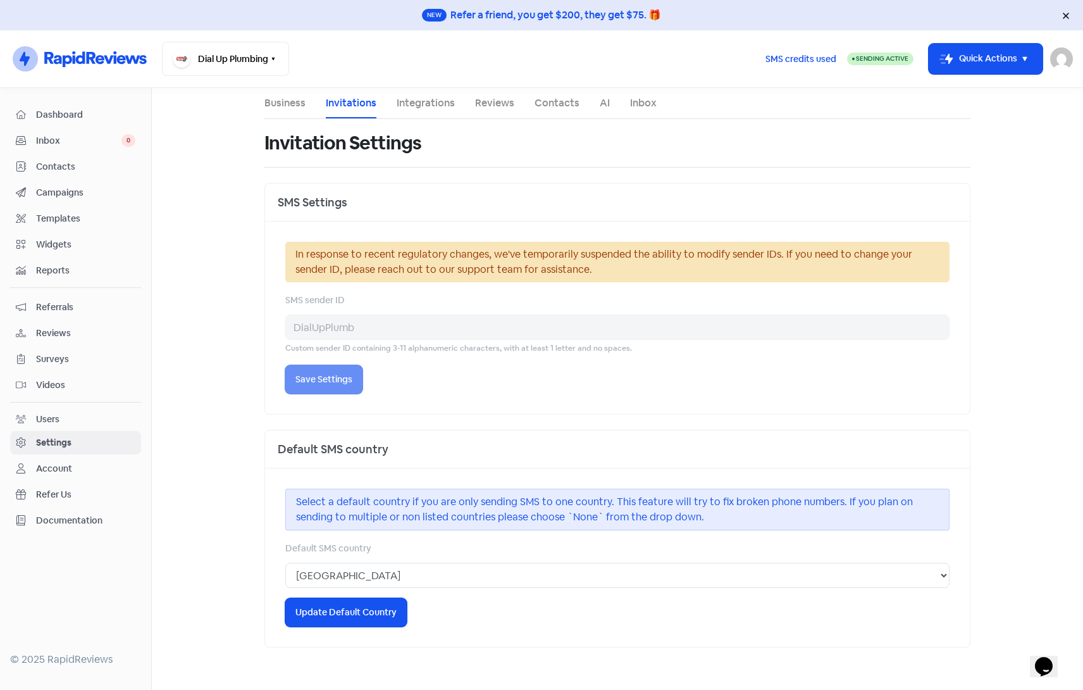
select select "17:30:00"
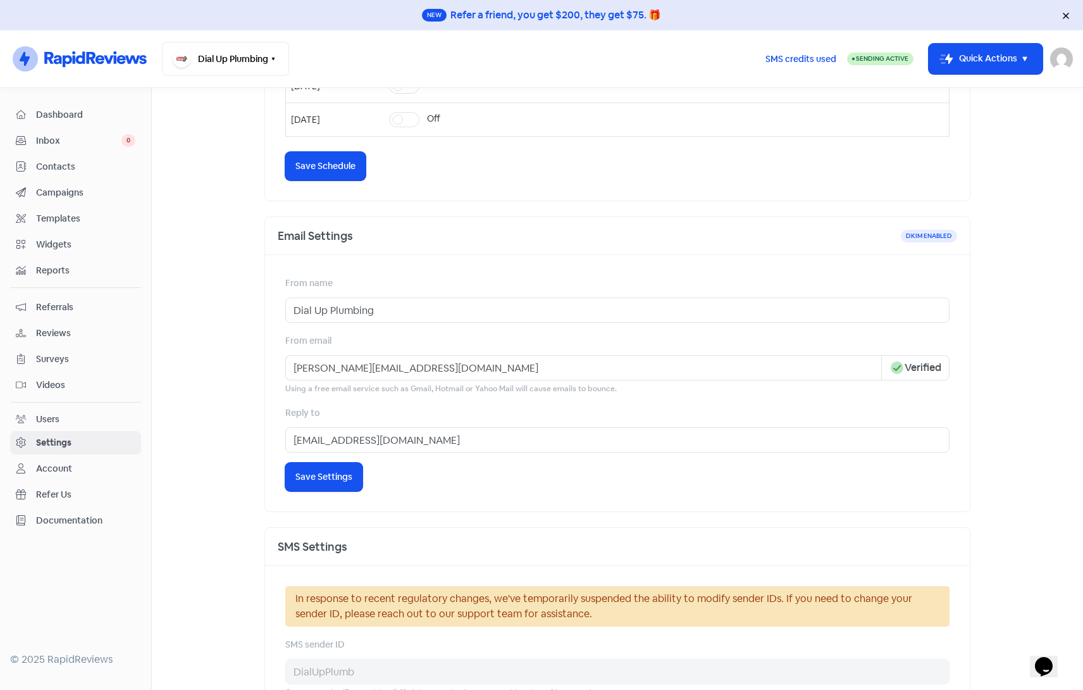
scroll to position [570, 0]
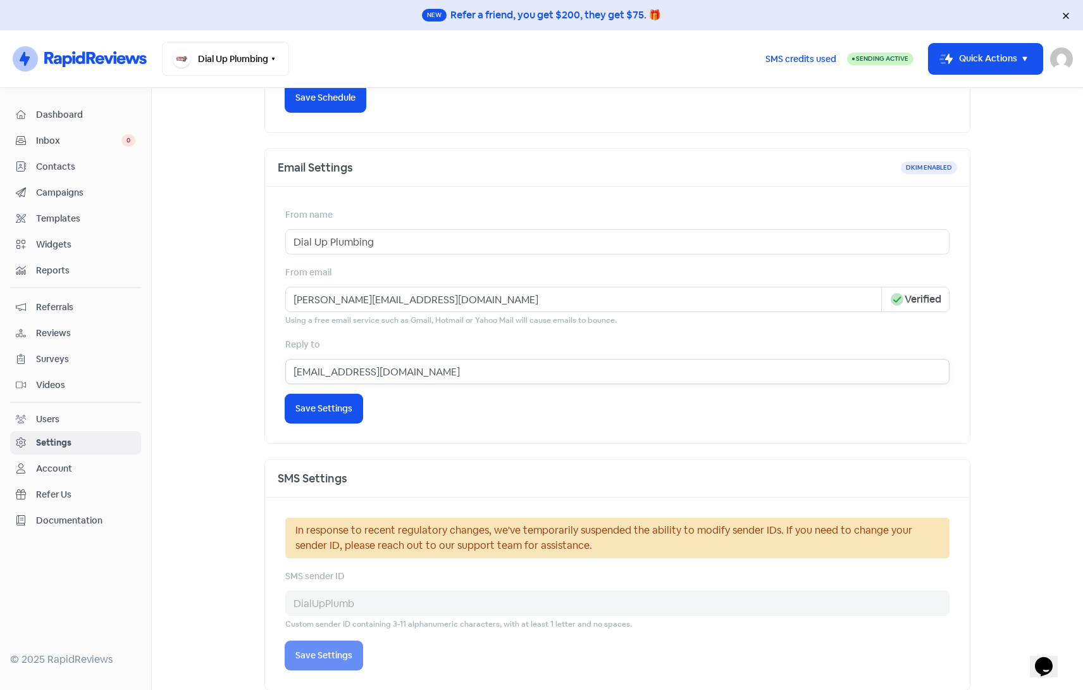
drag, startPoint x: 462, startPoint y: 375, endPoint x: 262, endPoint y: 363, distance: 200.3
click at [265, 363] on div "From name Dial Up Plumbing From email allen@rapidreviews.com.au Icon For Done-c…" at bounding box center [617, 315] width 705 height 256
drag, startPoint x: 474, startPoint y: 297, endPoint x: 242, endPoint y: 295, distance: 232.3
click at [242, 295] on main "Business Invitations Integrations Reviews Contacts AI Inbox Invitation Settings…" at bounding box center [618, 389] width 932 height 602
paste input "info@dialupplumbing"
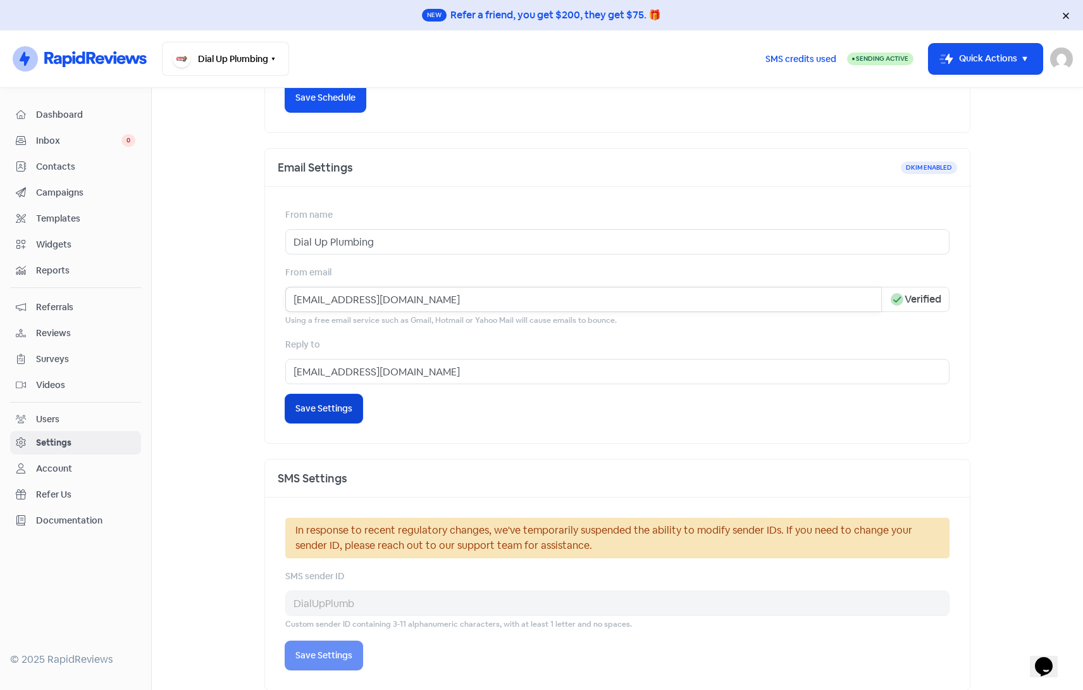
type input "info@dialupplumbing.com.au"
click at [326, 411] on span "Save Settings" at bounding box center [324, 408] width 57 height 13
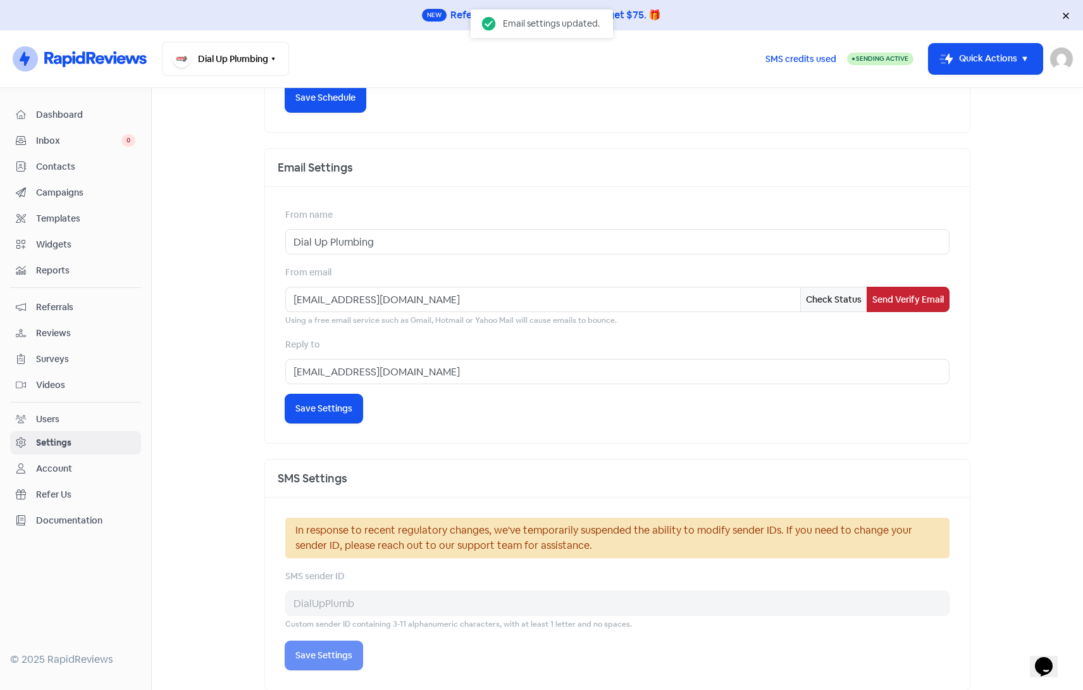
click at [909, 299] on button "Send Verify Email" at bounding box center [908, 299] width 83 height 25
click at [244, 184] on main "Business Invitations Integrations Reviews Contacts AI Inbox Invitation Settings…" at bounding box center [618, 389] width 932 height 602
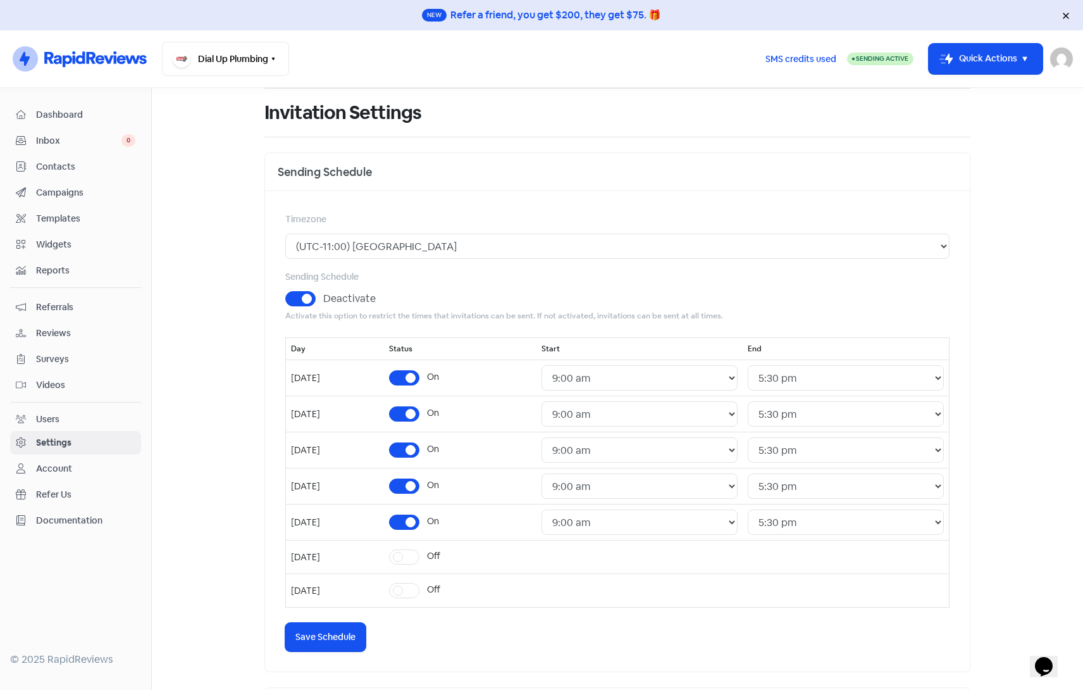
scroll to position [0, 0]
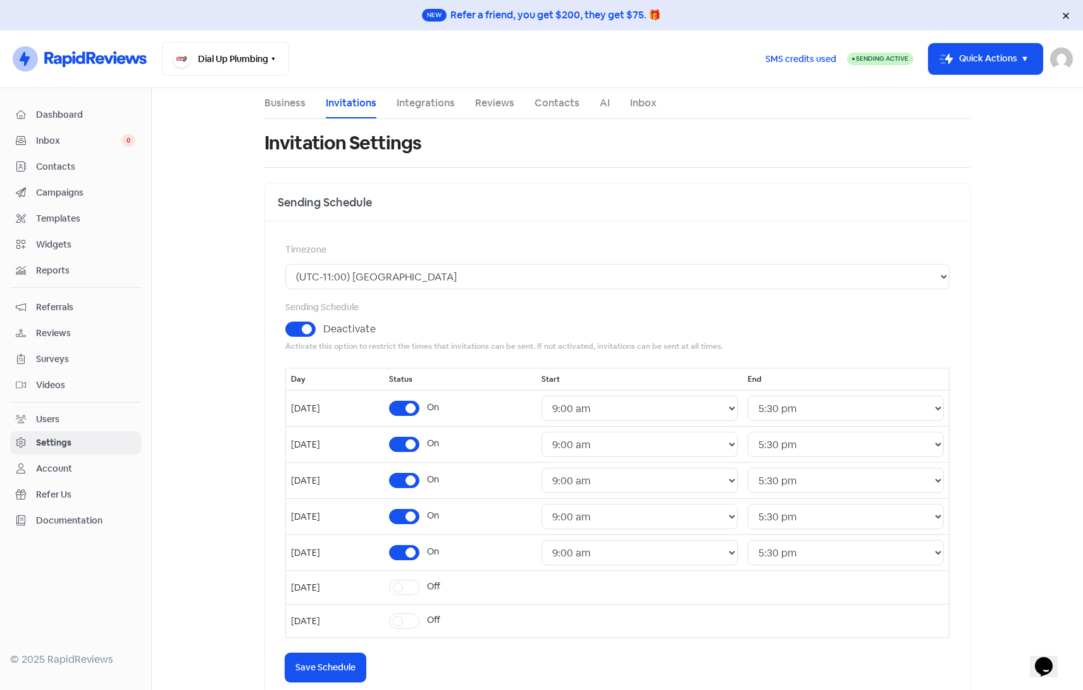
click at [433, 105] on link "Integrations" at bounding box center [426, 103] width 58 height 15
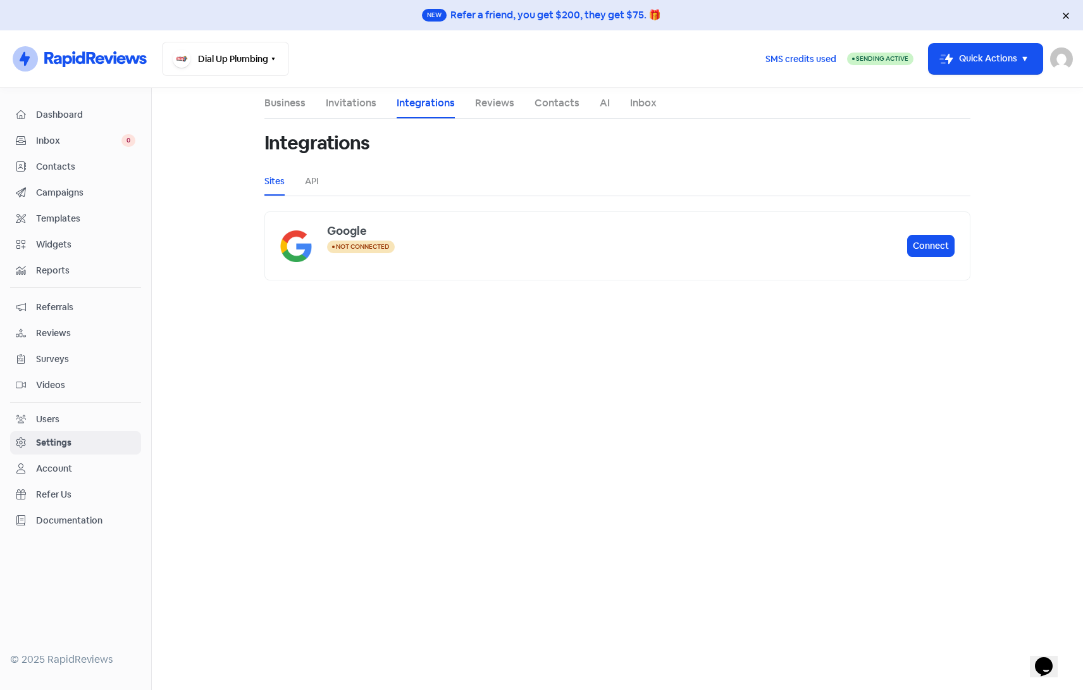
click at [68, 115] on span "Dashboard" at bounding box center [85, 114] width 99 height 13
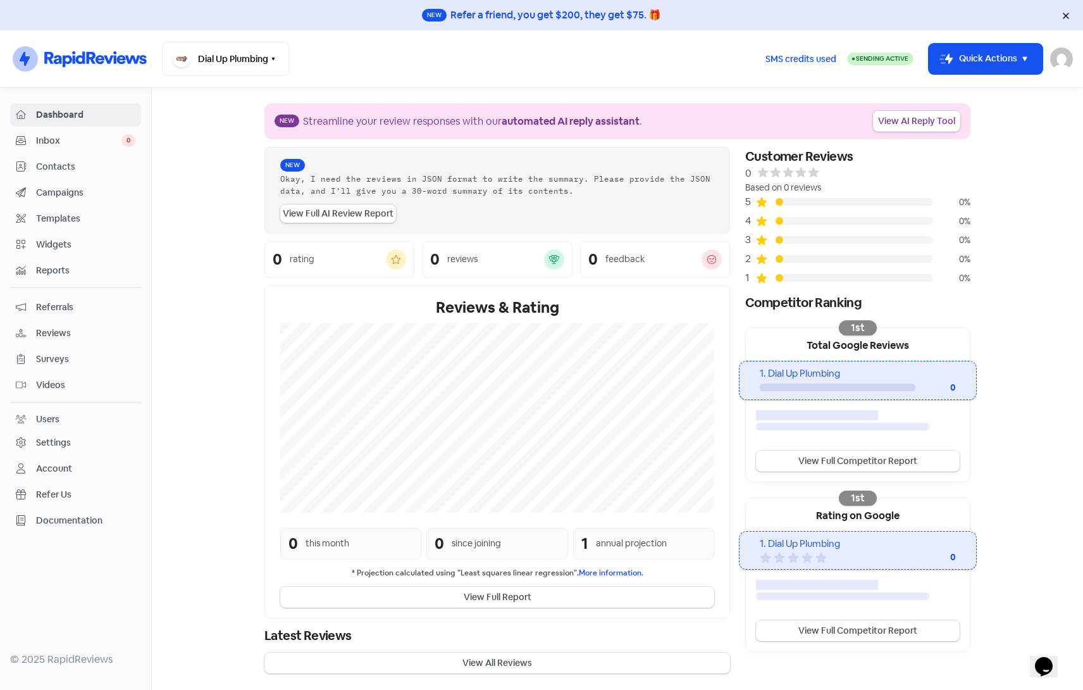
click at [59, 161] on span "Contacts" at bounding box center [85, 166] width 99 height 13
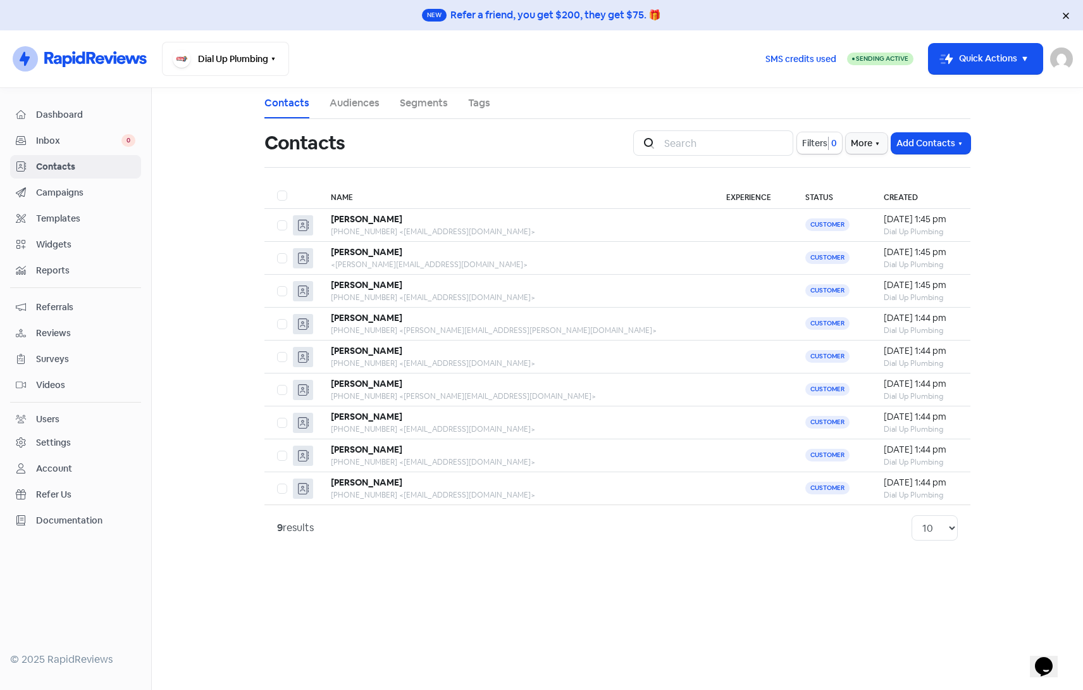
click at [48, 116] on span "Dashboard" at bounding box center [85, 114] width 99 height 13
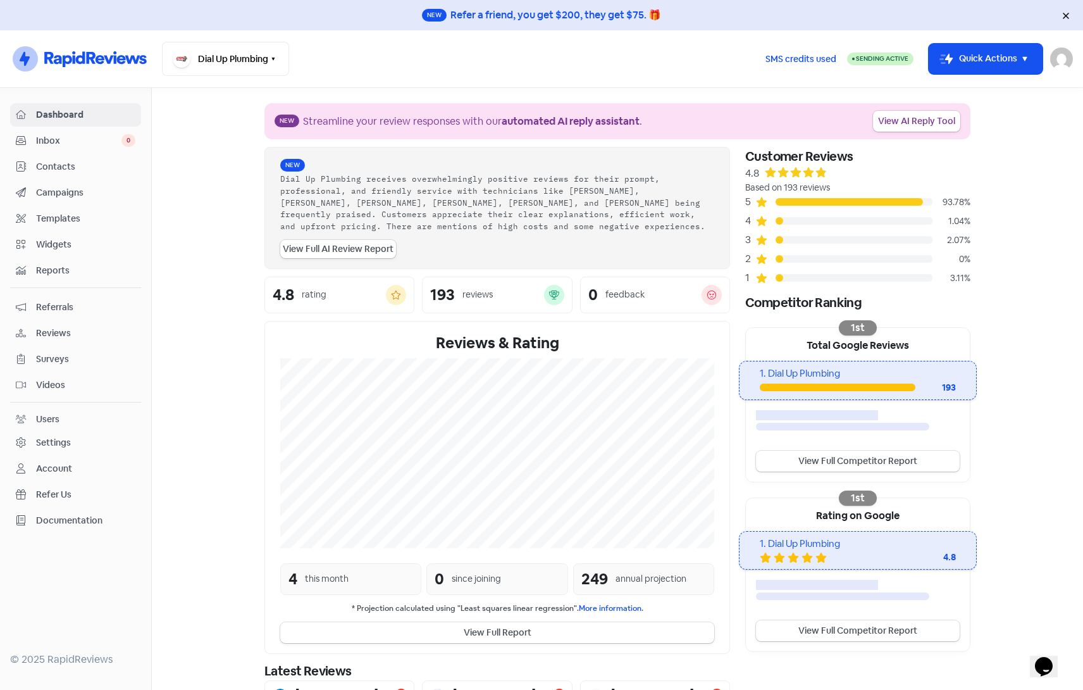
click at [42, 116] on span "Dashboard" at bounding box center [85, 114] width 99 height 13
click at [225, 385] on section "New Streamline your review responses with our automated AI reply assistant . Vi…" at bounding box center [618, 454] width 932 height 732
click at [55, 330] on span "Reviews" at bounding box center [85, 333] width 99 height 13
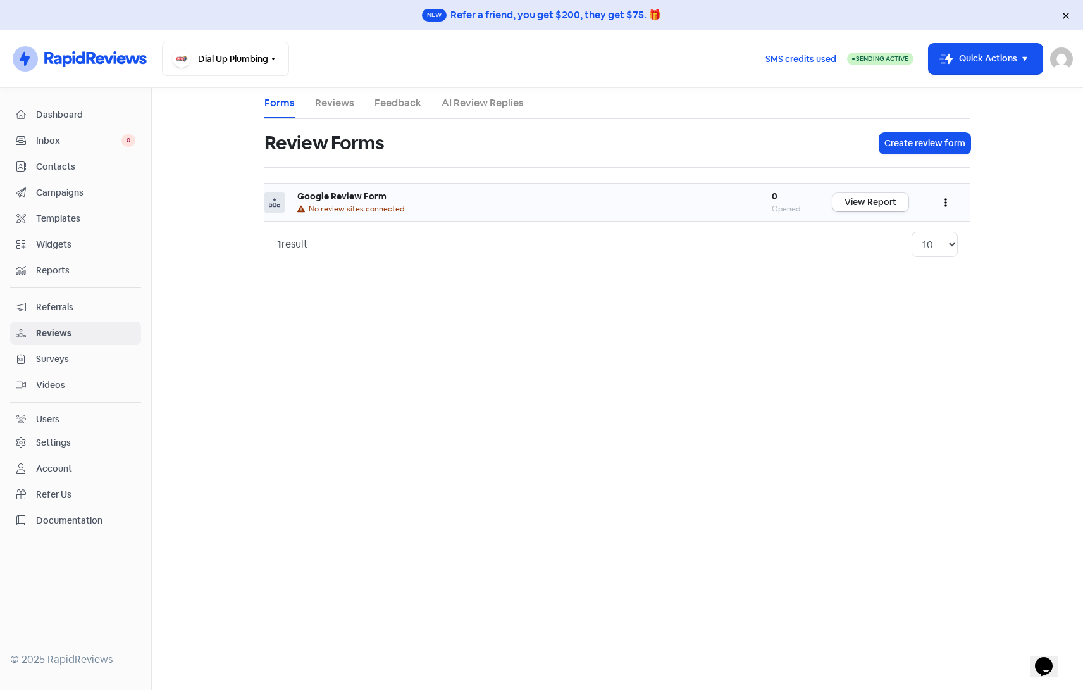
click at [944, 199] on button "button" at bounding box center [946, 202] width 24 height 30
click at [882, 263] on link "Edit" at bounding box center [904, 259] width 106 height 25
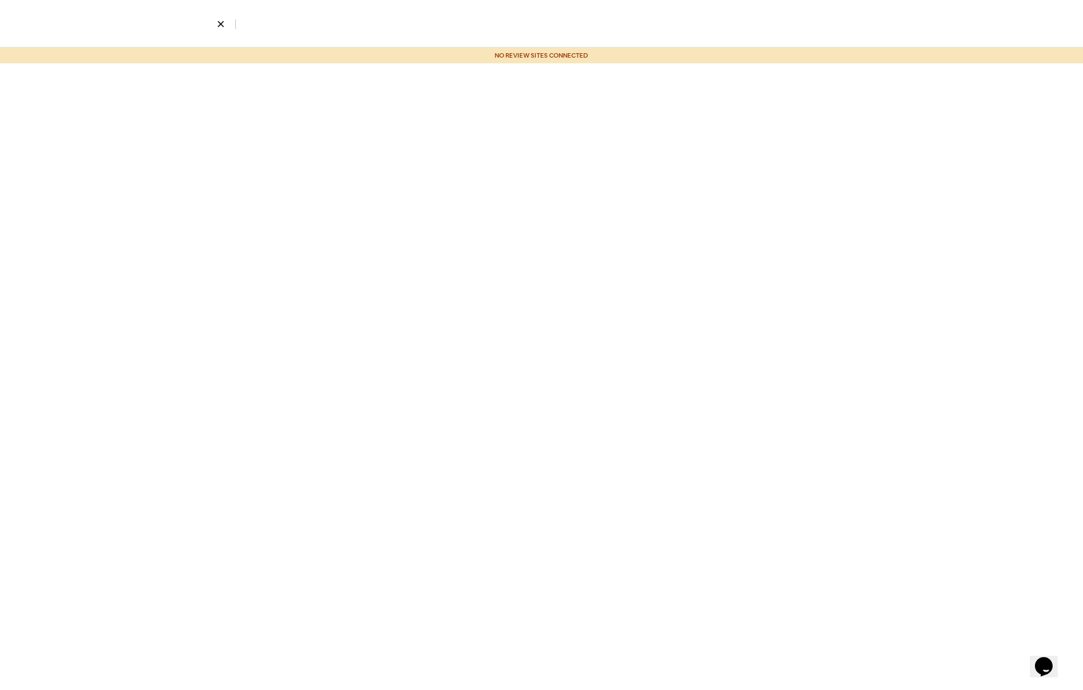
select select "4"
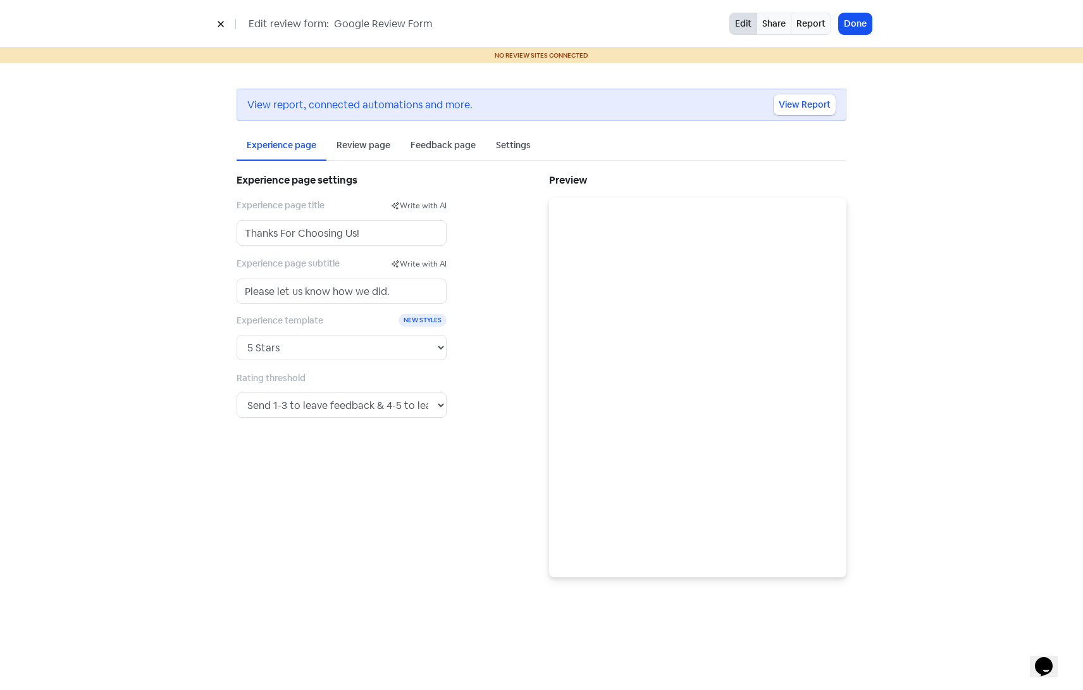
click at [364, 144] on div "Review page" at bounding box center [364, 145] width 54 height 13
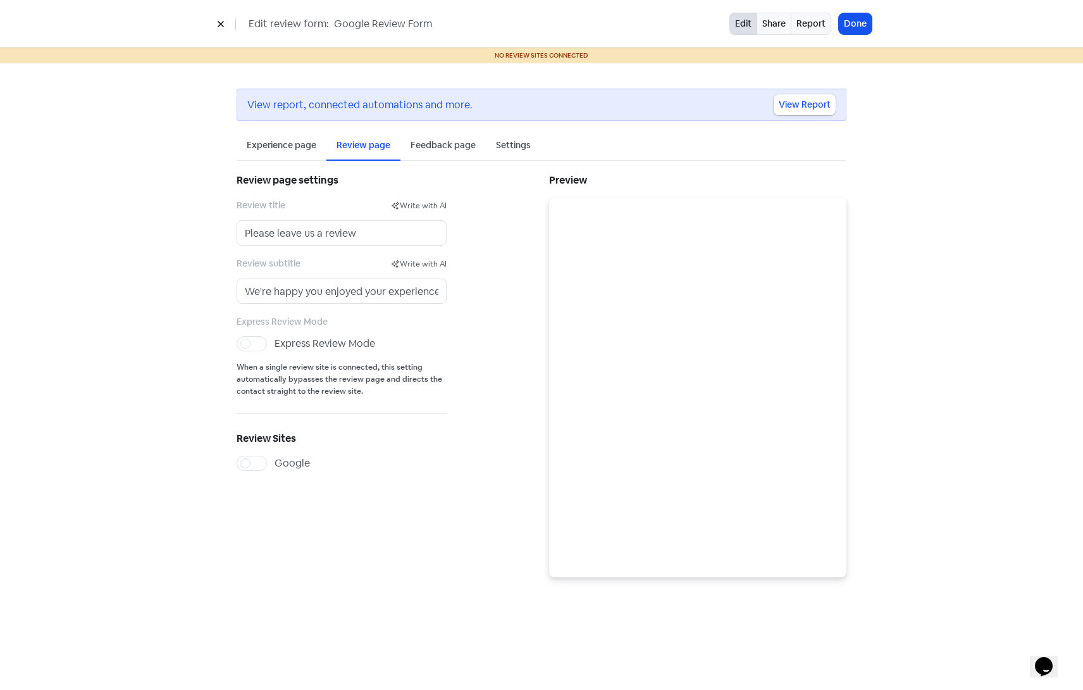
click at [275, 461] on label "Google" at bounding box center [292, 463] width 35 height 15
click at [275, 461] on input "Google" at bounding box center [279, 460] width 8 height 8
checkbox input "true"
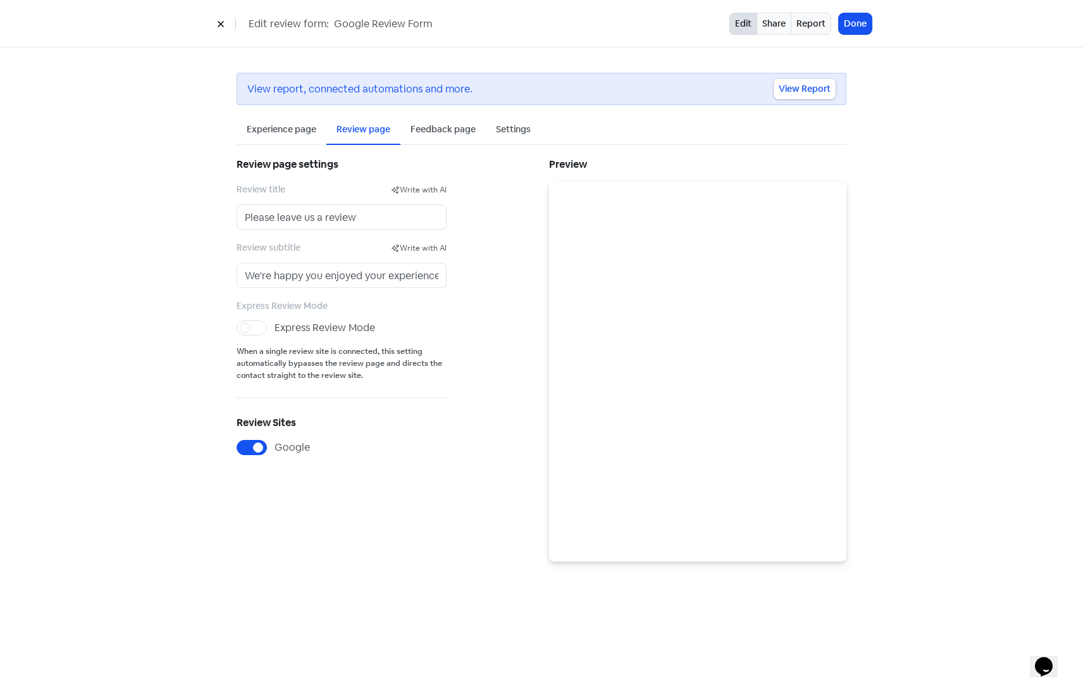
click at [275, 332] on label "Express Review Mode" at bounding box center [325, 327] width 101 height 15
click at [275, 328] on input "Express Review Mode" at bounding box center [279, 324] width 8 height 8
click at [275, 330] on label "Express Review Mode" at bounding box center [325, 327] width 101 height 15
click at [275, 328] on input "Express Review Mode" at bounding box center [279, 324] width 8 height 8
checkbox input "false"
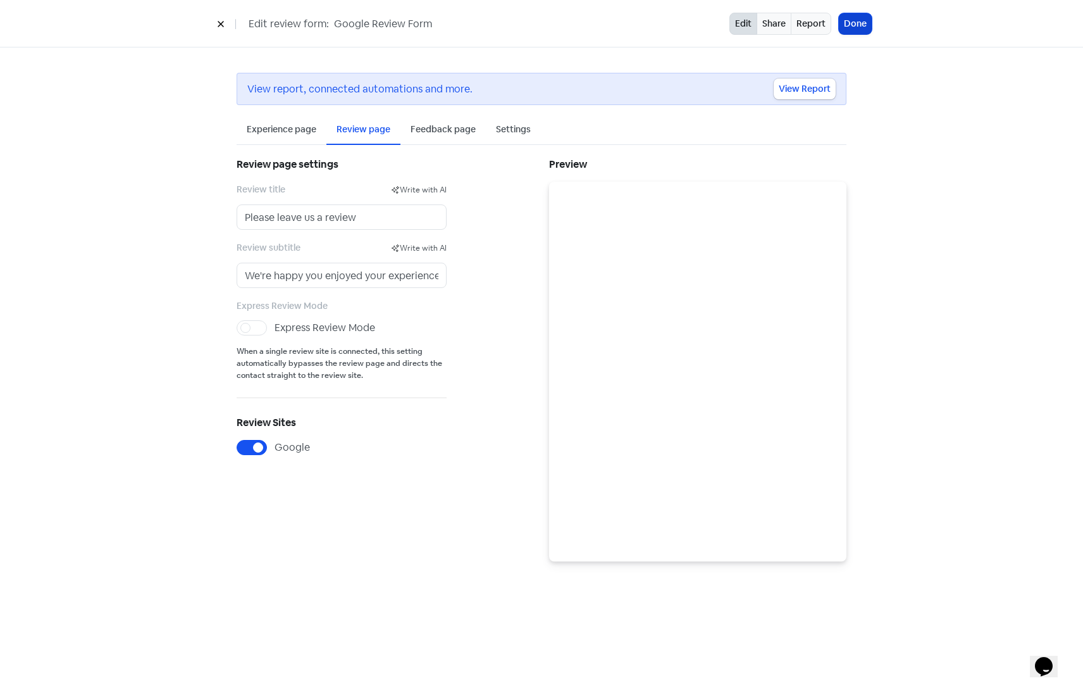
click at [862, 25] on button "Done" at bounding box center [855, 23] width 33 height 21
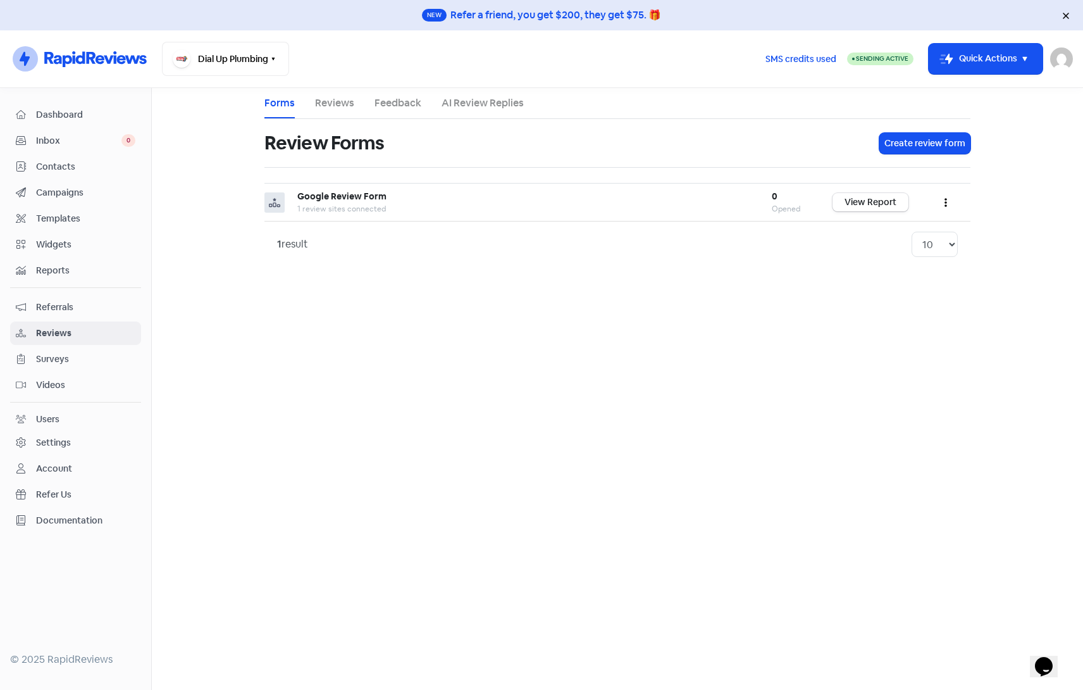
click at [63, 117] on span "Dashboard" at bounding box center [85, 114] width 99 height 13
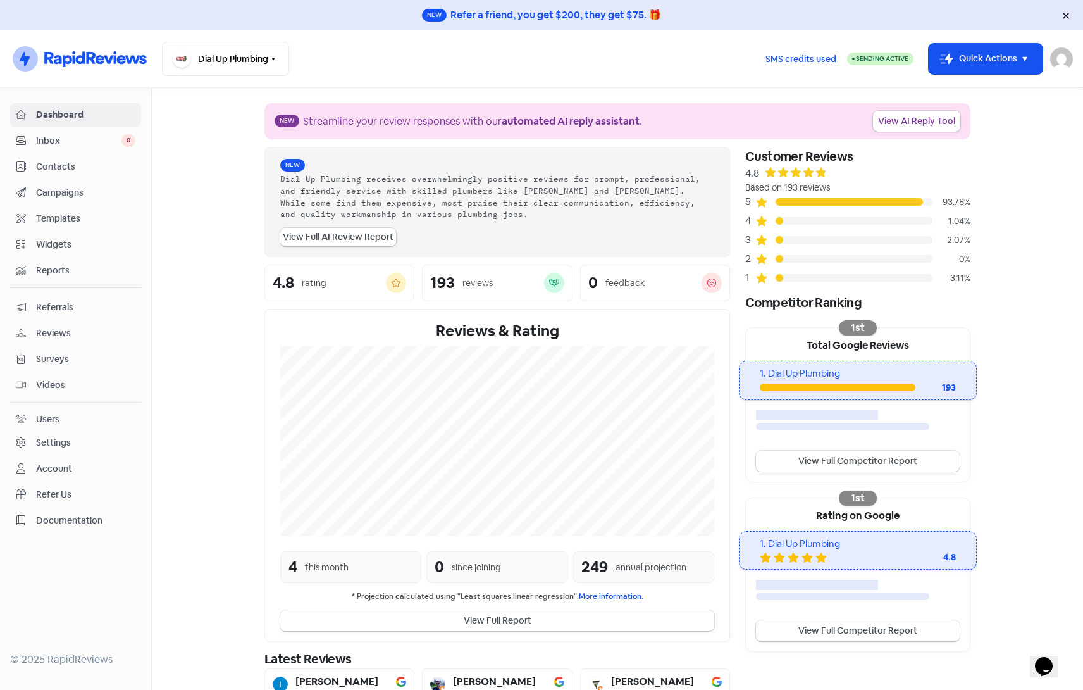
click at [55, 164] on span "Contacts" at bounding box center [85, 166] width 99 height 13
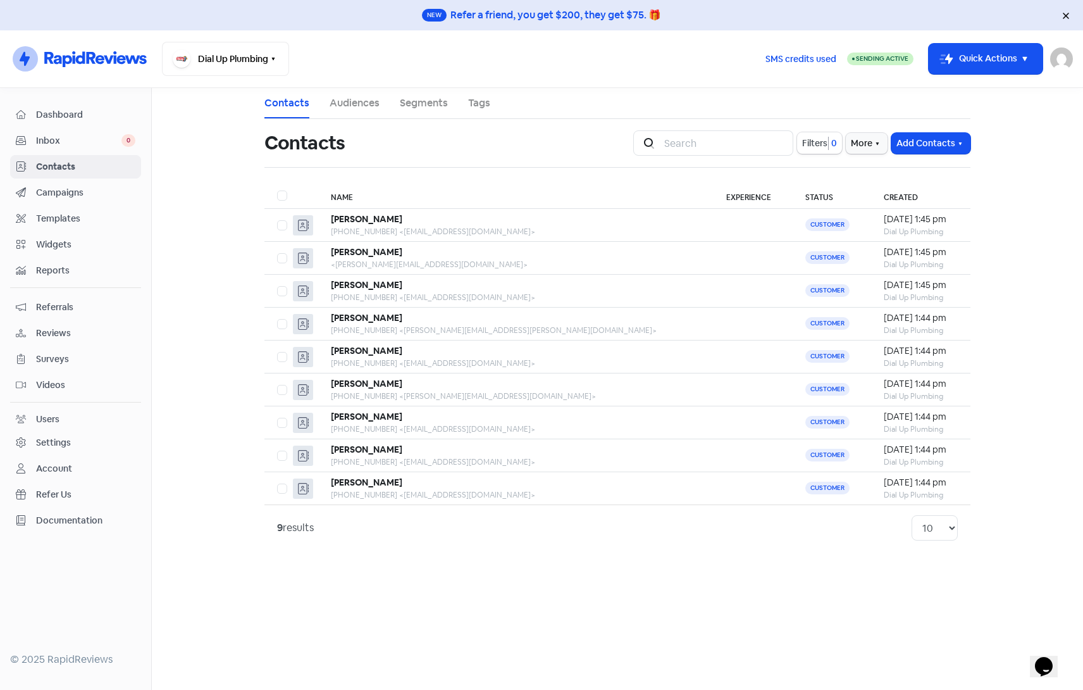
click at [60, 111] on span "Dashboard" at bounding box center [85, 114] width 99 height 13
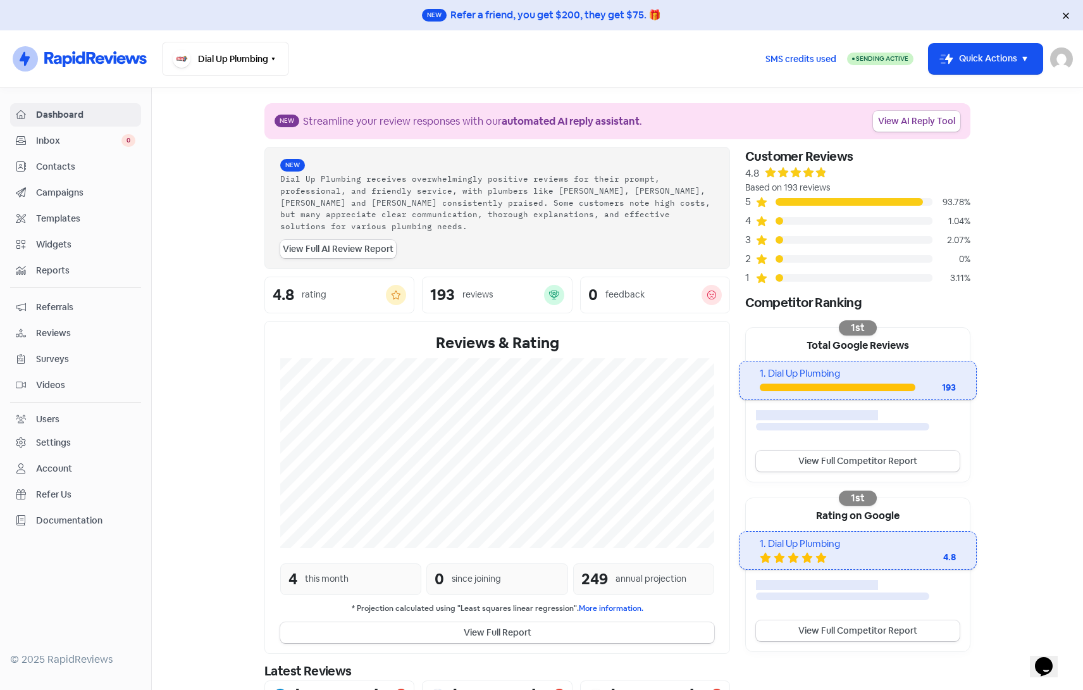
click at [327, 240] on link "View Full AI Review Report" at bounding box center [338, 249] width 116 height 18
select select "12_months"
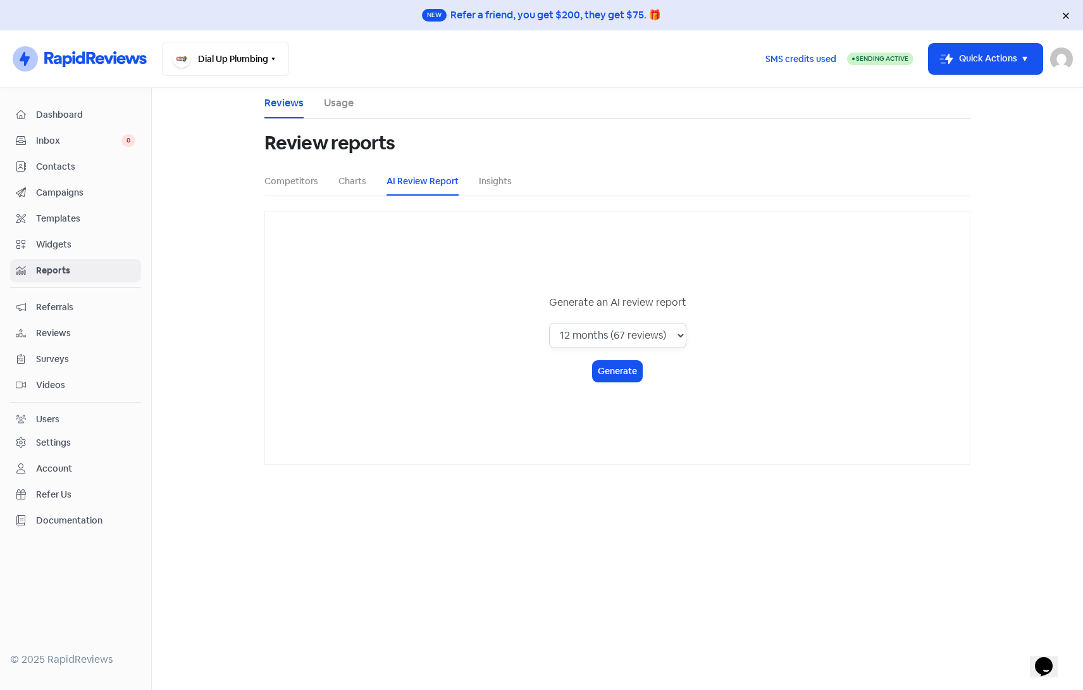
click at [678, 330] on select "1 month (7 reviews) 3 months (36 reviews) 6 months (41 reviews) 12 months (67 r…" at bounding box center [617, 335] width 137 height 25
click at [621, 379] on button "Generate" at bounding box center [617, 371] width 49 height 21
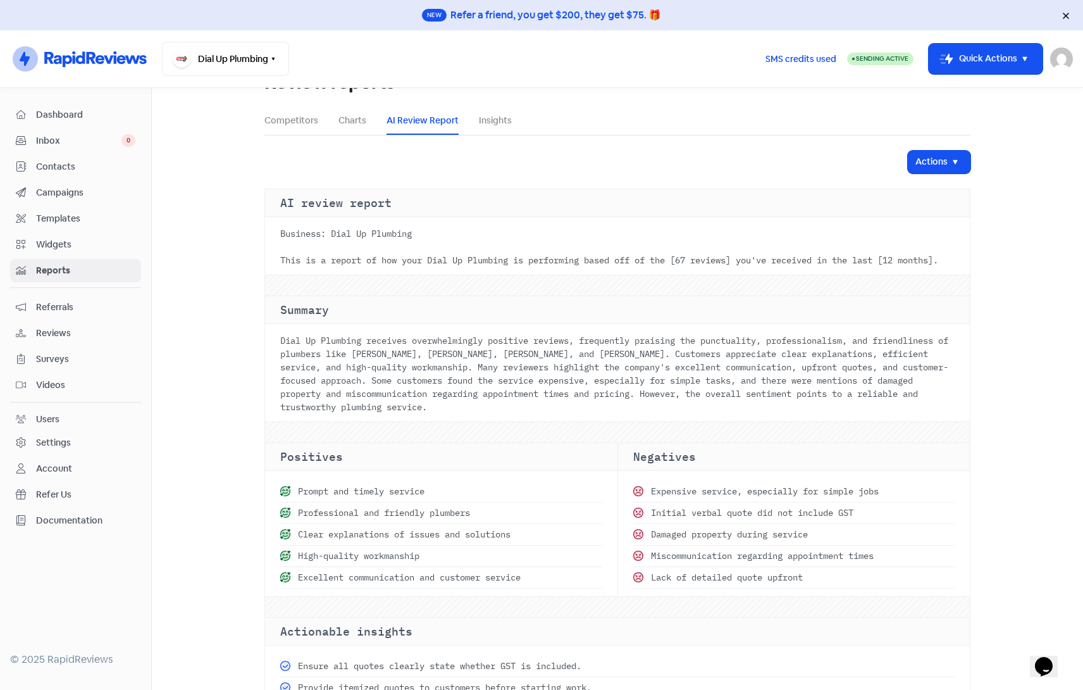
scroll to position [63, 0]
drag, startPoint x: 692, startPoint y: 256, endPoint x: 739, endPoint y: 260, distance: 47.0
click at [739, 260] on div "This is a report of how your Dial Up Plumbing is performing based off of the [6…" at bounding box center [617, 257] width 675 height 13
drag, startPoint x: 910, startPoint y: 259, endPoint x: 306, endPoint y: 271, distance: 604.5
click at [306, 265] on div "This is a report of how your Dial Up Plumbing is performing based off of the [6…" at bounding box center [617, 257] width 675 height 13
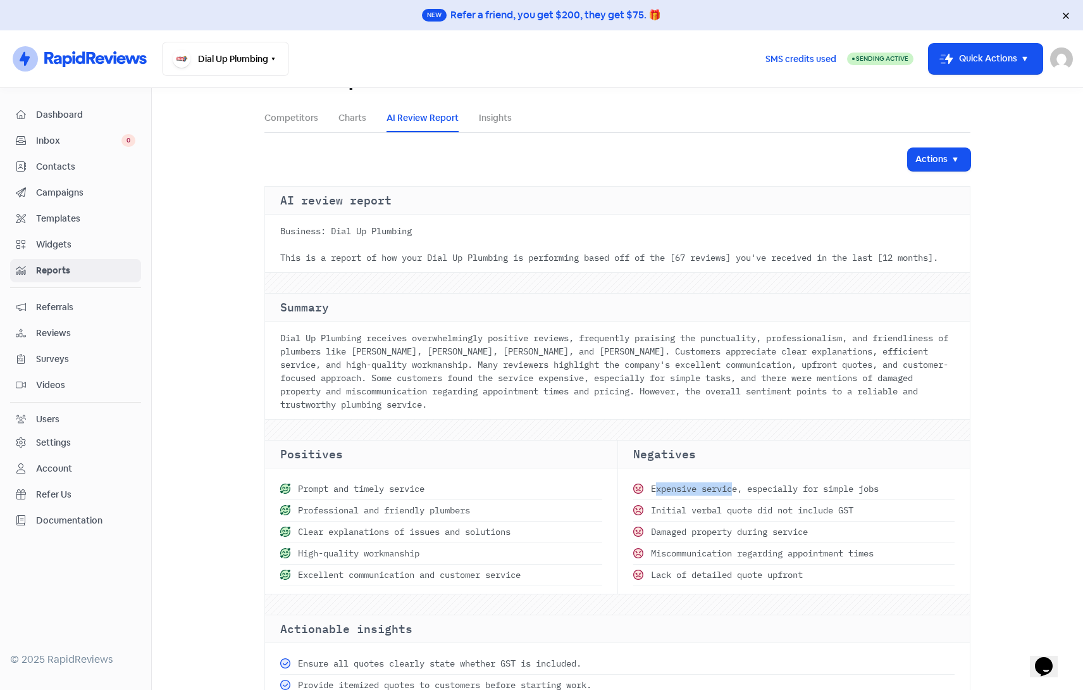
drag, startPoint x: 647, startPoint y: 501, endPoint x: 727, endPoint y: 509, distance: 80.2
click at [727, 500] on div "Expensive service, especially for simple jobs" at bounding box center [794, 489] width 322 height 22
drag, startPoint x: 727, startPoint y: 509, endPoint x: 739, endPoint y: 530, distance: 24.3
click at [739, 521] on div "Initial verbal quote did not include GST" at bounding box center [794, 511] width 322 height 22
drag, startPoint x: 739, startPoint y: 530, endPoint x: 710, endPoint y: 544, distance: 31.7
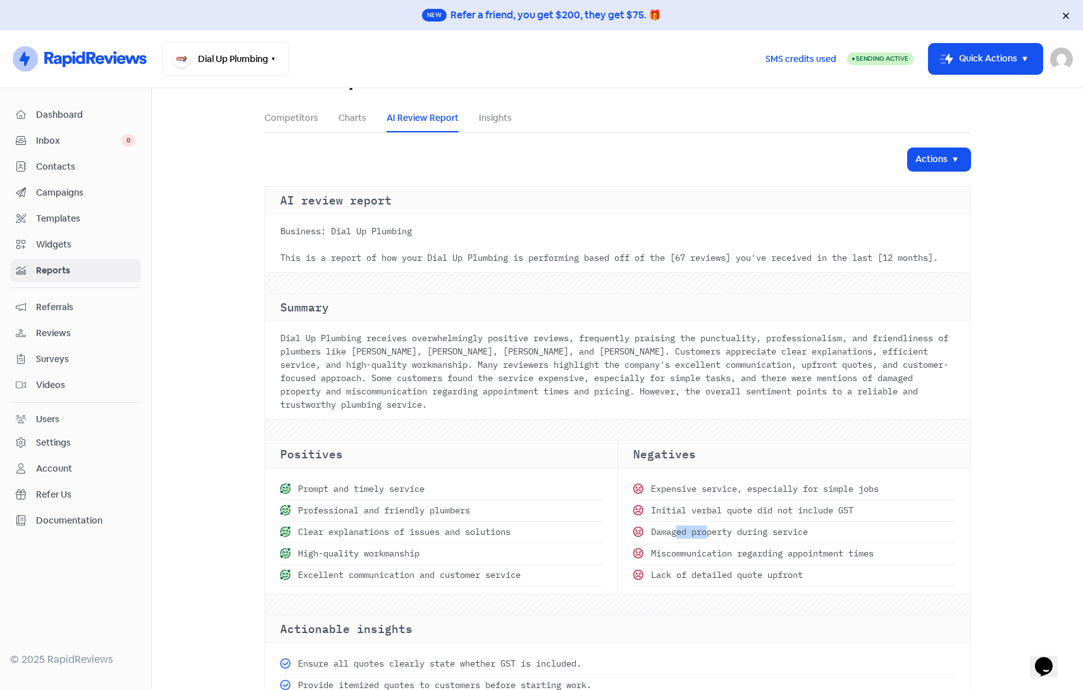
click at [710, 543] on div "Damaged property during service" at bounding box center [794, 532] width 322 height 22
drag, startPoint x: 710, startPoint y: 544, endPoint x: 673, endPoint y: 572, distance: 46.6
click at [673, 565] on div "Miscommunication regarding appointment times" at bounding box center [794, 554] width 322 height 22
drag, startPoint x: 673, startPoint y: 572, endPoint x: 683, endPoint y: 589, distance: 19.3
click at [683, 586] on div "Lack of detailed quote upfront" at bounding box center [794, 576] width 322 height 22
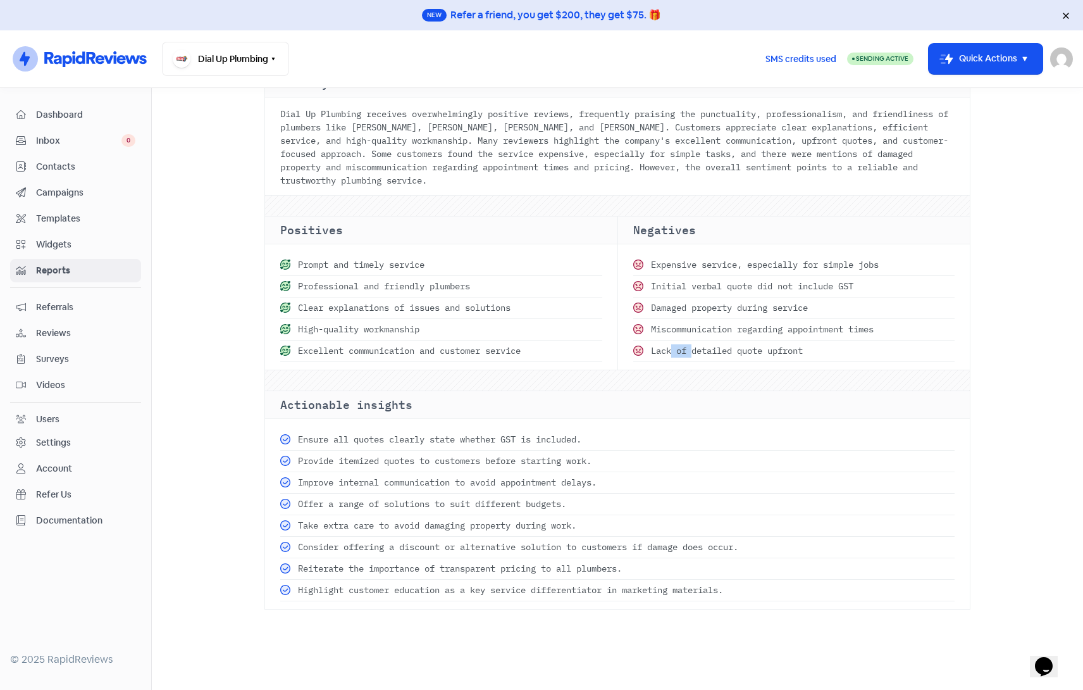
scroll to position [316, 0]
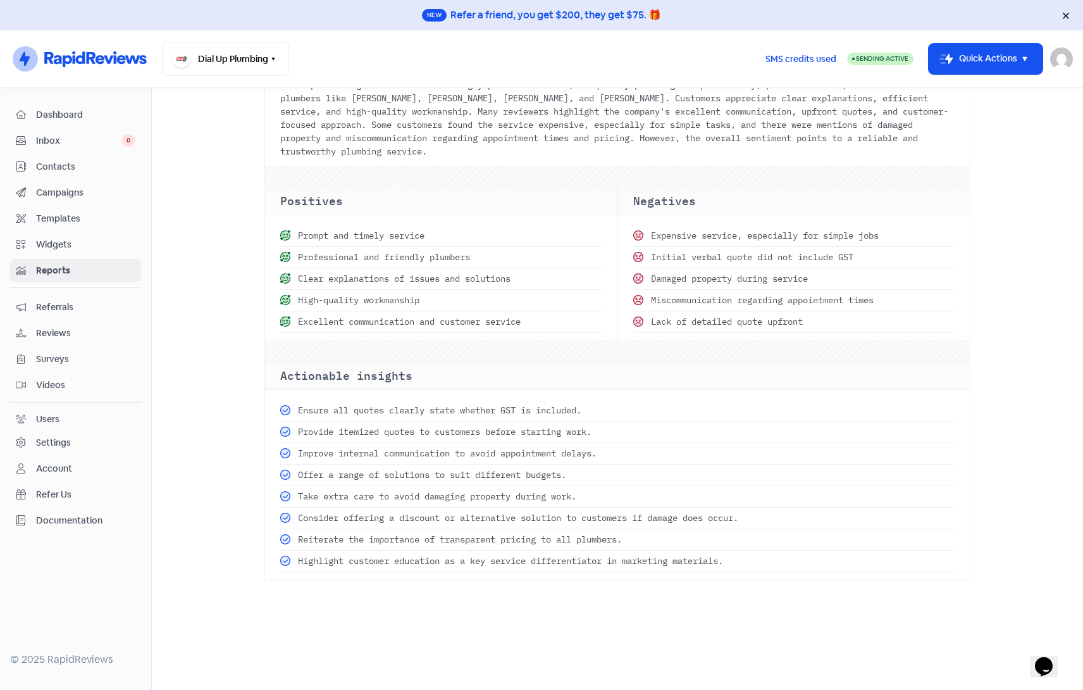
click at [487, 361] on div at bounding box center [617, 351] width 705 height 20
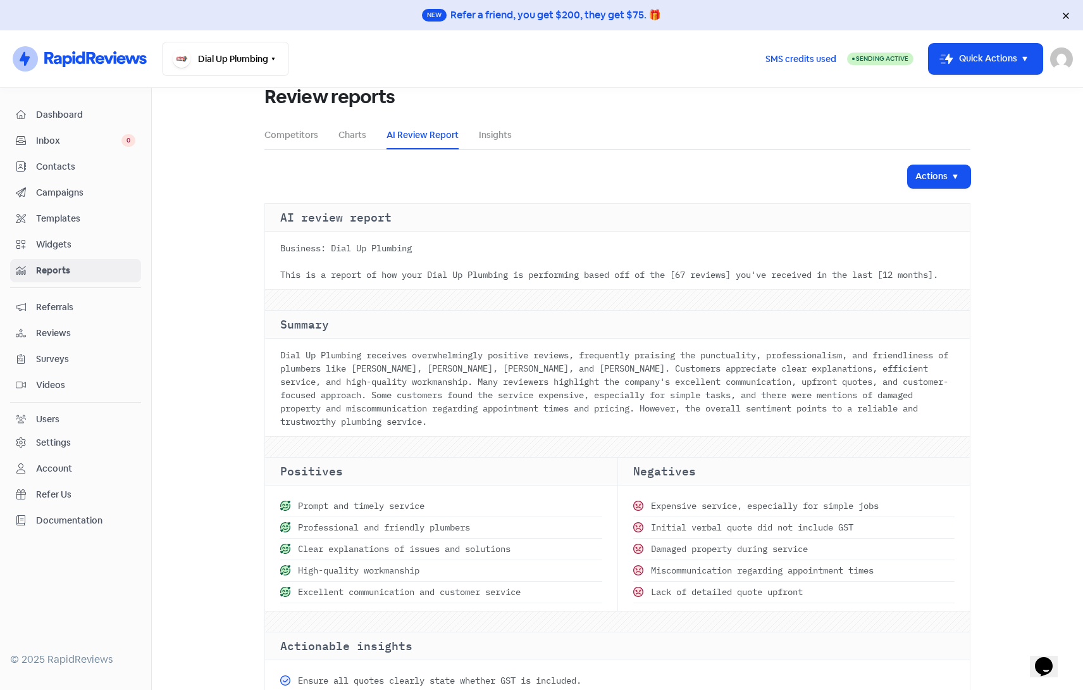
scroll to position [0, 0]
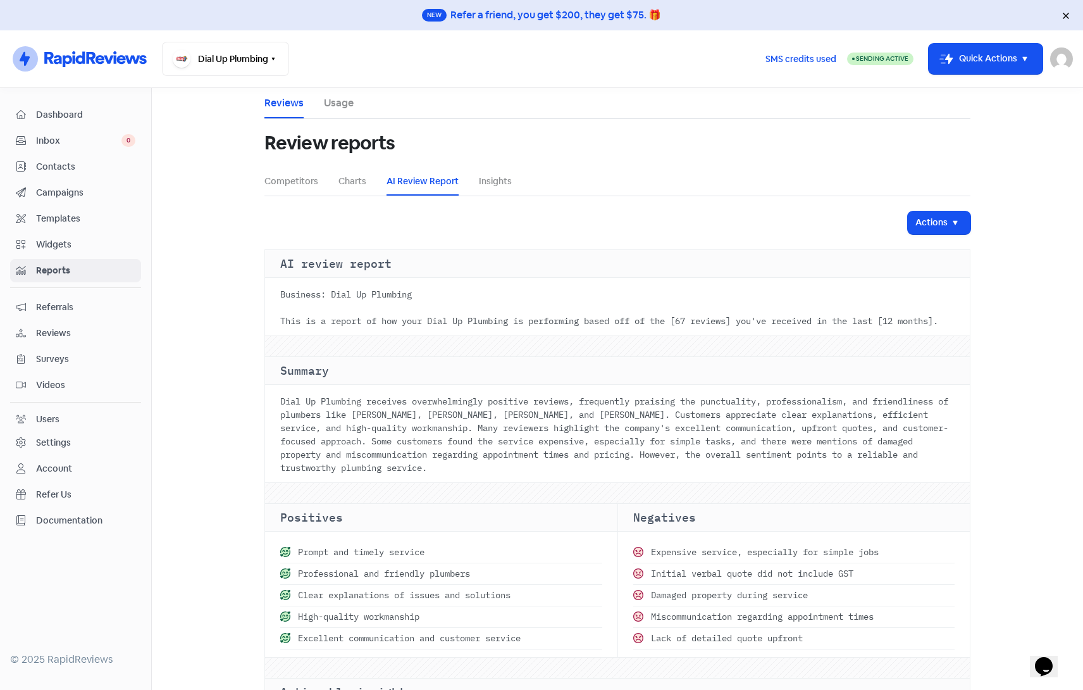
click at [59, 168] on span "Contacts" at bounding box center [85, 166] width 99 height 13
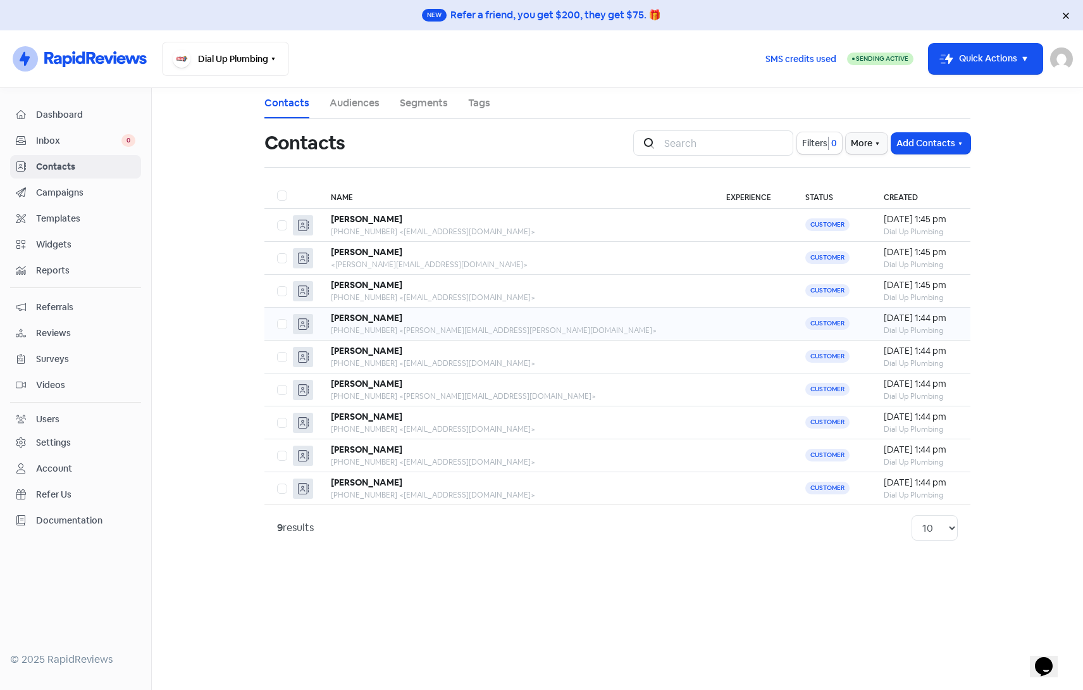
click at [563, 318] on div "Ashley Jones" at bounding box center [516, 317] width 370 height 13
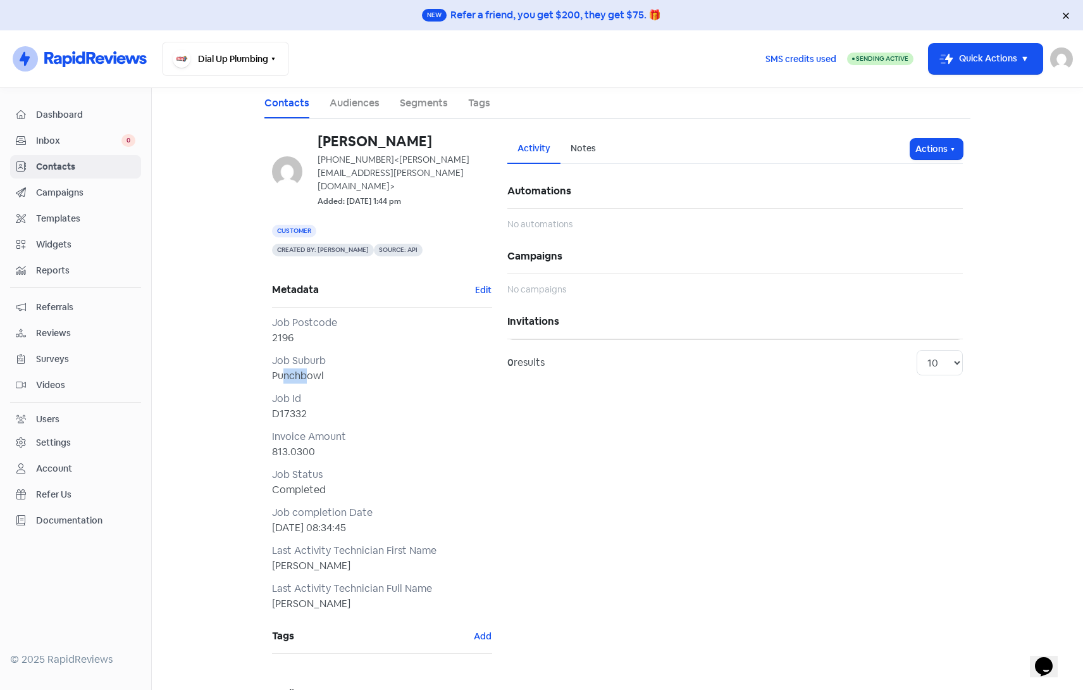
drag, startPoint x: 282, startPoint y: 359, endPoint x: 307, endPoint y: 361, distance: 25.4
click at [307, 368] on div "Punchbowl" at bounding box center [382, 375] width 220 height 15
drag, startPoint x: 307, startPoint y: 361, endPoint x: 281, endPoint y: 399, distance: 46.0
click at [281, 406] on div "D17332" at bounding box center [382, 413] width 220 height 15
drag, startPoint x: 292, startPoint y: 476, endPoint x: 299, endPoint y: 475, distance: 7.0
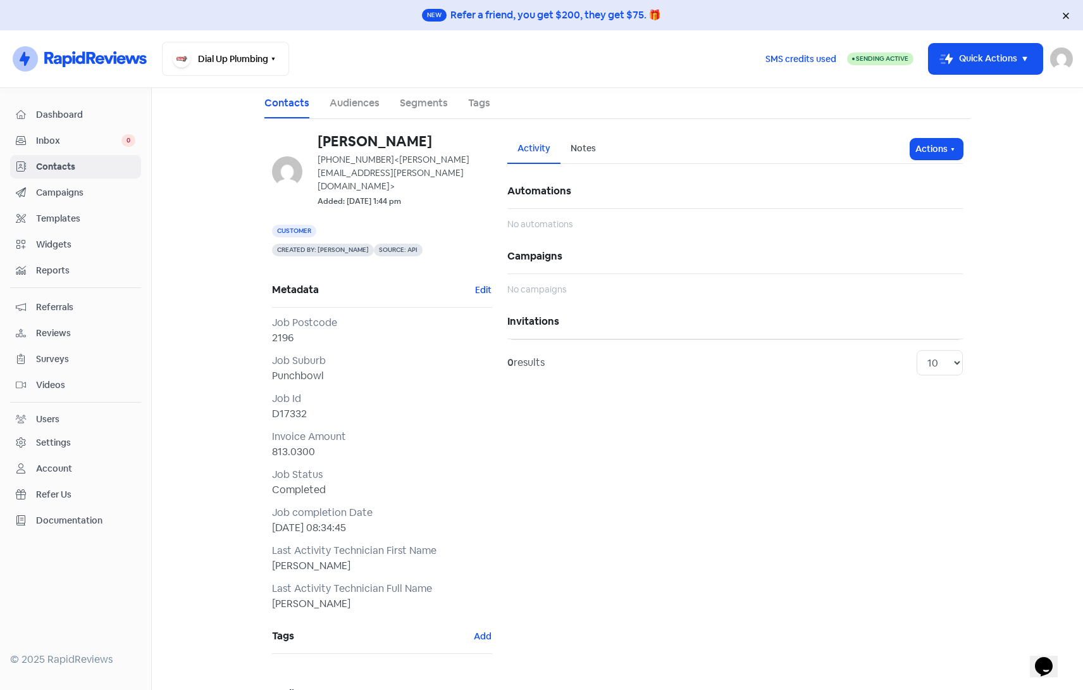
click at [299, 482] on div "Completed" at bounding box center [382, 489] width 220 height 15
click at [318, 429] on div "Invoice Amount" at bounding box center [382, 436] width 220 height 15
drag, startPoint x: 57, startPoint y: 157, endPoint x: 92, endPoint y: 173, distance: 38.2
click at [57, 157] on link "Contacts" at bounding box center [75, 166] width 131 height 23
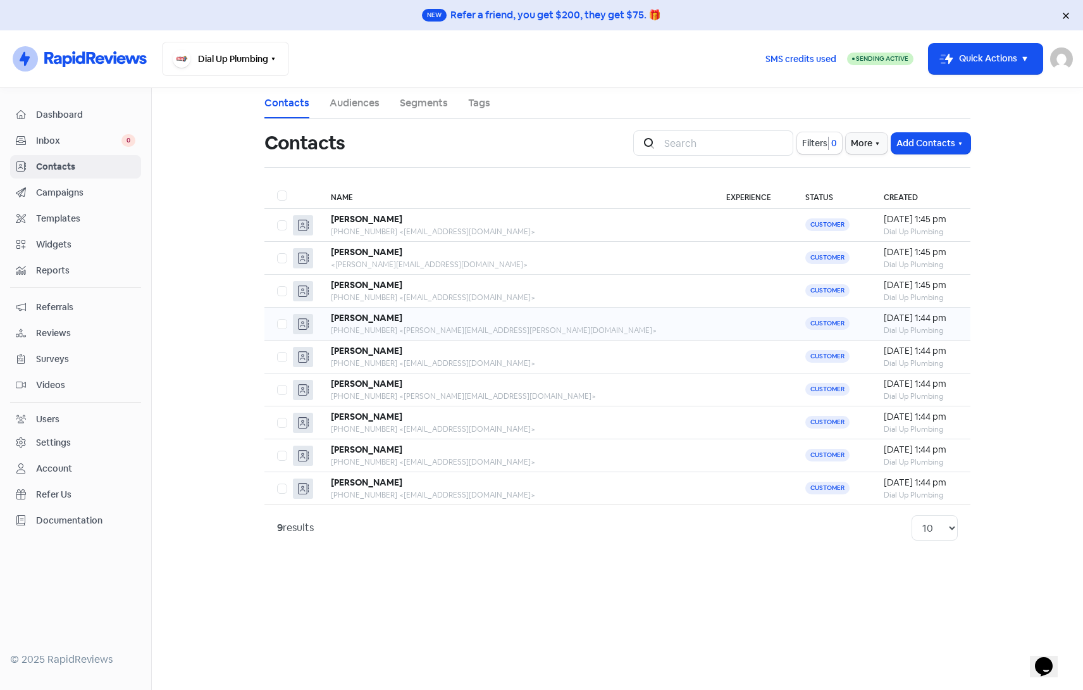
click at [600, 323] on div "Ashley Jones" at bounding box center [516, 317] width 370 height 13
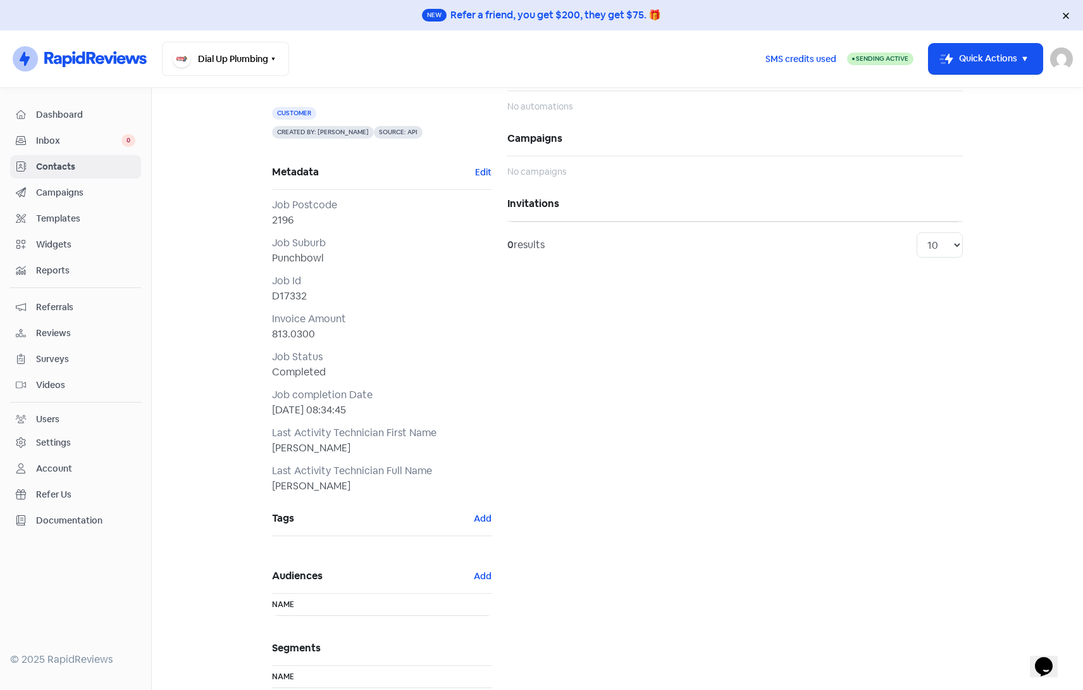
scroll to position [175, 0]
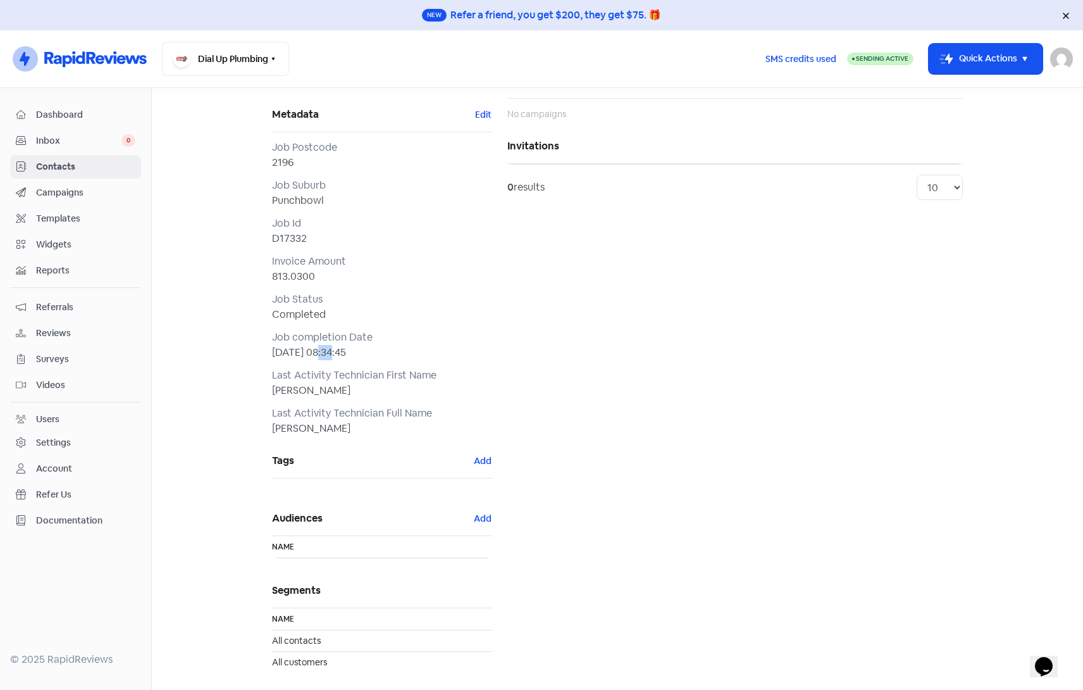
click at [311, 345] on div "2025-09-11 08:34:45" at bounding box center [382, 352] width 220 height 15
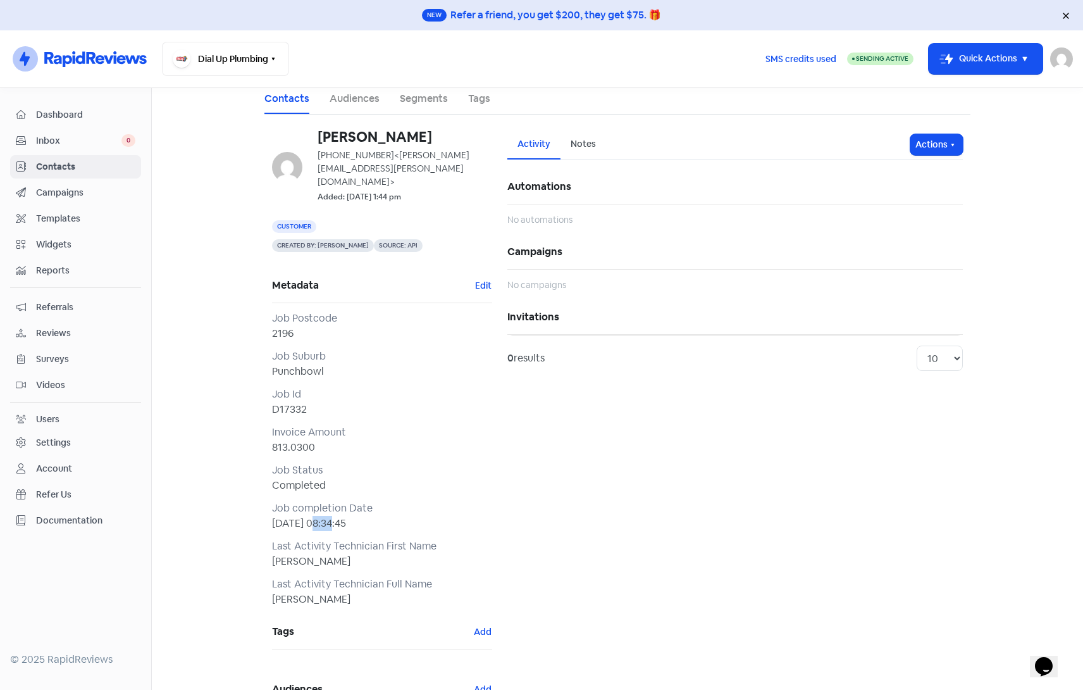
scroll to position [0, 0]
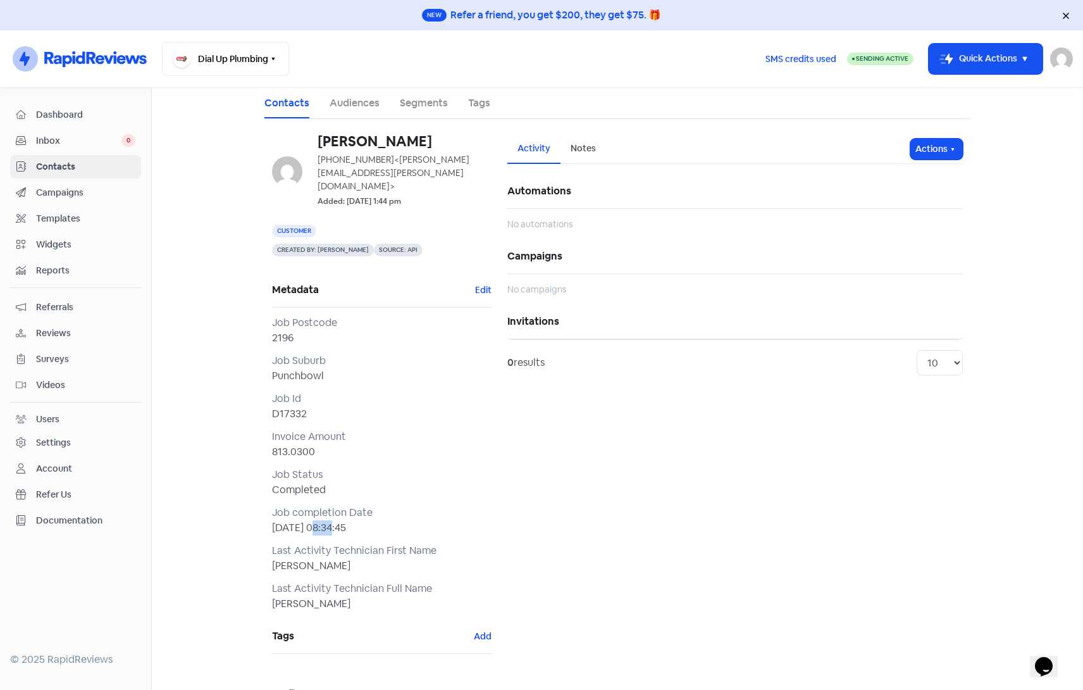
click at [36, 161] on span "Contacts" at bounding box center [85, 166] width 99 height 13
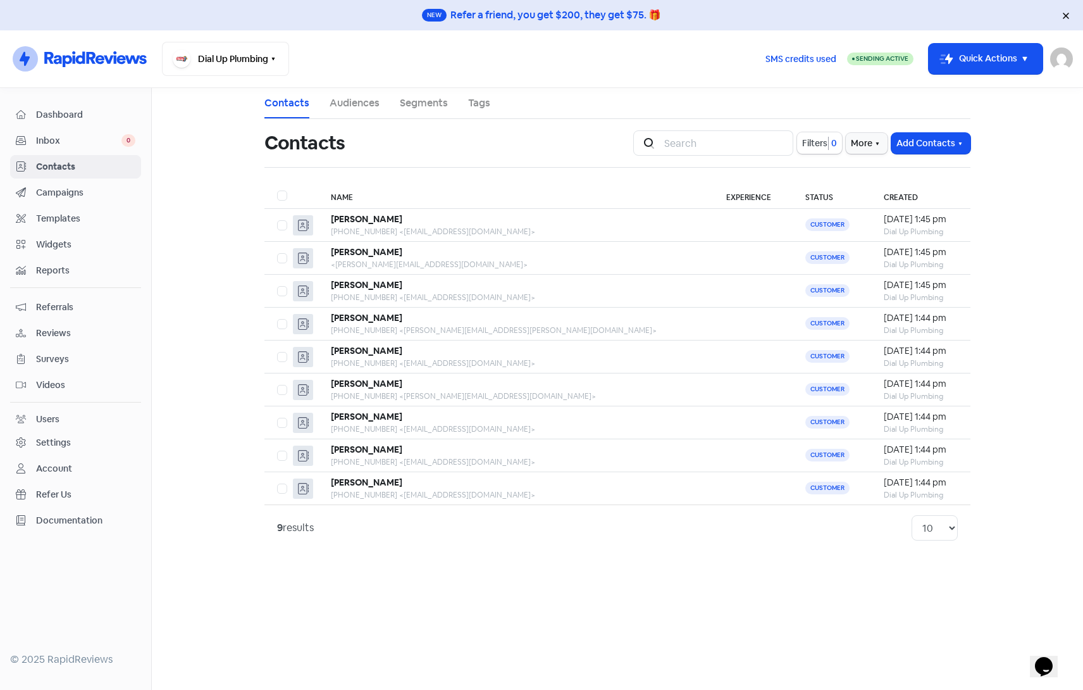
click at [257, 186] on div "Contacts Audiences Segments Tags Contacts Icon For Search Filters 0 More Add Co…" at bounding box center [617, 319] width 721 height 463
click at [224, 180] on main "Contacts Audiences Segments Tags Contacts Icon For Search Filters 0 More Add Co…" at bounding box center [618, 389] width 932 height 602
click at [418, 101] on link "Segments" at bounding box center [424, 103] width 48 height 15
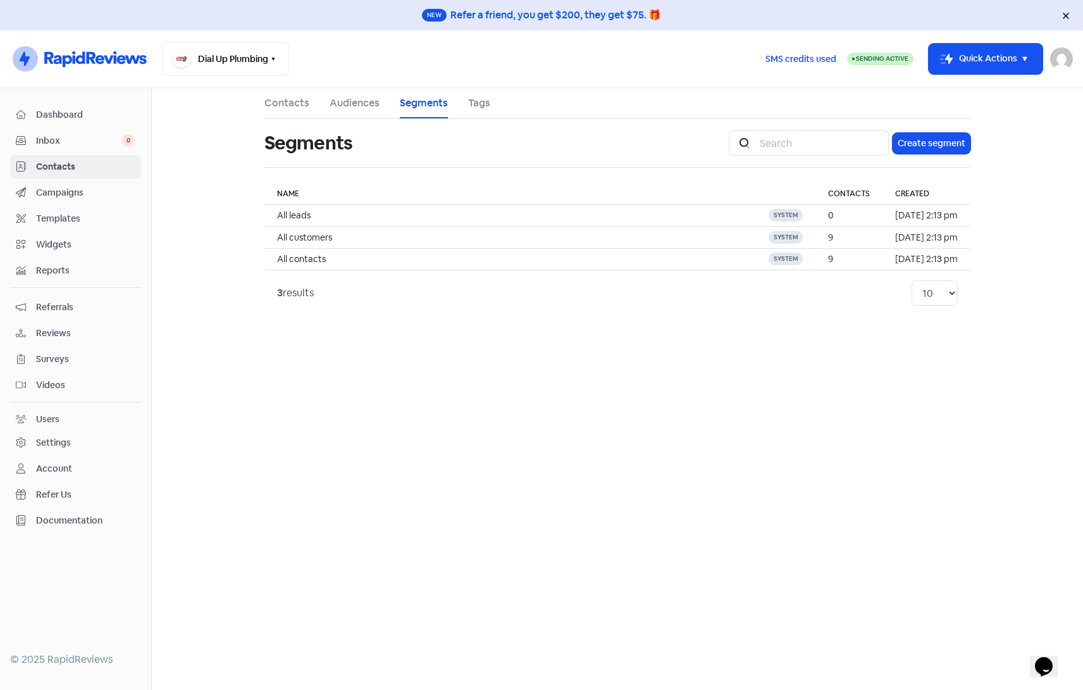
click at [54, 189] on span "Campaigns" at bounding box center [85, 192] width 99 height 13
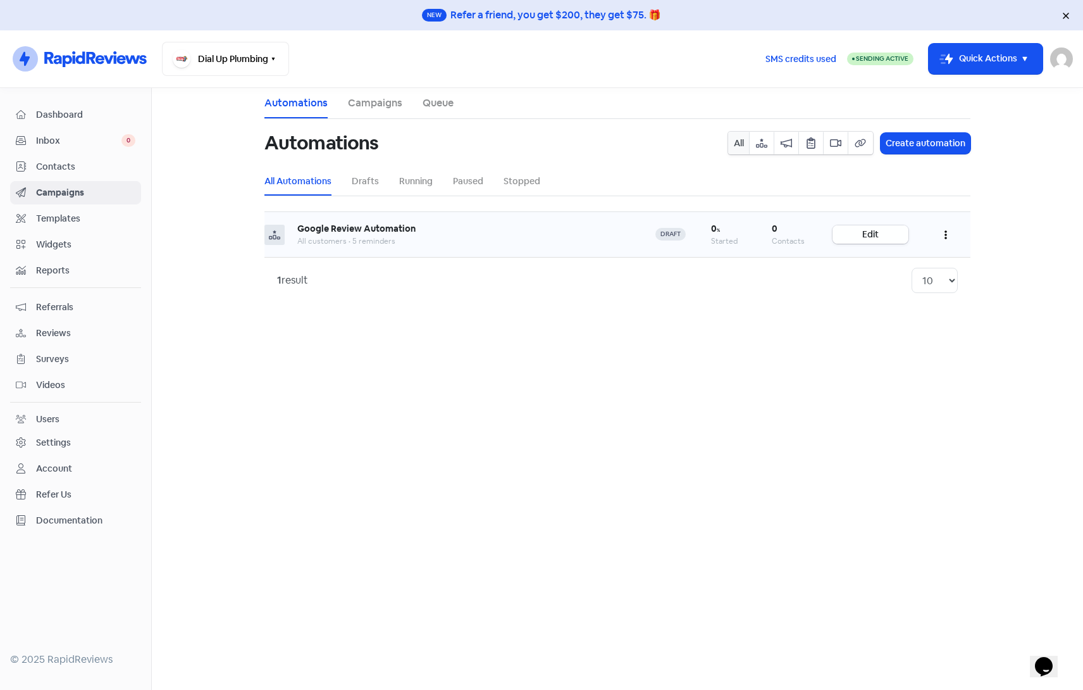
click at [868, 239] on link "Edit" at bounding box center [871, 234] width 76 height 18
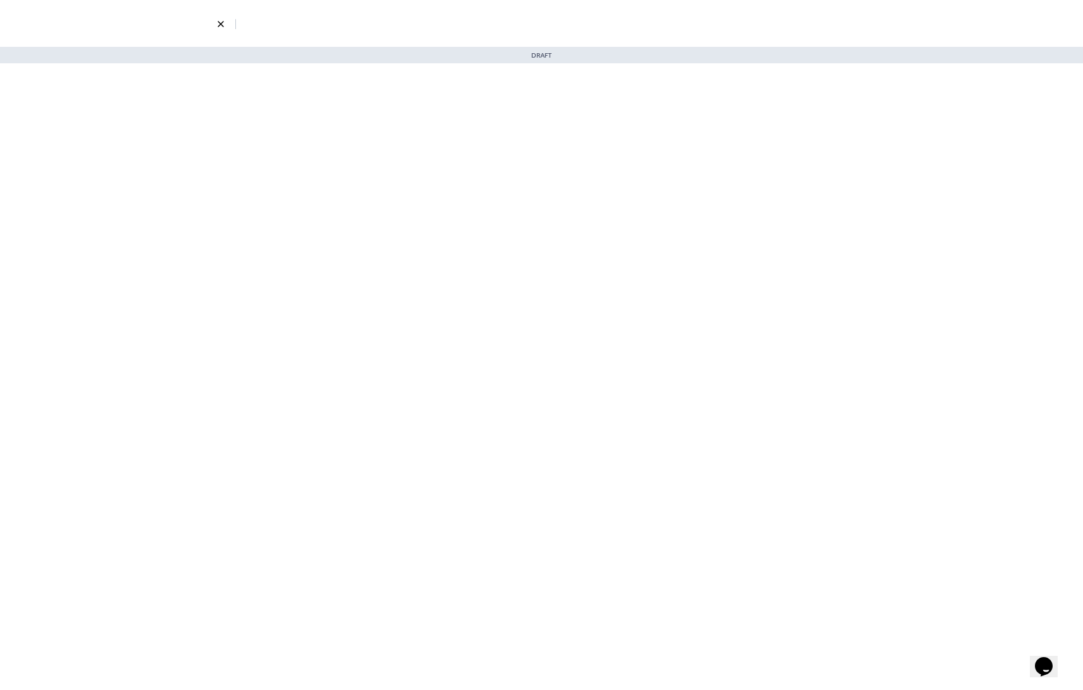
select select "3735"
select select "3"
select select "5"
select select "9"
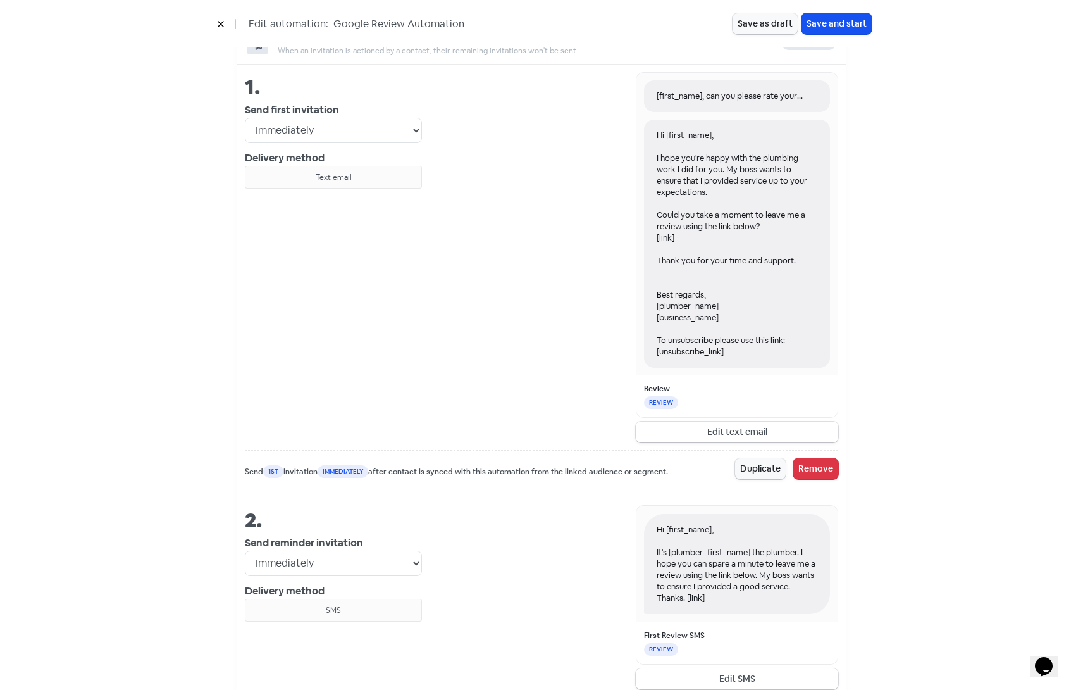
scroll to position [506, 0]
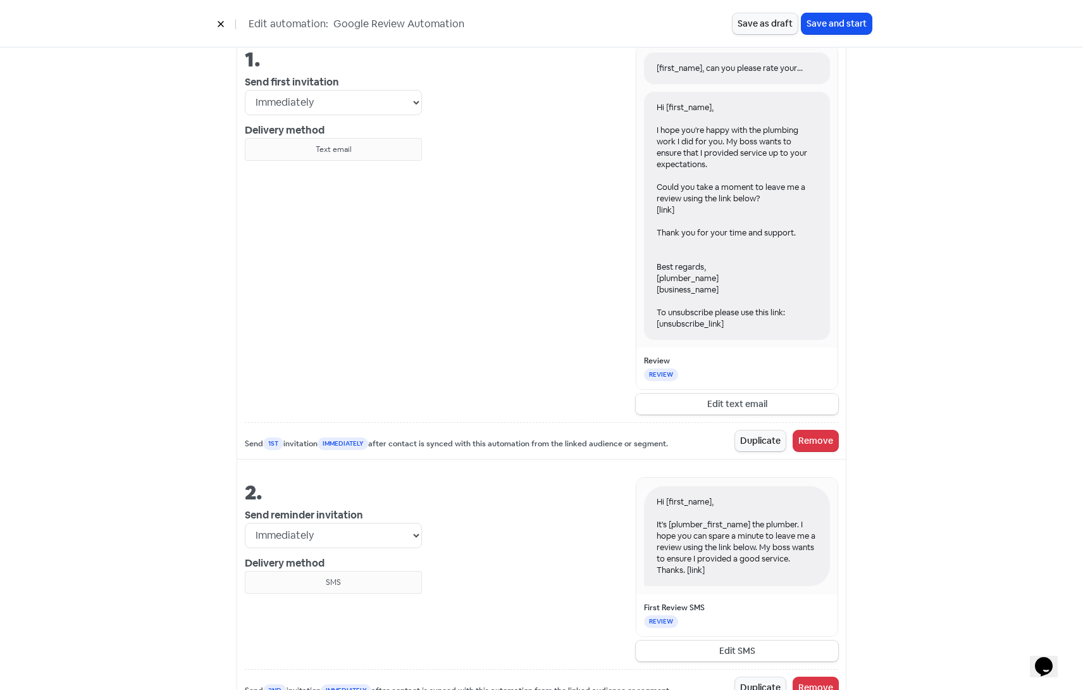
click at [764, 399] on button "Edit text email" at bounding box center [737, 404] width 203 height 21
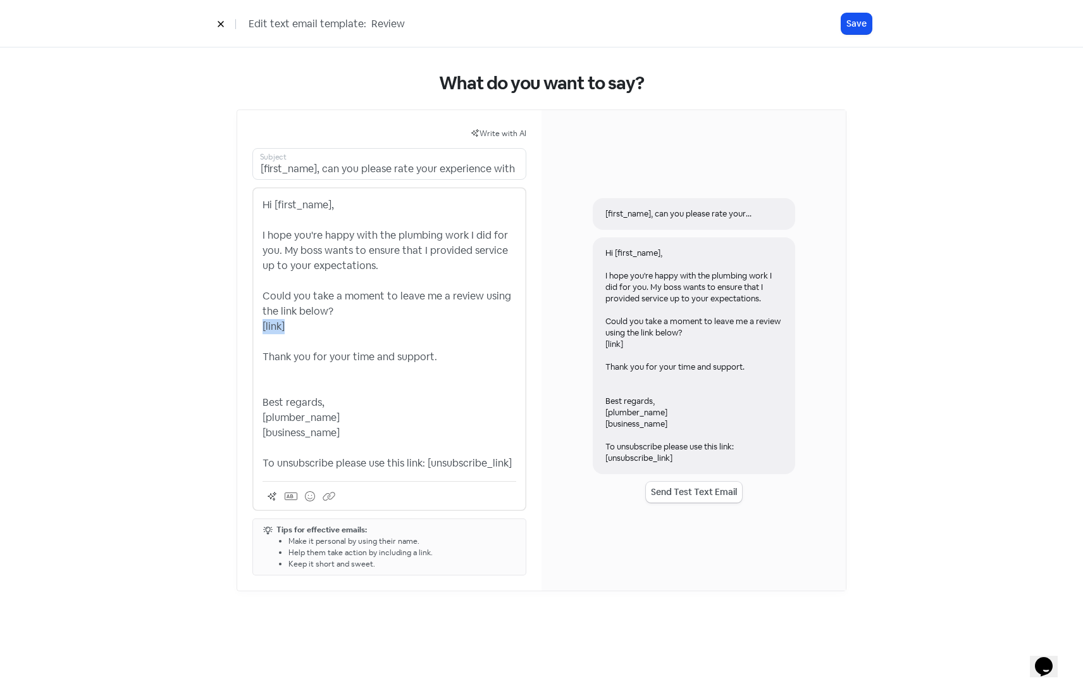
drag, startPoint x: 271, startPoint y: 319, endPoint x: 263, endPoint y: 321, distance: 7.8
click at [263, 321] on p "Hi [first_name], I hope you're happy with the plumbing work I did for you. My b…" at bounding box center [390, 333] width 254 height 273
click at [223, 17] on button at bounding box center [220, 24] width 19 height 22
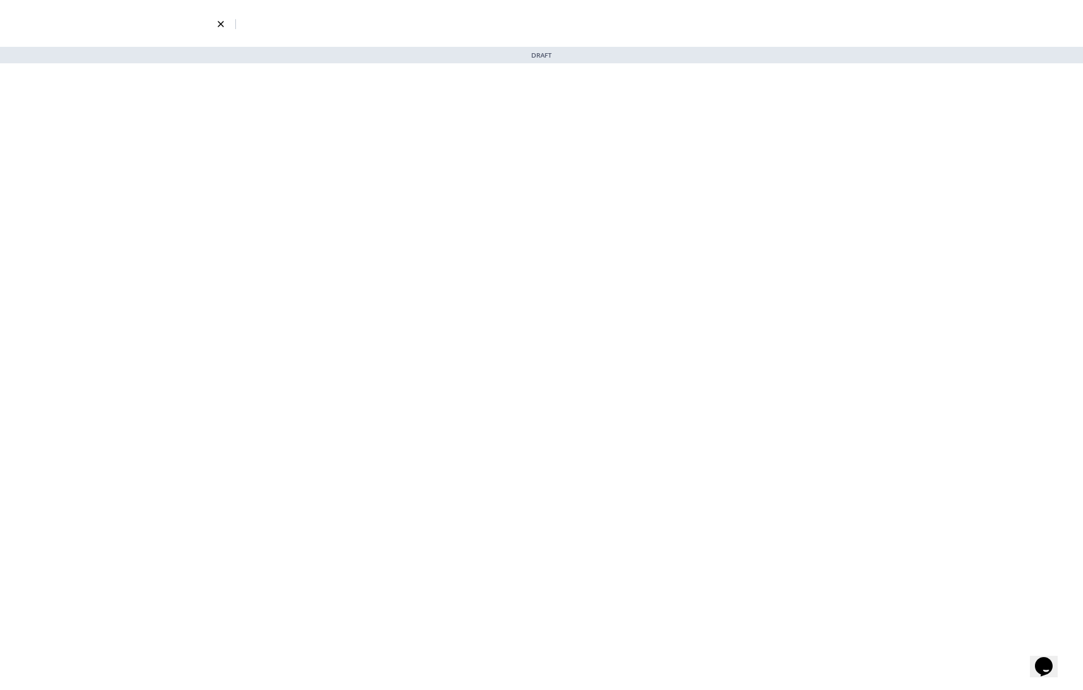
select select "3735"
select select "3"
select select "5"
select select "9"
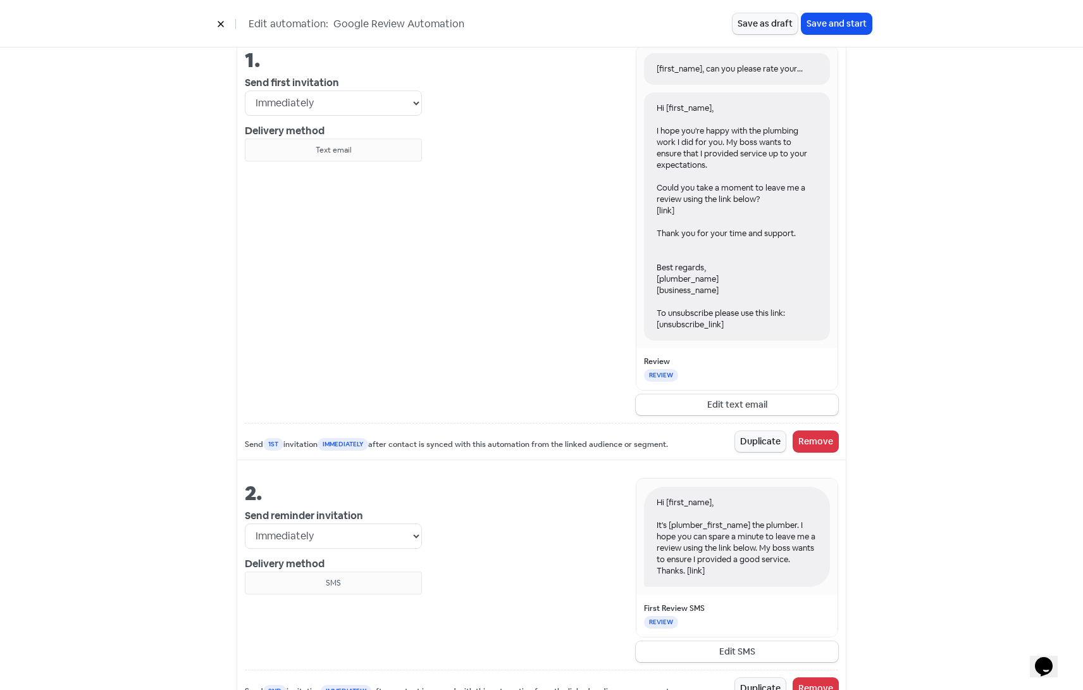
scroll to position [506, 0]
click at [756, 593] on div "Hi [first_name], It's [plumber_first_name] the plumber. I hope you can spare a …" at bounding box center [737, 536] width 201 height 116
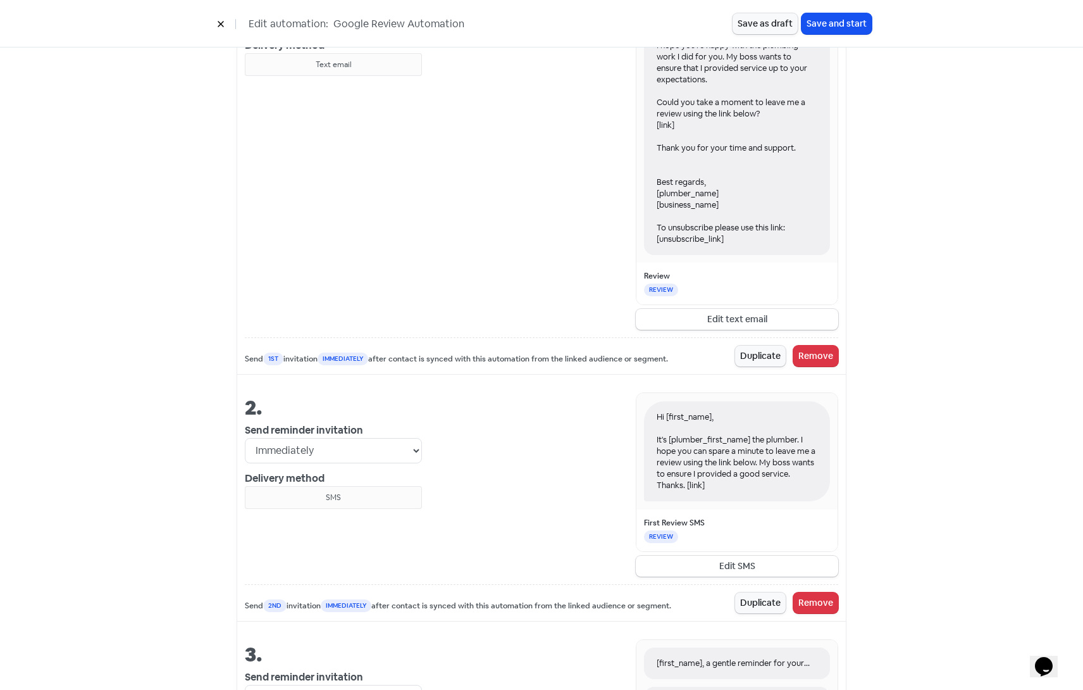
scroll to position [633, 0]
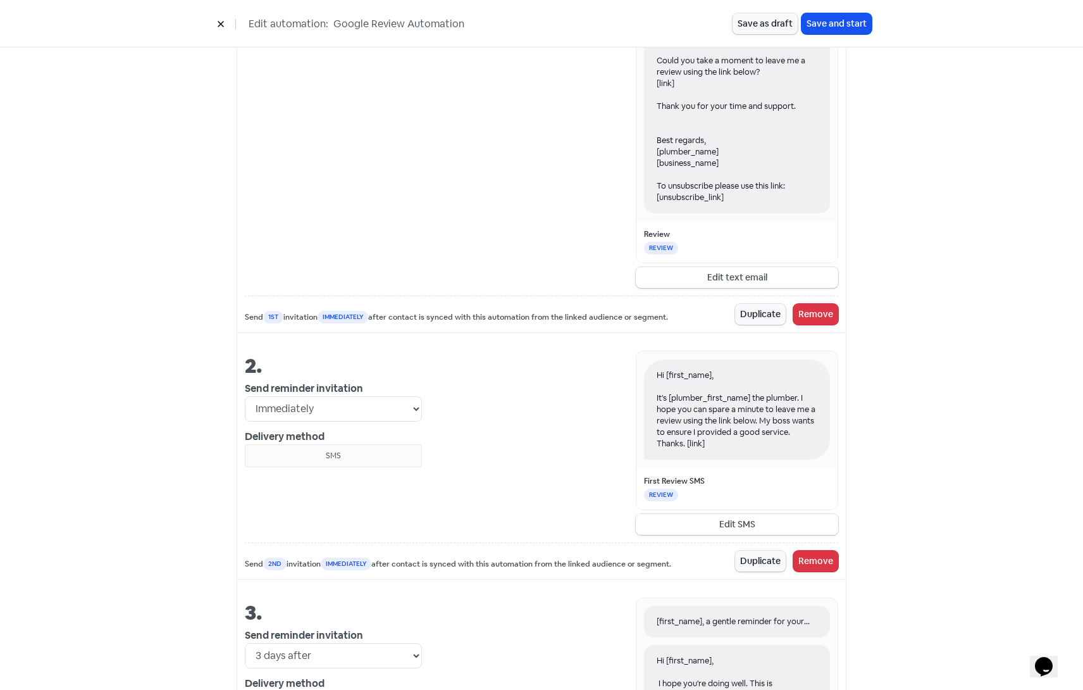
click at [733, 524] on button "Edit SMS" at bounding box center [737, 524] width 203 height 21
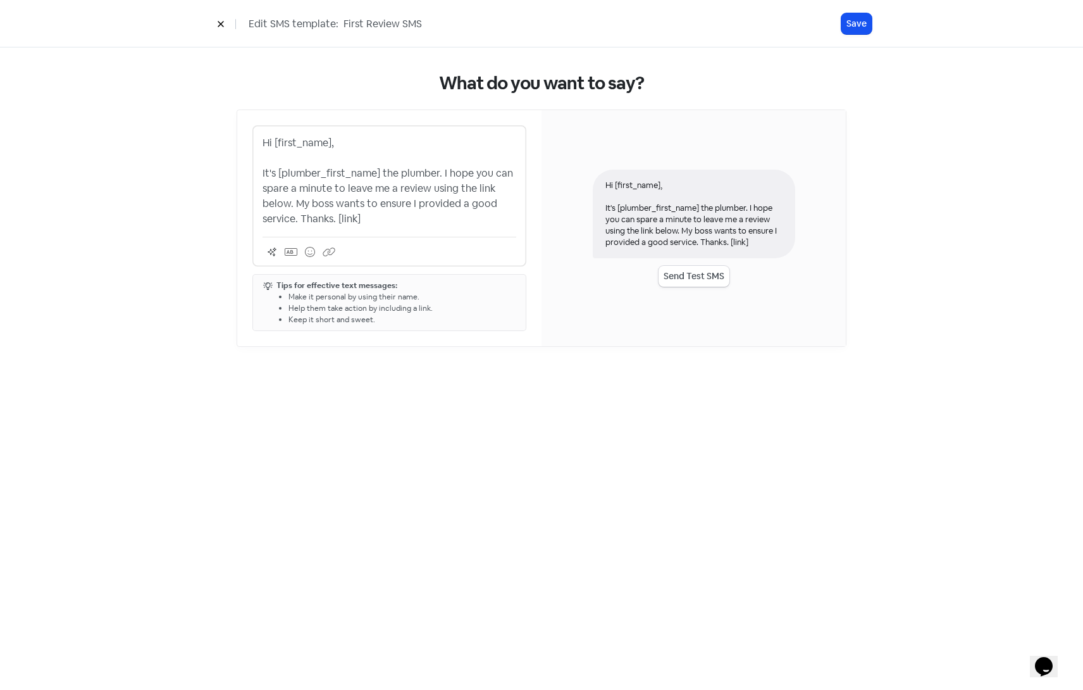
click at [223, 25] on icon at bounding box center [221, 24] width 8 height 8
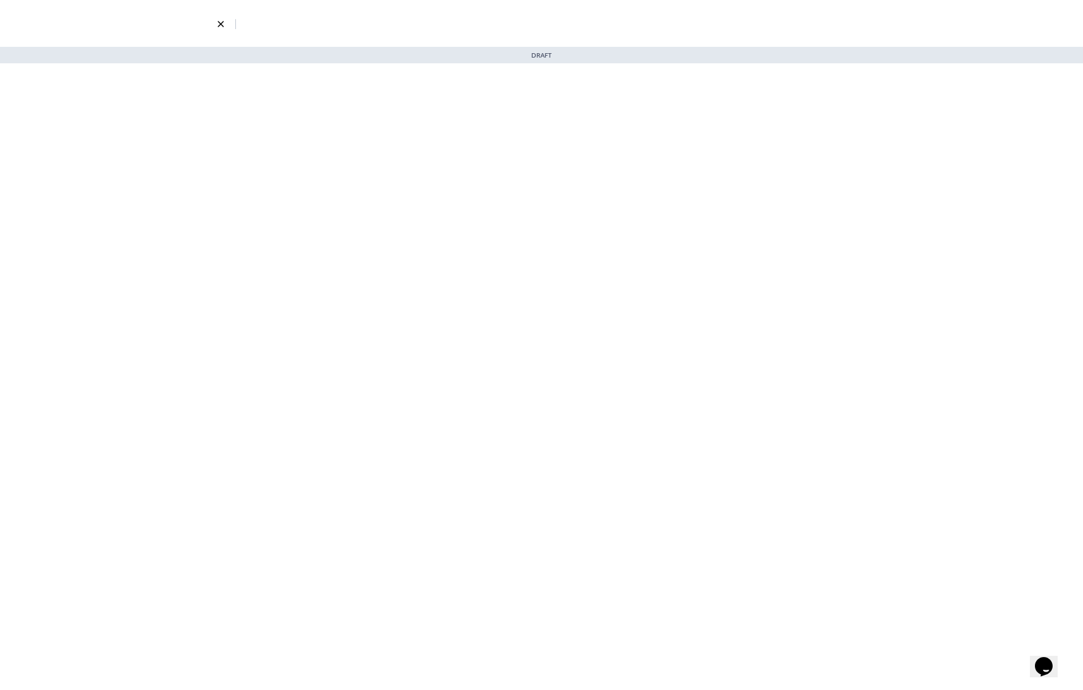
select select "3735"
select select "3"
select select "5"
select select "9"
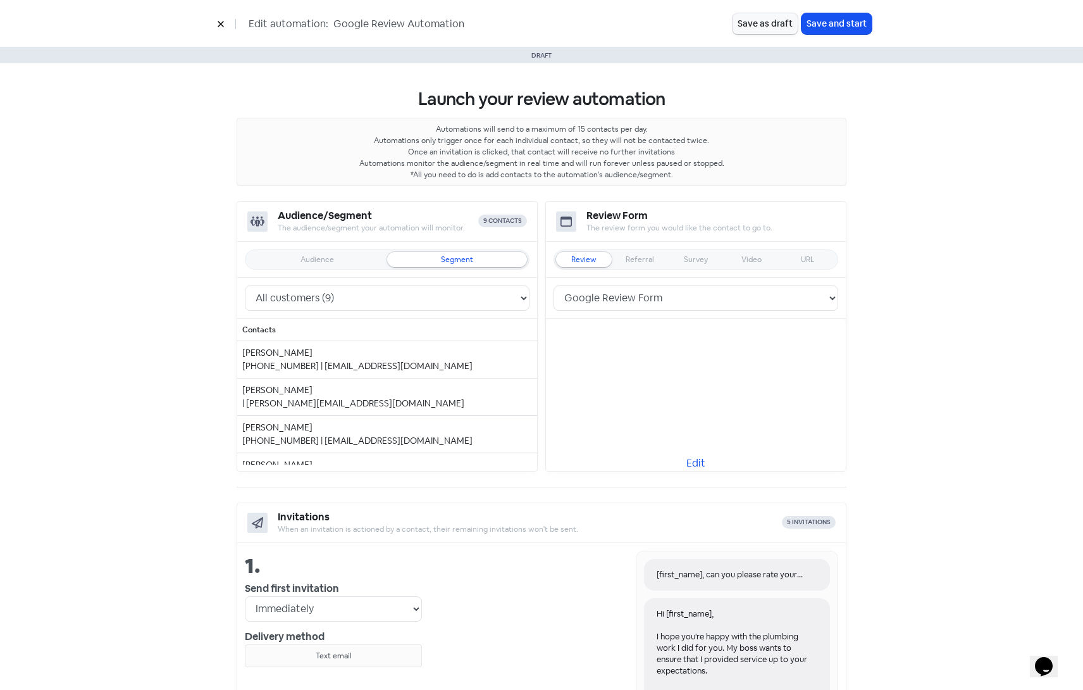
click at [216, 22] on button at bounding box center [220, 24] width 19 height 22
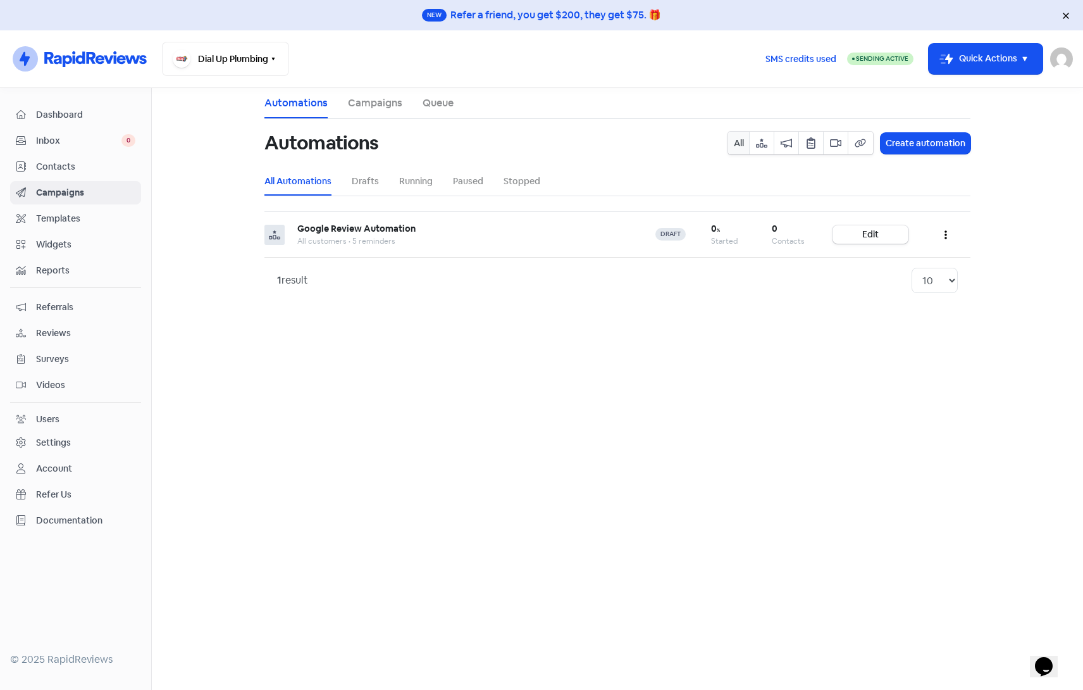
click at [42, 160] on span "Contacts" at bounding box center [85, 166] width 99 height 13
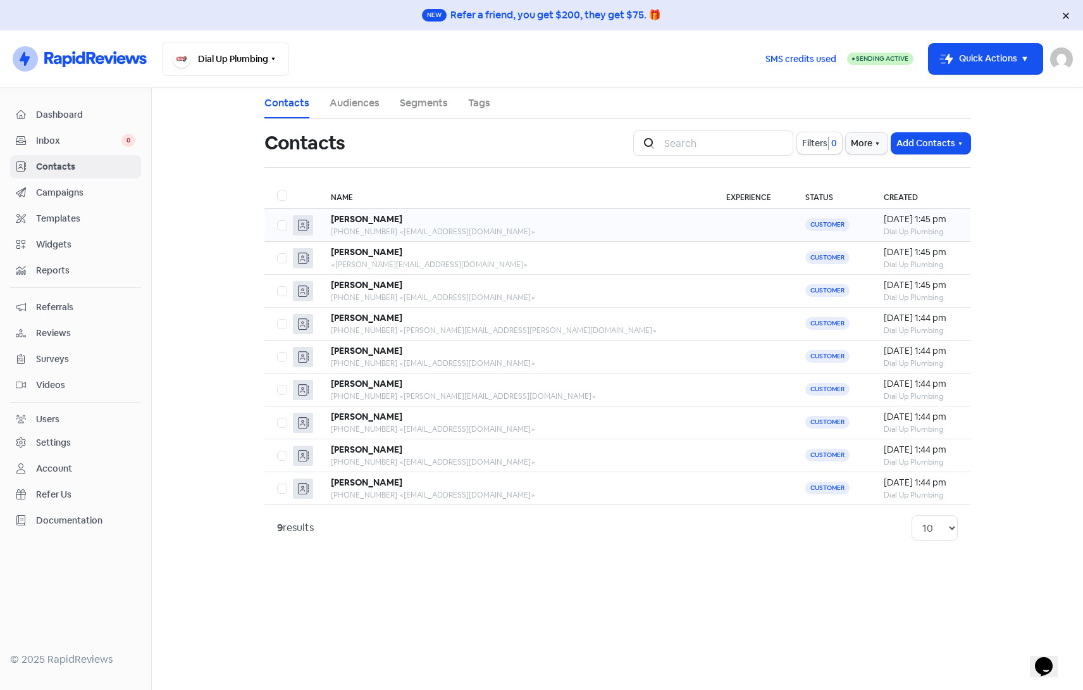
click at [535, 221] on div "Maria Mangahas" at bounding box center [516, 219] width 370 height 13
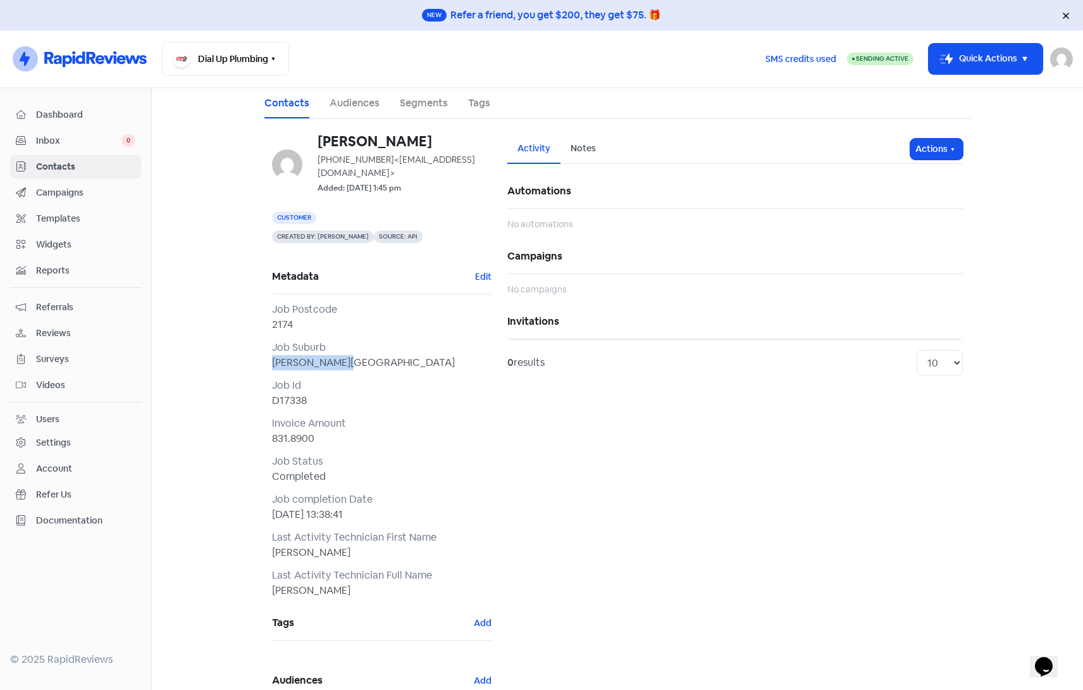
drag, startPoint x: 270, startPoint y: 353, endPoint x: 343, endPoint y: 353, distance: 73.4
click at [343, 355] on div "Edmondson Park" at bounding box center [382, 362] width 220 height 15
drag, startPoint x: 268, startPoint y: 576, endPoint x: 332, endPoint y: 577, distance: 63.9
click at [332, 583] on div "Chris Abrahim" at bounding box center [382, 590] width 220 height 15
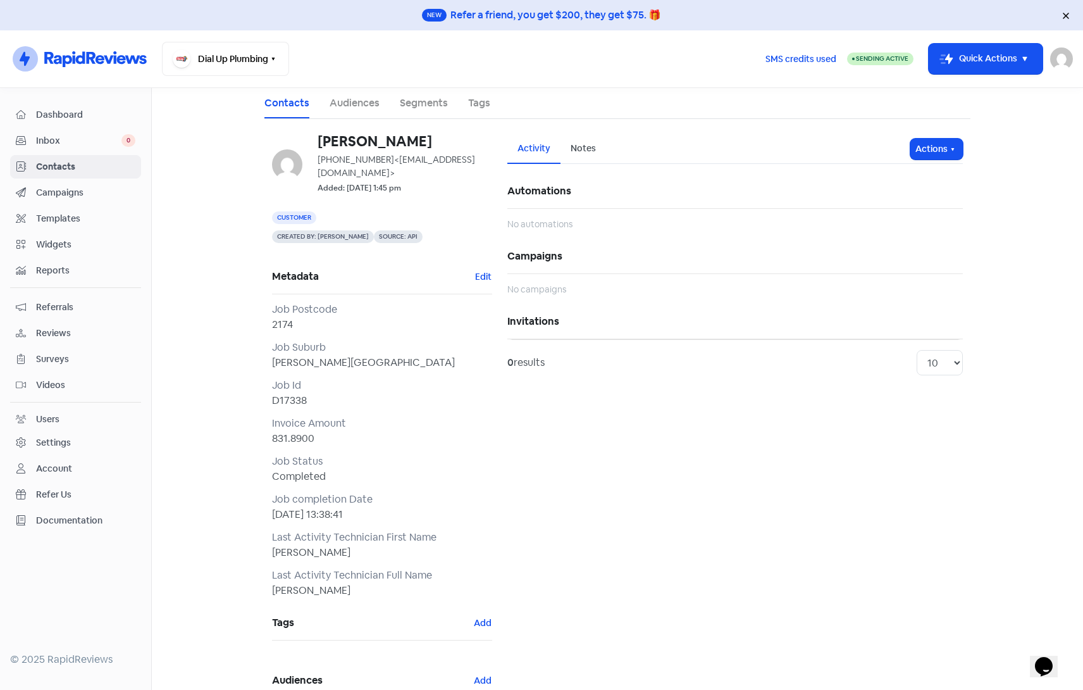
click at [47, 220] on span "Templates" at bounding box center [85, 218] width 99 height 13
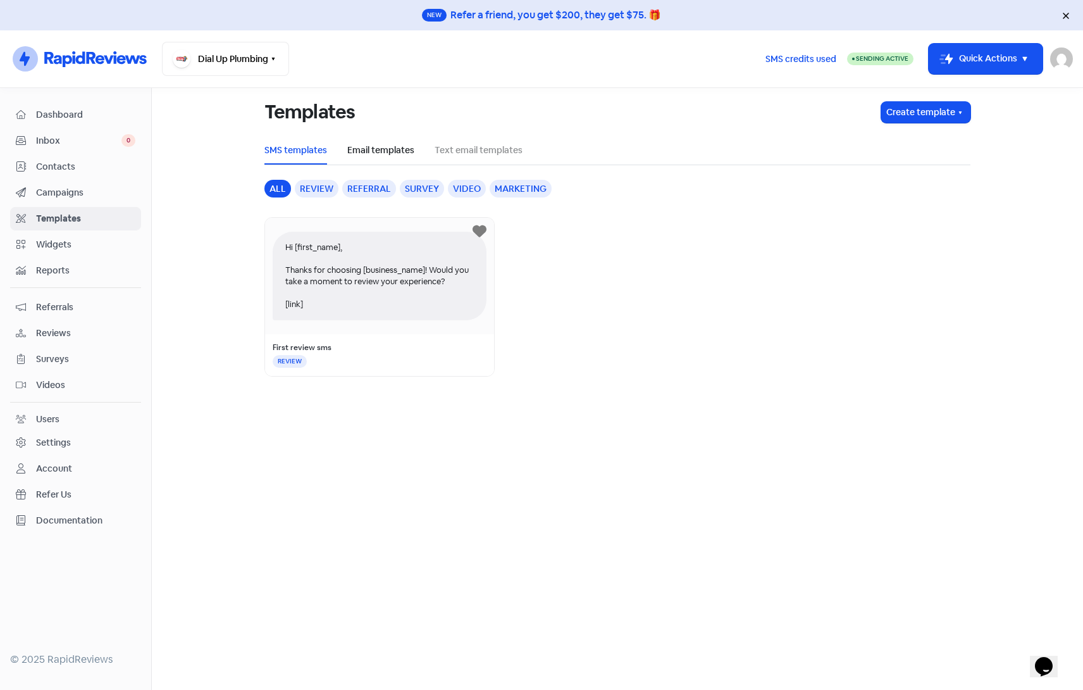
click at [379, 145] on link "Email templates" at bounding box center [380, 150] width 67 height 13
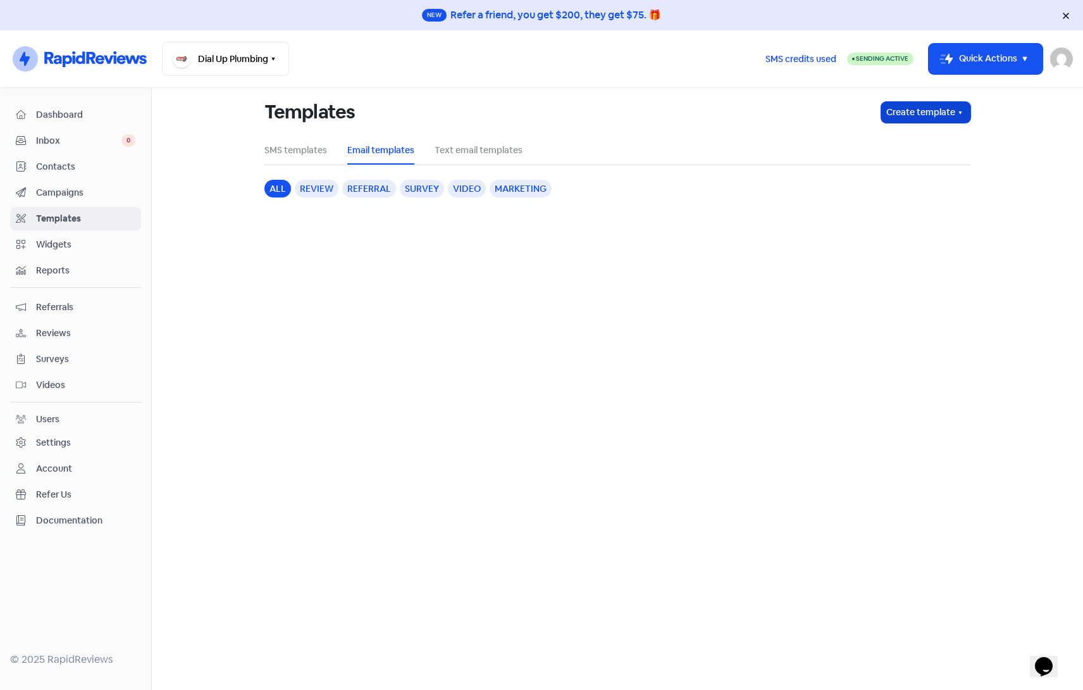
click at [916, 110] on button "Create template" at bounding box center [926, 112] width 89 height 21
click at [916, 189] on button "Create text email template" at bounding box center [898, 190] width 144 height 25
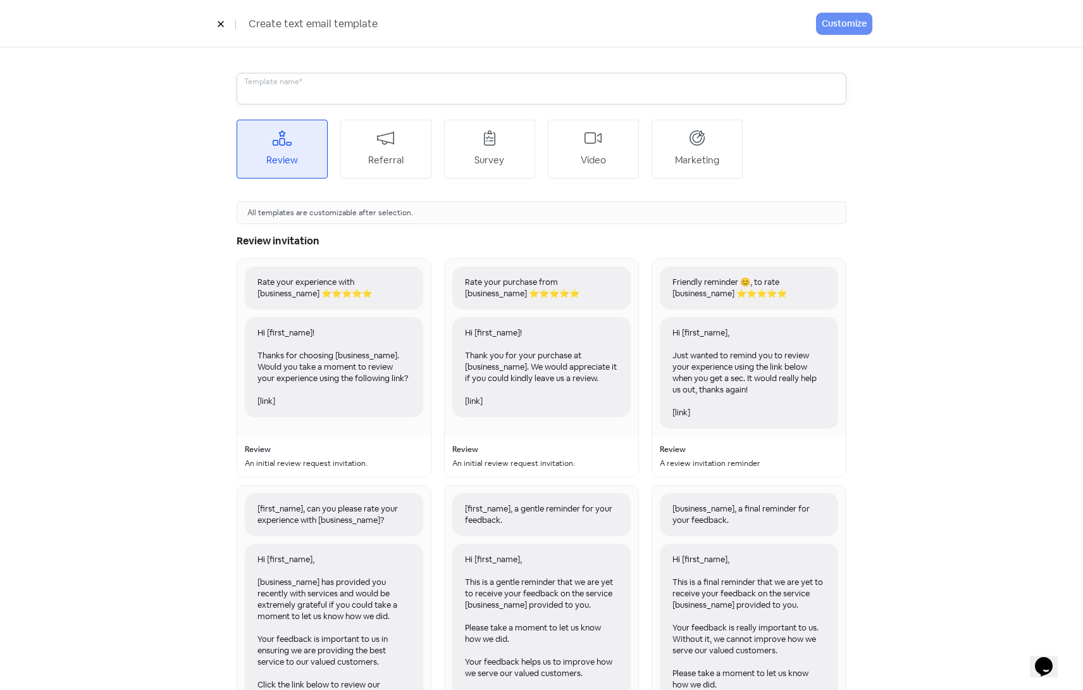
click at [276, 77] on input "text" at bounding box center [542, 89] width 610 height 32
type input "Test"
click at [324, 417] on div "Rate your experience with [business_name] ⭐⭐⭐⭐⭐ Hi [first_name]! Thanks for cho…" at bounding box center [334, 347] width 194 height 177
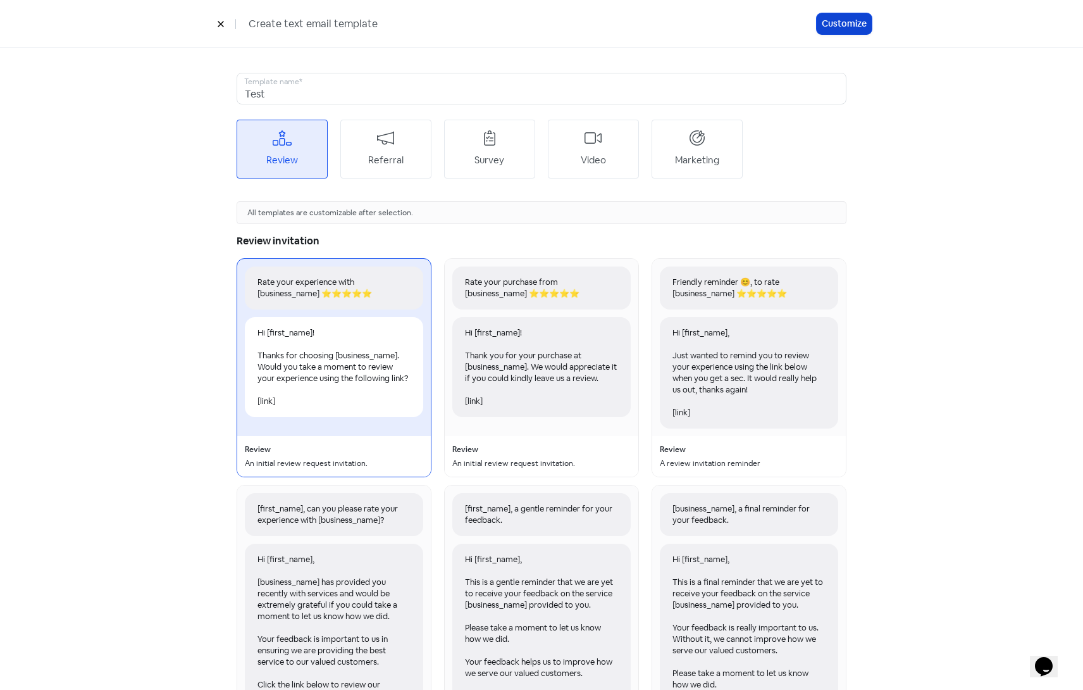
click at [849, 18] on button "Customize" at bounding box center [844, 23] width 55 height 21
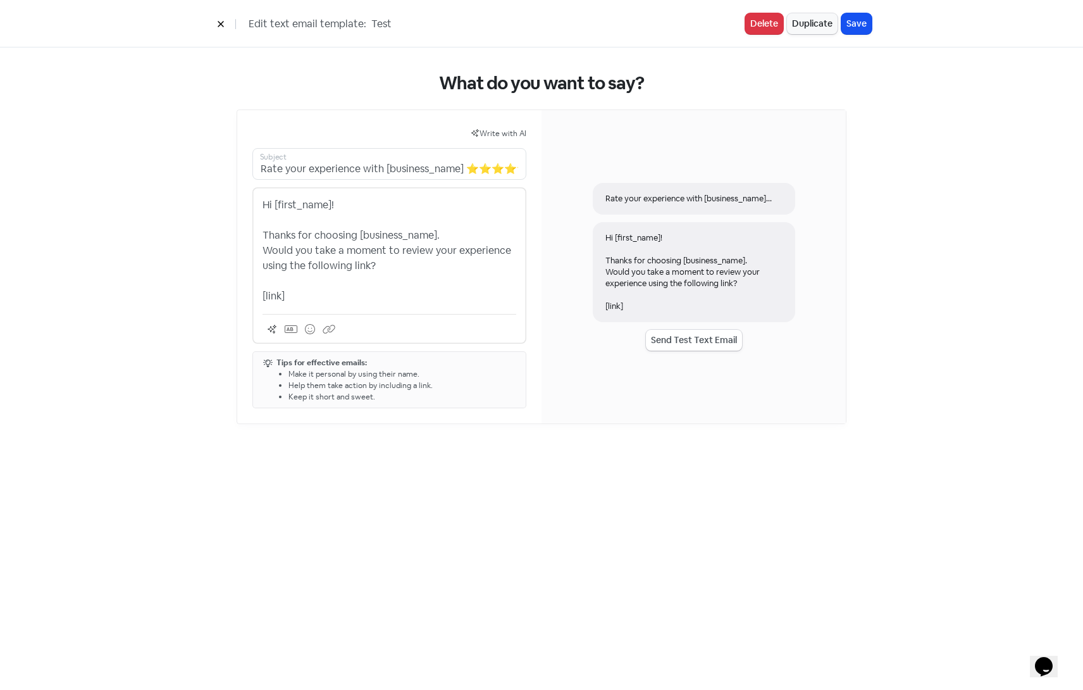
click at [401, 293] on p "Hi [first_name]! Thanks for choosing [business_name]. Would you take a moment t…" at bounding box center [390, 250] width 254 height 106
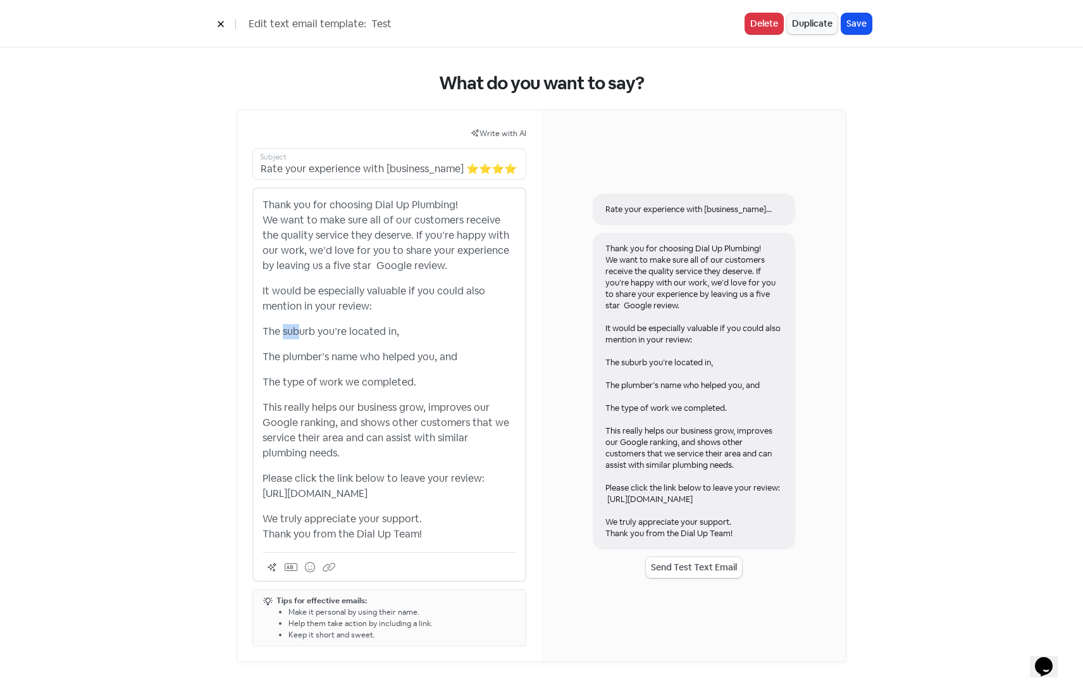
drag, startPoint x: 282, startPoint y: 332, endPoint x: 318, endPoint y: 334, distance: 36.8
click at [318, 333] on p "The suburb you’re located in," at bounding box center [390, 331] width 254 height 15
drag, startPoint x: 296, startPoint y: 353, endPoint x: 345, endPoint y: 358, distance: 49.6
click at [345, 358] on p "The plumber’s name who helped you, and" at bounding box center [390, 356] width 254 height 15
drag, startPoint x: 296, startPoint y: 383, endPoint x: 368, endPoint y: 382, distance: 72.1
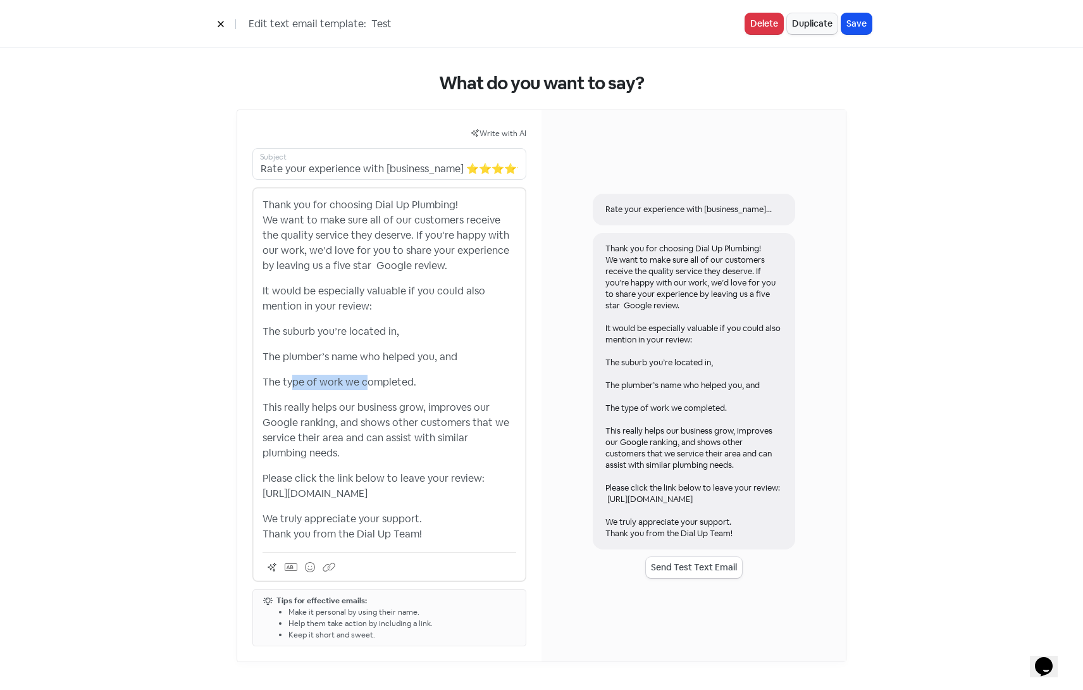
click at [368, 382] on p "The type of work we completed." at bounding box center [390, 382] width 254 height 15
click at [387, 389] on p "The type of work we completed." at bounding box center [390, 382] width 254 height 15
drag, startPoint x: 321, startPoint y: 329, endPoint x: 345, endPoint y: 331, distance: 23.5
click at [345, 331] on p "The suburb you’re located in," at bounding box center [390, 331] width 254 height 15
click at [357, 375] on p "The type of work we completed." at bounding box center [390, 382] width 254 height 15
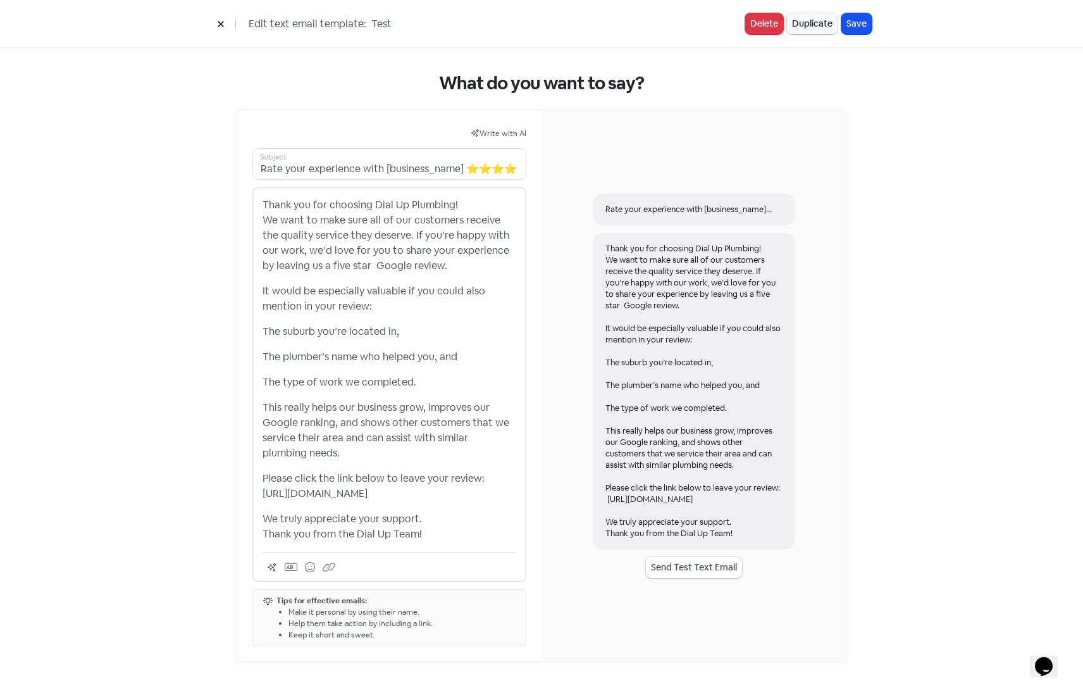
click at [354, 421] on p "This really helps our business grow, improves our Google ranking, and shows oth…" at bounding box center [390, 430] width 254 height 61
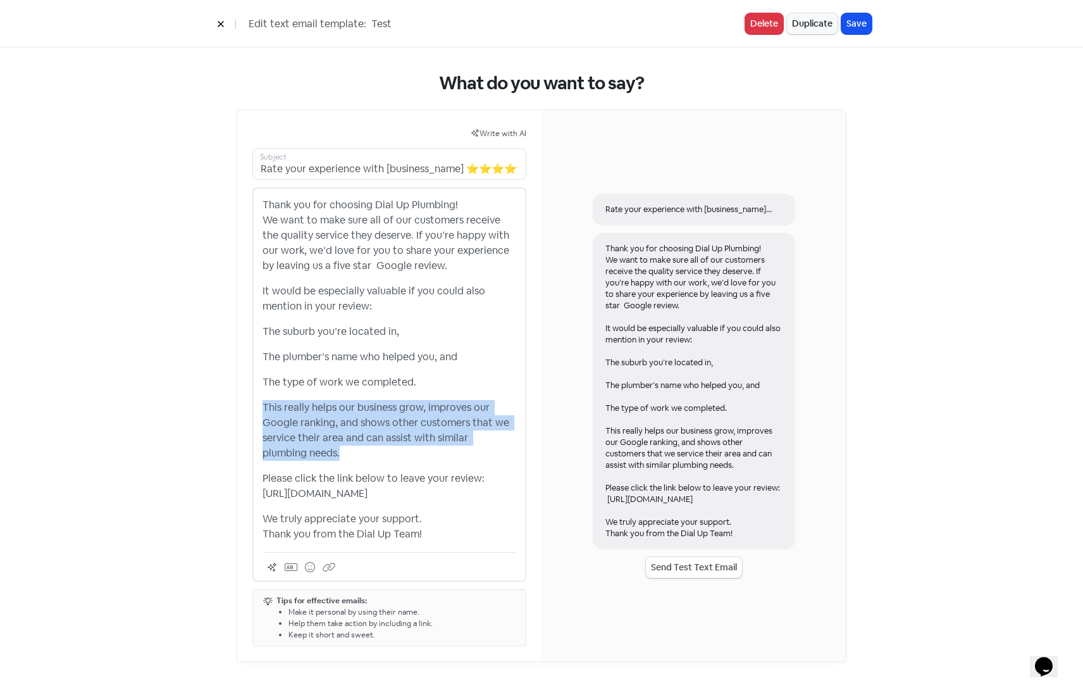
drag, startPoint x: 267, startPoint y: 408, endPoint x: 309, endPoint y: 450, distance: 59.1
click at [309, 450] on p "This really helps our business grow, improves our Google ranking, and shows oth…" at bounding box center [390, 430] width 254 height 61
click at [311, 420] on p "This really helps our business grow, improves our Google ranking, and shows oth…" at bounding box center [390, 430] width 254 height 61
click at [310, 411] on p "This really helps our business grow, improves our Google ranking, and shows oth…" at bounding box center [390, 430] width 254 height 61
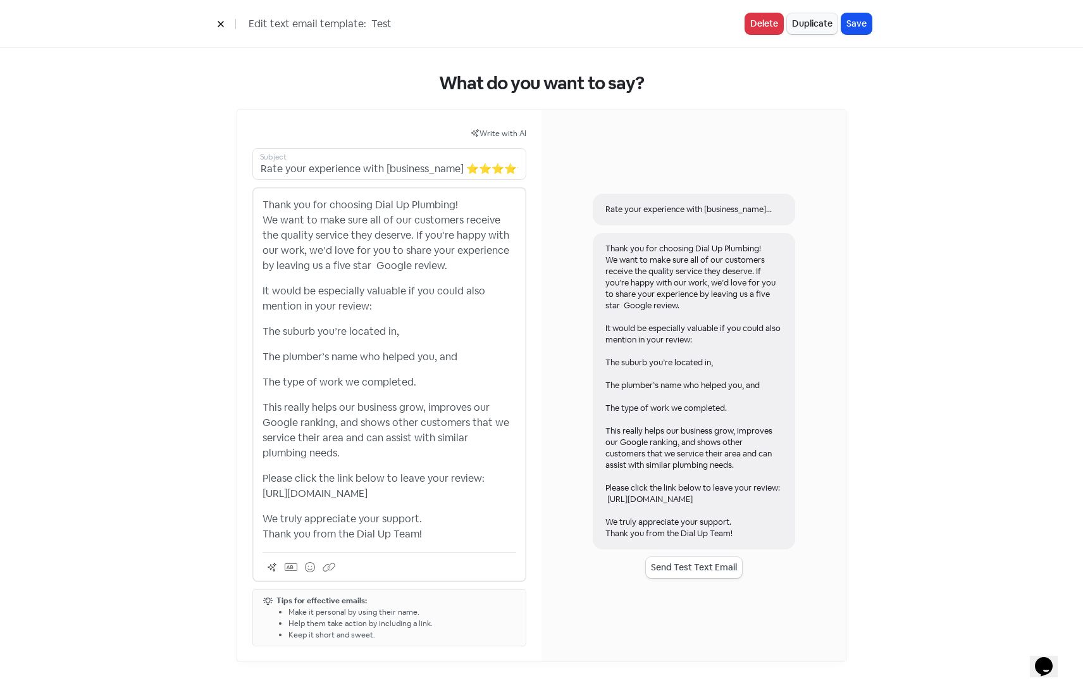
click at [301, 456] on p "This really helps our business grow, improves our Google ranking, and shows oth…" at bounding box center [390, 430] width 254 height 61
drag, startPoint x: 468, startPoint y: 491, endPoint x: 235, endPoint y: 497, distance: 233.0
click at [235, 497] on div "What do you want to say? Write with AI Rate your experience with [business_name…" at bounding box center [541, 367] width 661 height 640
click at [296, 568] on icon at bounding box center [291, 567] width 13 height 10
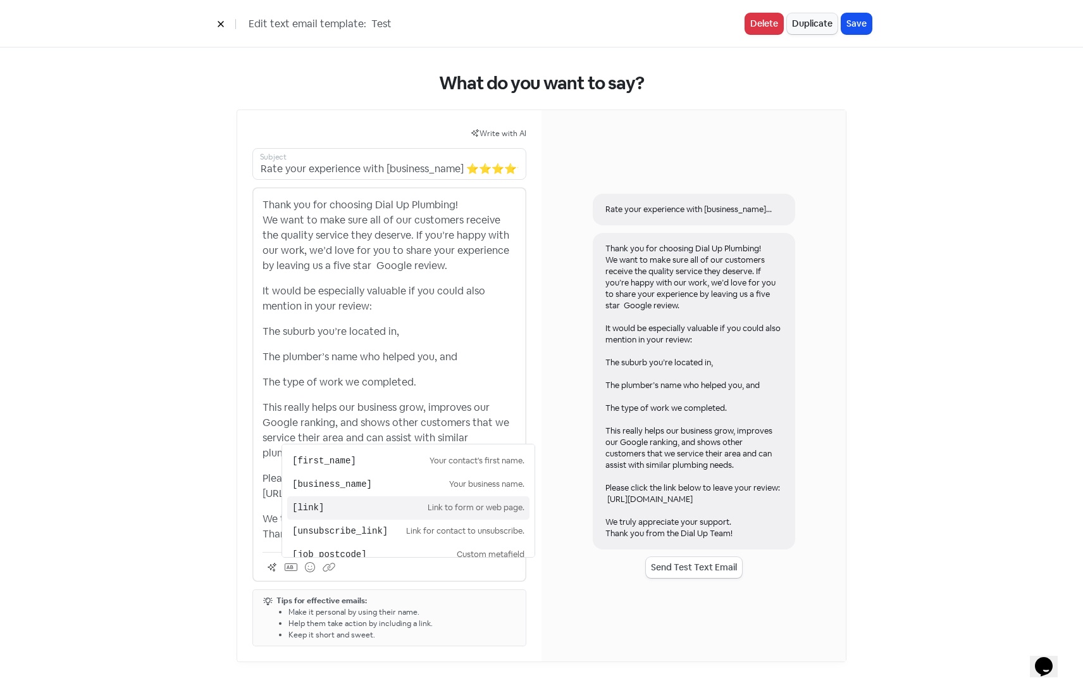
click at [308, 513] on pre "[link]" at bounding box center [359, 507] width 135 height 13
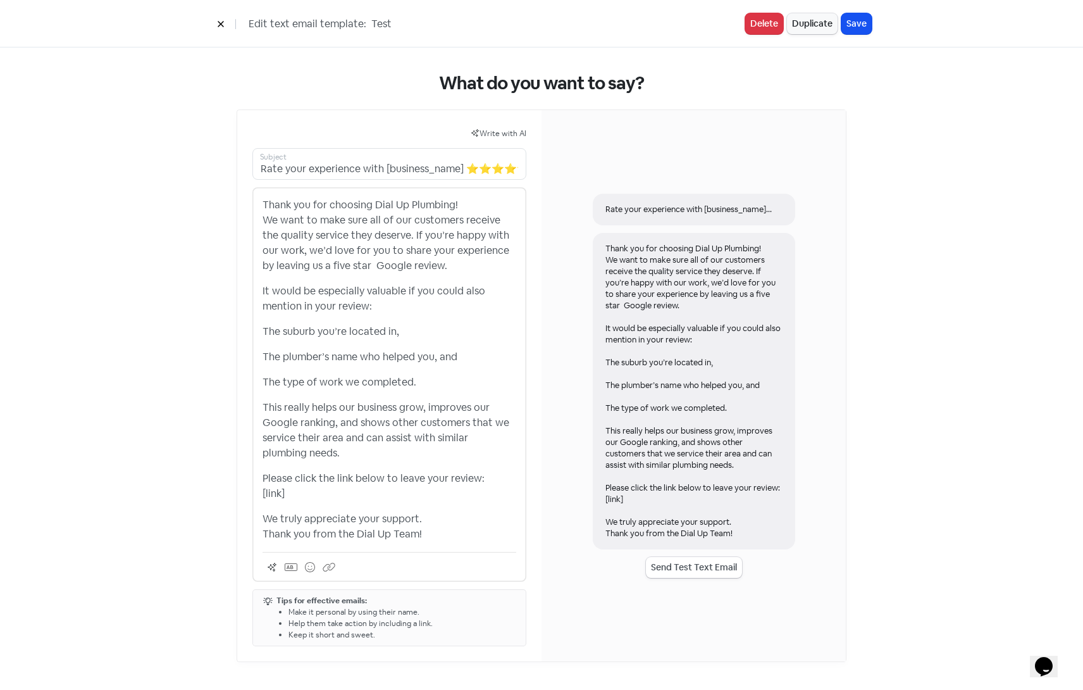
click at [394, 491] on p "Please click the link below to leave your review: [link]" at bounding box center [390, 486] width 254 height 30
click at [857, 22] on button "Save" at bounding box center [857, 23] width 30 height 21
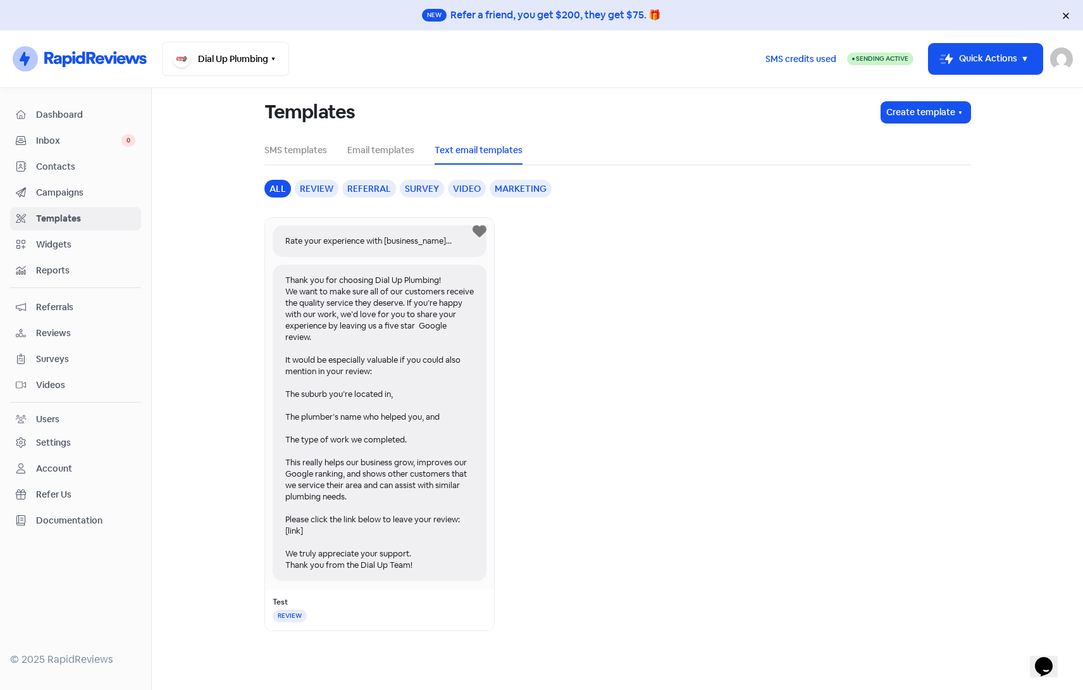
click at [51, 161] on span "Contacts" at bounding box center [85, 166] width 99 height 13
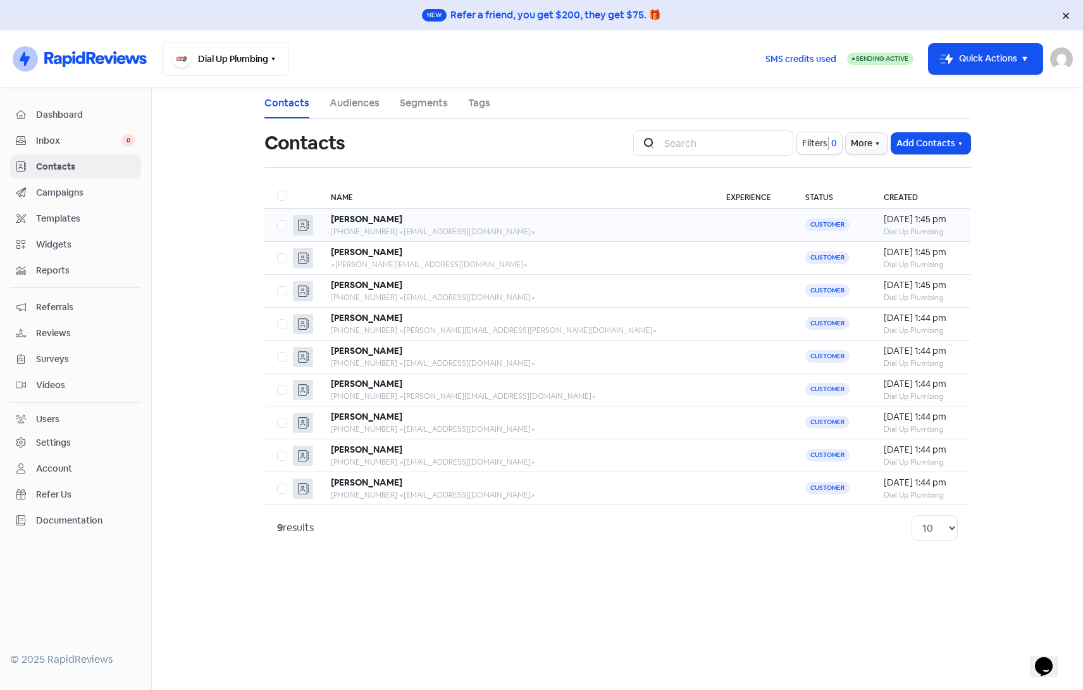
click at [457, 218] on div "Maria Mangahas" at bounding box center [516, 219] width 370 height 13
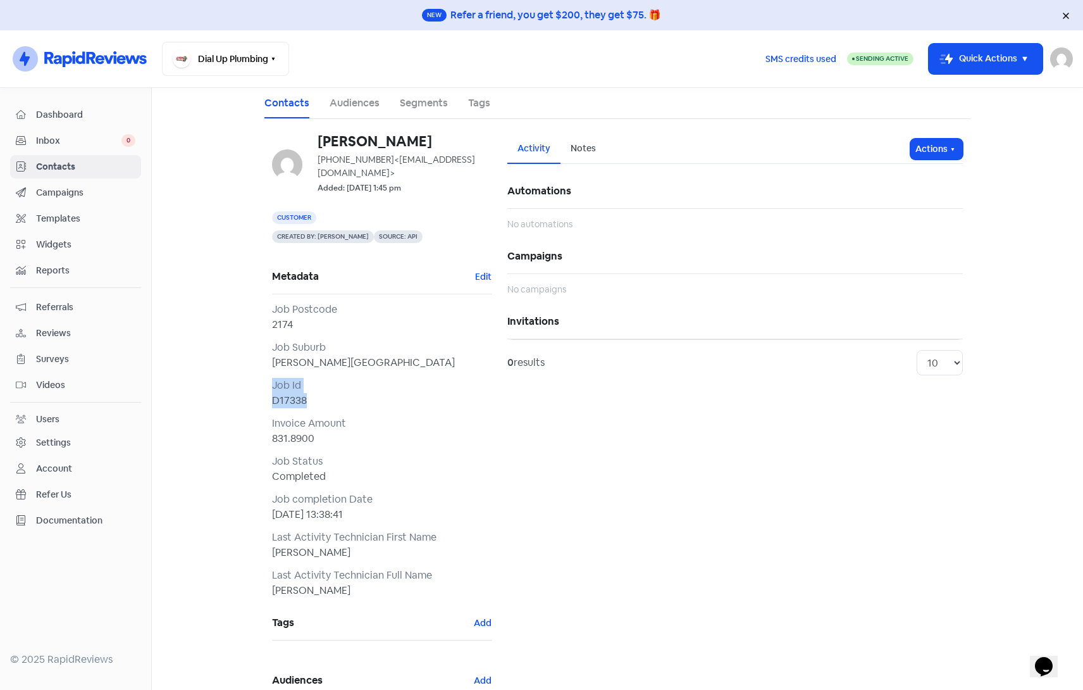
drag, startPoint x: 270, startPoint y: 370, endPoint x: 299, endPoint y: 380, distance: 31.6
click at [299, 380] on div "Job Id D17338" at bounding box center [382, 393] width 220 height 30
drag, startPoint x: 299, startPoint y: 380, endPoint x: 284, endPoint y: 383, distance: 16.0
click at [284, 393] on div "D17338" at bounding box center [382, 400] width 220 height 15
drag, startPoint x: 282, startPoint y: 384, endPoint x: 266, endPoint y: 384, distance: 16.5
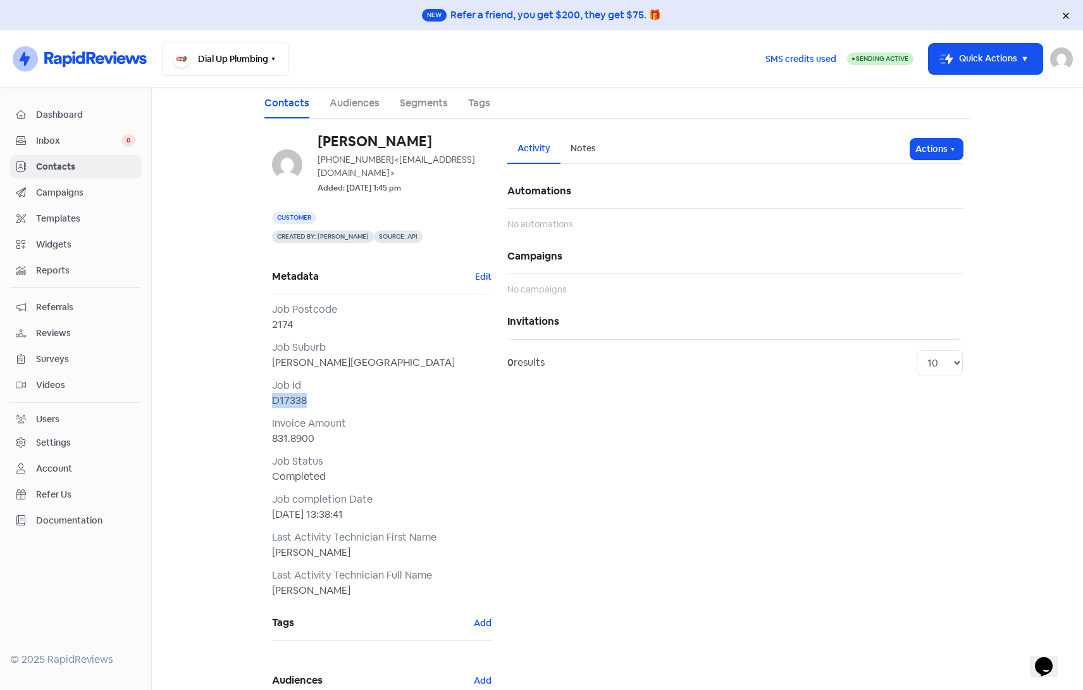
click at [266, 384] on div "Maria Mangahas +61431742063 <olimangahas@gmail.com> Added: 11 Sep 2025, 1:45 pm…" at bounding box center [382, 492] width 235 height 716
click at [278, 393] on div "D17338" at bounding box center [382, 400] width 220 height 15
click at [288, 393] on div "D17338" at bounding box center [382, 400] width 220 height 15
drag, startPoint x: 288, startPoint y: 384, endPoint x: 280, endPoint y: 386, distance: 8.6
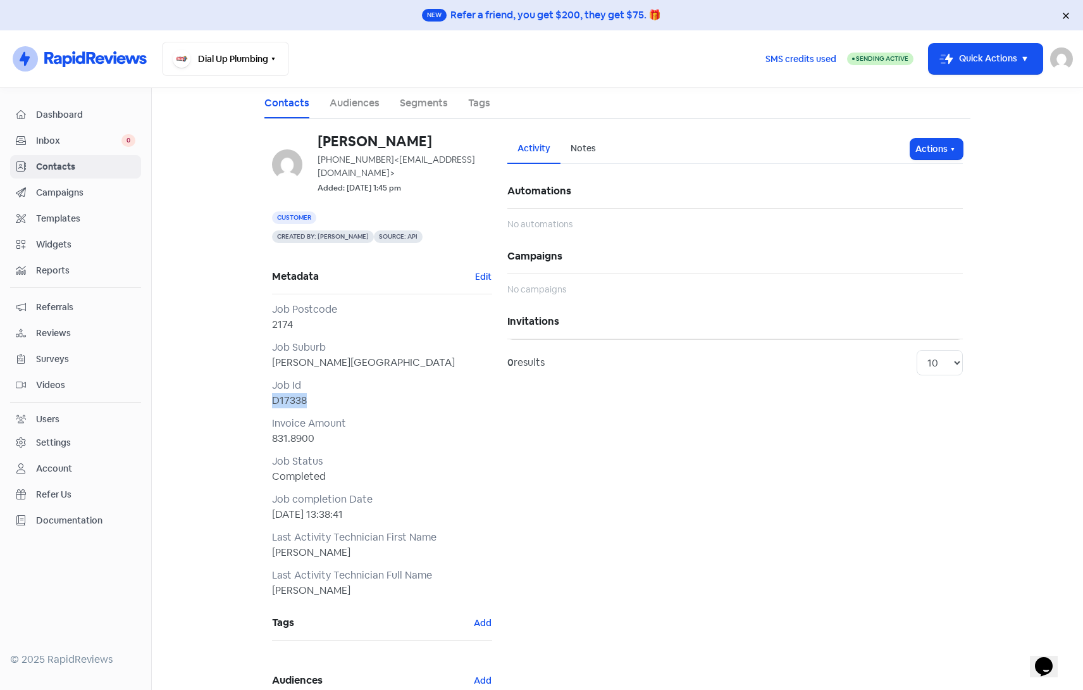
click at [280, 393] on div "D17338" at bounding box center [382, 400] width 220 height 15
drag, startPoint x: 269, startPoint y: 578, endPoint x: 349, endPoint y: 577, distance: 80.4
click at [349, 583] on div "Chris Abrahim" at bounding box center [382, 590] width 220 height 15
click at [339, 583] on div "Chris Abrahim" at bounding box center [382, 590] width 220 height 15
click at [486, 317] on div "2174" at bounding box center [382, 324] width 220 height 15
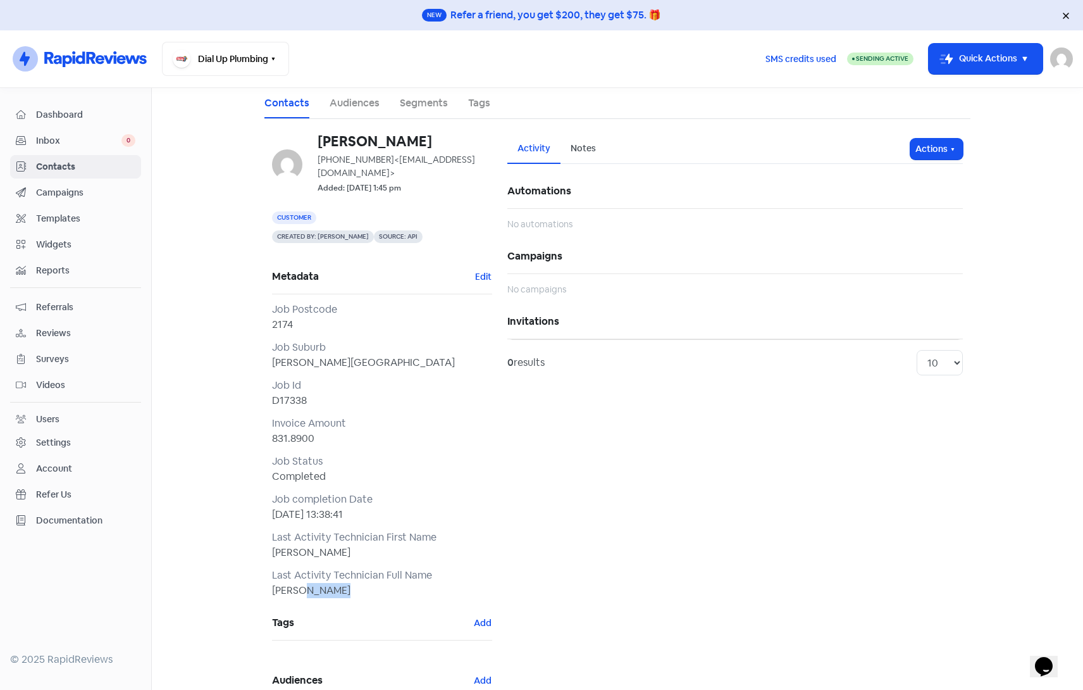
drag, startPoint x: 293, startPoint y: 578, endPoint x: 337, endPoint y: 578, distance: 44.3
click at [337, 583] on div "Chris Abrahim" at bounding box center [382, 590] width 220 height 15
drag, startPoint x: 337, startPoint y: 578, endPoint x: 270, endPoint y: 540, distance: 77.1
click at [272, 545] on div "Chris" at bounding box center [382, 552] width 220 height 15
click at [51, 214] on span "Templates" at bounding box center [85, 218] width 99 height 13
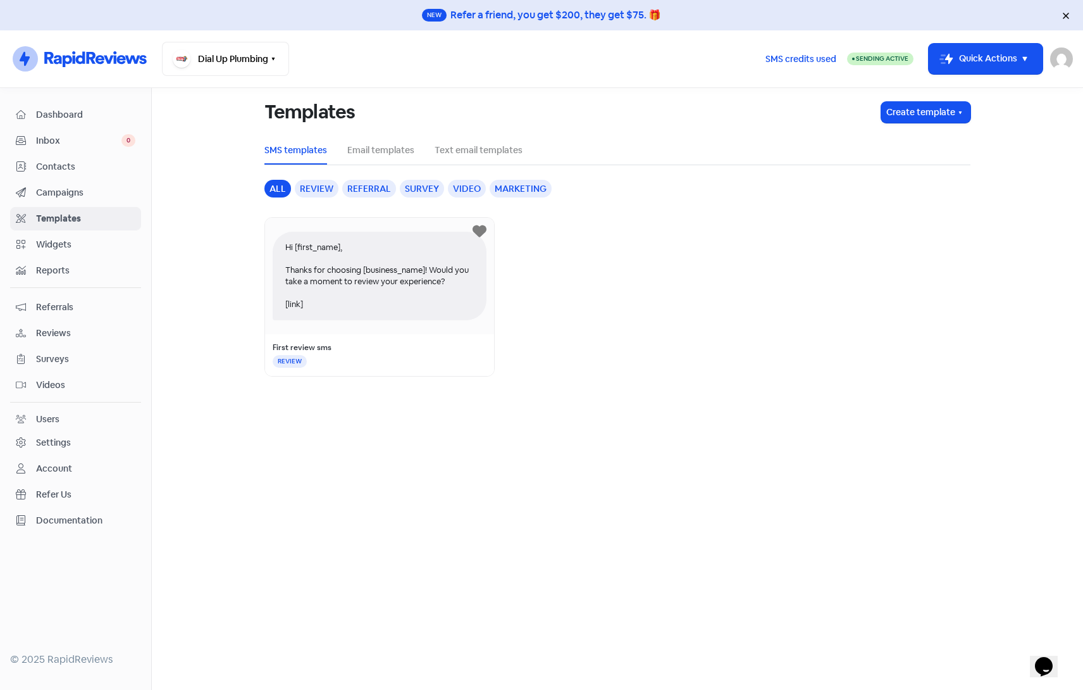
click at [66, 195] on span "Campaigns" at bounding box center [85, 192] width 99 height 13
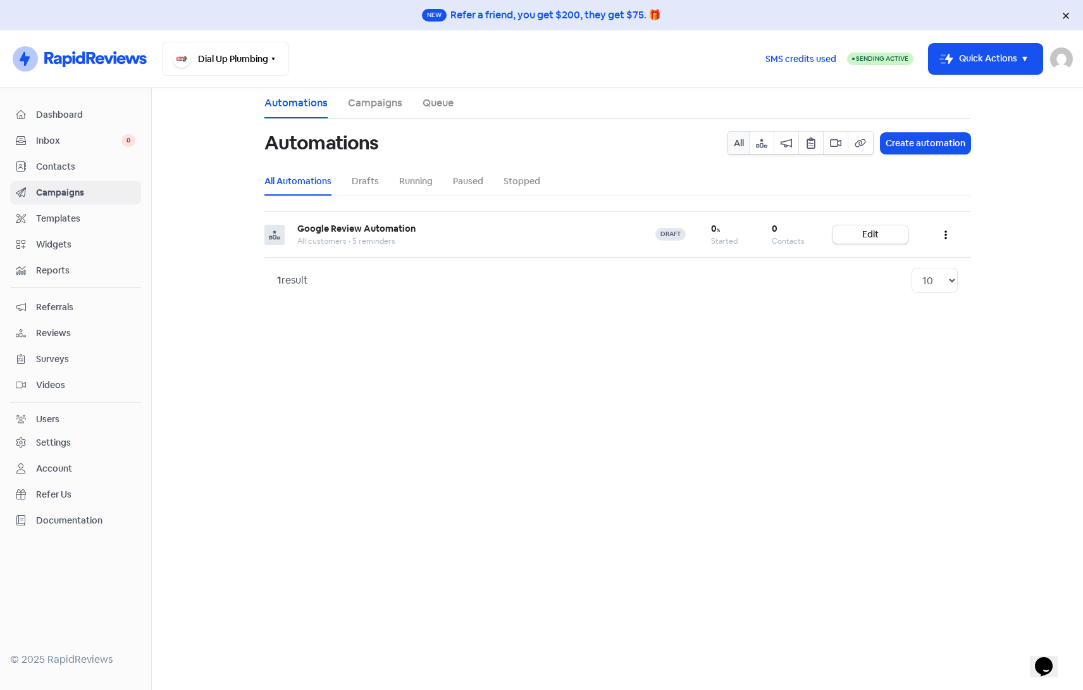
click at [58, 168] on span "Contacts" at bounding box center [85, 166] width 99 height 13
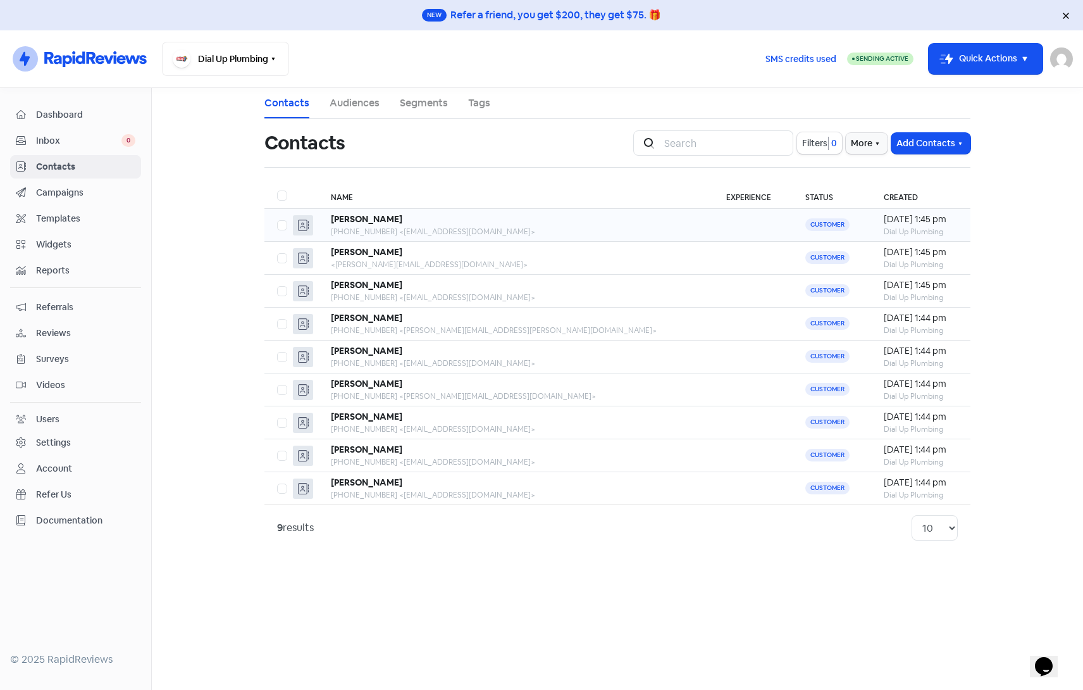
click at [534, 230] on div "+61431742063 <olimangahas@gmail.com>" at bounding box center [516, 231] width 370 height 11
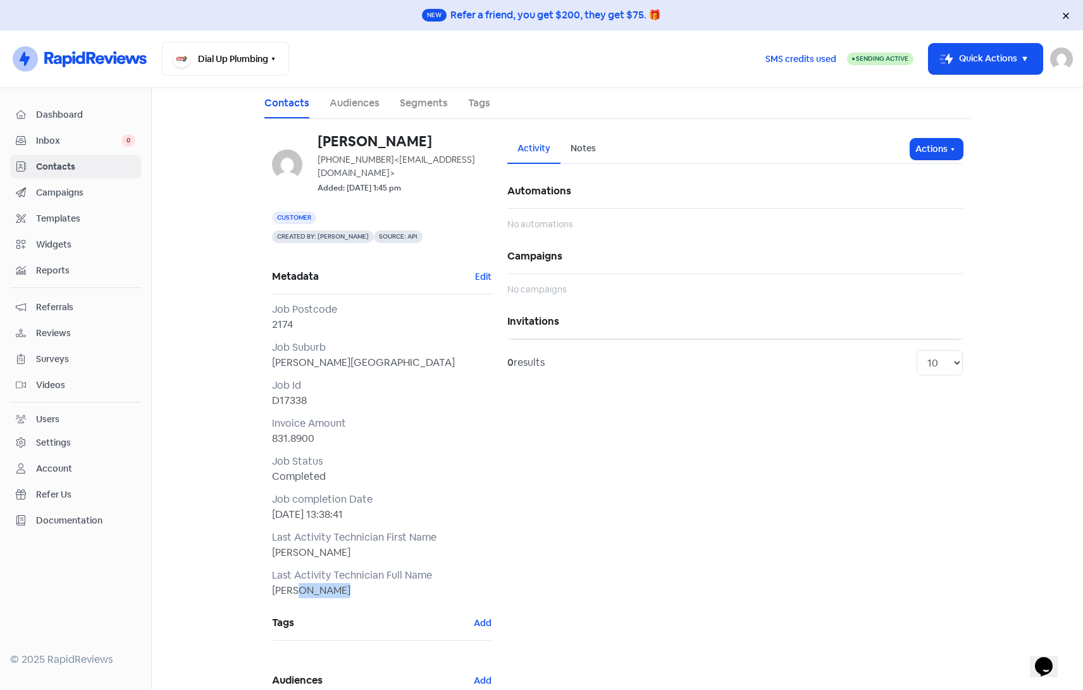
drag, startPoint x: 334, startPoint y: 580, endPoint x: 290, endPoint y: 578, distance: 44.3
click at [290, 583] on div "Chris Abrahim" at bounding box center [382, 590] width 220 height 15
drag, startPoint x: 290, startPoint y: 578, endPoint x: 290, endPoint y: 539, distance: 39.2
click at [290, 545] on div "Chris" at bounding box center [382, 552] width 220 height 15
click at [52, 196] on span "Campaigns" at bounding box center [85, 192] width 99 height 13
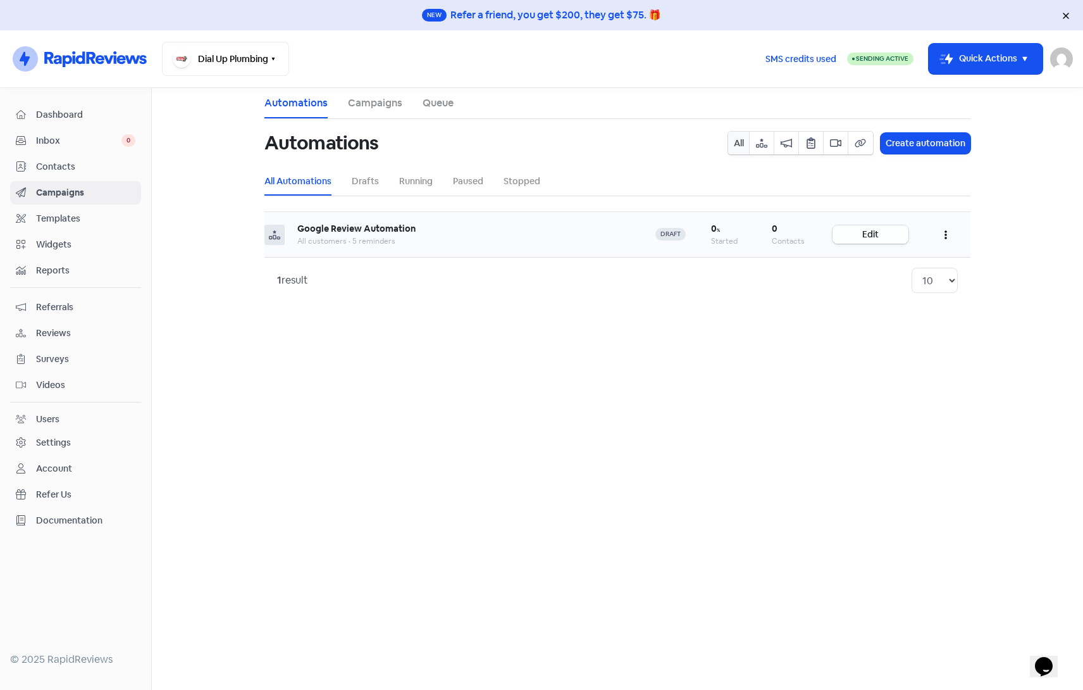
click at [886, 232] on link "Edit" at bounding box center [871, 234] width 76 height 18
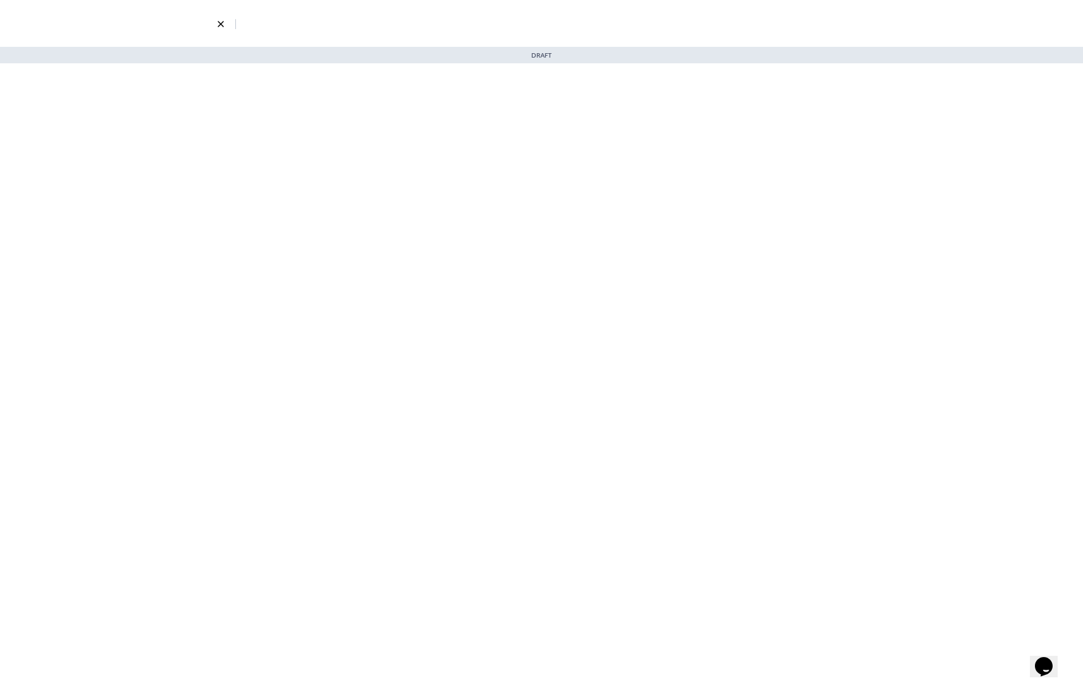
select select "3735"
select select "3"
select select "5"
select select "9"
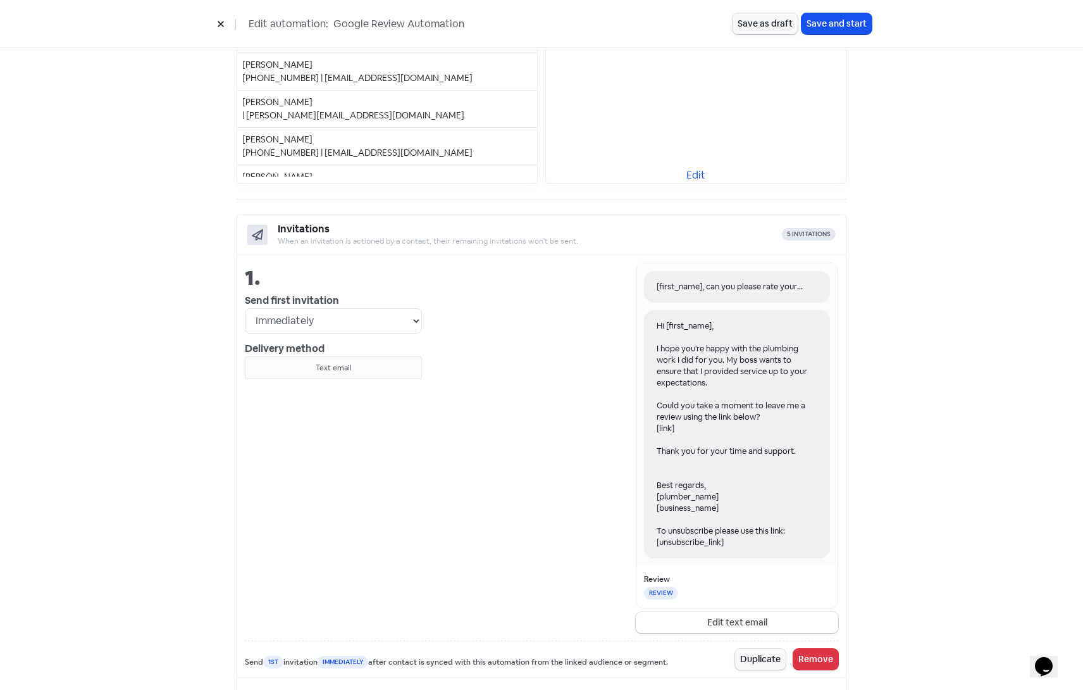
scroll to position [316, 0]
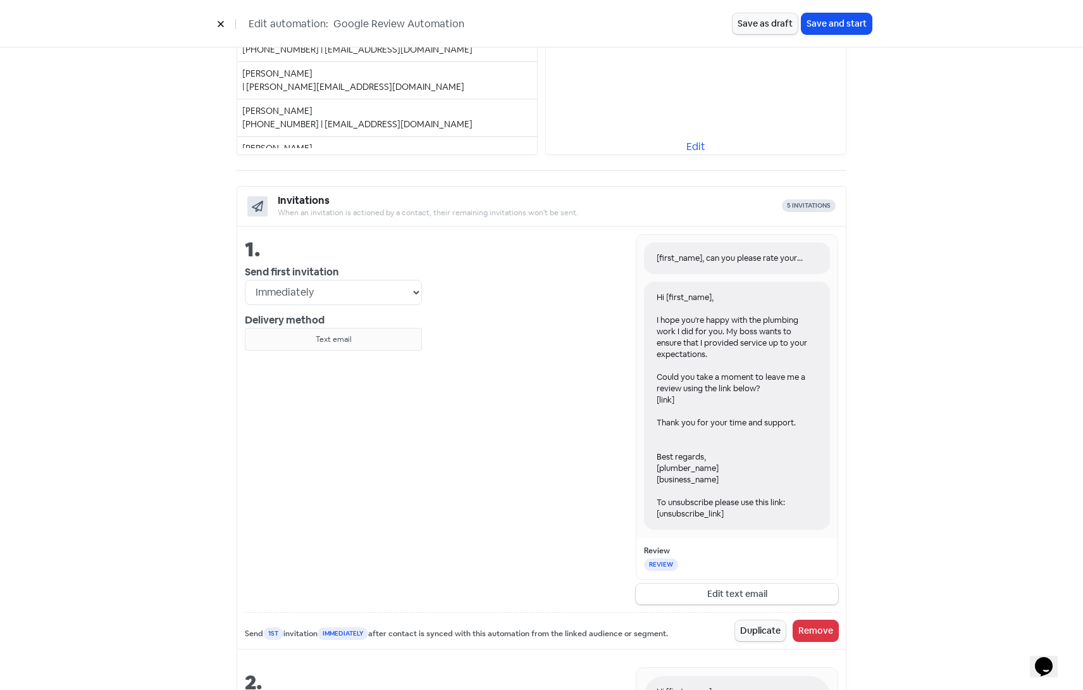
click at [675, 470] on div "Hi [first_name], I hope you're happy with the plumbing work I did for you. My b…" at bounding box center [737, 406] width 186 height 248
click at [703, 468] on div "Hi [first_name], I hope you're happy with the plumbing work I did for you. My b…" at bounding box center [737, 406] width 186 height 248
click at [735, 588] on button "Edit text email" at bounding box center [737, 593] width 203 height 21
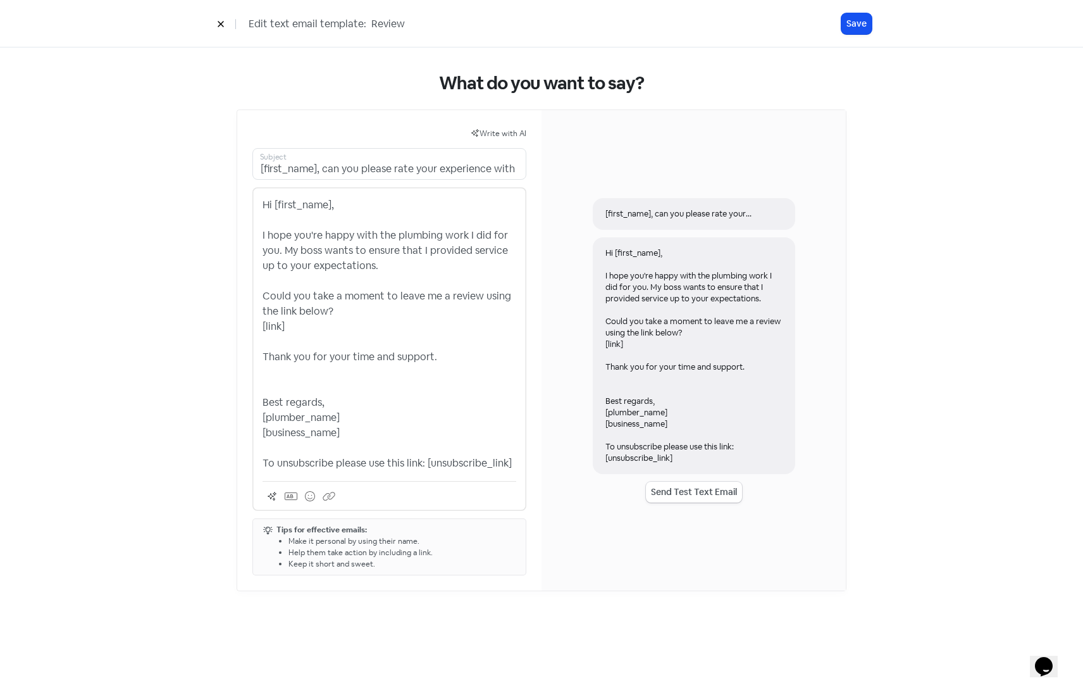
drag, startPoint x: 261, startPoint y: 417, endPoint x: 342, endPoint y: 418, distance: 81.0
click at [342, 418] on div "Hi [first_name], I hope you're happy with the plumbing work I did for you. My b…" at bounding box center [390, 348] width 274 height 323
click at [346, 419] on p "Hi [first_name], I hope you're happy with the plumbing work I did for you. My b…" at bounding box center [390, 333] width 254 height 273
drag, startPoint x: 349, startPoint y: 419, endPoint x: 255, endPoint y: 420, distance: 93.7
click at [255, 420] on div "Hi [first_name], I hope you're happy with the plumbing work I did for you. My b…" at bounding box center [390, 348] width 274 height 323
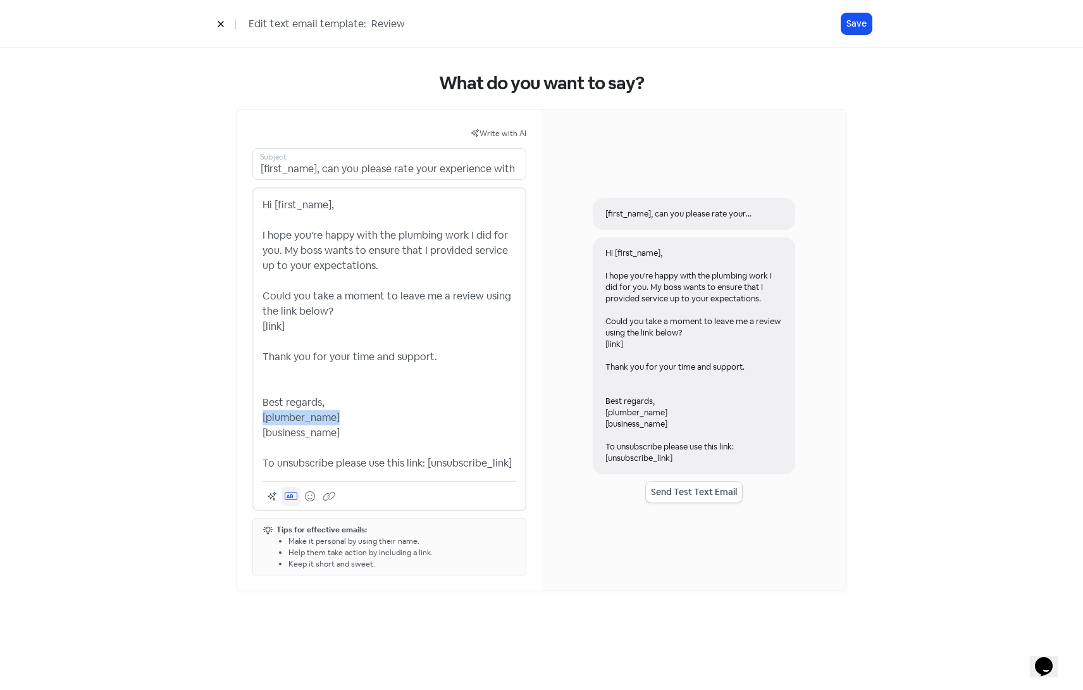
click at [290, 491] on icon at bounding box center [291, 496] width 13 height 10
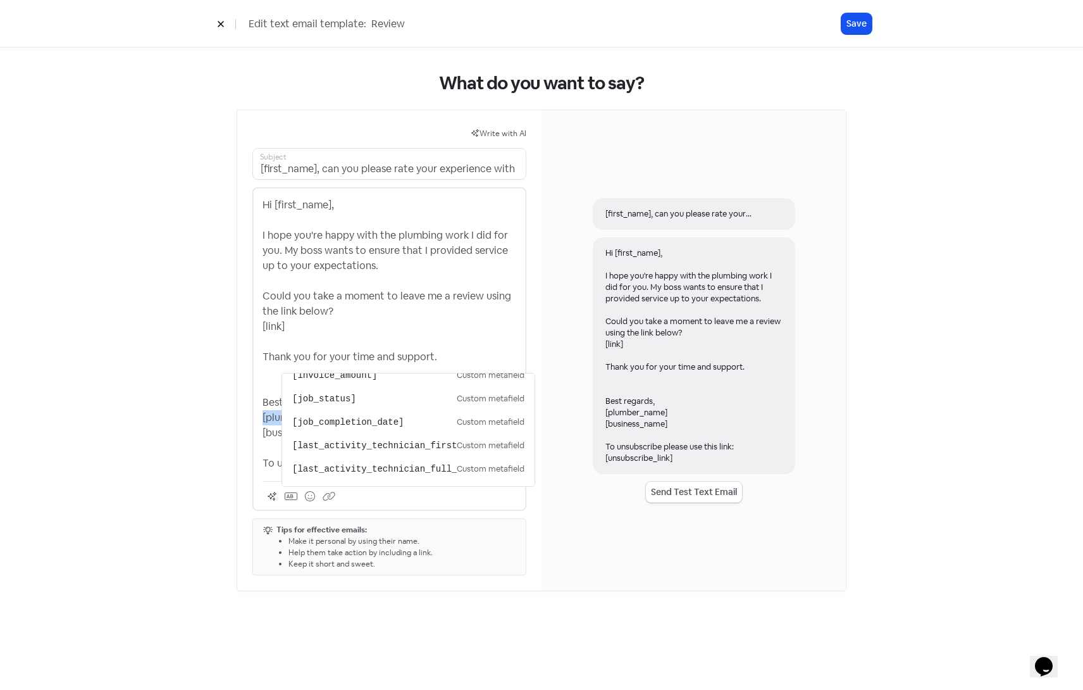
scroll to position [197, 0]
click at [232, 382] on div "What do you want to say? Write with AI [first_name], can you please rate your e…" at bounding box center [541, 331] width 661 height 569
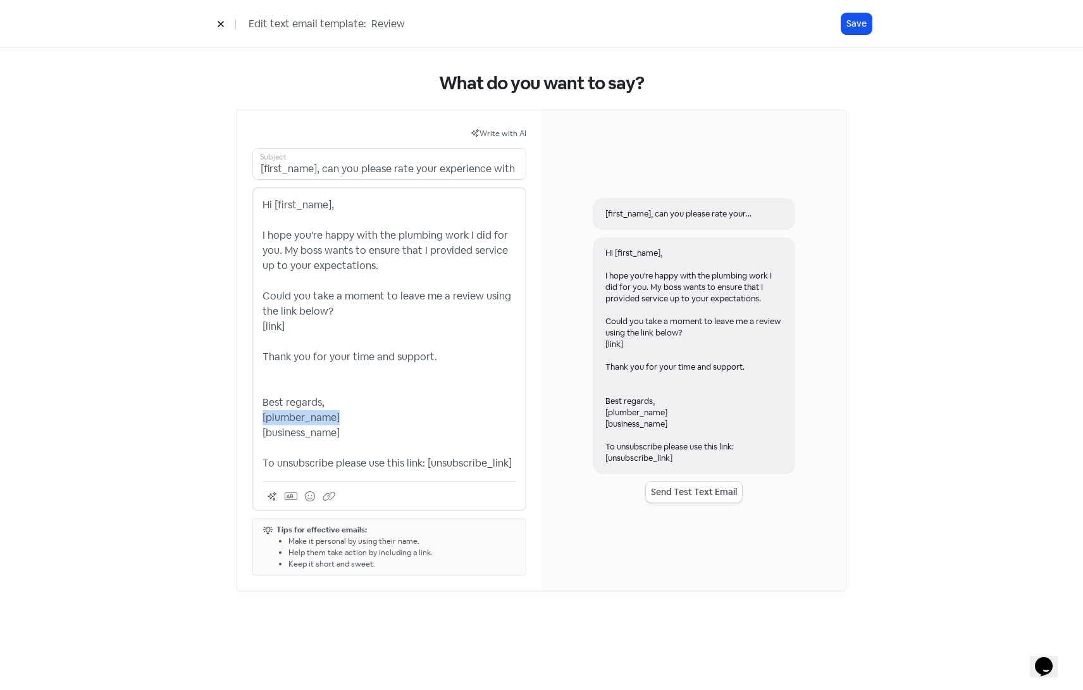
drag, startPoint x: 342, startPoint y: 417, endPoint x: 257, endPoint y: 417, distance: 85.4
click at [257, 417] on div "Hi [first_name], I hope you're happy with the plumbing work I did for you. My b…" at bounding box center [390, 348] width 274 height 323
click at [295, 497] on icon at bounding box center [291, 496] width 13 height 10
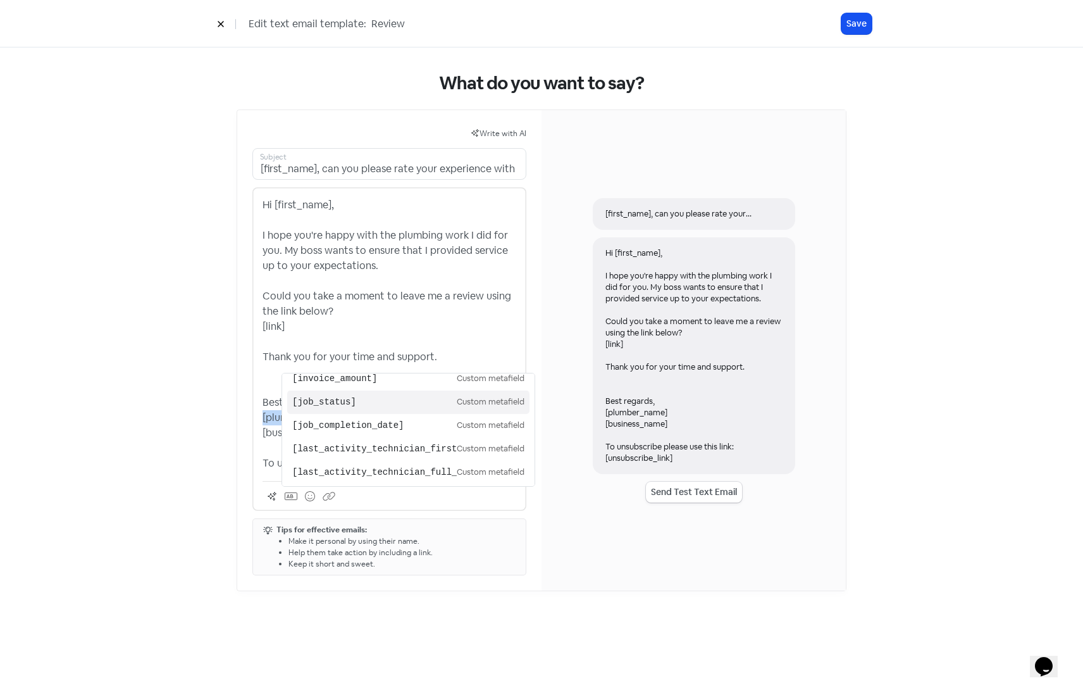
scroll to position [190, 0]
click at [411, 439] on pre "[last_activity_technician_first_name]" at bounding box center [374, 445] width 165 height 13
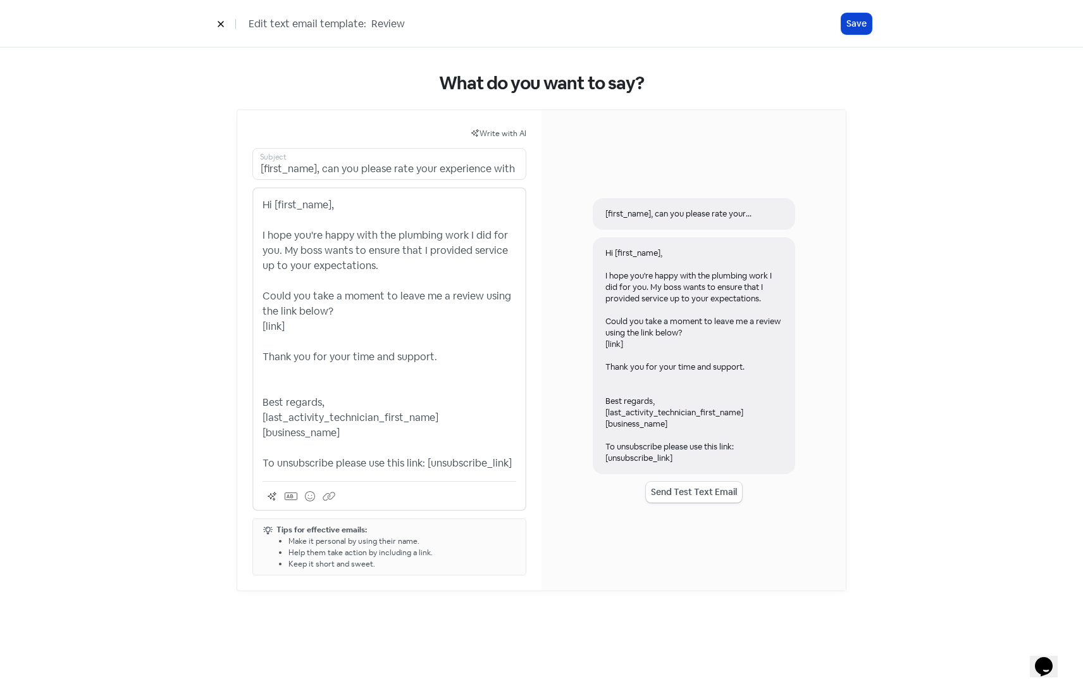
click at [856, 25] on button "Save" at bounding box center [857, 23] width 30 height 21
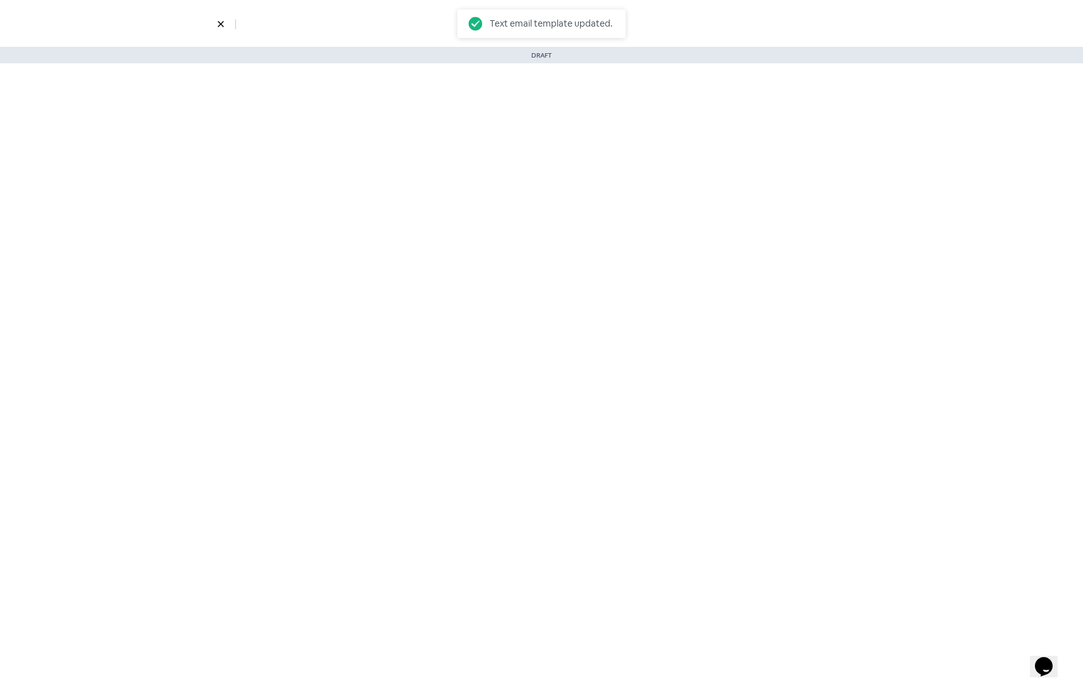
select select "3735"
select select "3"
select select "5"
select select "9"
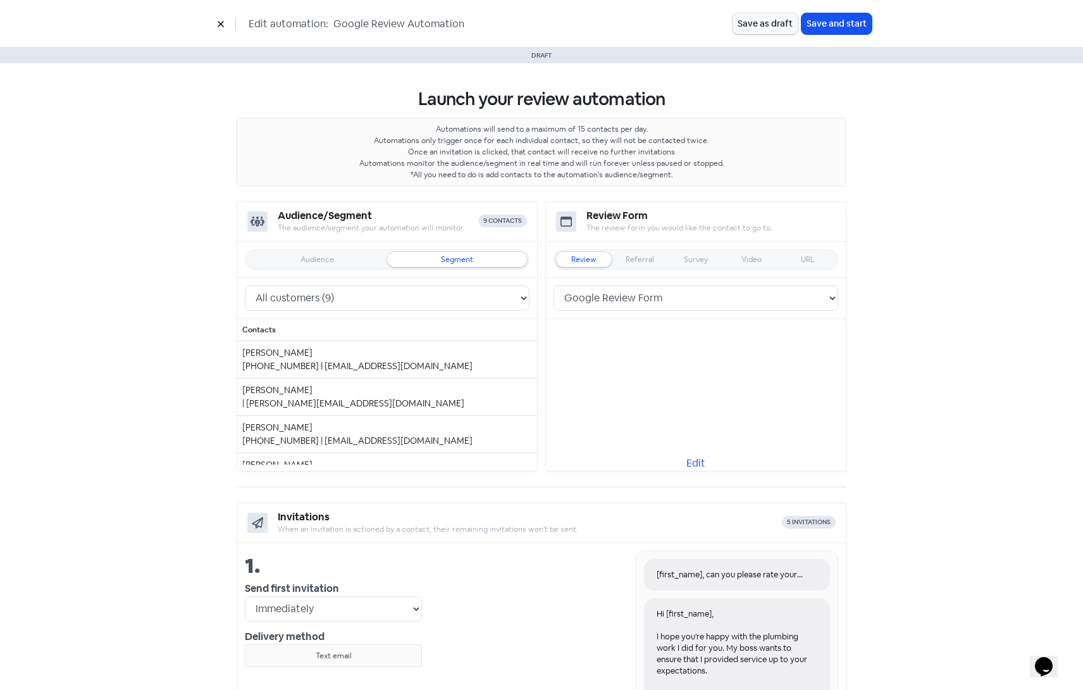
click at [216, 20] on button at bounding box center [220, 24] width 19 height 22
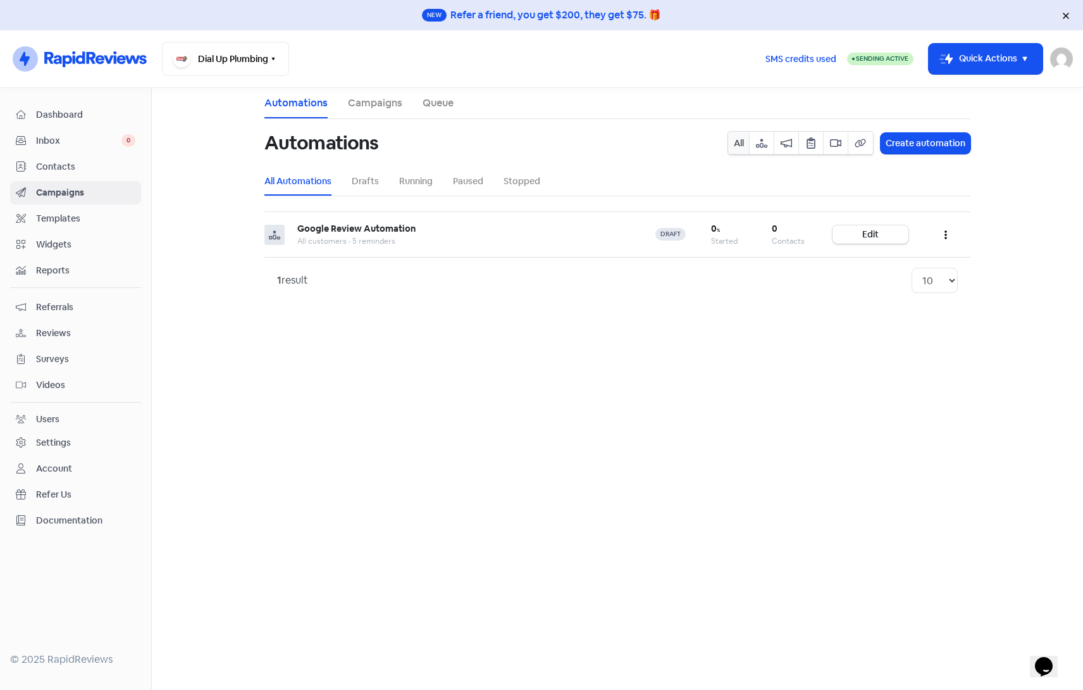
click at [54, 161] on span "Contacts" at bounding box center [85, 166] width 99 height 13
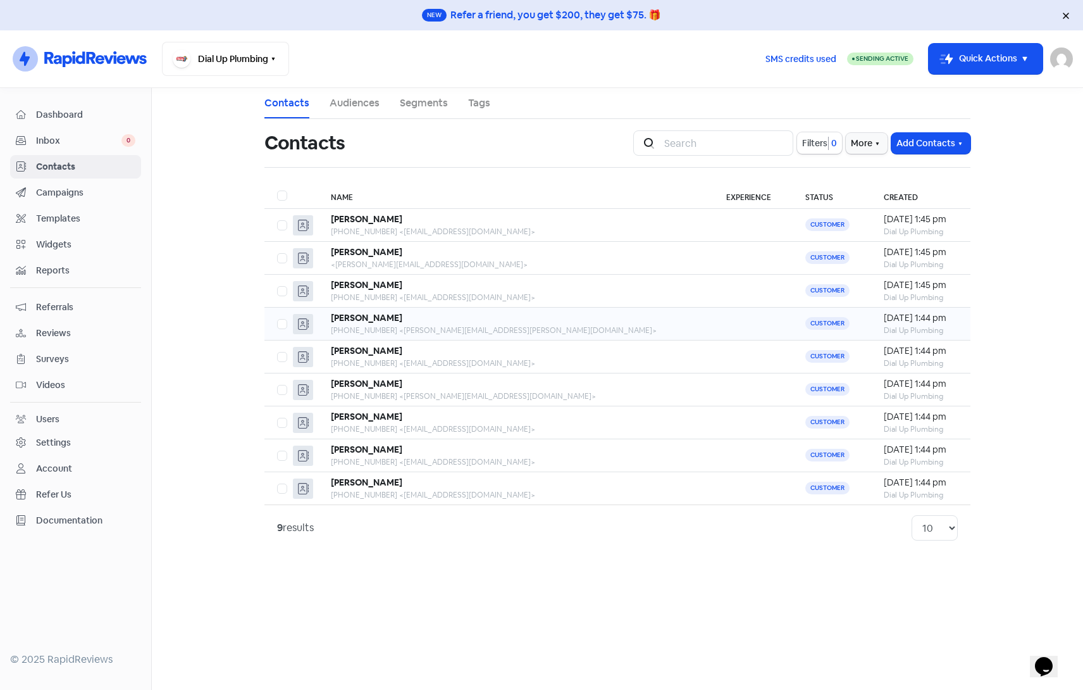
click at [532, 326] on div "+61447961716 <ashley.hayley.jones@outlook.com>" at bounding box center [516, 330] width 370 height 11
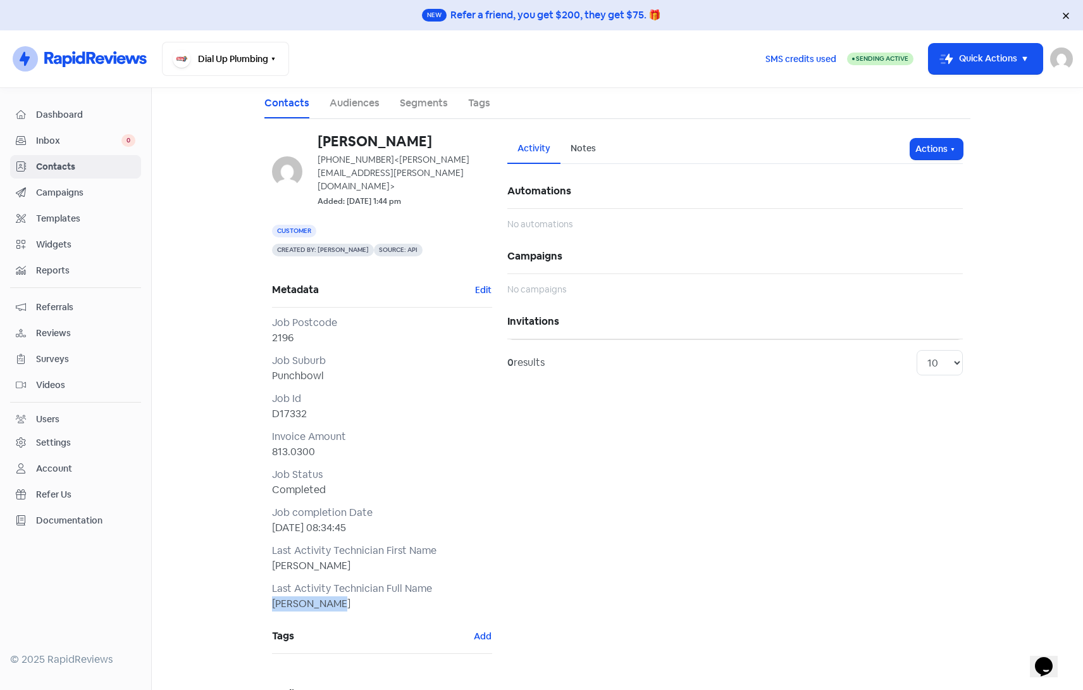
drag, startPoint x: 332, startPoint y: 592, endPoint x: 257, endPoint y: 594, distance: 75.3
click at [257, 594] on div "Contacts Audiences Segments Tags Ashley Jones +61447961716 <ashley.hayley.jones…" at bounding box center [617, 483] width 721 height 790
click at [220, 325] on main "Contacts Audiences Segments Tags Ashley Jones +61447961716 <ashley.hayley.jones…" at bounding box center [618, 389] width 932 height 602
click at [410, 98] on link "Segments" at bounding box center [424, 103] width 48 height 15
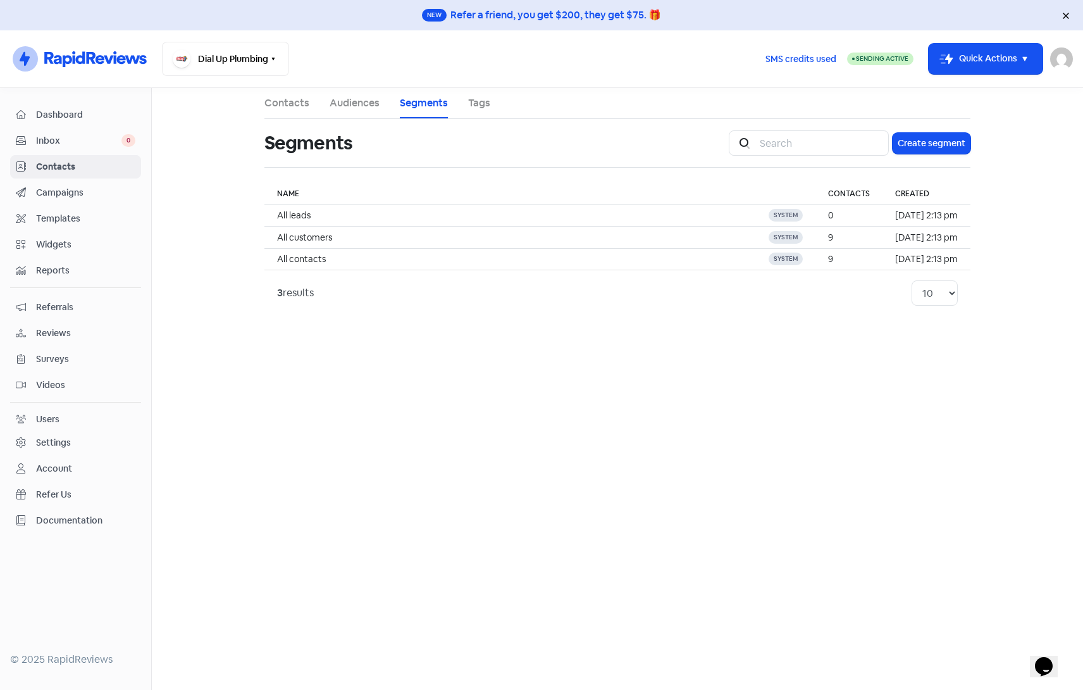
click at [49, 193] on span "Campaigns" at bounding box center [85, 192] width 99 height 13
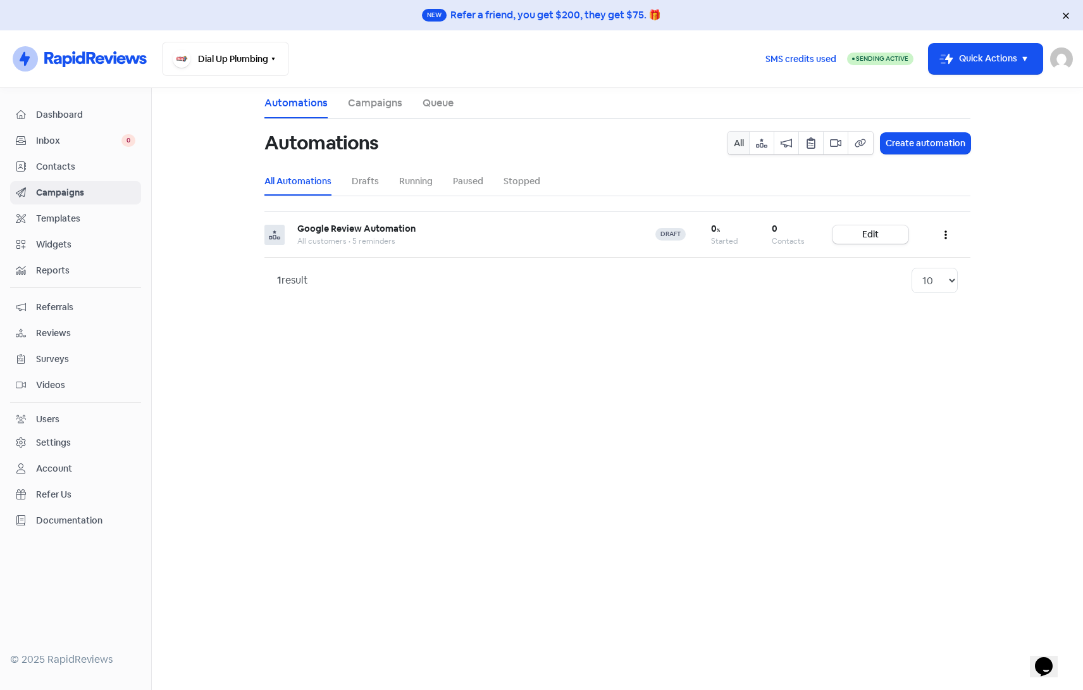
click at [466, 301] on div "1 result 10 20 30 50 100" at bounding box center [618, 280] width 706 height 46
click at [424, 313] on main "Automations Campaigns Queue Automations All Create automation All Automations D…" at bounding box center [618, 389] width 932 height 602
click at [72, 168] on span "Contacts" at bounding box center [85, 166] width 99 height 13
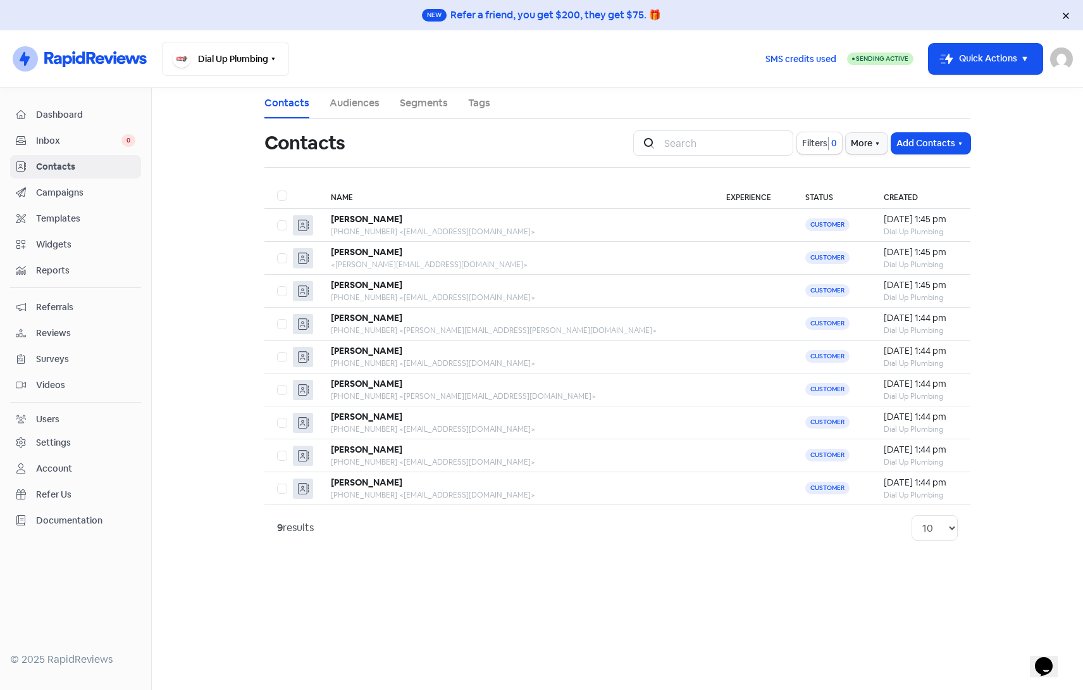
click at [58, 337] on span "Reviews" at bounding box center [85, 333] width 99 height 13
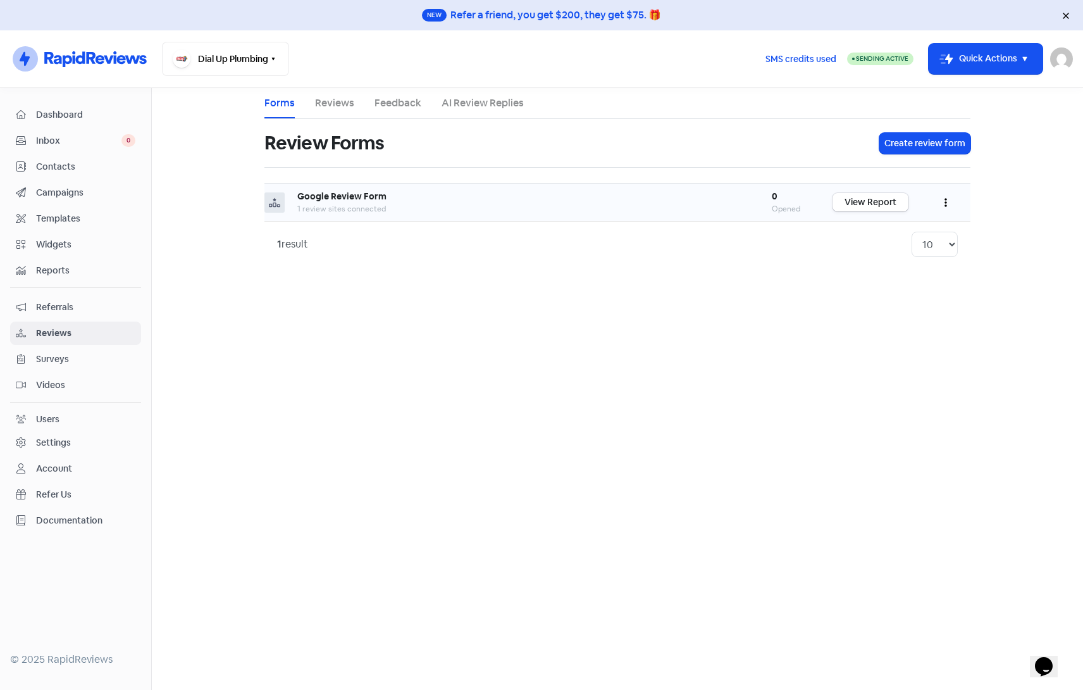
click at [947, 197] on icon "button" at bounding box center [946, 202] width 3 height 10
click at [885, 229] on link "Preview" at bounding box center [904, 234] width 106 height 25
click at [55, 446] on div "Settings" at bounding box center [53, 442] width 35 height 13
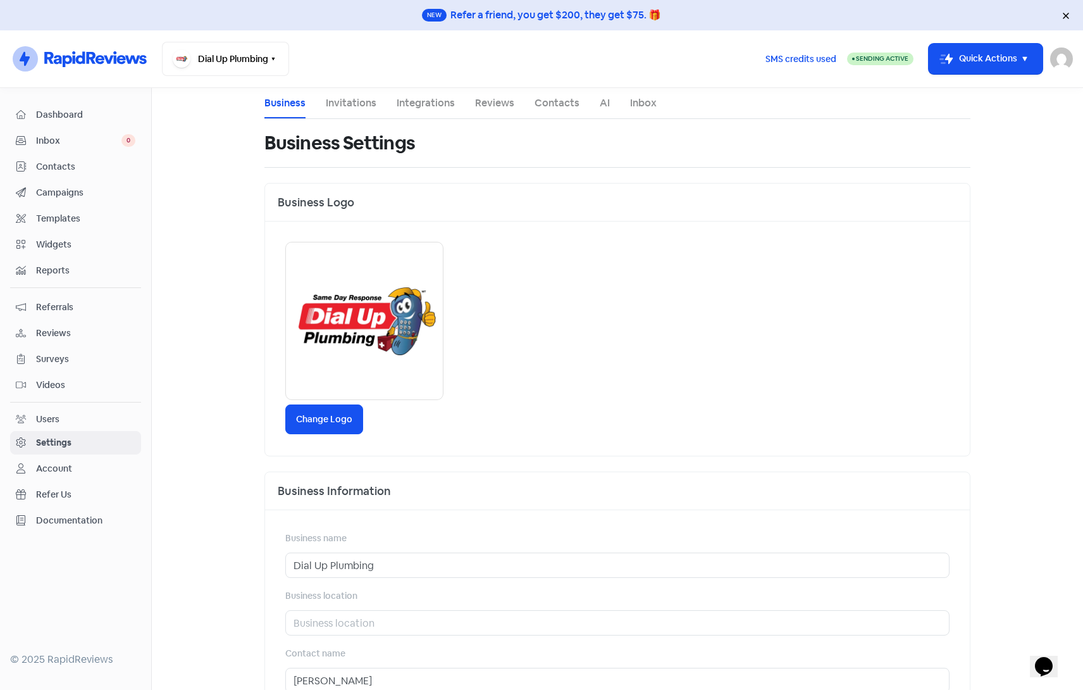
click at [483, 102] on link "Reviews" at bounding box center [494, 103] width 39 height 15
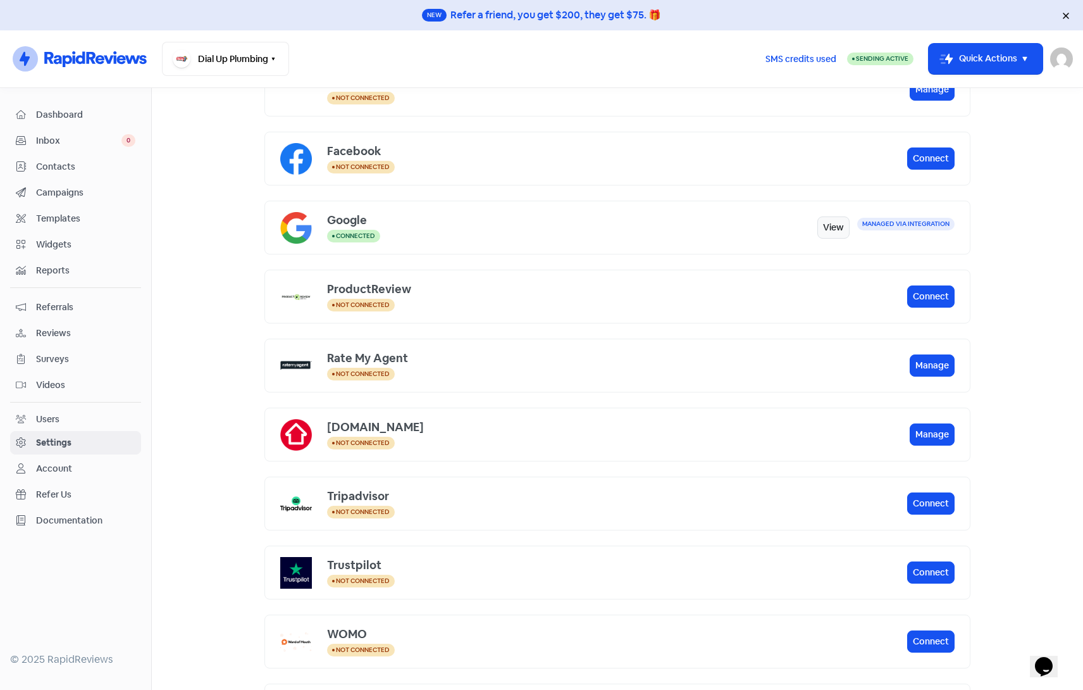
scroll to position [253, 0]
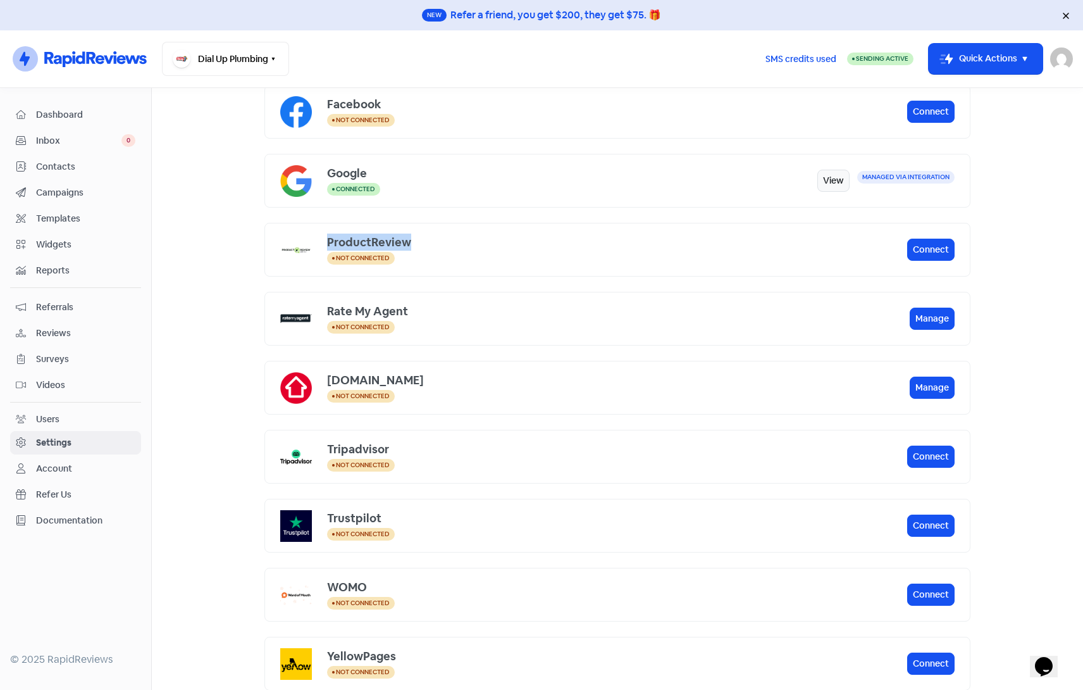
drag, startPoint x: 416, startPoint y: 242, endPoint x: 323, endPoint y: 243, distance: 93.0
click at [327, 243] on div "ProductReview" at bounding box center [617, 242] width 580 height 17
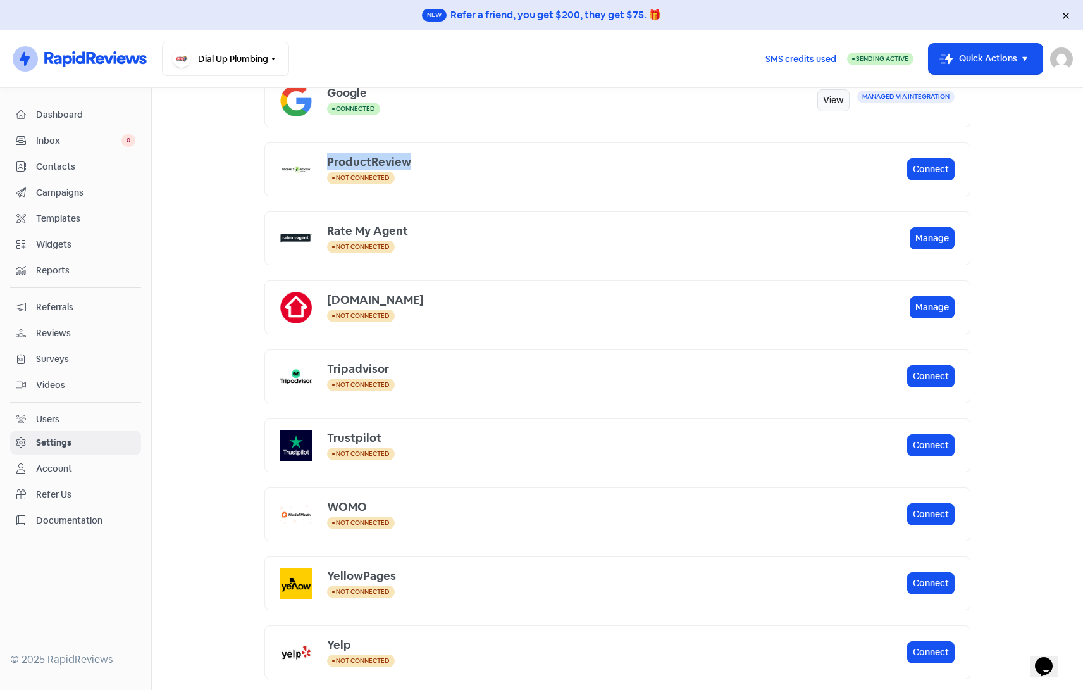
scroll to position [338, 0]
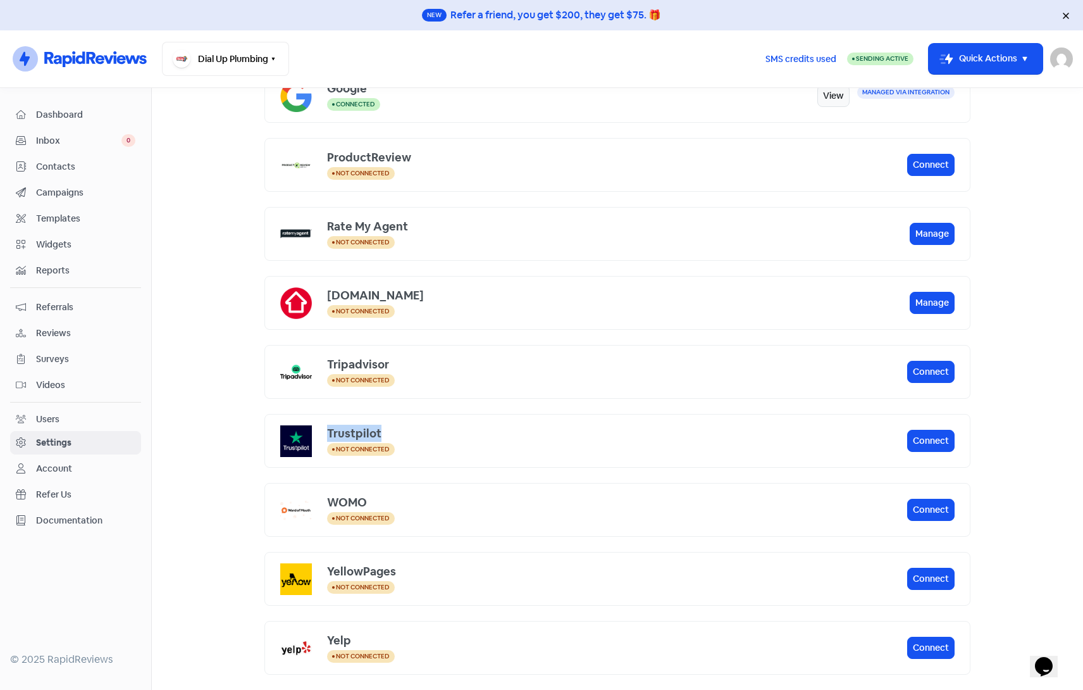
drag, startPoint x: 324, startPoint y: 434, endPoint x: 380, endPoint y: 435, distance: 56.4
click at [380, 435] on div "Trustpilot" at bounding box center [617, 433] width 580 height 17
drag, startPoint x: 380, startPoint y: 435, endPoint x: 473, endPoint y: 449, distance: 93.3
click at [473, 449] on div "Not connected" at bounding box center [617, 449] width 580 height 15
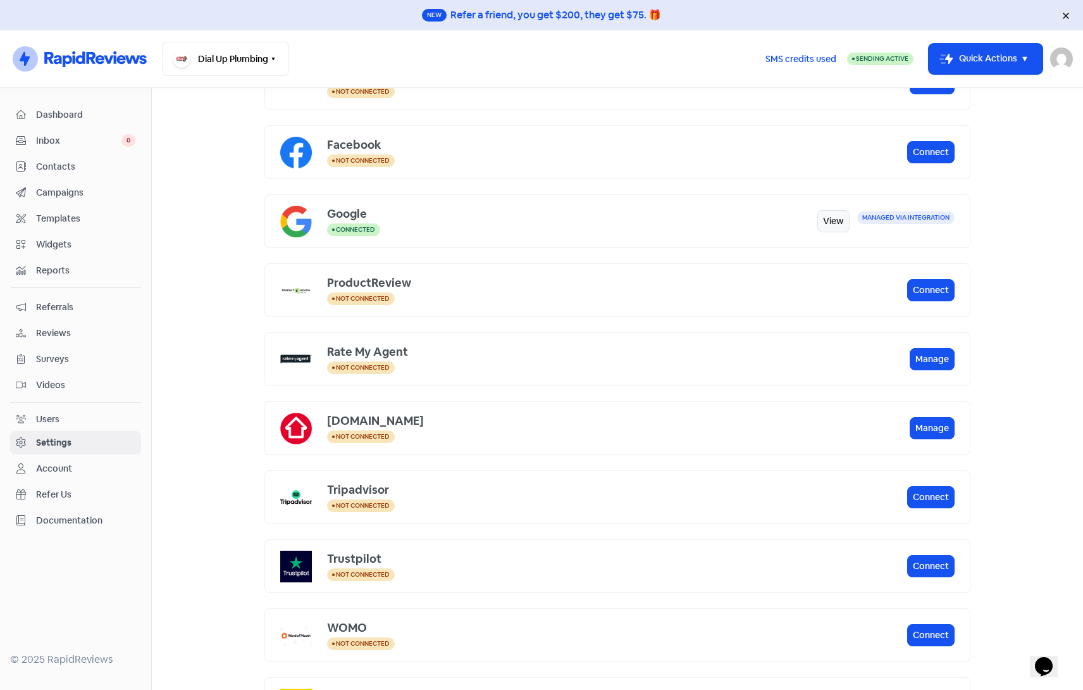
scroll to position [211, 0]
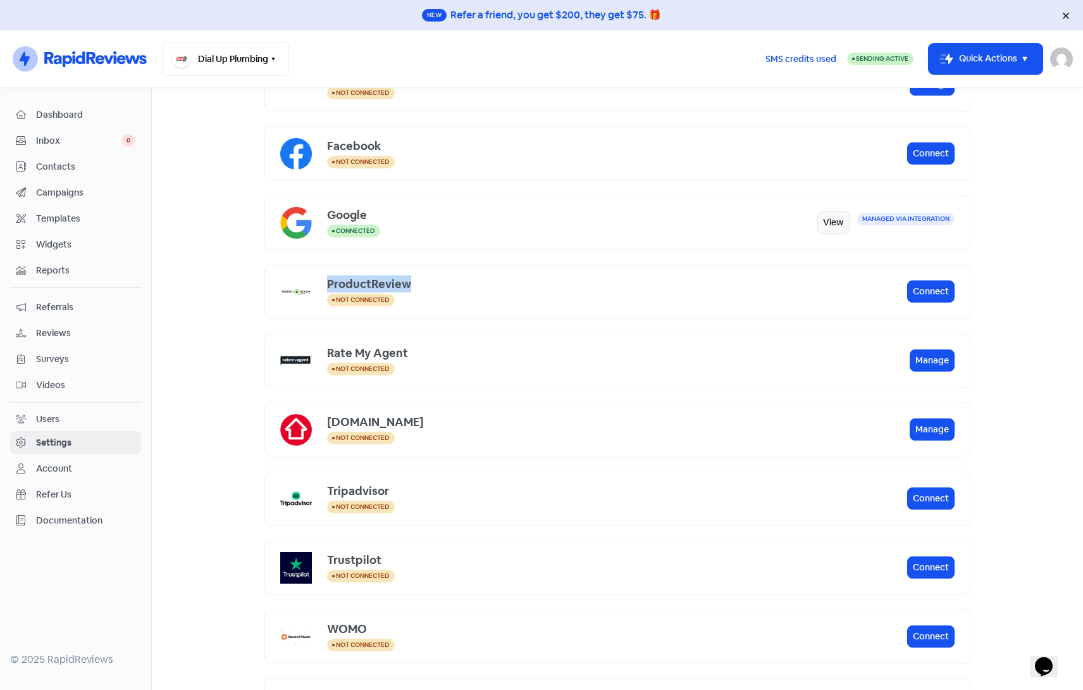
drag, startPoint x: 324, startPoint y: 281, endPoint x: 404, endPoint y: 287, distance: 79.9
click at [404, 287] on div "ProductReview" at bounding box center [617, 283] width 580 height 17
drag, startPoint x: 404, startPoint y: 287, endPoint x: 437, endPoint y: 292, distance: 34.0
click at [437, 292] on div "Not connected" at bounding box center [617, 299] width 580 height 15
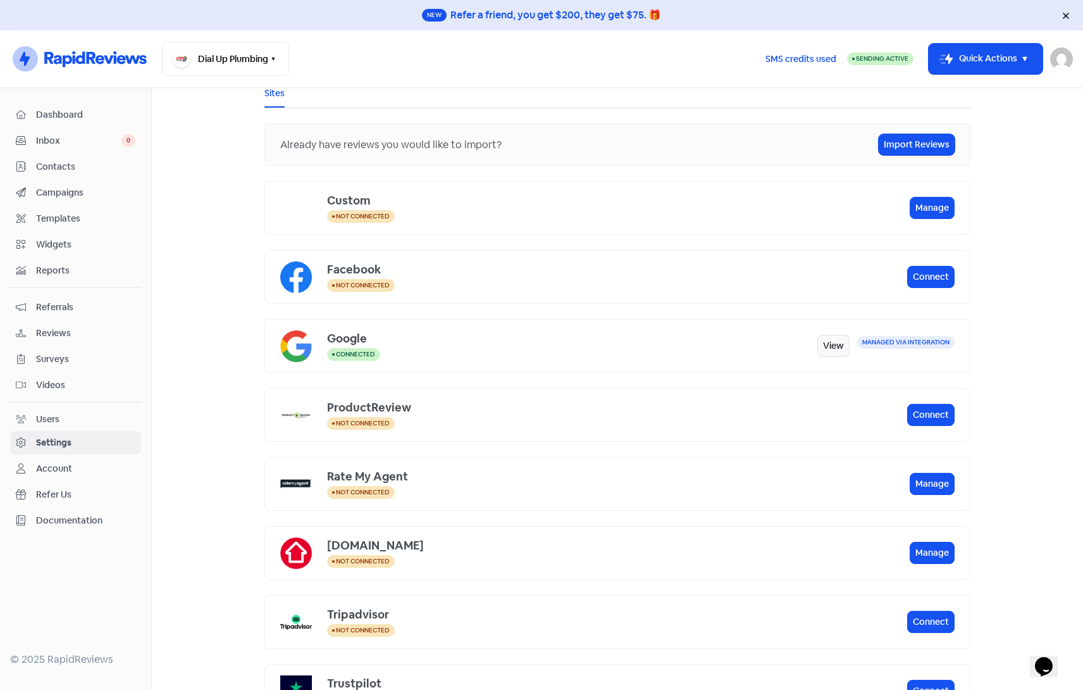
scroll to position [85, 0]
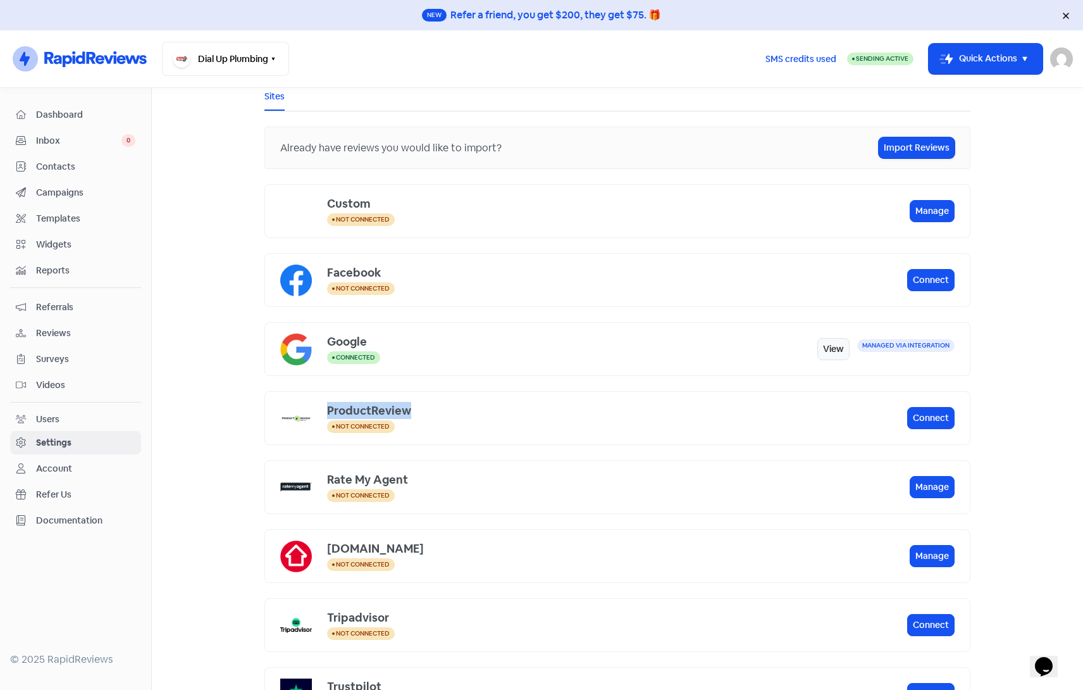
drag, startPoint x: 324, startPoint y: 409, endPoint x: 402, endPoint y: 410, distance: 77.9
click at [402, 410] on div "ProductReview" at bounding box center [617, 410] width 580 height 17
click at [48, 332] on span "Reviews" at bounding box center [85, 333] width 99 height 13
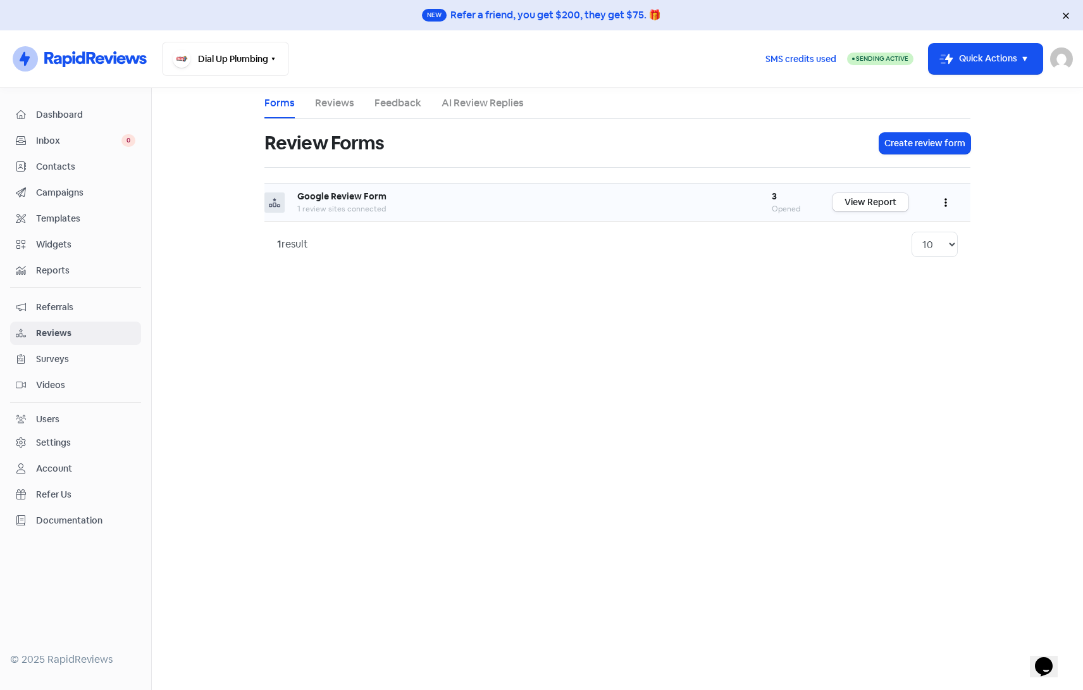
click at [948, 204] on button "button" at bounding box center [946, 202] width 24 height 30
click at [880, 257] on link "Edit" at bounding box center [904, 259] width 106 height 25
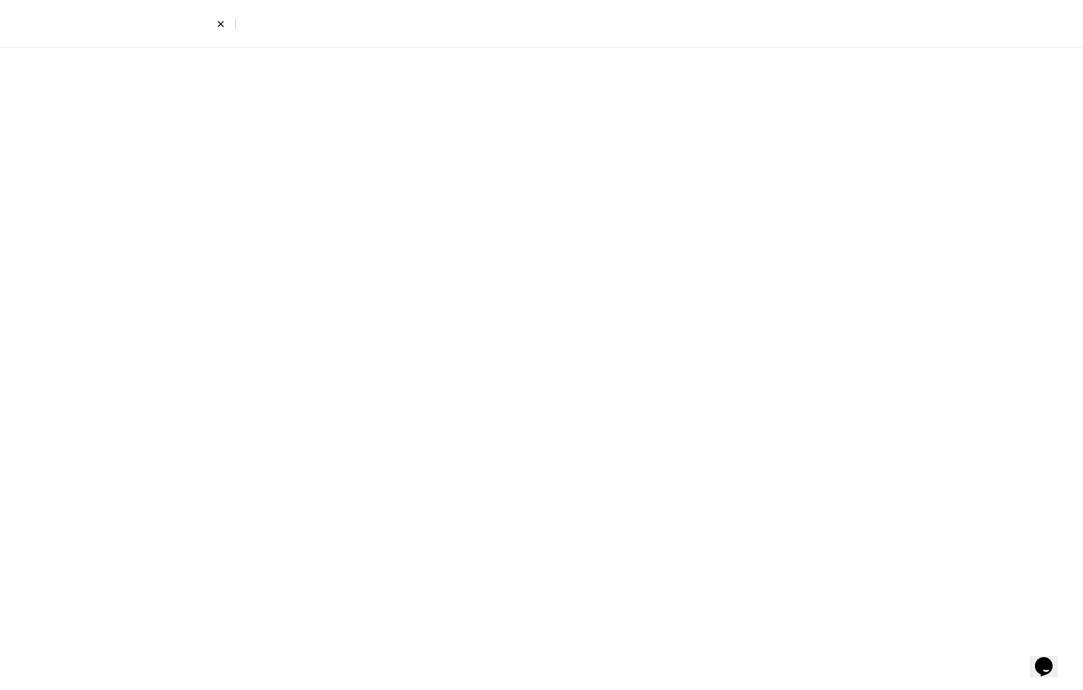
select select "4"
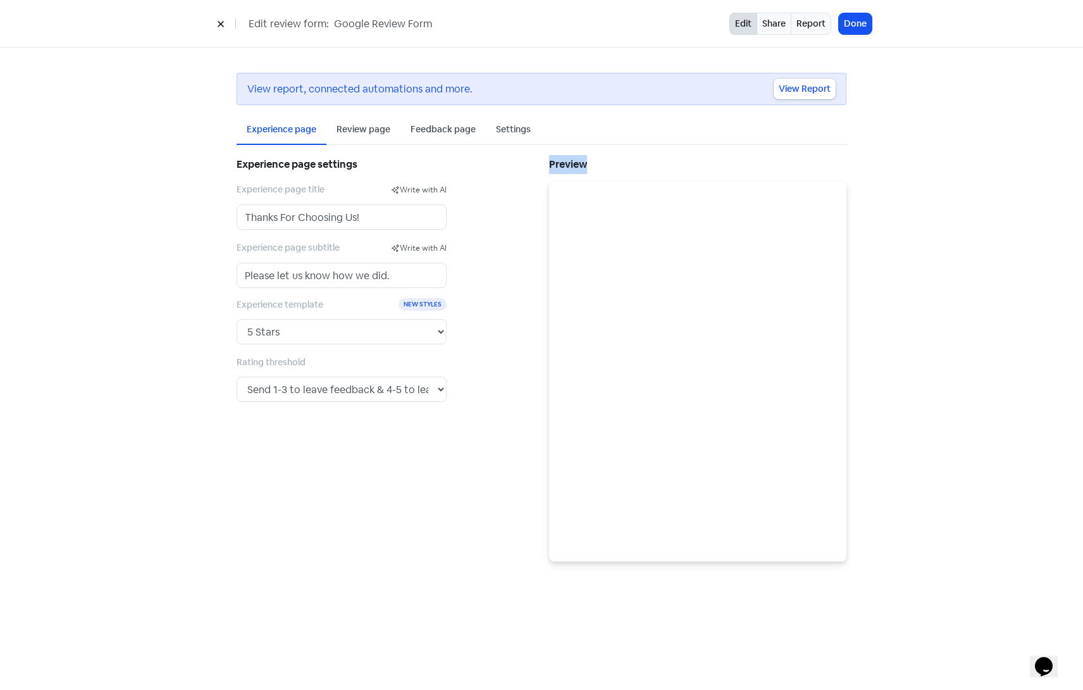
drag, startPoint x: 551, startPoint y: 163, endPoint x: 585, endPoint y: 165, distance: 34.2
click at [585, 165] on h5 "Preview" at bounding box center [697, 164] width 297 height 19
drag, startPoint x: 585, startPoint y: 165, endPoint x: 572, endPoint y: 165, distance: 13.3
click at [572, 165] on h5 "Preview" at bounding box center [697, 164] width 297 height 19
click at [221, 23] on icon at bounding box center [221, 24] width 8 height 8
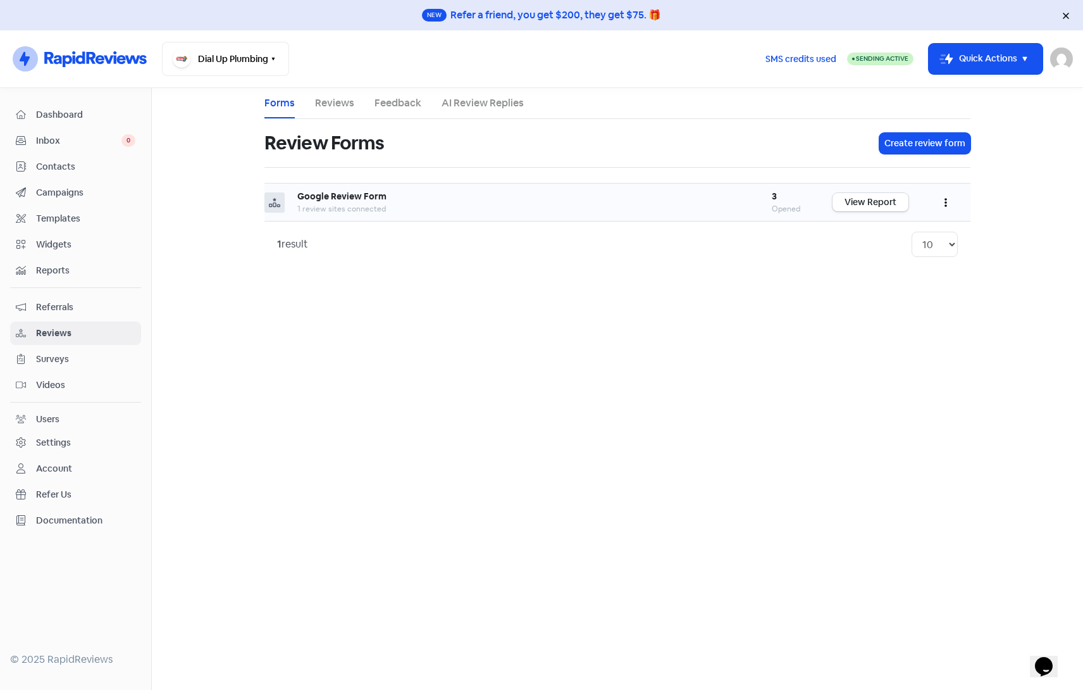
click at [943, 201] on button "button" at bounding box center [946, 202] width 24 height 30
click at [878, 263] on link "Edit" at bounding box center [904, 259] width 106 height 25
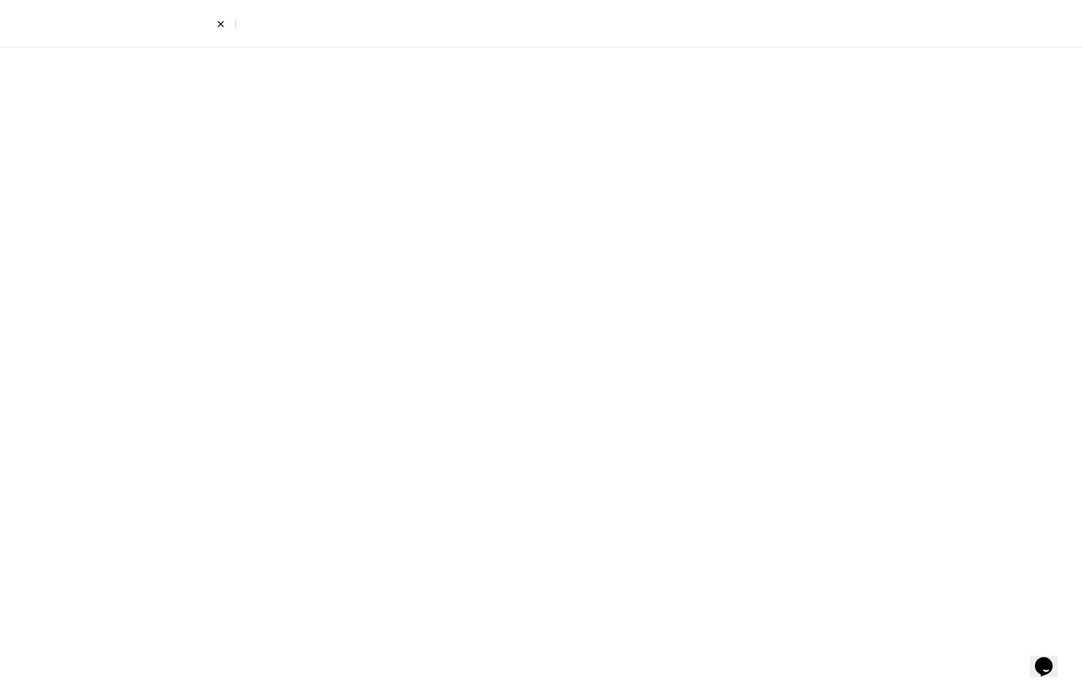
select select "4"
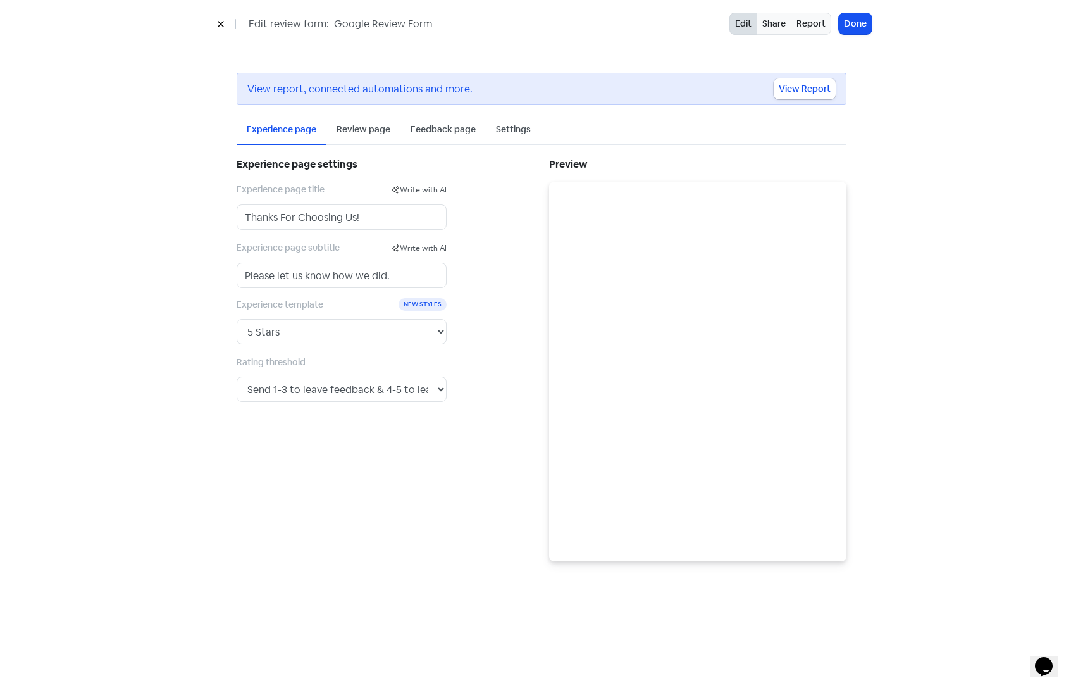
click at [217, 27] on icon at bounding box center [221, 24] width 8 height 8
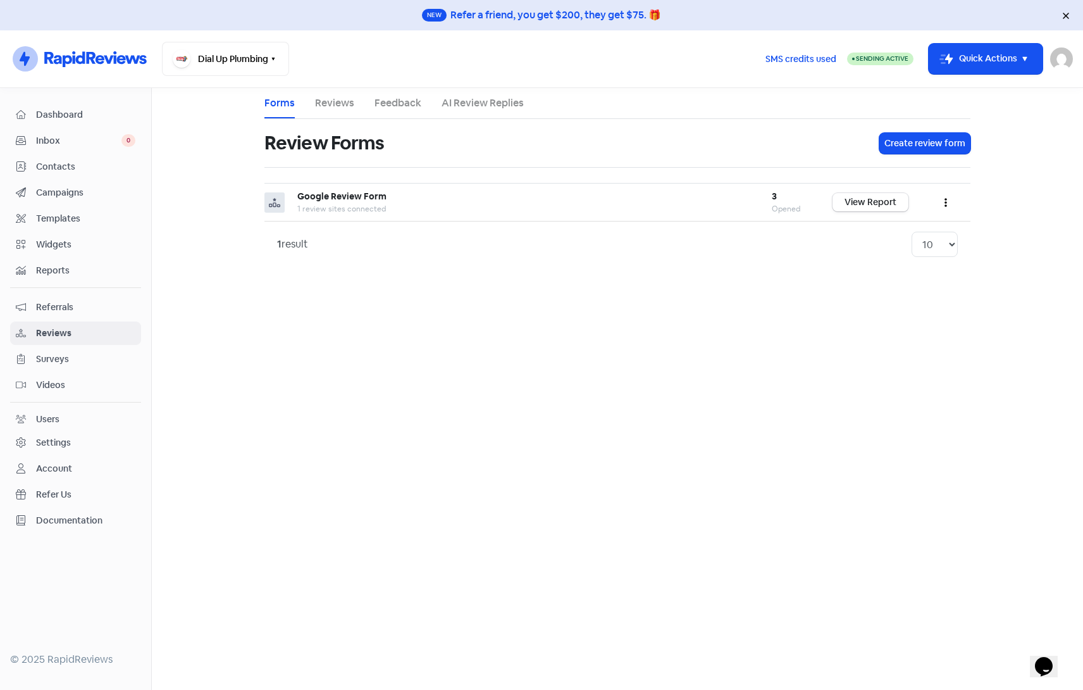
click at [78, 193] on span "Campaigns" at bounding box center [85, 192] width 99 height 13
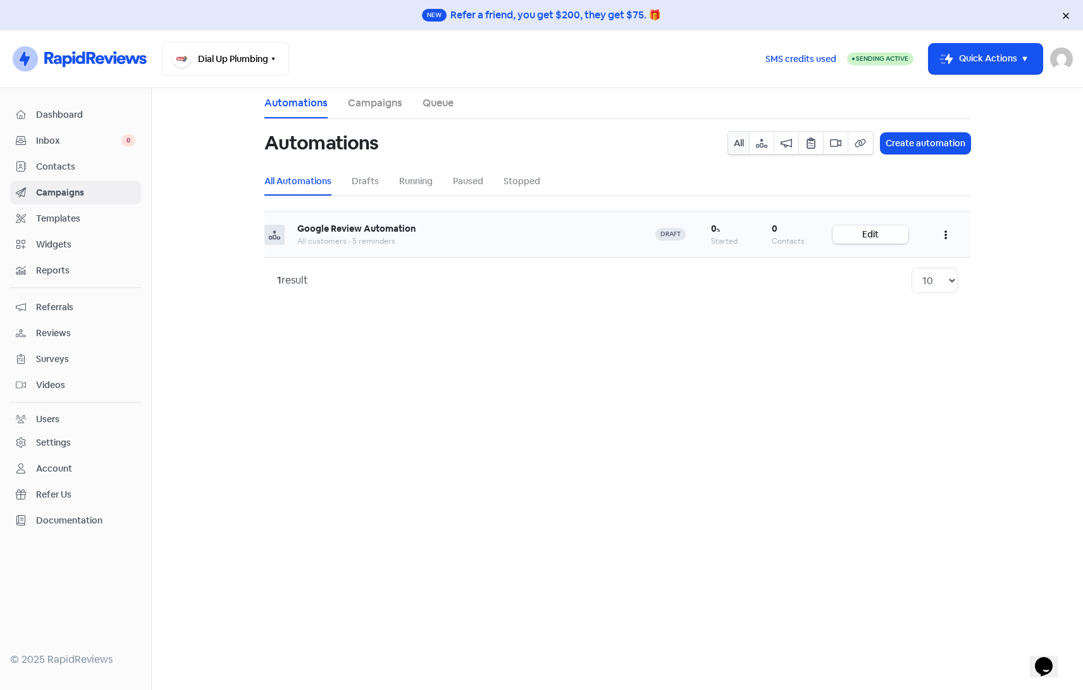
click at [871, 230] on link "Edit" at bounding box center [871, 234] width 76 height 18
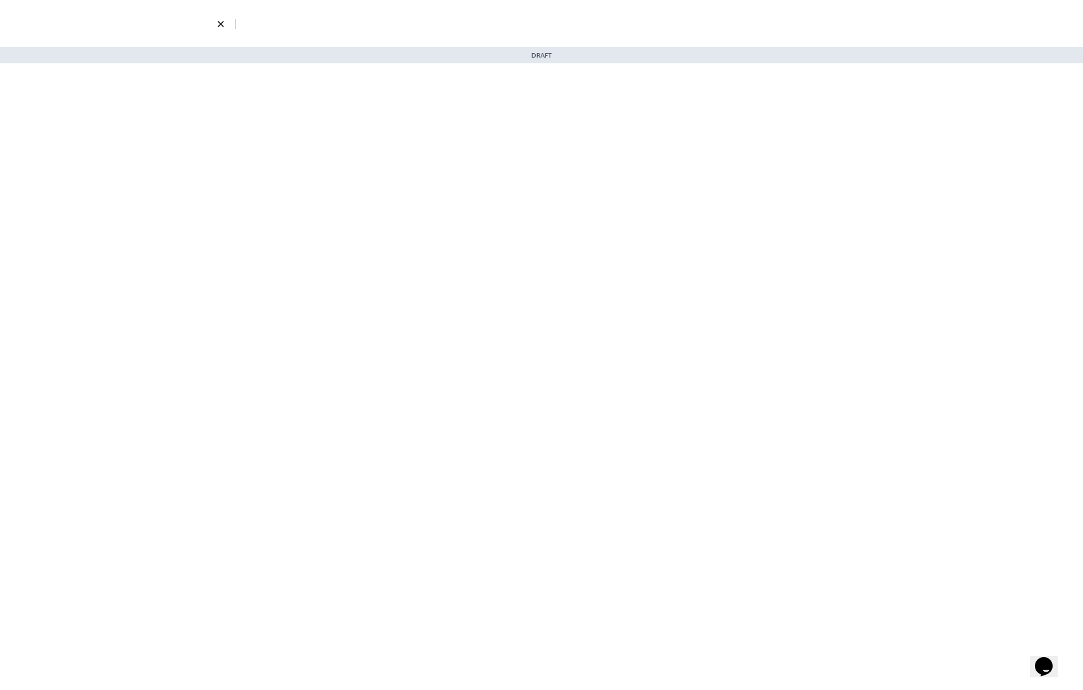
select select "3735"
select select "3"
select select "5"
select select "9"
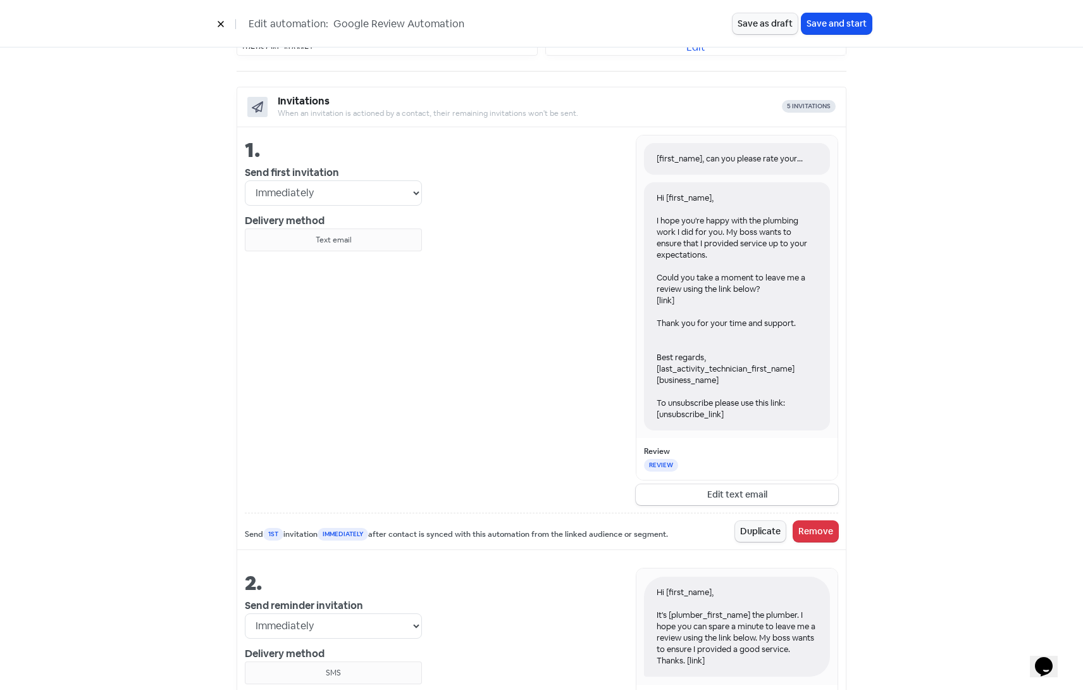
scroll to position [443, 0]
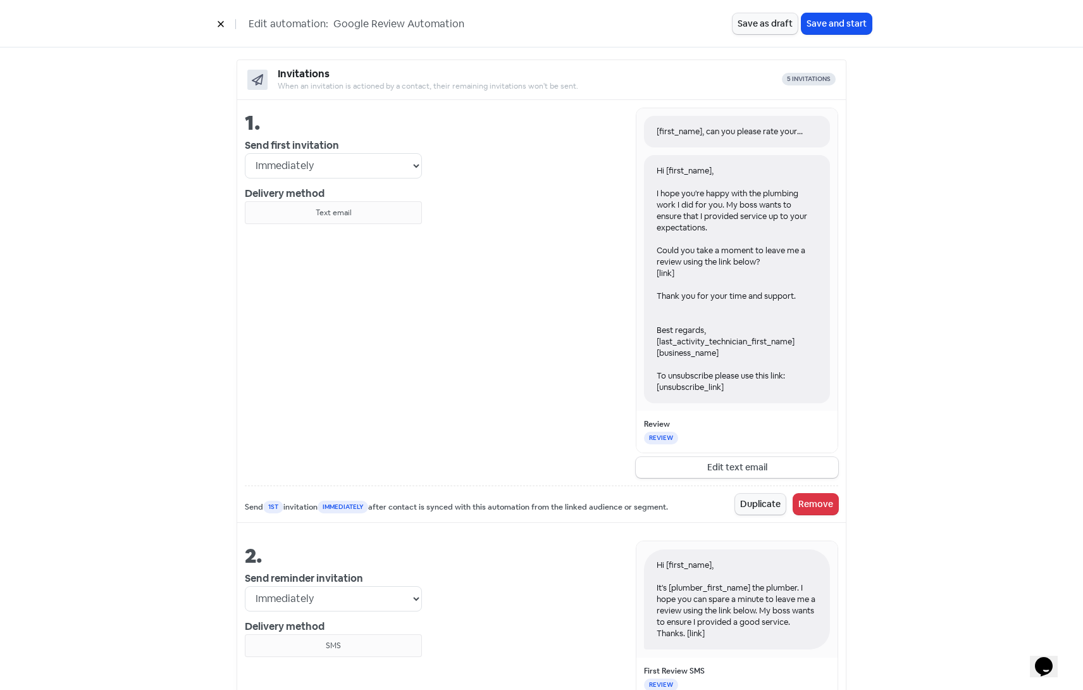
drag, startPoint x: 704, startPoint y: 621, endPoint x: 712, endPoint y: 682, distance: 61.3
drag, startPoint x: 712, startPoint y: 682, endPoint x: 880, endPoint y: 342, distance: 379.3
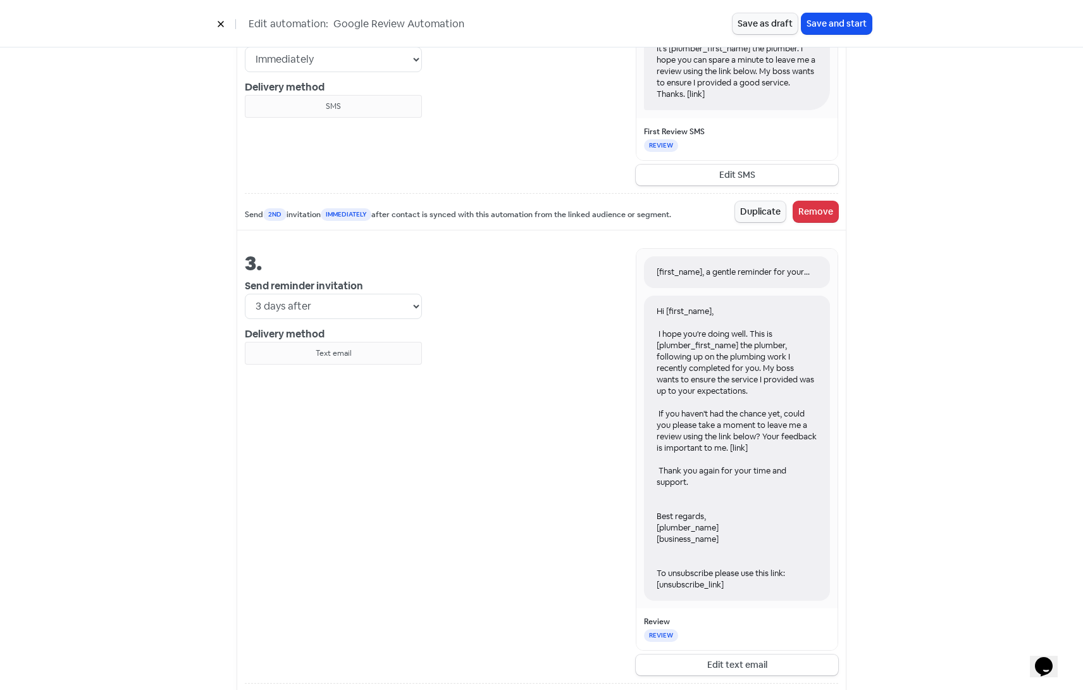
scroll to position [1013, 0]
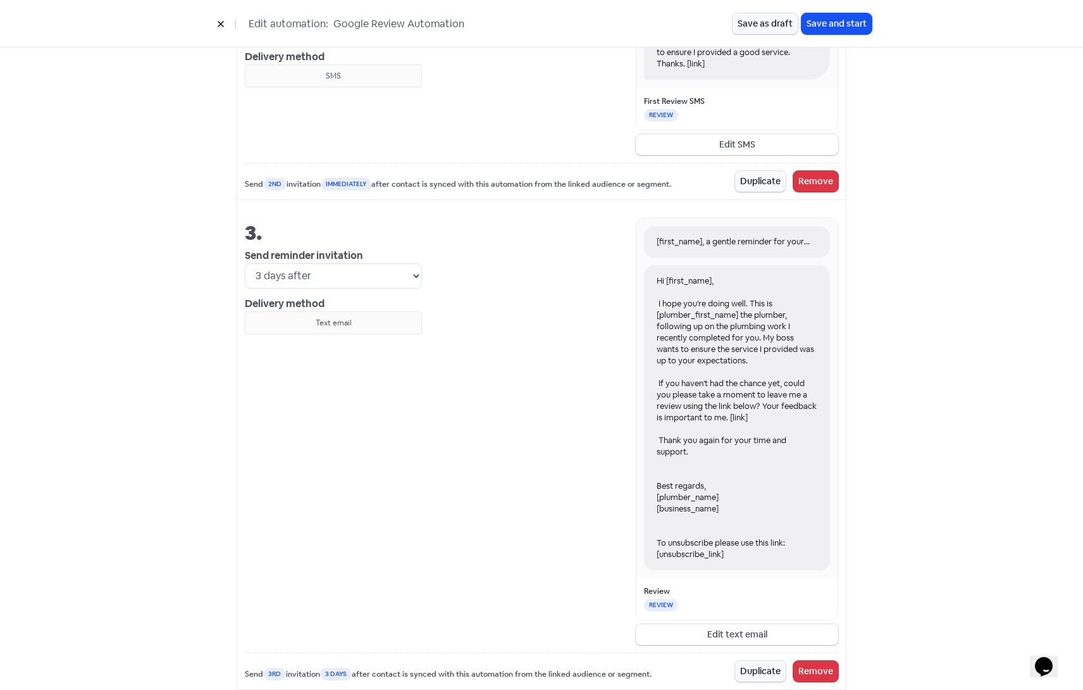
click at [973, 407] on div "Launch your review automation Automations will send to a maximum of 15 contacts…" at bounding box center [541, 253] width 1083 height 2404
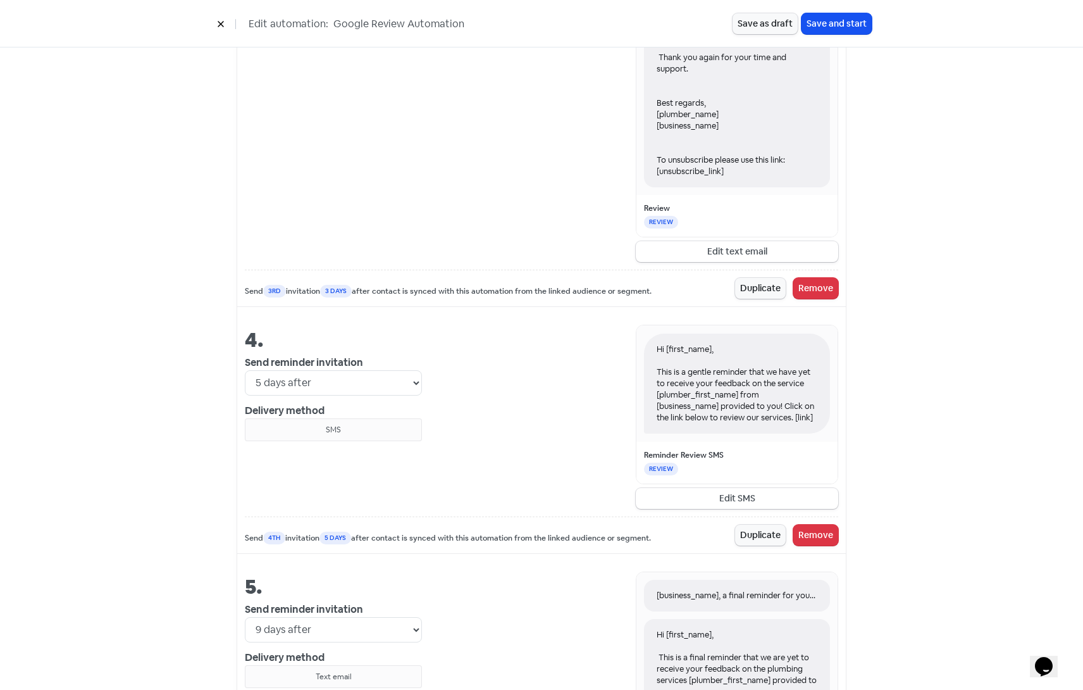
scroll to position [1456, 0]
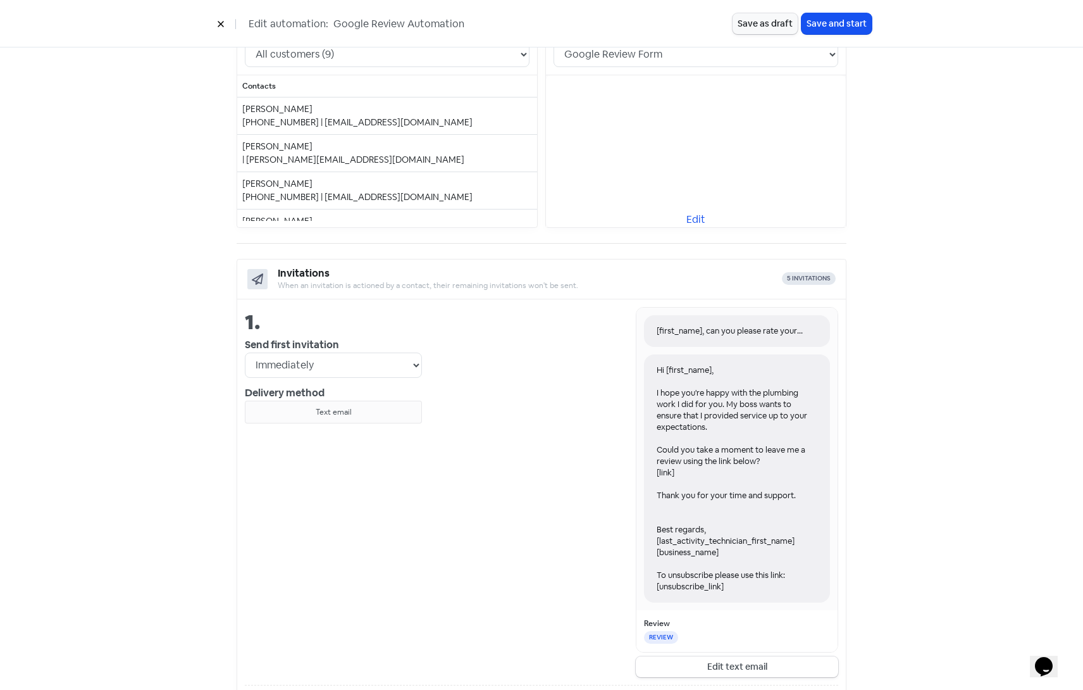
scroll to position [253, 0]
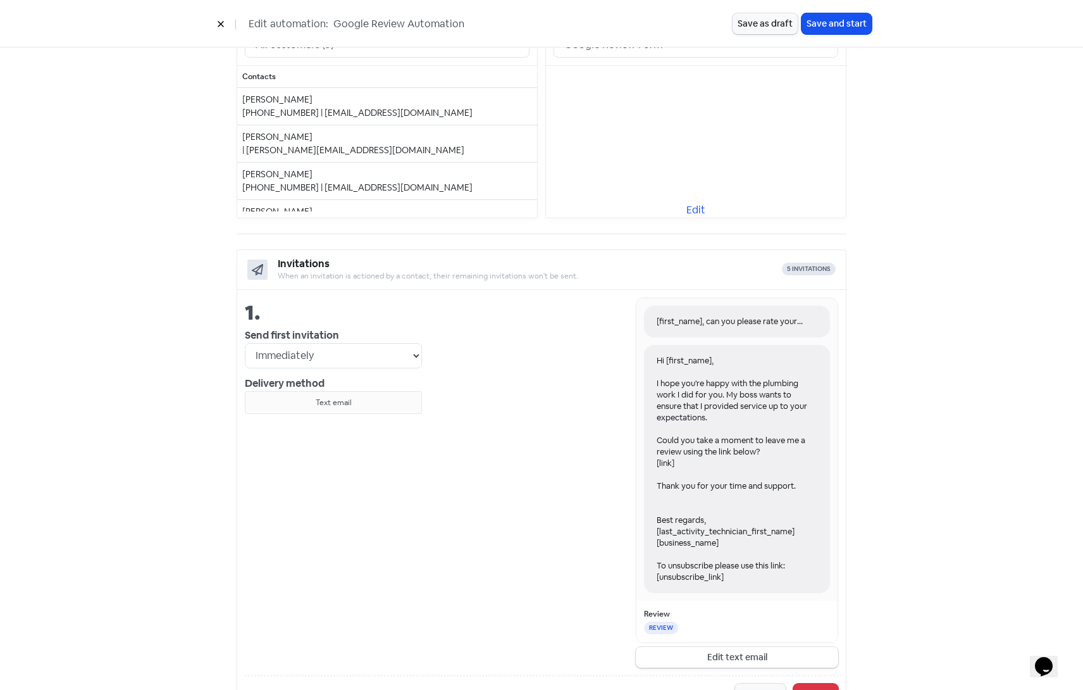
drag, startPoint x: 651, startPoint y: 578, endPoint x: 718, endPoint y: 581, distance: 66.5
click at [718, 581] on div "Hi [first_name], I hope you're happy with the plumbing work I did for you. My b…" at bounding box center [737, 469] width 186 height 248
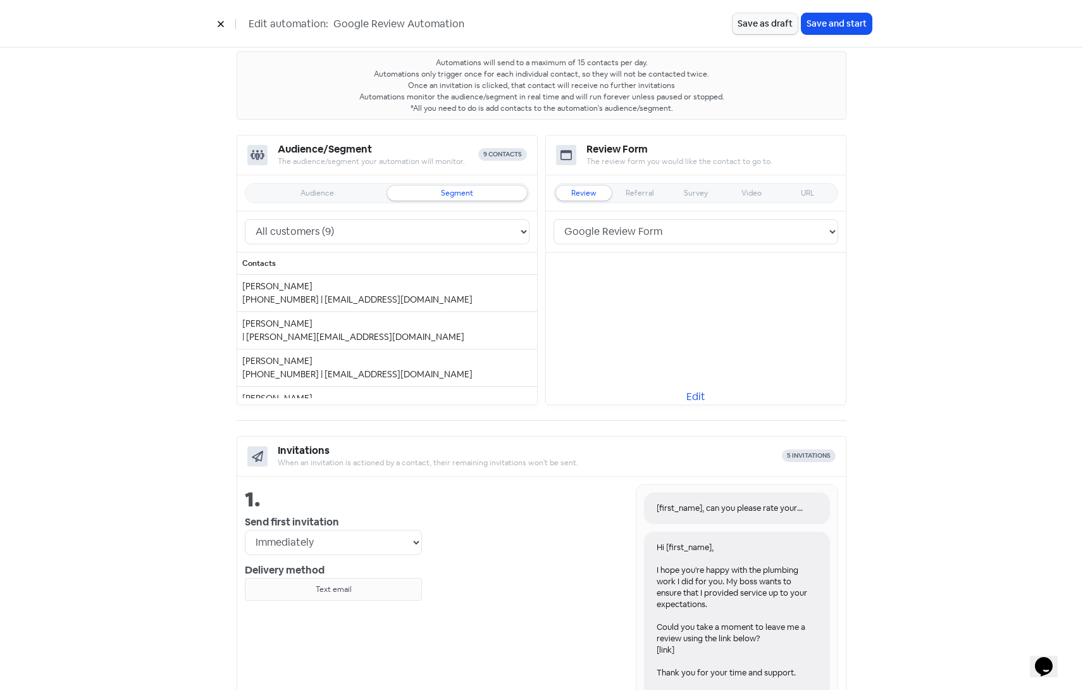
scroll to position [63, 0]
click at [218, 23] on icon at bounding box center [221, 24] width 8 height 8
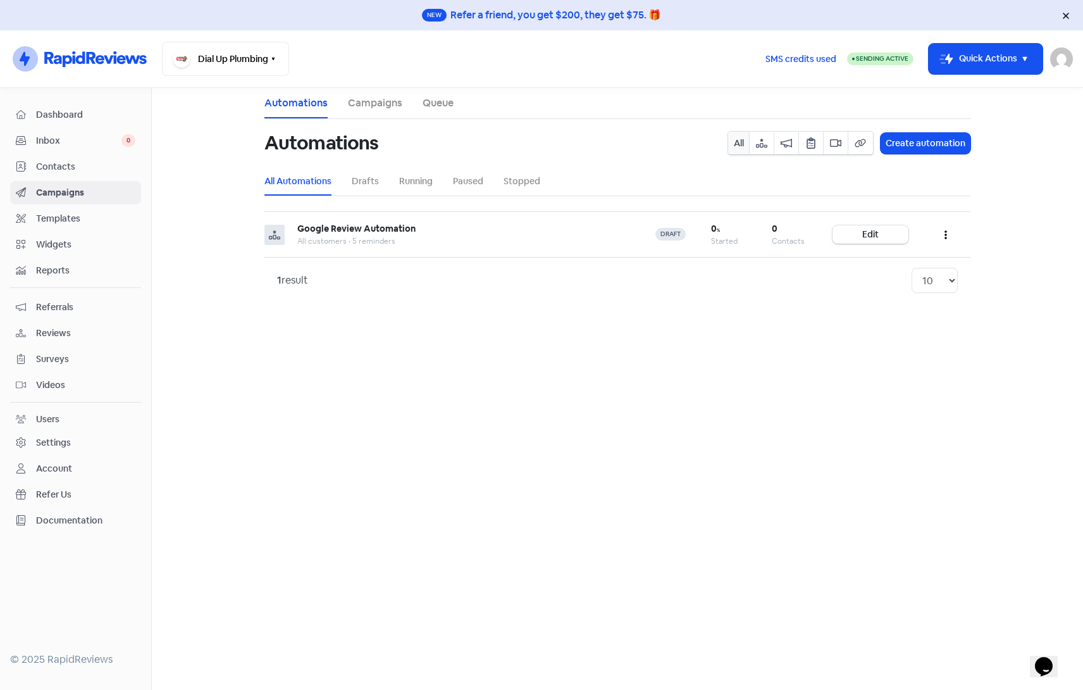
click at [63, 435] on link "Settings" at bounding box center [75, 442] width 131 height 23
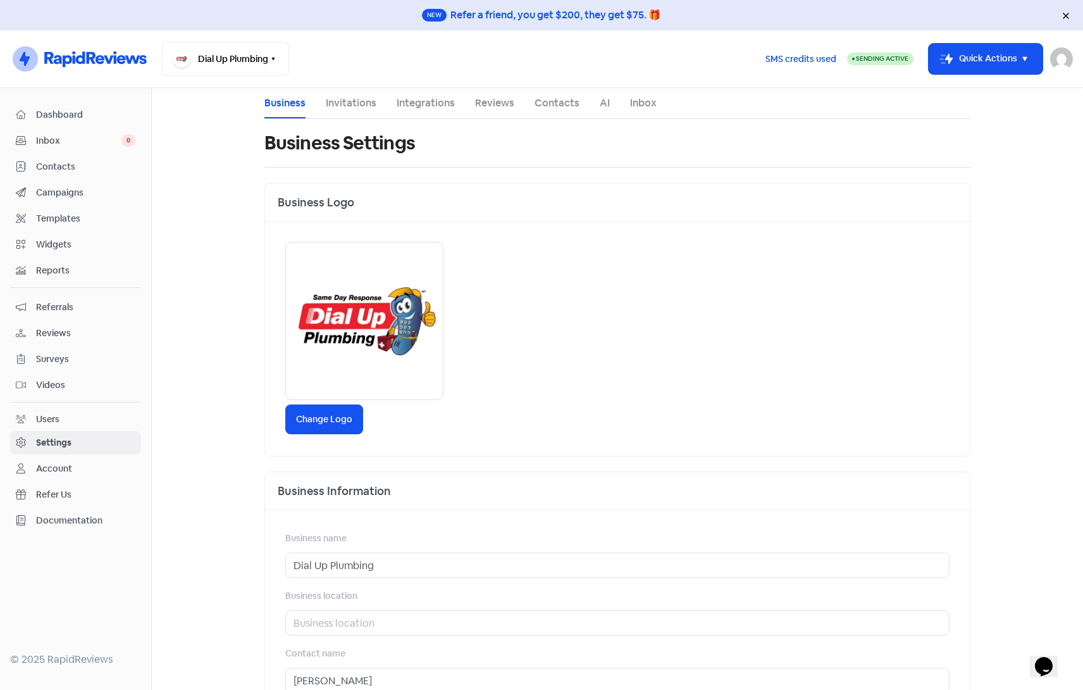
click at [403, 103] on link "Integrations" at bounding box center [426, 103] width 58 height 15
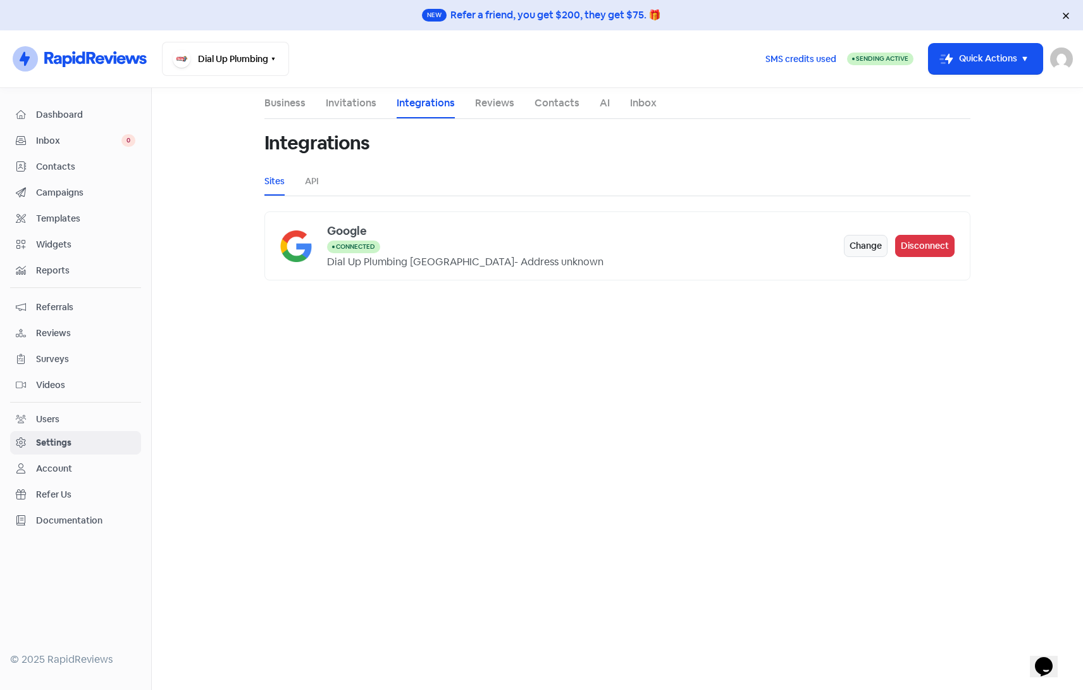
click at [351, 99] on link "Invitations" at bounding box center [351, 103] width 51 height 15
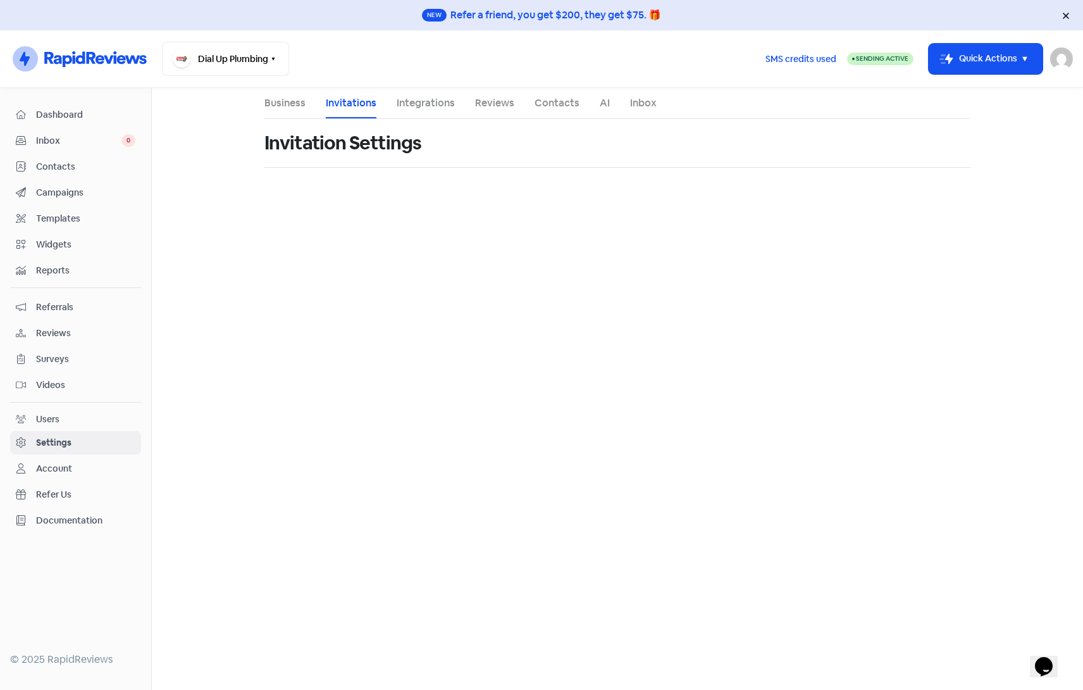
select select "Australia/Sydney"
select select "09:00:00"
select select "17:30:00"
select select "09:00:00"
select select "17:30:00"
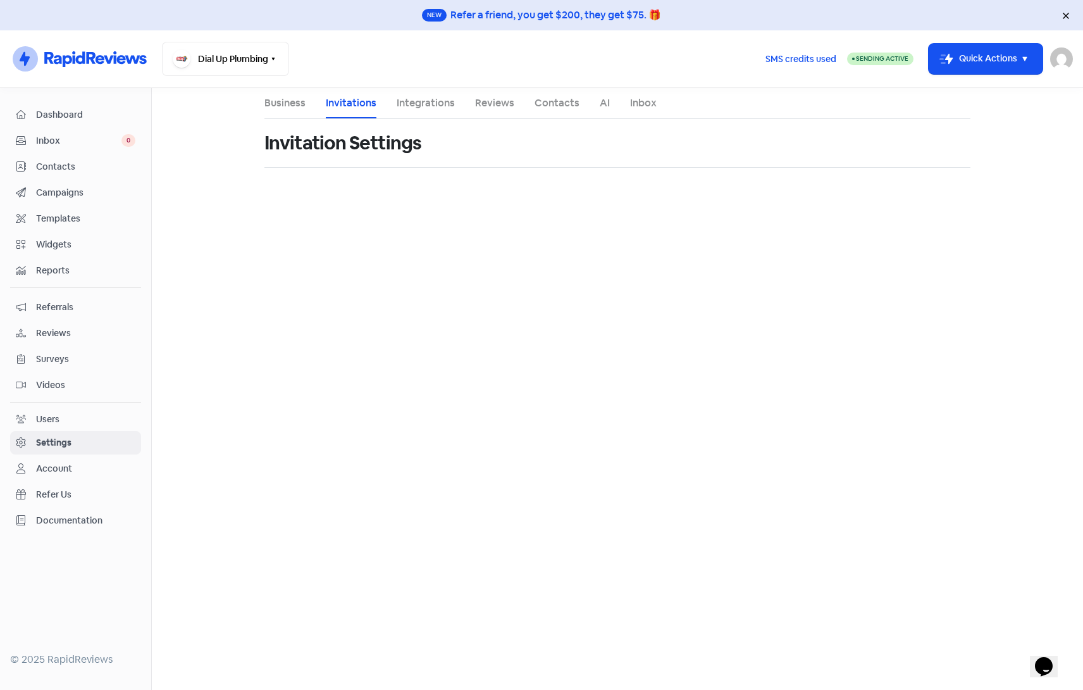
select select "09:00:00"
select select "17:30:00"
select select "09:00:00"
select select "17:30:00"
select select "09:00:00"
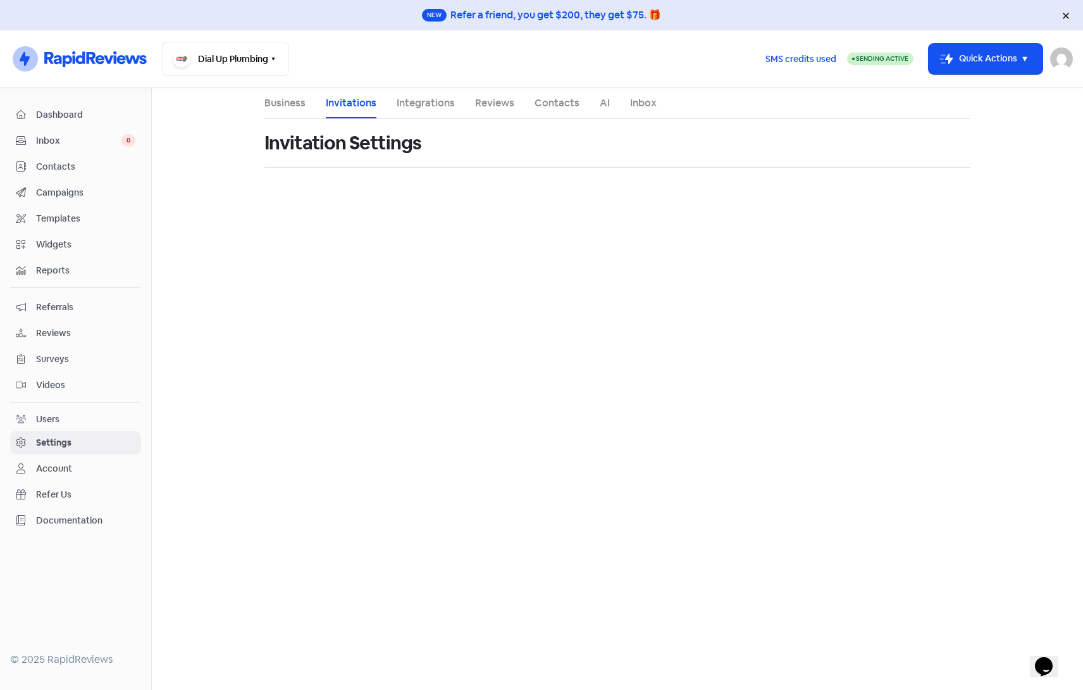
select select "17:30:00"
select select "AU"
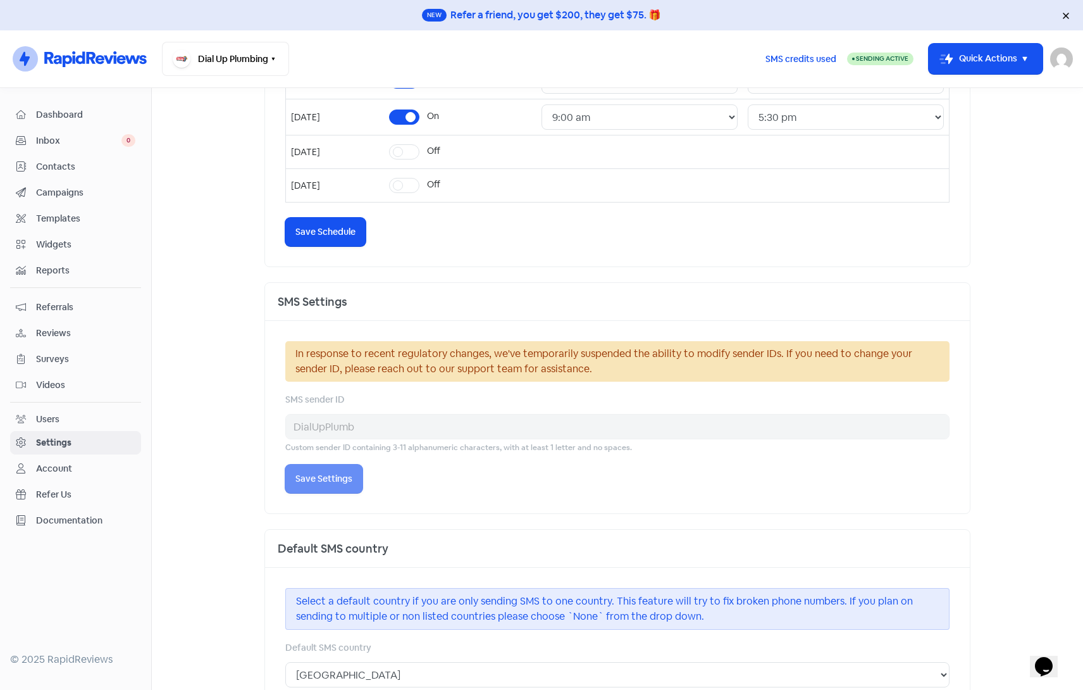
scroll to position [443, 0]
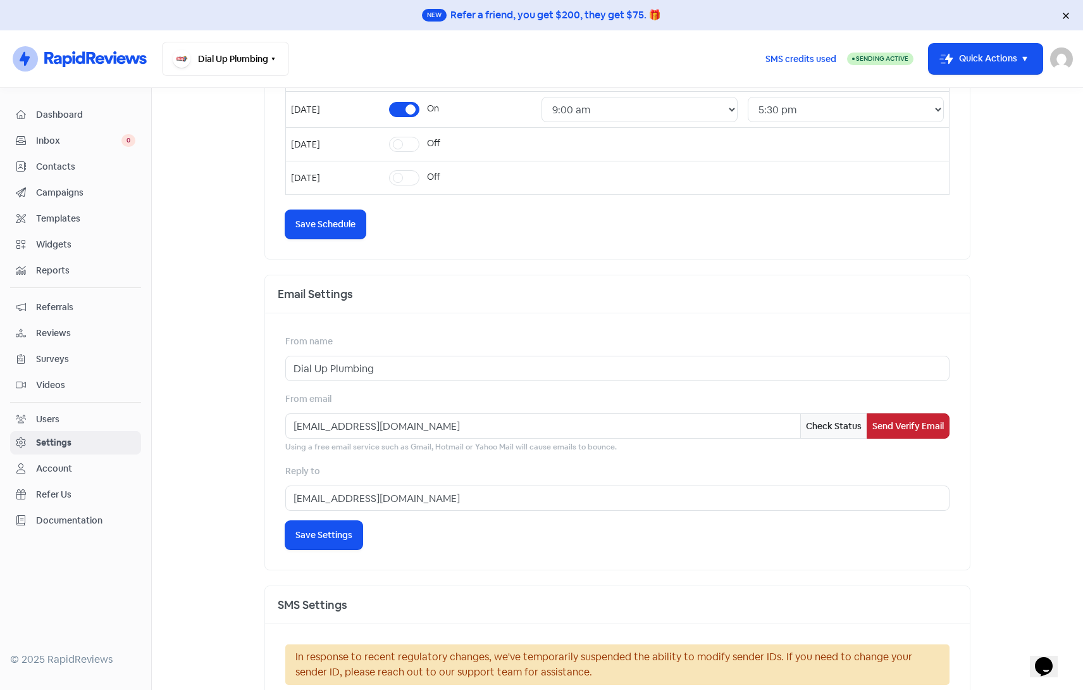
click at [907, 435] on button "Send Verify Email" at bounding box center [908, 425] width 83 height 25
click at [333, 539] on span "Save Settings" at bounding box center [324, 534] width 57 height 13
drag, startPoint x: 392, startPoint y: 428, endPoint x: 285, endPoint y: 432, distance: 107.0
click at [285, 432] on input "info@dialupplumbing.com.au" at bounding box center [542, 425] width 515 height 25
click at [809, 431] on button "Check Status" at bounding box center [834, 425] width 67 height 25
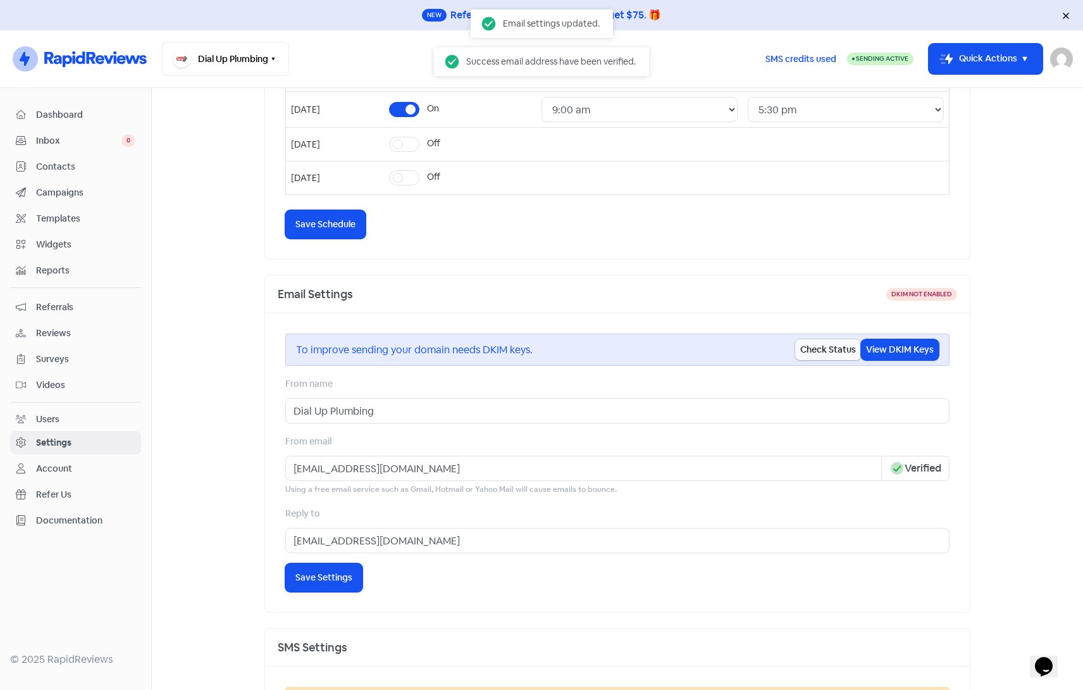
drag, startPoint x: 895, startPoint y: 466, endPoint x: 939, endPoint y: 470, distance: 43.9
click at [939, 470] on span "Icon For Done-circle Verified" at bounding box center [916, 468] width 68 height 25
click at [49, 113] on span "Dashboard" at bounding box center [85, 114] width 99 height 13
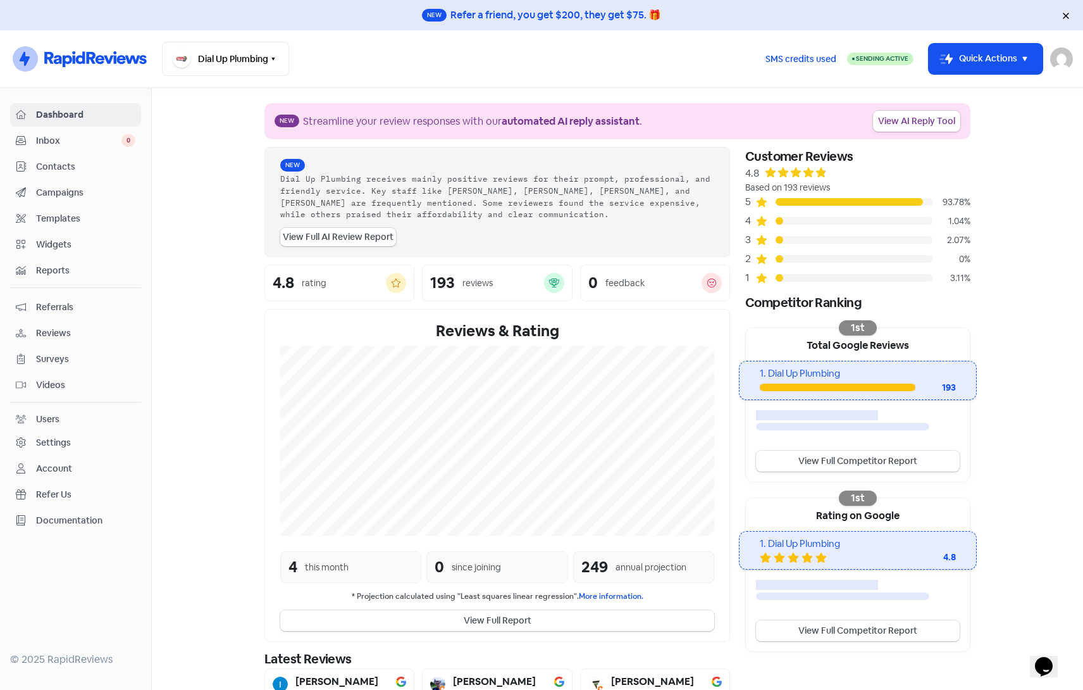
click at [75, 196] on span "Campaigns" at bounding box center [85, 192] width 99 height 13
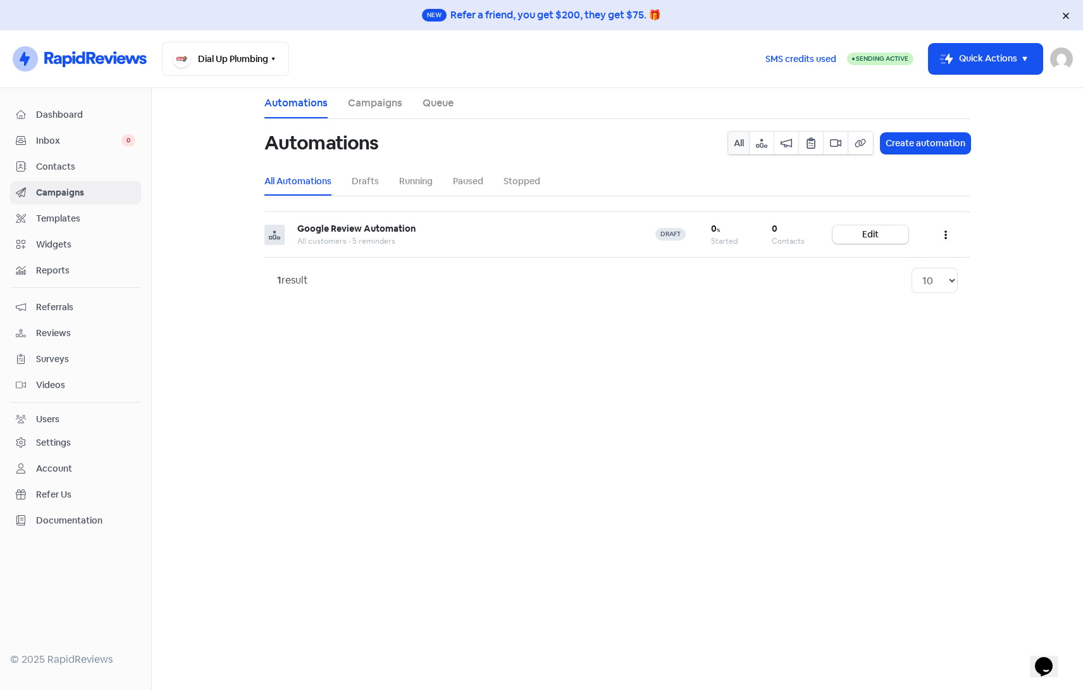
click at [374, 102] on link "Campaigns" at bounding box center [375, 103] width 54 height 15
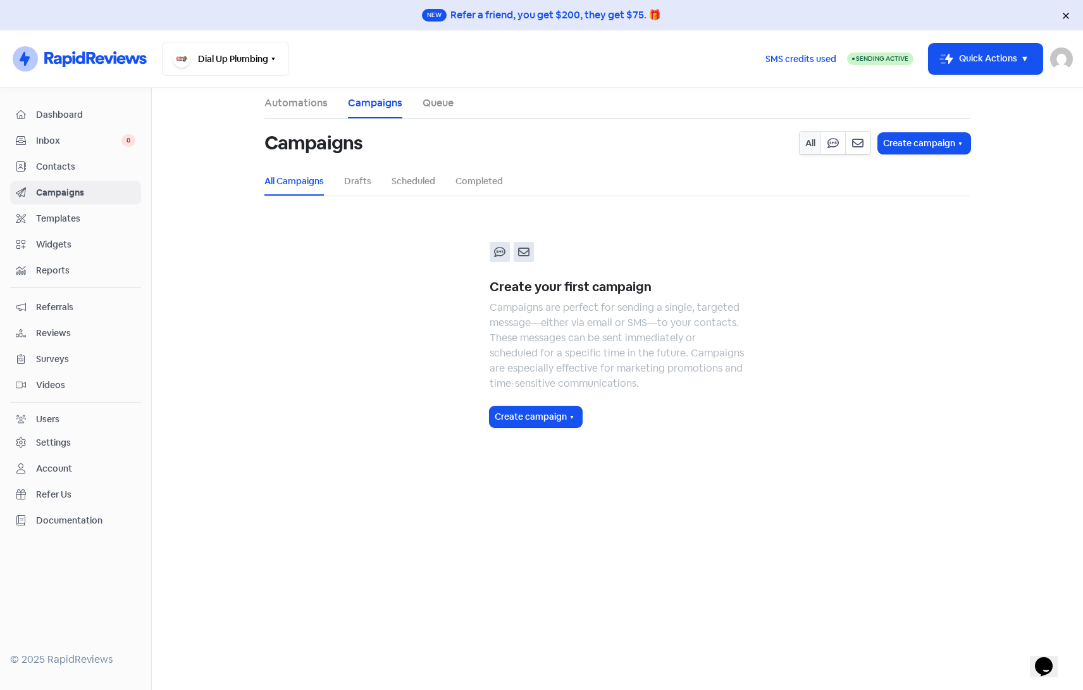
click at [81, 194] on span "Campaigns" at bounding box center [85, 192] width 99 height 13
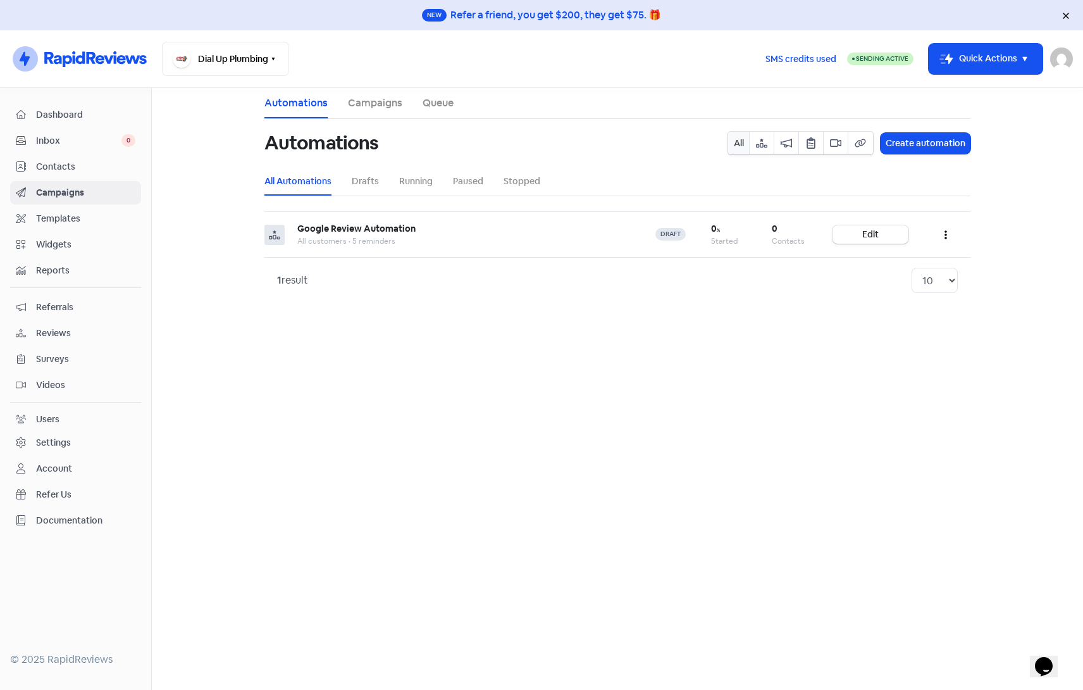
click at [373, 104] on link "Campaigns" at bounding box center [375, 103] width 54 height 15
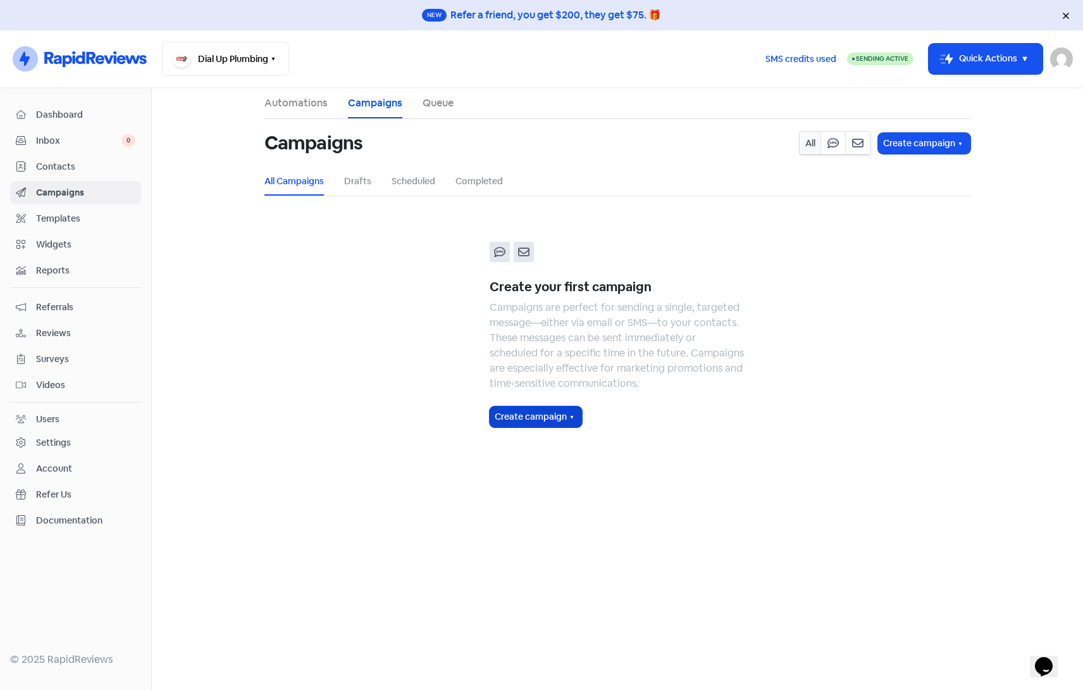
click at [539, 425] on button "Create campaign" at bounding box center [536, 416] width 92 height 21
click at [544, 440] on span "SMS campaign" at bounding box center [560, 446] width 69 height 15
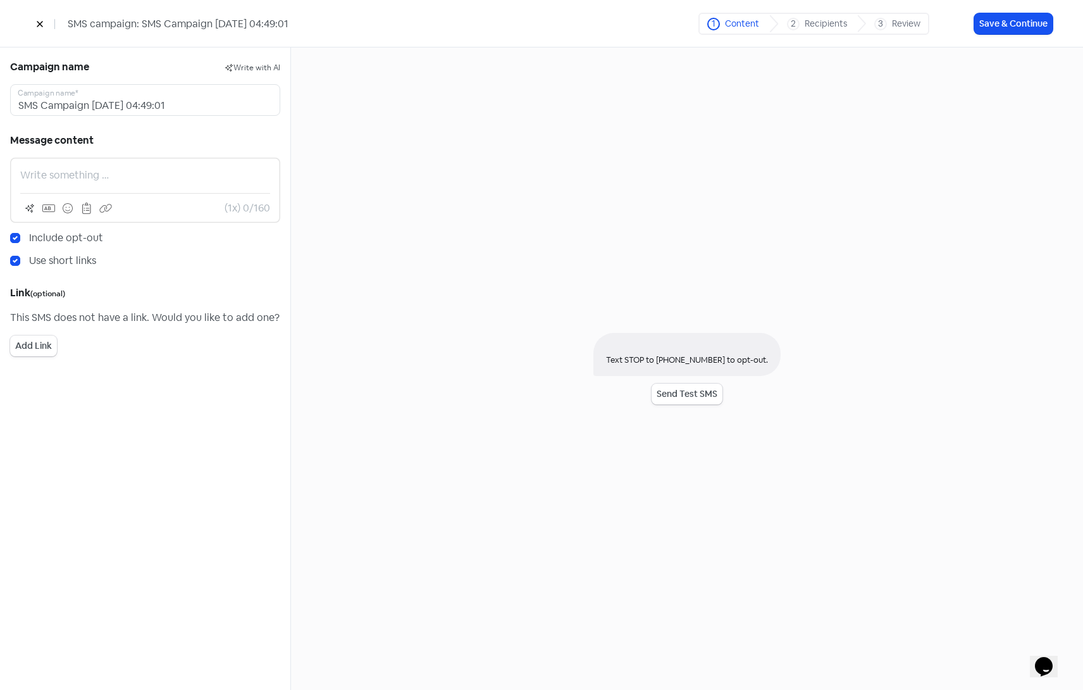
click at [115, 180] on p at bounding box center [145, 175] width 250 height 15
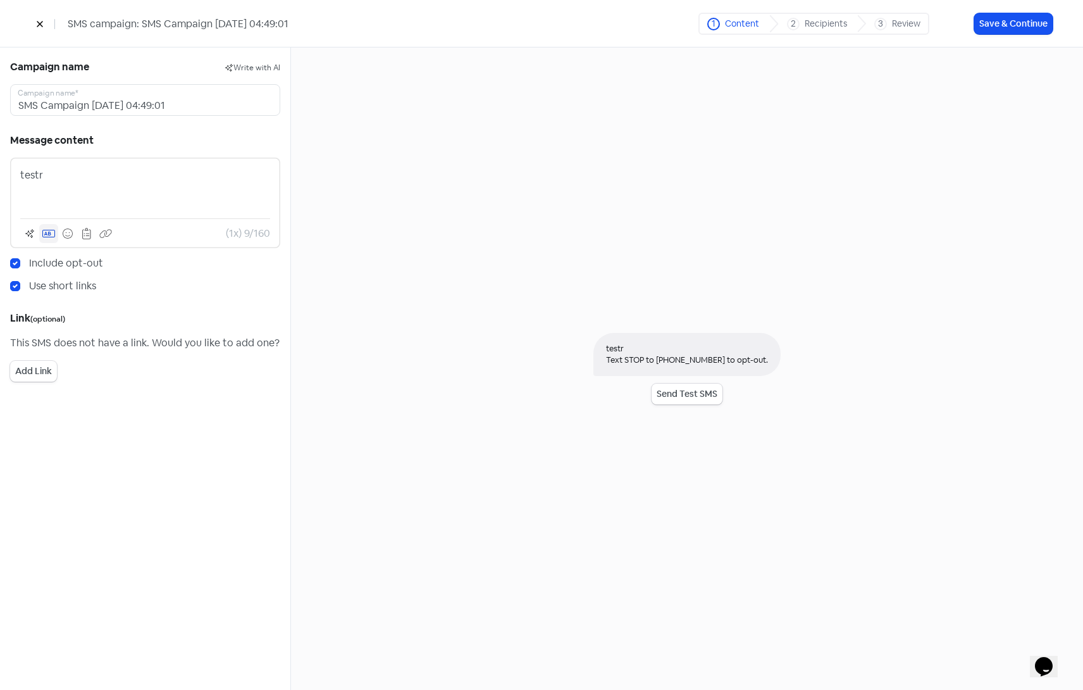
click at [49, 234] on icon at bounding box center [48, 234] width 13 height 8
click at [72, 211] on pre "[link]" at bounding box center [116, 206] width 132 height 13
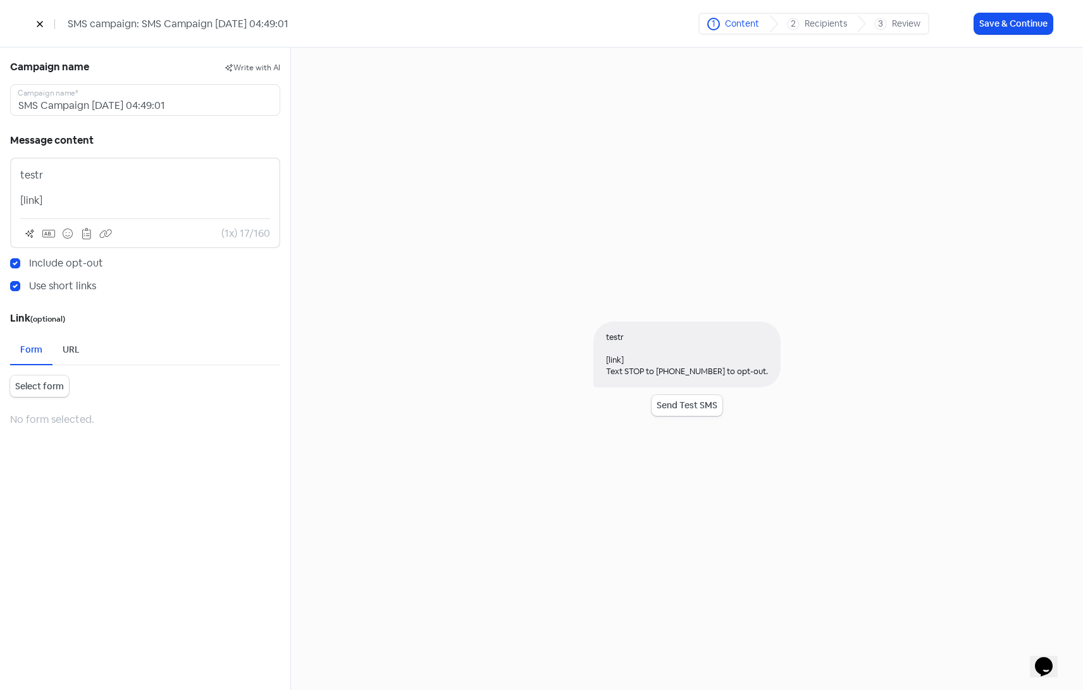
click at [57, 201] on p "[link]" at bounding box center [145, 200] width 250 height 15
click at [1016, 28] on button "Save & Continue" at bounding box center [1014, 23] width 78 height 21
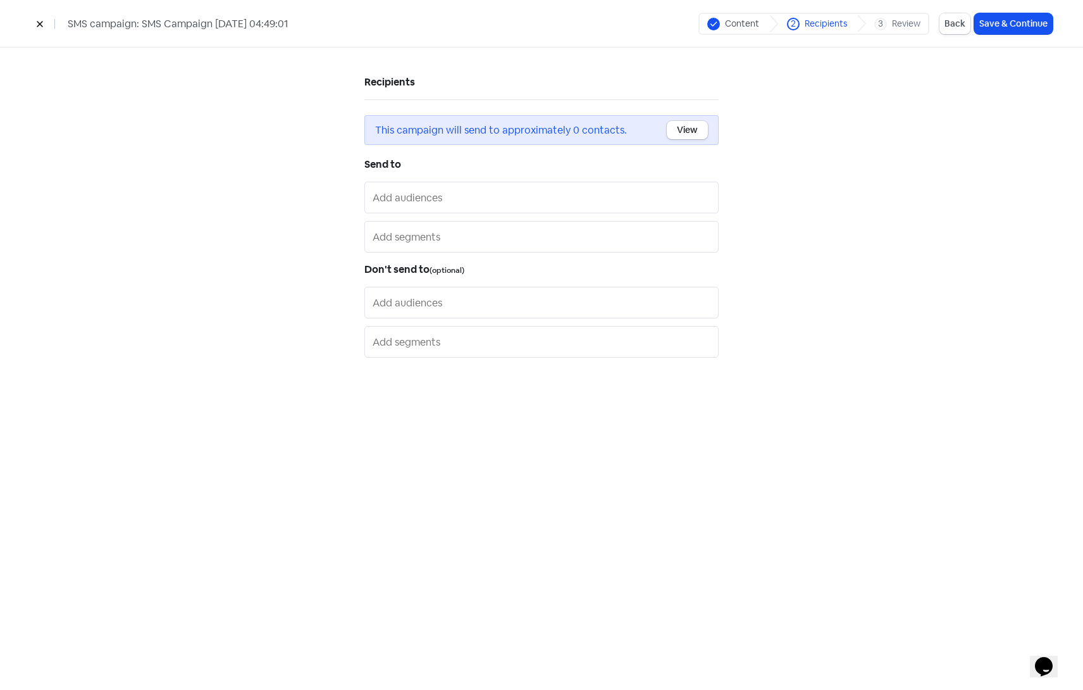
click at [460, 208] on div at bounding box center [542, 198] width 354 height 32
click at [458, 197] on input "text" at bounding box center [543, 197] width 340 height 20
click at [458, 248] on div at bounding box center [542, 237] width 354 height 32
click at [457, 242] on input "text" at bounding box center [543, 237] width 340 height 20
click at [452, 287] on span "All customers" at bounding box center [516, 280] width 295 height 15
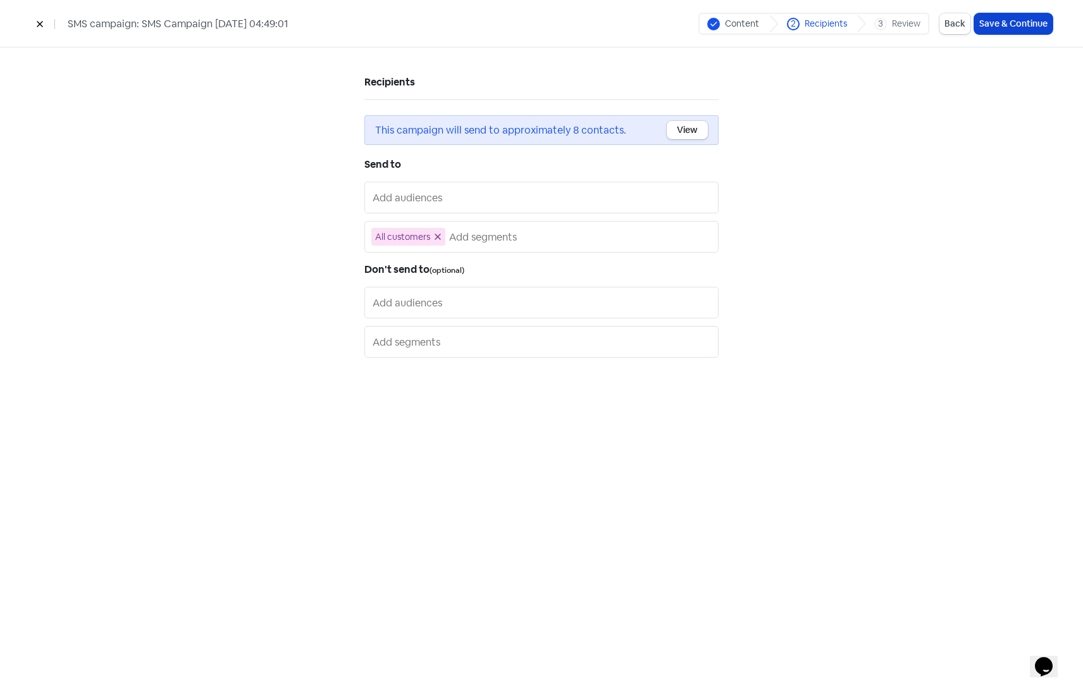
click at [1008, 26] on button "Save & Continue" at bounding box center [1014, 23] width 78 height 21
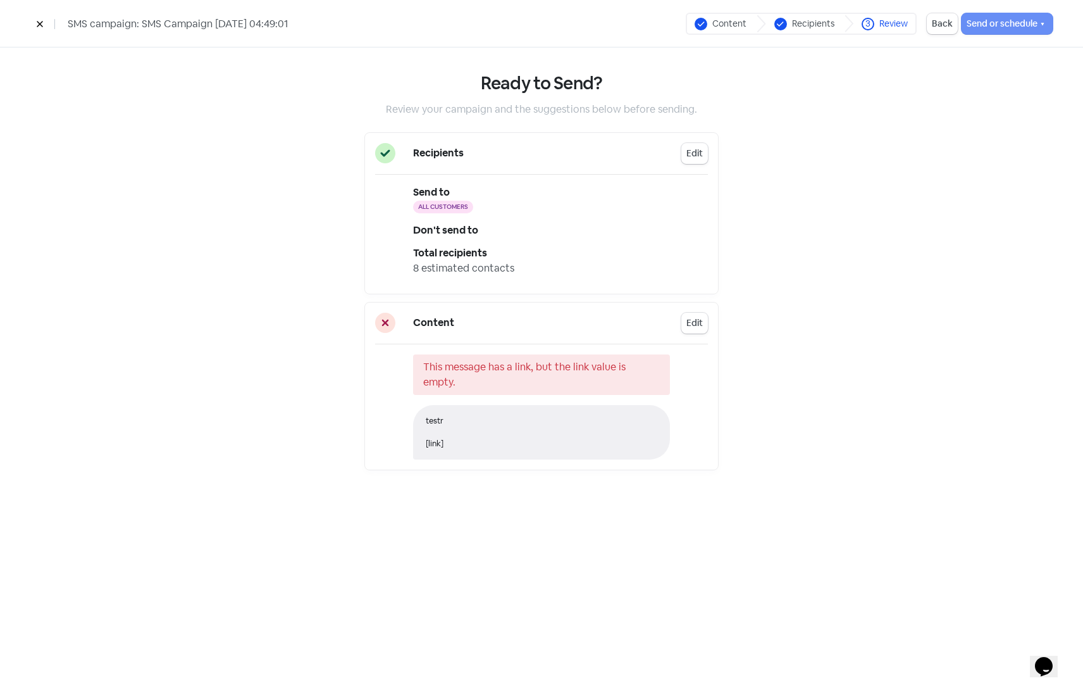
click at [728, 26] on div "Content" at bounding box center [730, 23] width 34 height 13
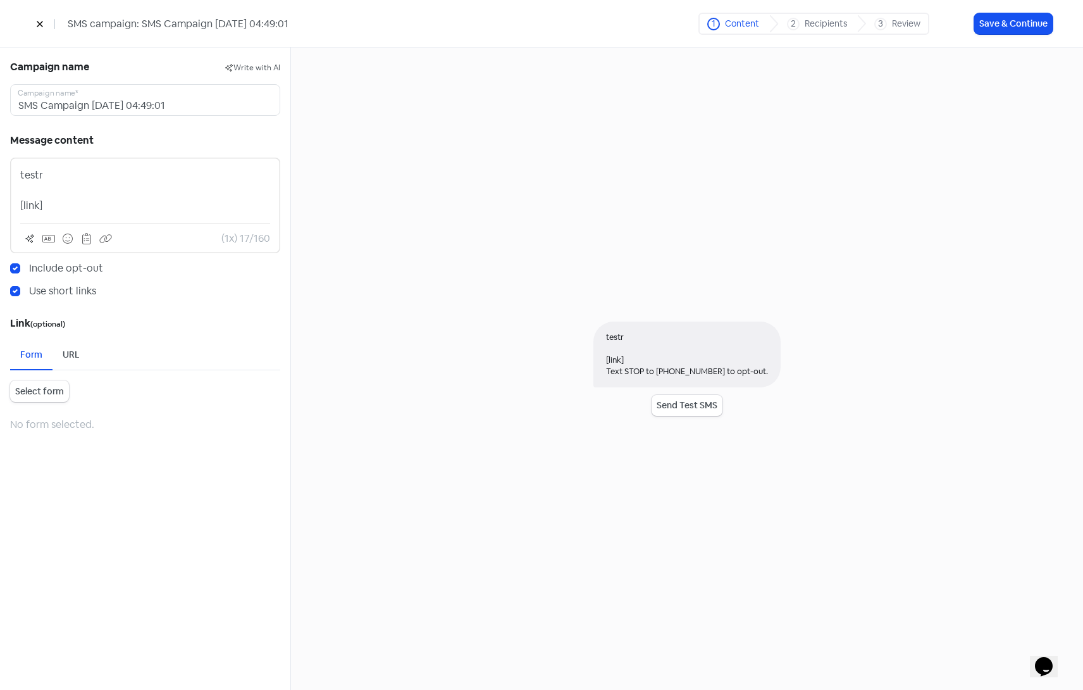
click at [77, 351] on div "URL" at bounding box center [71, 354] width 17 height 13
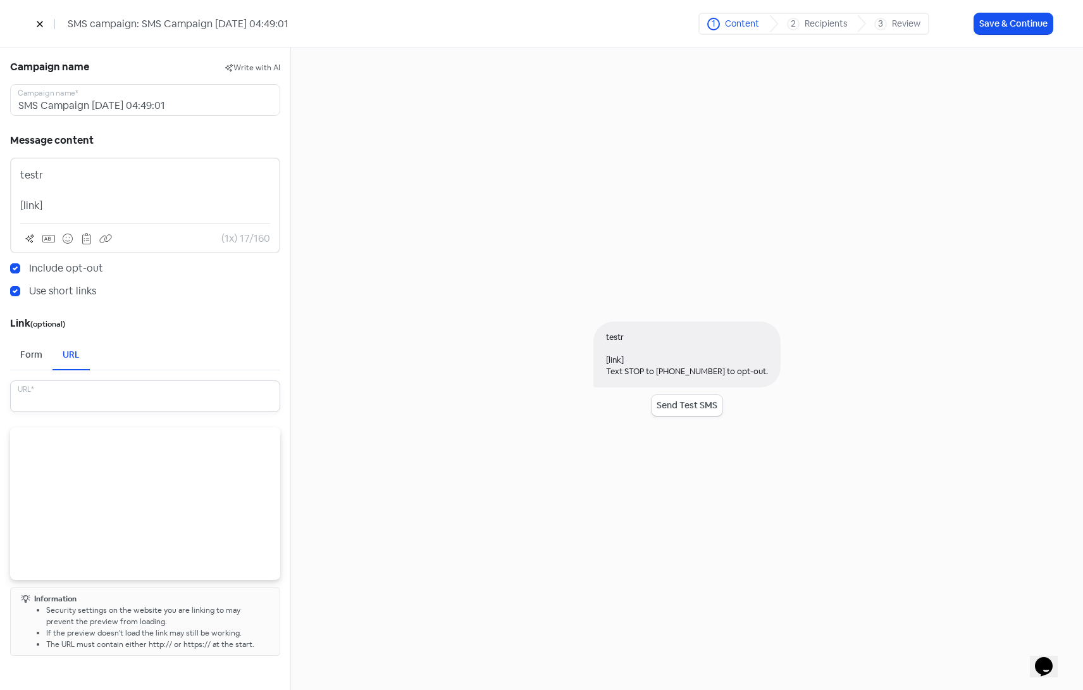
click at [53, 400] on input "text" at bounding box center [145, 396] width 270 height 32
type input "https://google.com"
click at [478, 285] on div "testr [link] Text STOP to +16053037337 to opt-out. Send Test SMS" at bounding box center [687, 368] width 792 height 642
click at [994, 22] on button "Save & Continue" at bounding box center [1014, 23] width 78 height 21
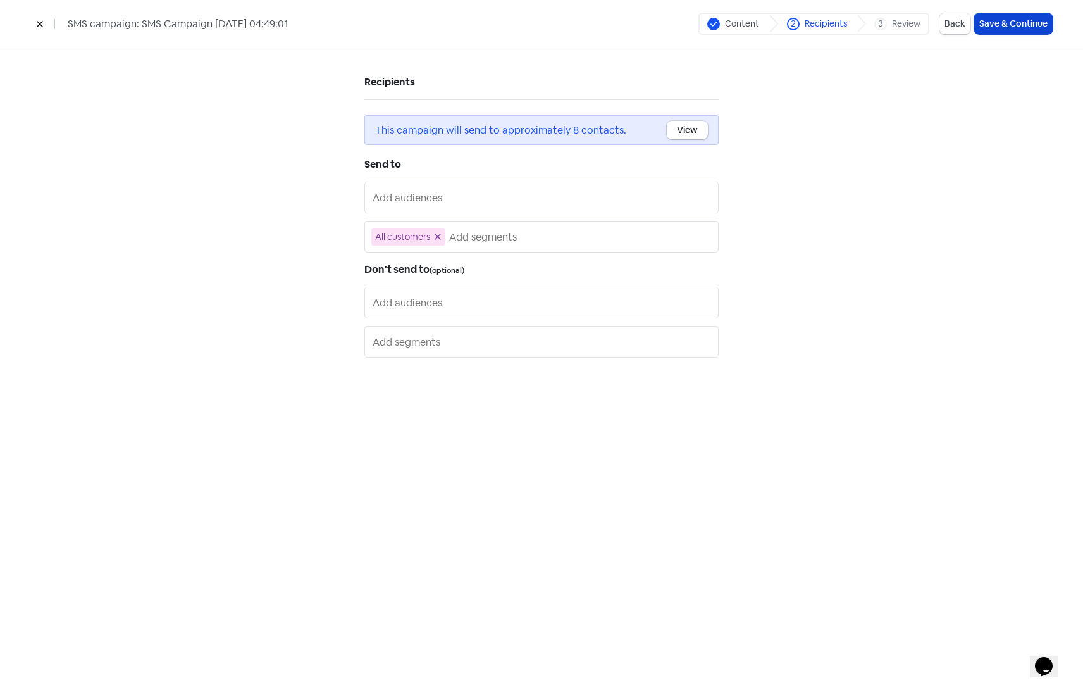
click at [1013, 21] on button "Save & Continue" at bounding box center [1014, 23] width 78 height 21
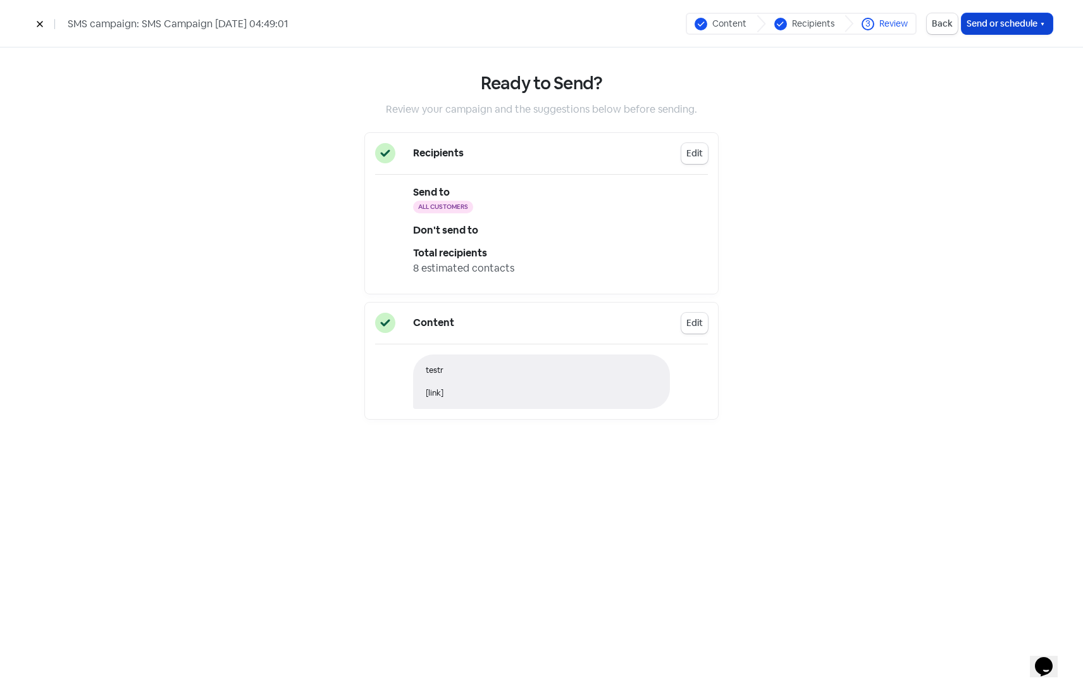
click at [1042, 25] on icon "button" at bounding box center [1043, 24] width 10 height 10
click at [1005, 85] on span "Schedule" at bounding box center [1009, 84] width 43 height 15
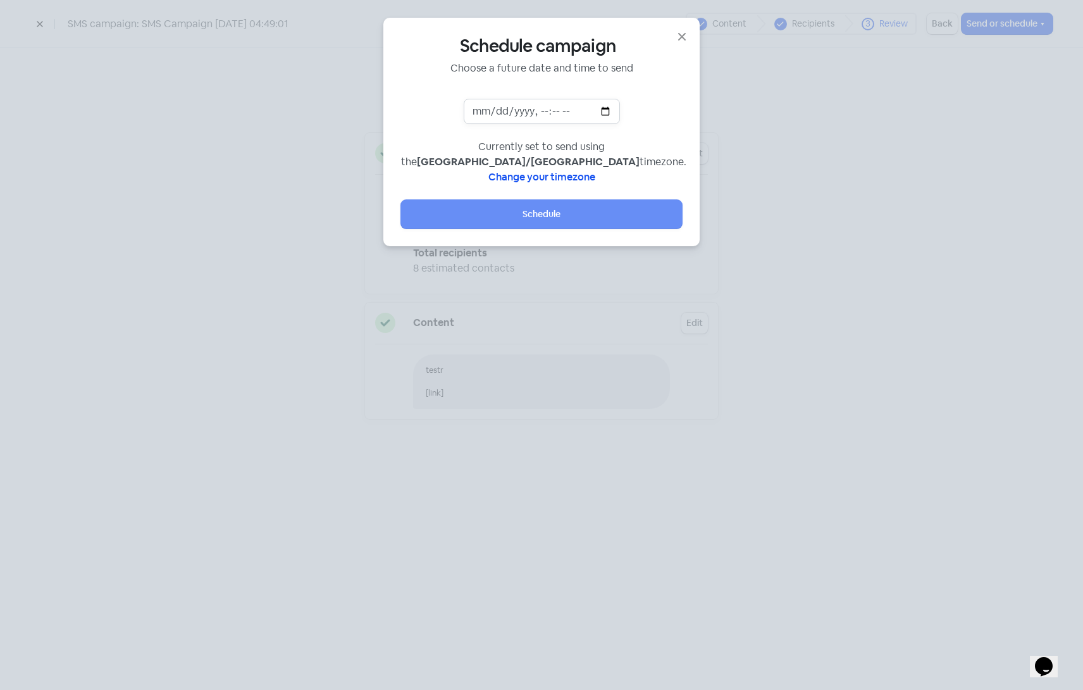
click at [607, 112] on input "datetime-local" at bounding box center [542, 111] width 156 height 25
click at [656, 97] on div "Schedule campaign Choose a future date and time to send Currently set to send u…" at bounding box center [541, 131] width 281 height 193
click at [679, 35] on icon "button" at bounding box center [682, 36] width 15 height 15
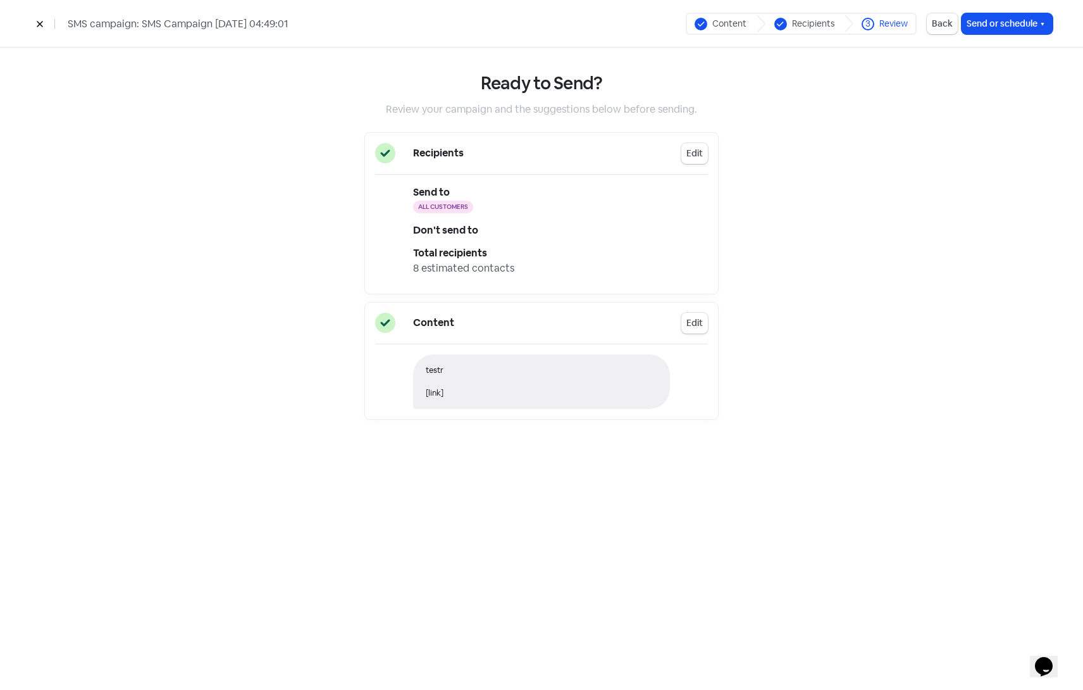
click at [37, 23] on icon at bounding box center [40, 24] width 8 height 8
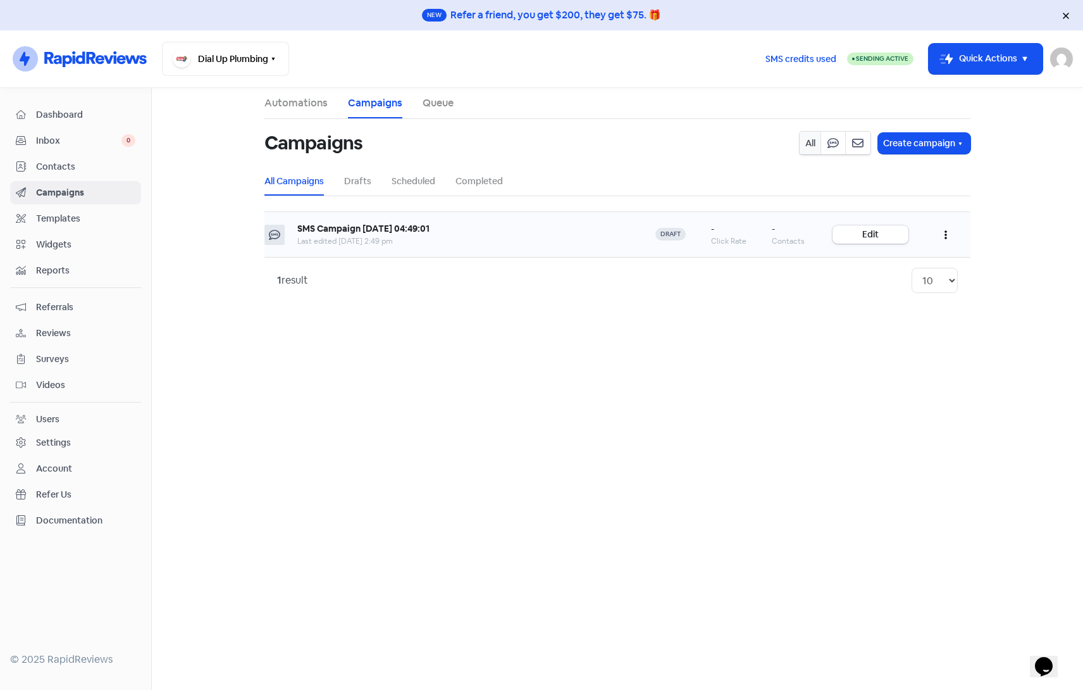
click at [942, 232] on button "button" at bounding box center [946, 235] width 24 height 30
click at [878, 296] on button "Delete" at bounding box center [908, 297] width 100 height 25
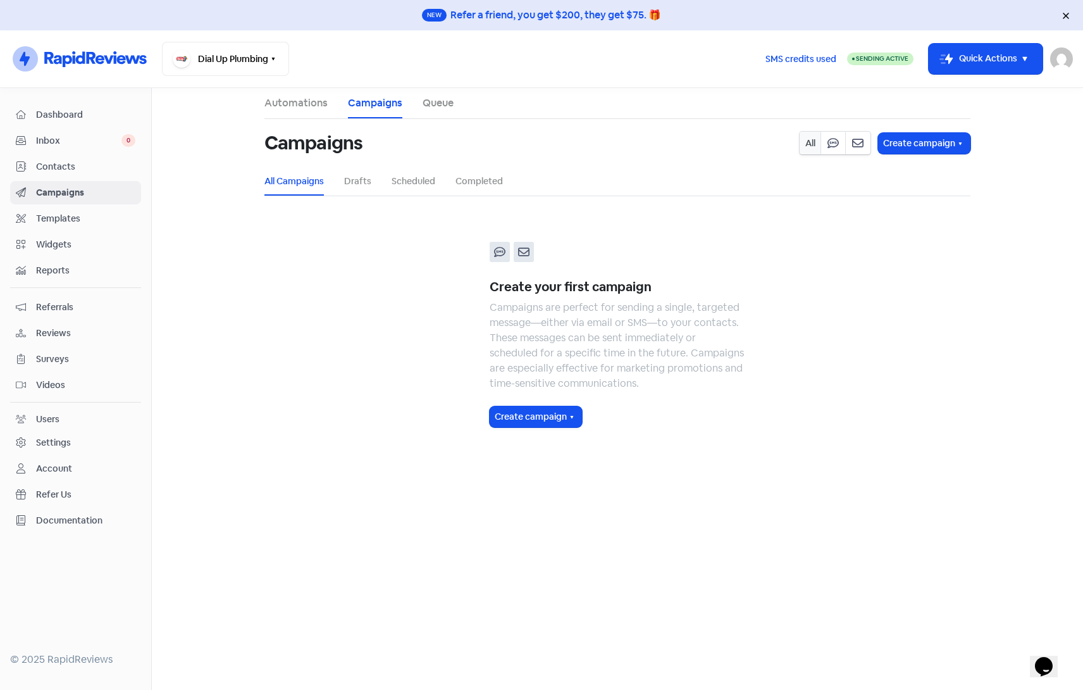
click at [69, 170] on span "Contacts" at bounding box center [85, 166] width 99 height 13
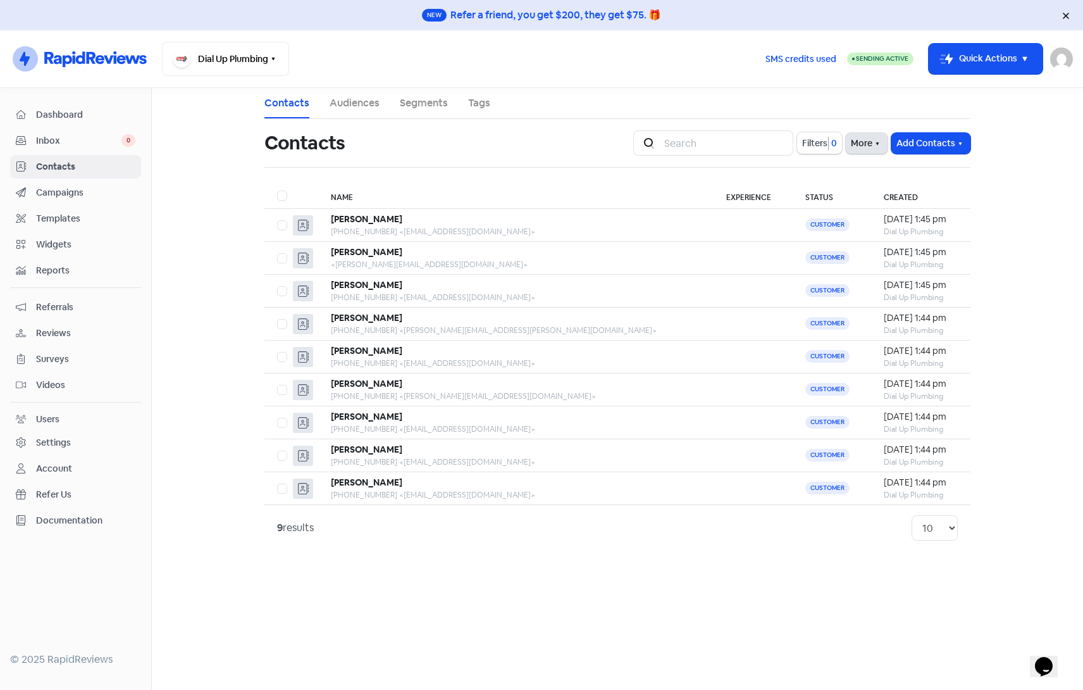
click at [864, 145] on button "More" at bounding box center [867, 143] width 42 height 21
click at [834, 170] on link "External Contact Forms" at bounding box center [827, 170] width 127 height 25
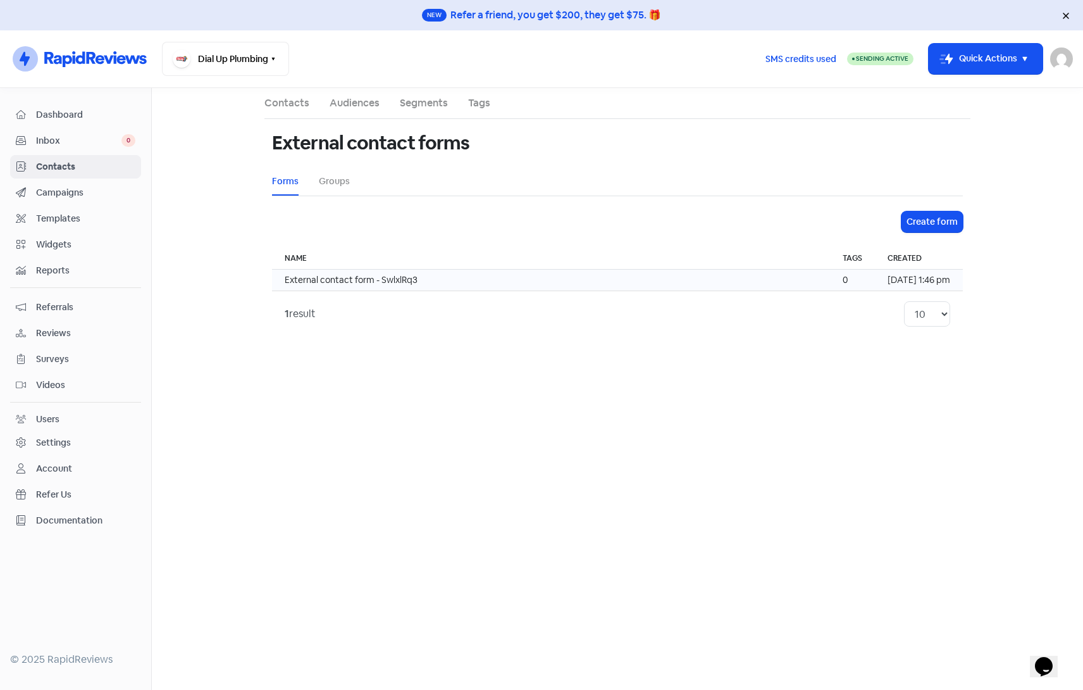
click at [380, 282] on td "External contact form - SwlxlRq3" at bounding box center [551, 281] width 558 height 22
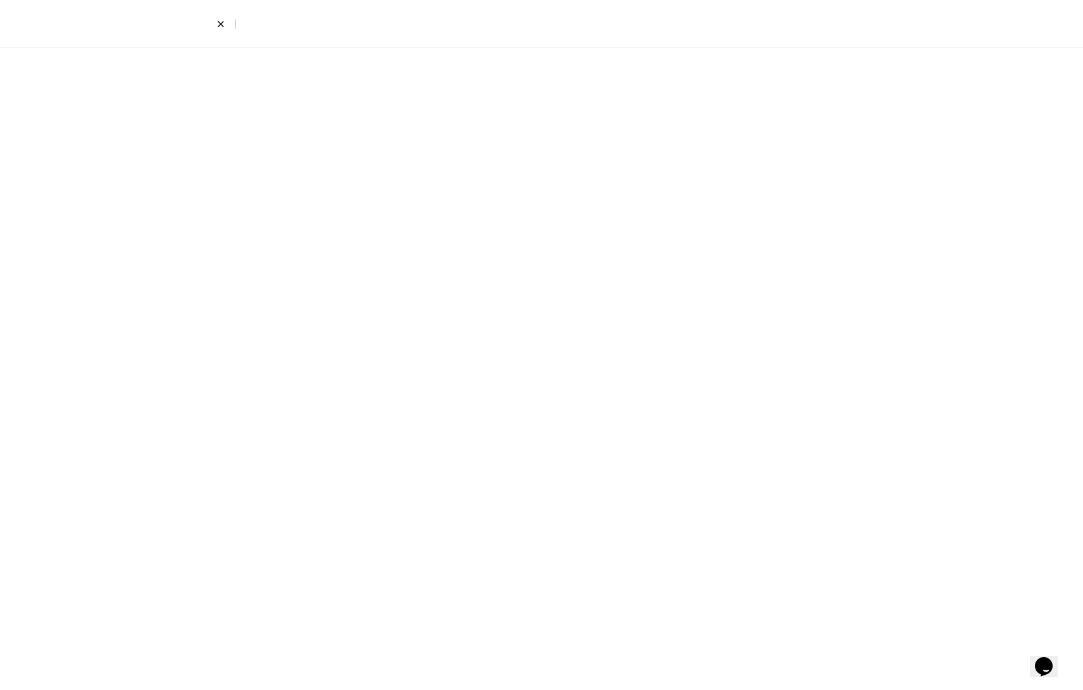
select select "first_last"
select select "email_phone"
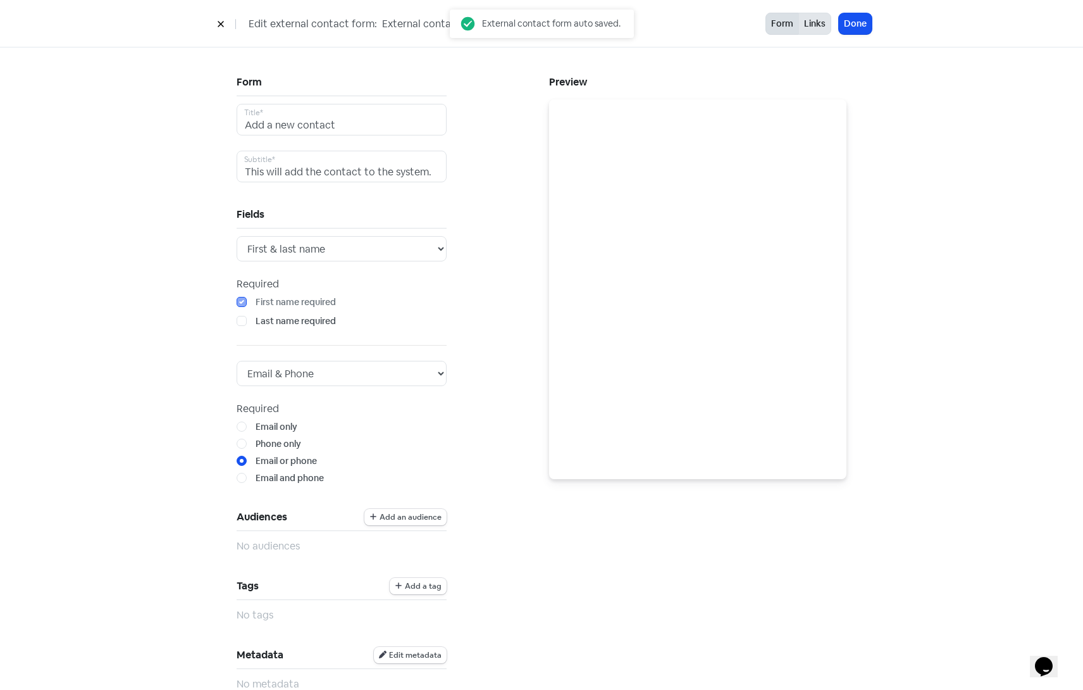
click at [806, 23] on button "Links" at bounding box center [815, 24] width 33 height 22
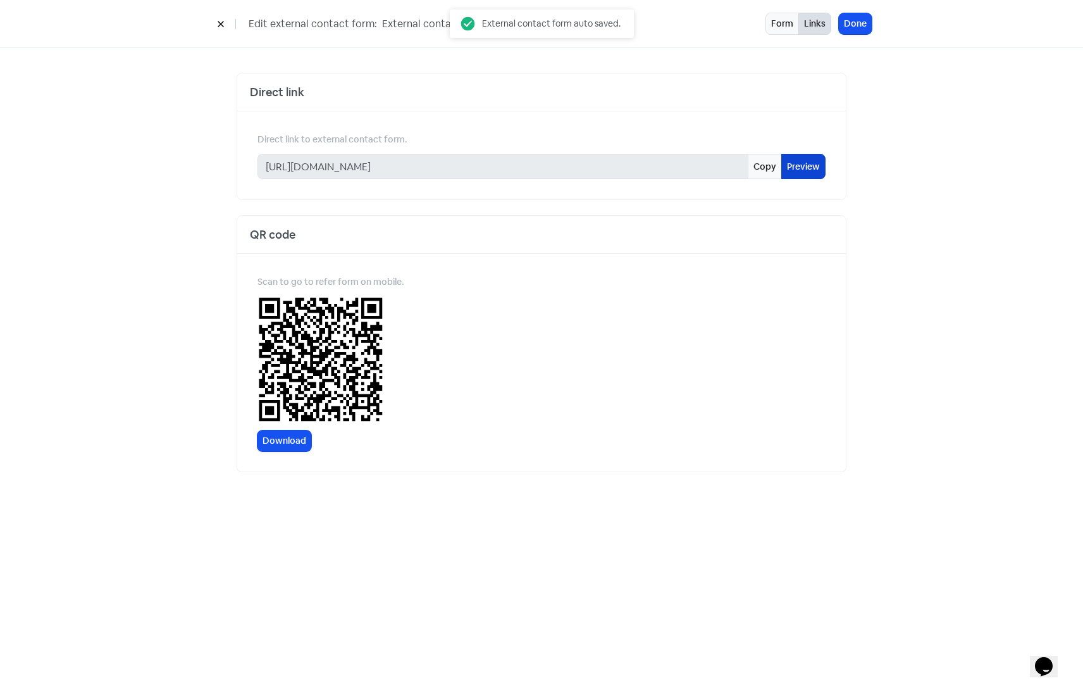
click at [809, 163] on link "Preview" at bounding box center [804, 166] width 44 height 25
click at [810, 21] on button "Links" at bounding box center [815, 24] width 33 height 22
click at [222, 23] on icon at bounding box center [221, 25] width 6 height 6
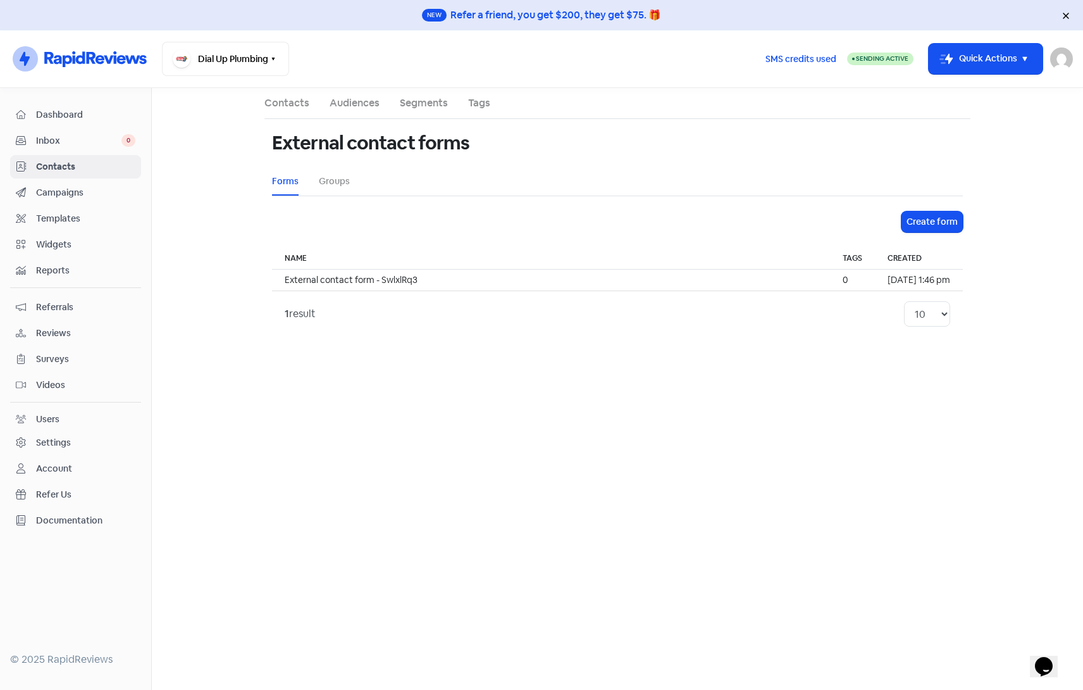
click at [429, 101] on link "Segments" at bounding box center [424, 103] width 48 height 15
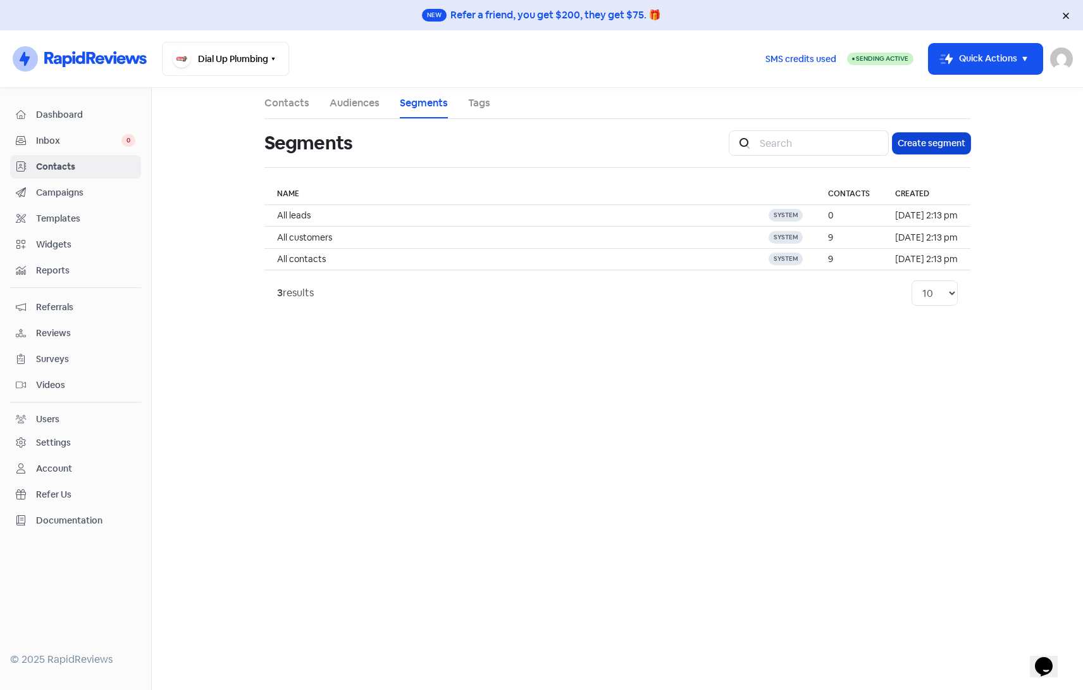
click at [953, 146] on button "Create segment" at bounding box center [932, 143] width 78 height 21
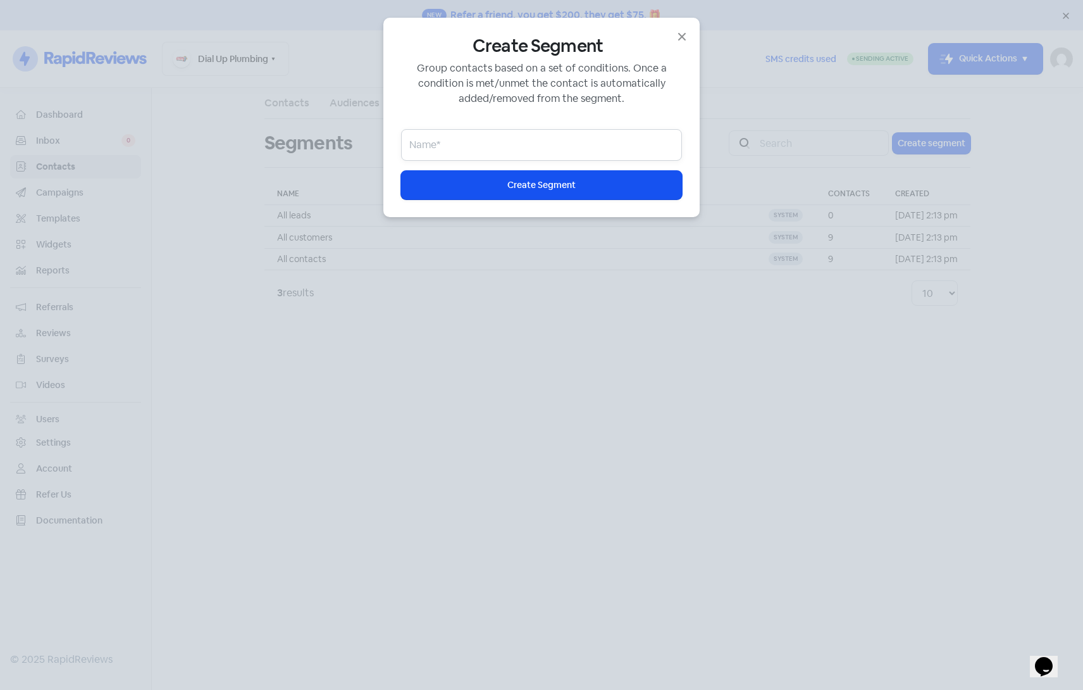
click at [552, 154] on input "email" at bounding box center [541, 145] width 281 height 32
type input "Happy"
click at [556, 196] on button "Icon For Loading Create Segment" at bounding box center [541, 185] width 281 height 28
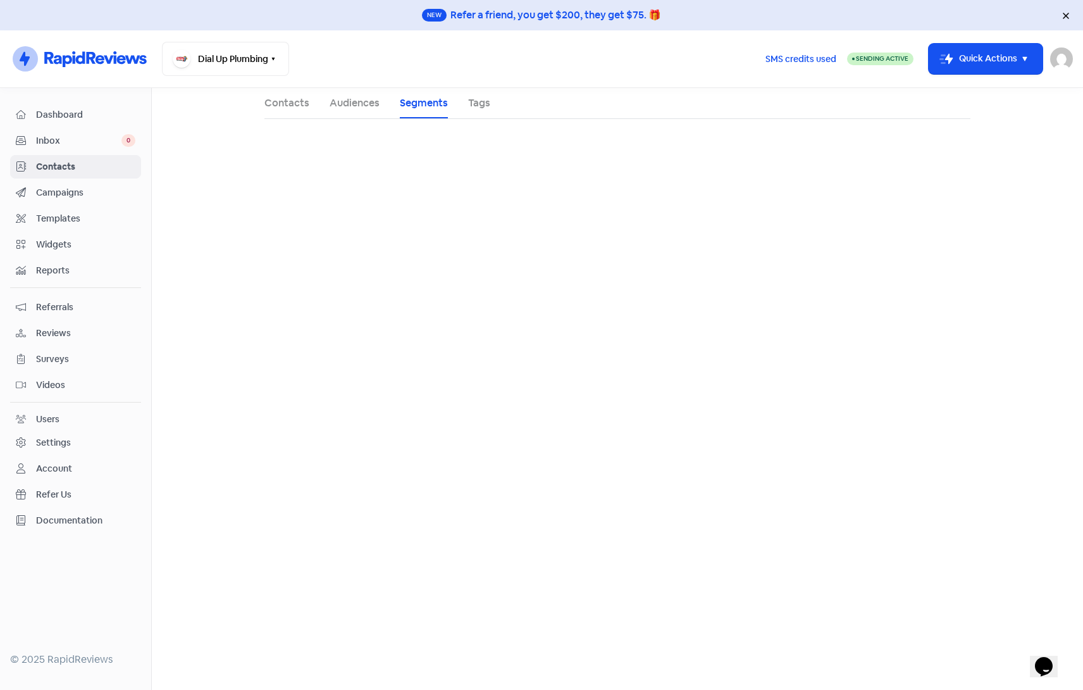
select select "status"
select select "lead"
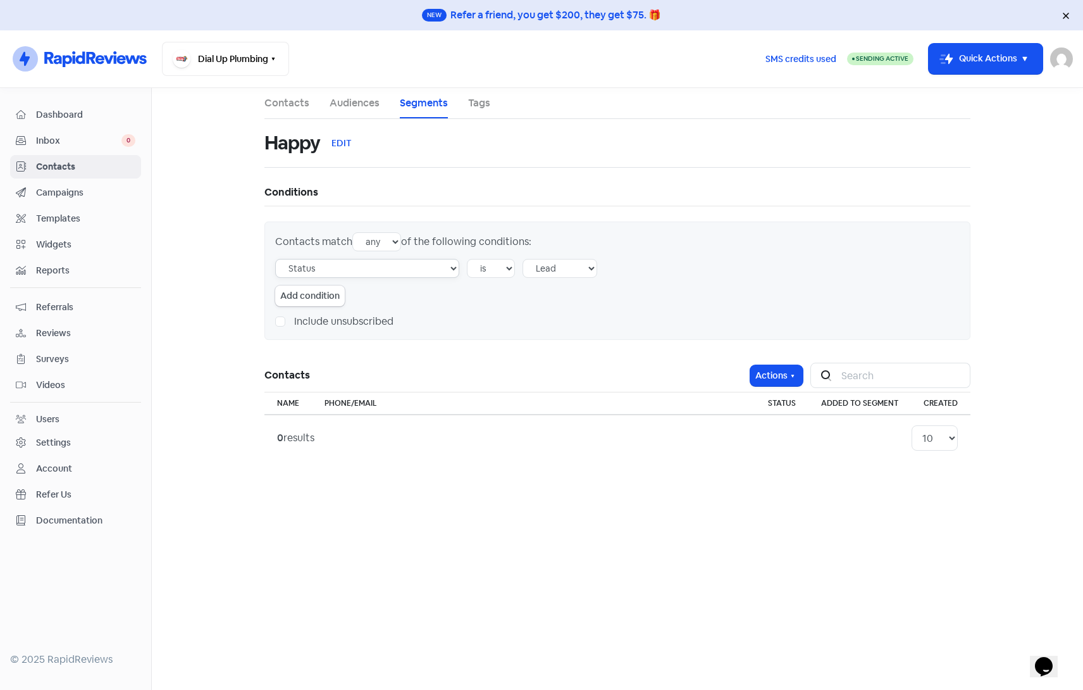
click at [330, 270] on select "Tag Audience Experience rating Created by user Creation source Status Email Pho…" at bounding box center [367, 268] width 184 height 19
select select "experience"
click at [275, 259] on select "Tag Audience Experience rating Created by user Creation source Status Email Pho…" at bounding box center [367, 268] width 184 height 19
select select "1"
click at [501, 267] on select "equals positive negative any none" at bounding box center [502, 268] width 70 height 19
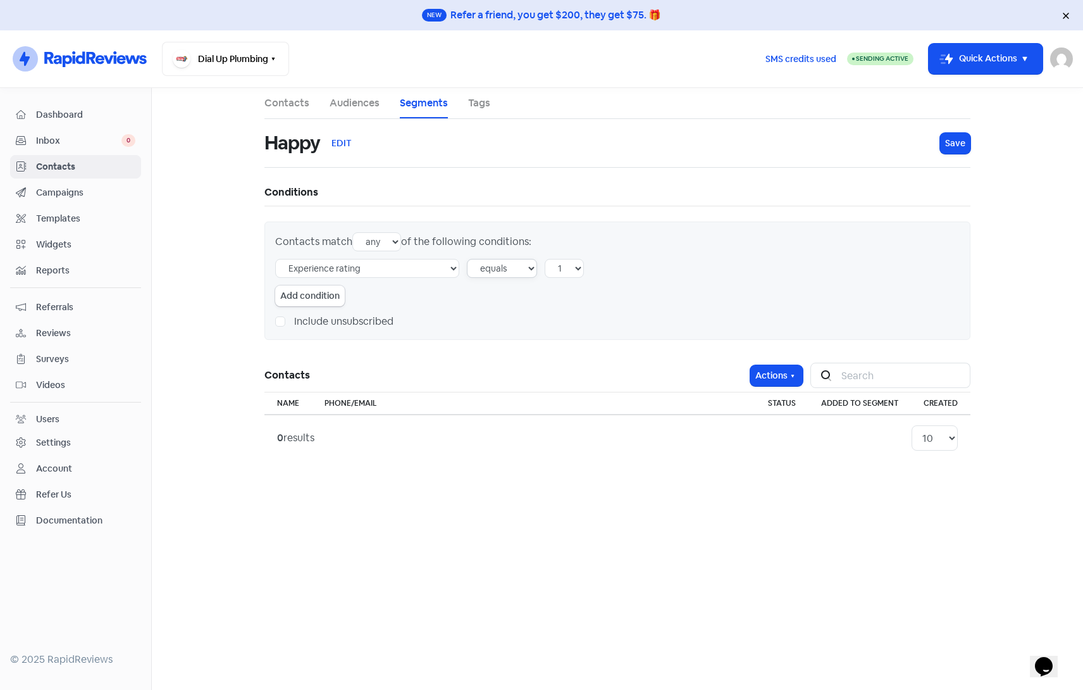
select select "positive"
click at [467, 259] on select "equals positive negative any none" at bounding box center [502, 268] width 70 height 19
drag, startPoint x: 573, startPoint y: 267, endPoint x: 599, endPoint y: 269, distance: 25.4
click at [599, 269] on div "Tag Audience Experience rating Created by user Creation source Status Email Pho…" at bounding box center [617, 268] width 685 height 19
drag, startPoint x: 599, startPoint y: 269, endPoint x: 613, endPoint y: 351, distance: 83.4
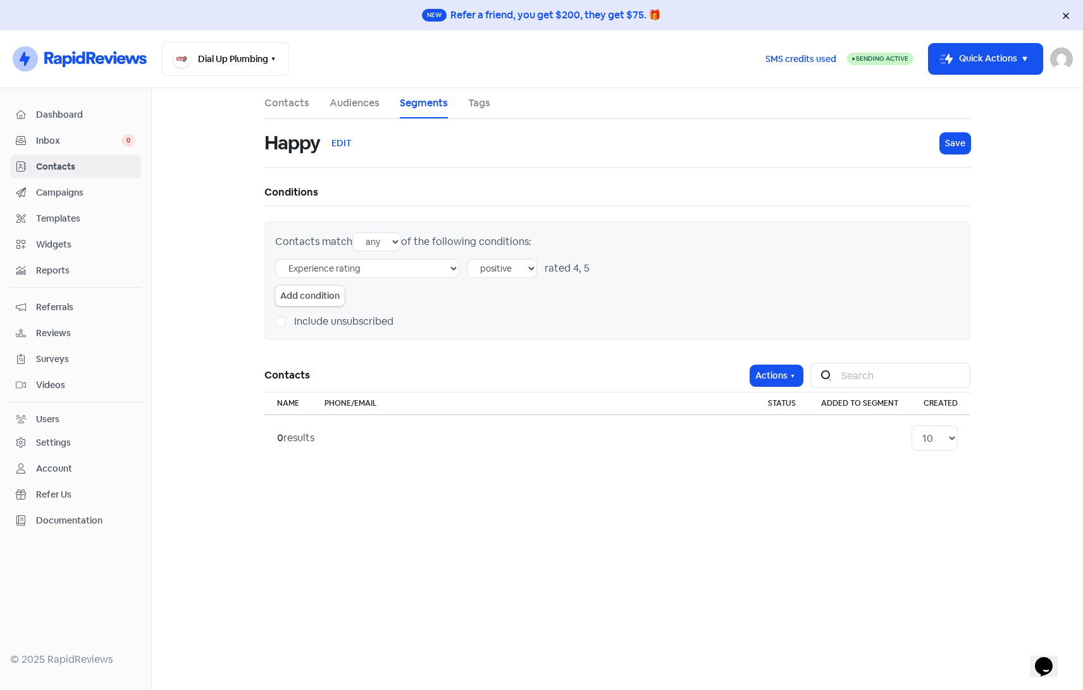
click at [613, 351] on div "Happy EDIT Icon For Loading Save Conditions Contacts match any all of the follo…" at bounding box center [618, 290] width 706 height 342
click at [958, 141] on span "Save" at bounding box center [955, 143] width 20 height 13
click at [53, 440] on div "Settings" at bounding box center [53, 442] width 35 height 13
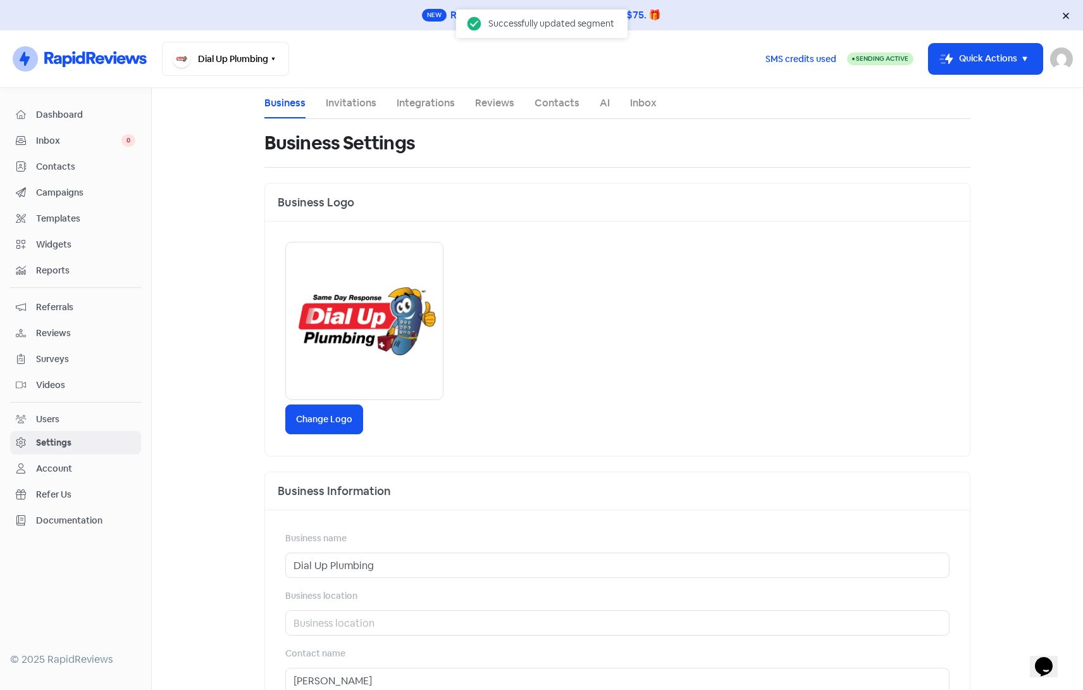
click at [441, 106] on link "Integrations" at bounding box center [426, 103] width 58 height 15
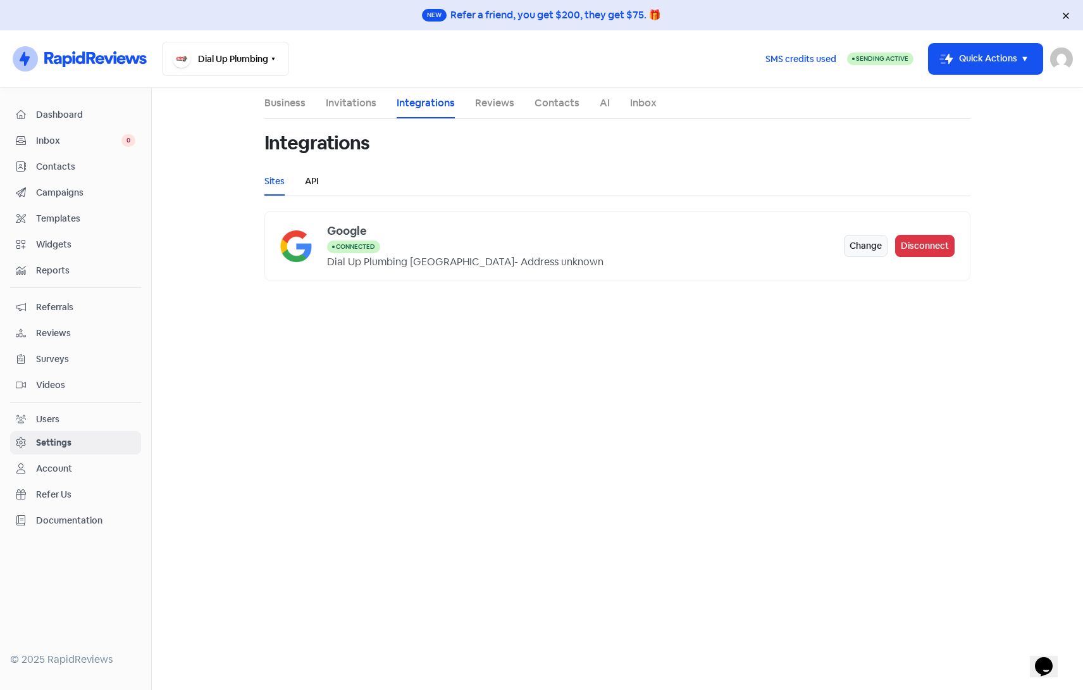
click at [315, 180] on link "API" at bounding box center [312, 181] width 14 height 13
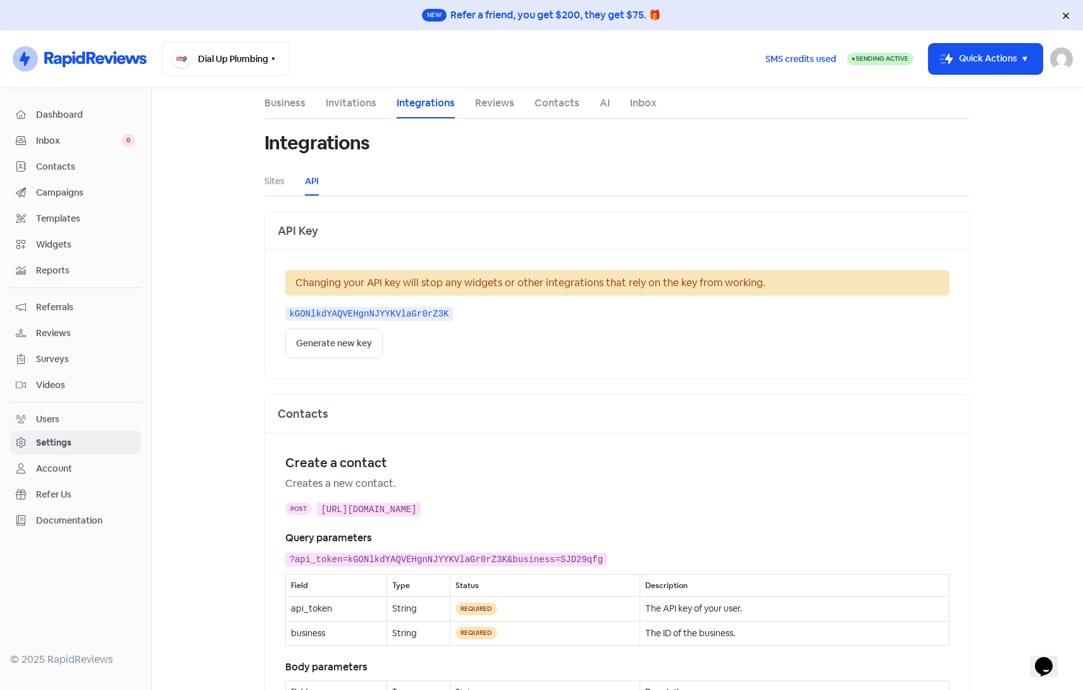
click at [202, 211] on main "Business Invitations Integrations Reviews Contacts AI Inbox Integrations Sites …" at bounding box center [618, 389] width 932 height 602
click at [58, 338] on span "Reviews" at bounding box center [85, 333] width 99 height 13
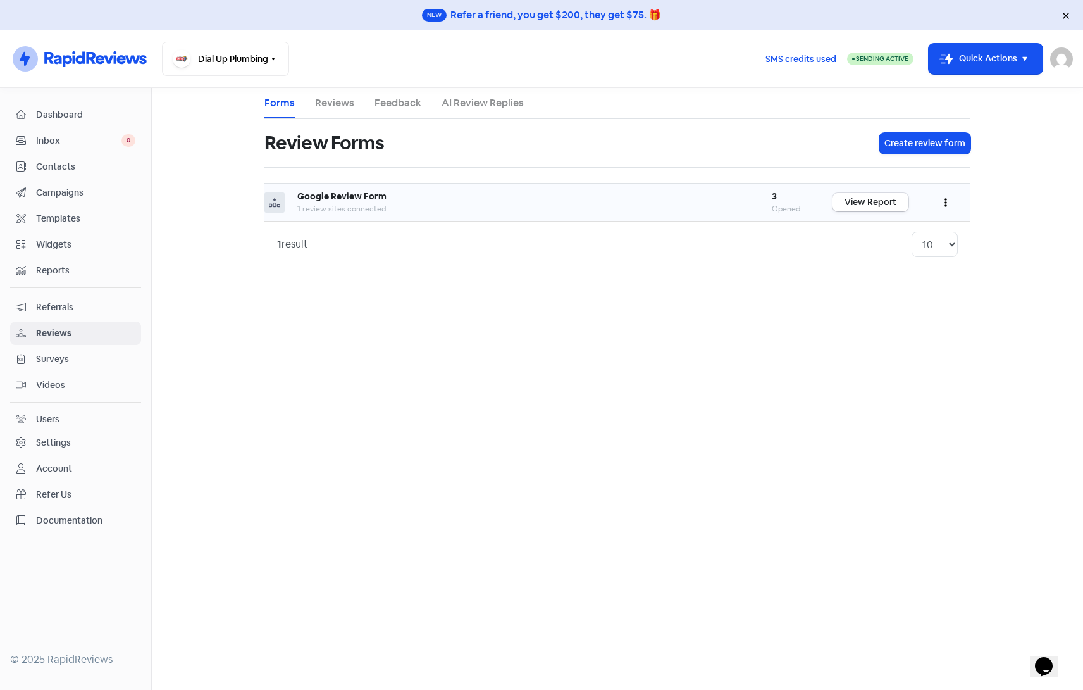
click at [944, 199] on button "button" at bounding box center [946, 202] width 24 height 30
click at [892, 282] on link "Share" at bounding box center [904, 284] width 106 height 25
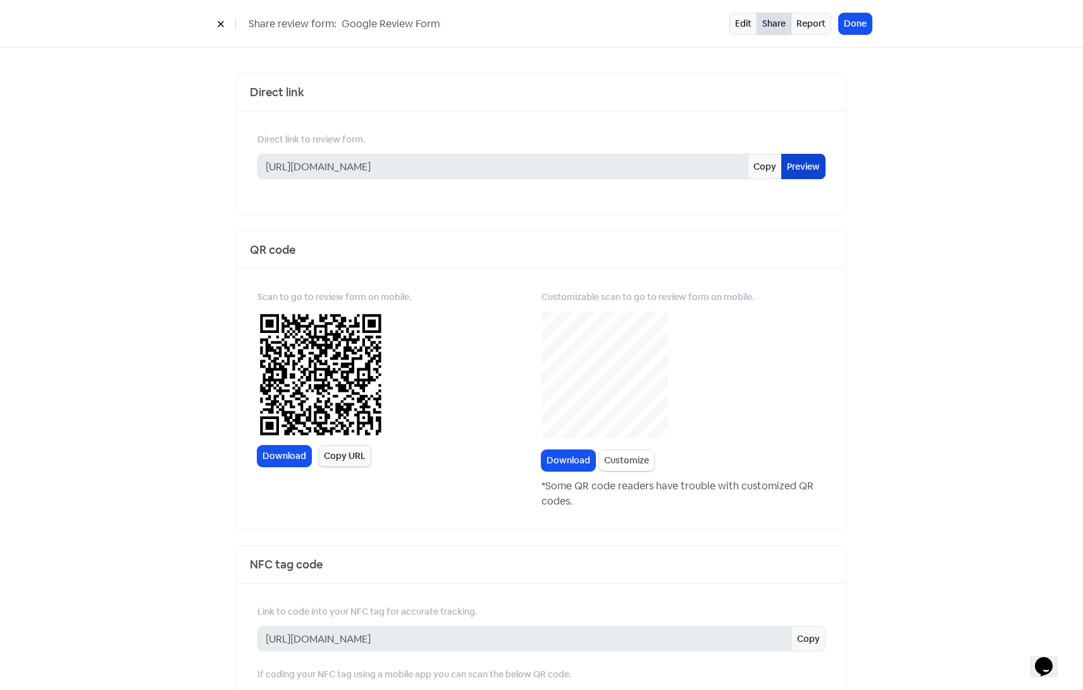
click at [799, 164] on link "Preview" at bounding box center [804, 166] width 44 height 25
click at [221, 28] on icon at bounding box center [221, 24] width 8 height 8
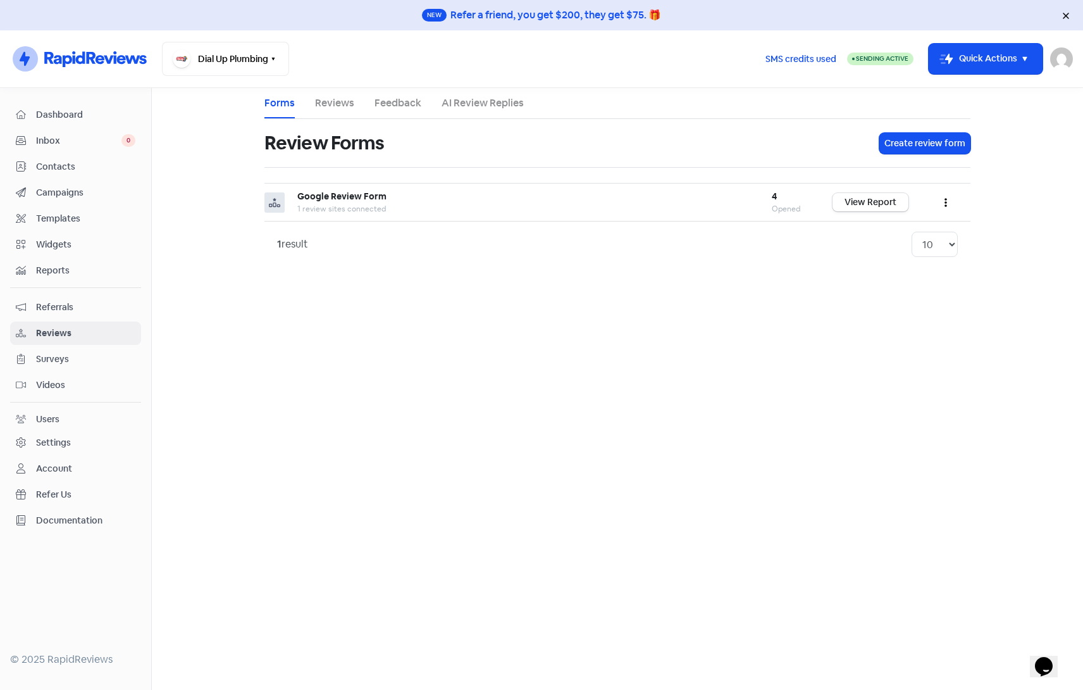
click at [385, 103] on link "Feedback" at bounding box center [398, 103] width 47 height 15
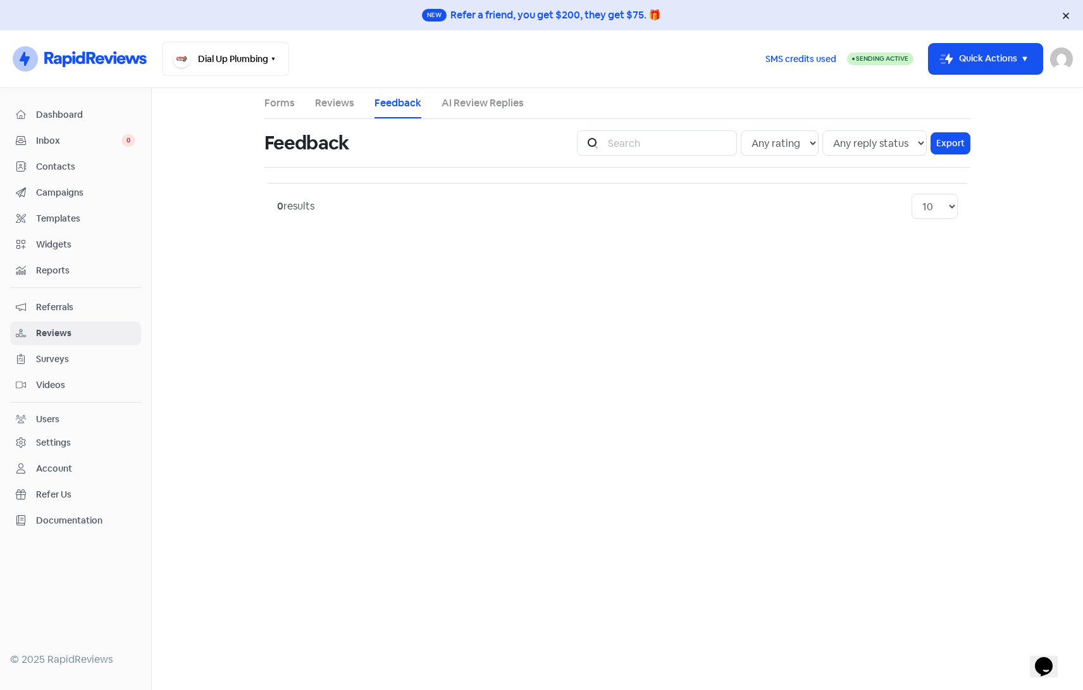
click at [485, 98] on link "AI Review Replies" at bounding box center [483, 103] width 82 height 15
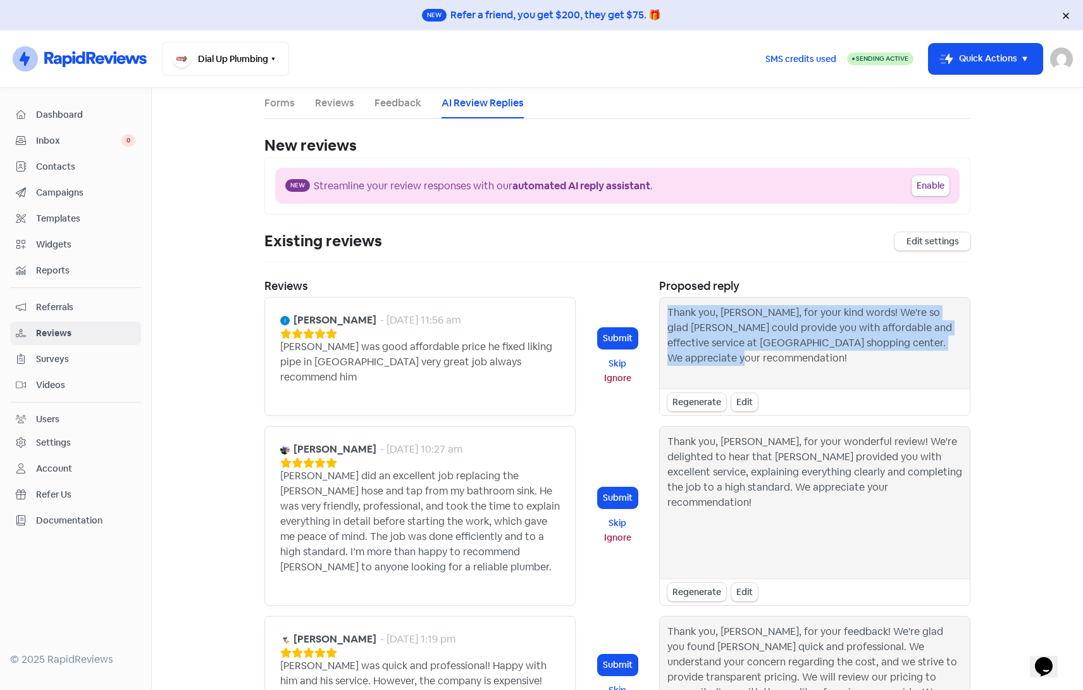
drag, startPoint x: 749, startPoint y: 349, endPoint x: 655, endPoint y: 309, distance: 101.8
click at [660, 309] on div "Thank you, Ibrahim, for your kind words! We're so glad Ben could provide you wi…" at bounding box center [815, 342] width 310 height 91
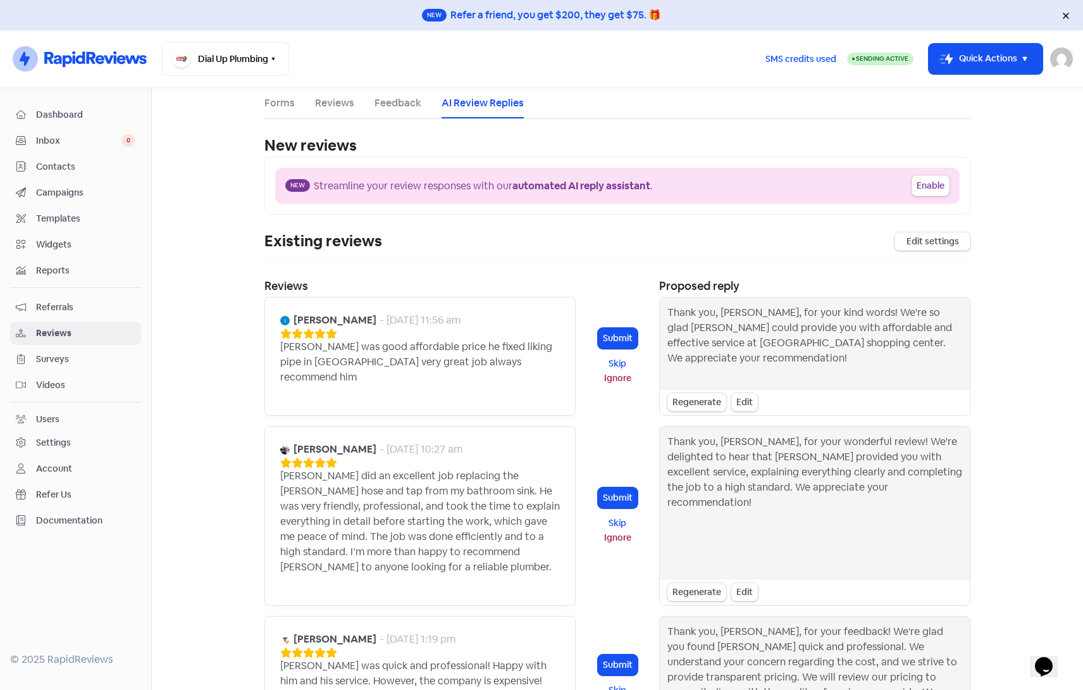
drag, startPoint x: 655, startPoint y: 309, endPoint x: 549, endPoint y: 252, distance: 120.6
click at [549, 252] on div "Existing reviews Edit settings" at bounding box center [618, 246] width 706 height 32
click at [69, 610] on div at bounding box center [75, 588] width 131 height 112
click at [1060, 64] on img at bounding box center [1062, 58] width 23 height 23
click at [971, 148] on link "Sign out" at bounding box center [993, 146] width 160 height 20
